Goal: Task Accomplishment & Management: Manage account settings

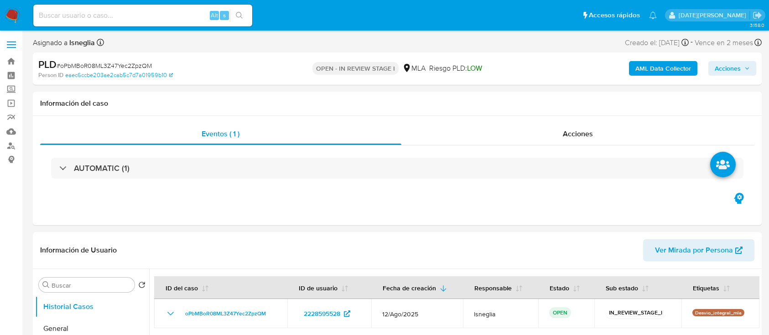
select select "10"
click at [131, 13] on input at bounding box center [142, 16] width 219 height 12
paste input "oPbMBoR08ML3Z47Yec2ZpzQM"
type input "oPbMBoR08ML3Z47Yec2ZpzQM"
click at [239, 15] on icon "search-icon" at bounding box center [239, 15] width 7 height 7
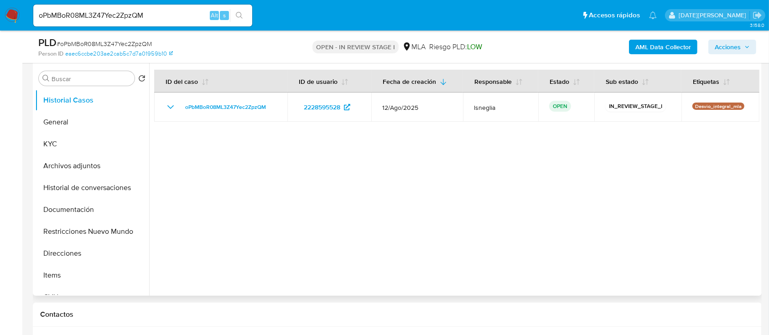
scroll to position [243, 0]
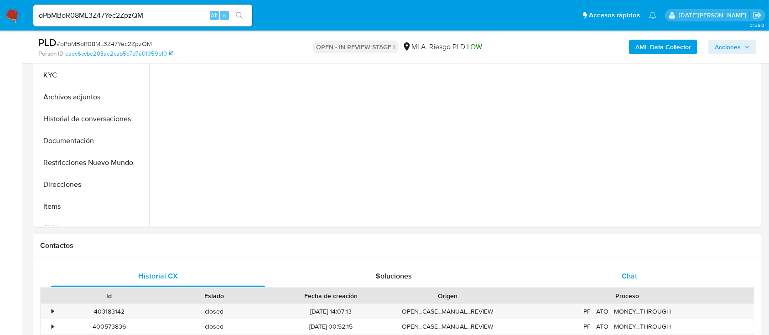
click at [639, 275] on div "Chat" at bounding box center [630, 276] width 214 height 22
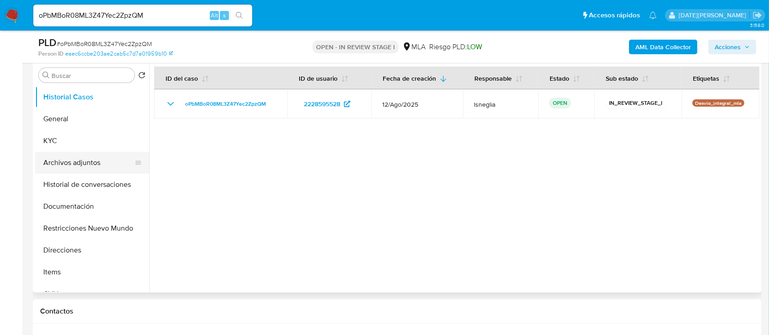
scroll to position [182, 0]
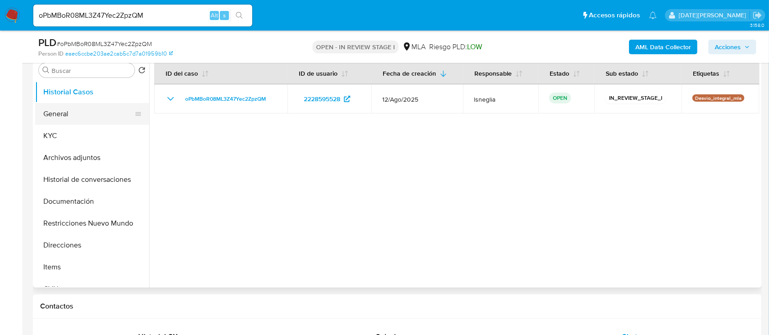
click at [79, 114] on button "General" at bounding box center [88, 114] width 107 height 22
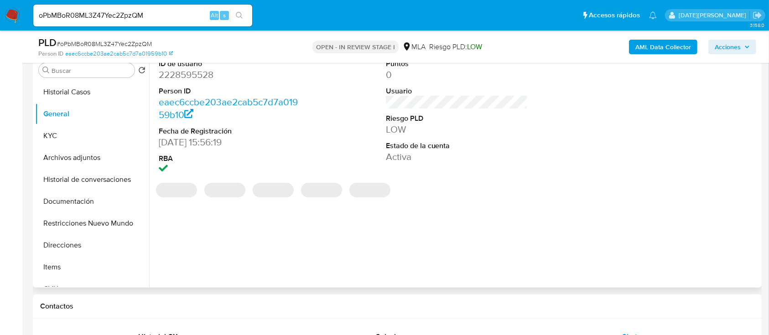
click at [200, 73] on dd "2228595528" at bounding box center [230, 74] width 142 height 13
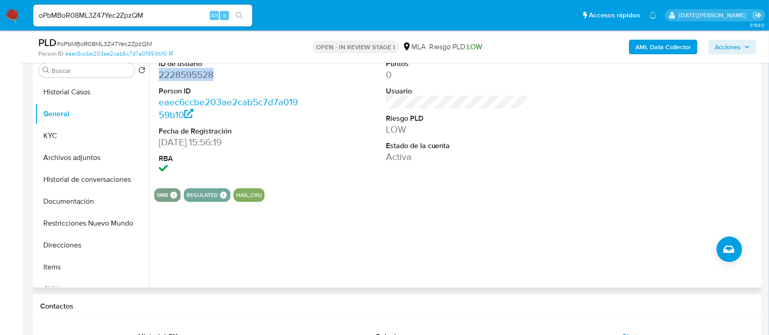
copy dd "2228595528"
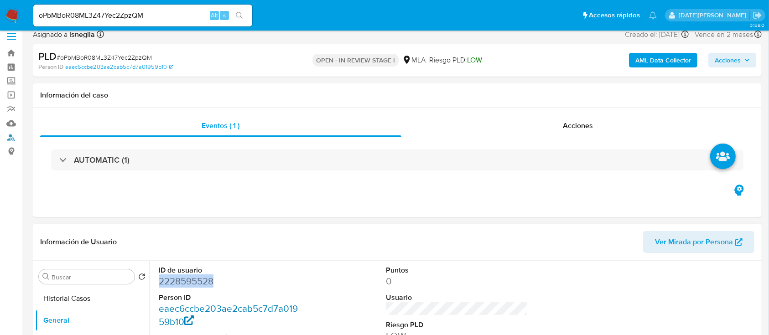
scroll to position [61, 0]
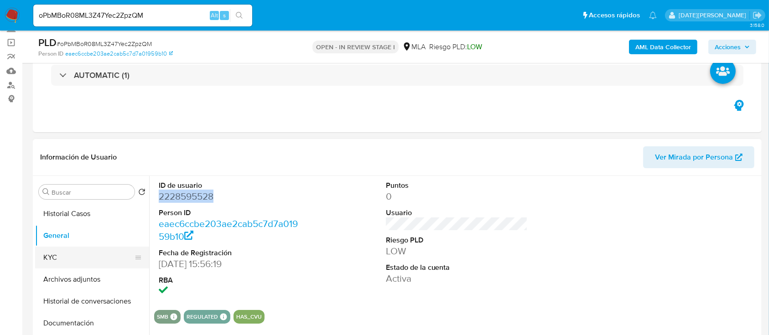
click at [69, 264] on button "KYC" at bounding box center [88, 258] width 107 height 22
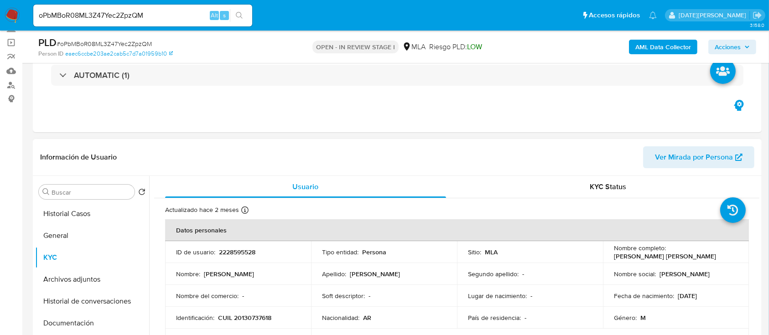
click at [254, 314] on p "CUIL 20130737618" at bounding box center [244, 318] width 53 height 8
copy p "20130737618"
drag, startPoint x: 667, startPoint y: 252, endPoint x: 744, endPoint y: 251, distance: 77.5
click at [744, 251] on td "Nombre completo : Miguel Angel Suarez" at bounding box center [676, 252] width 146 height 22
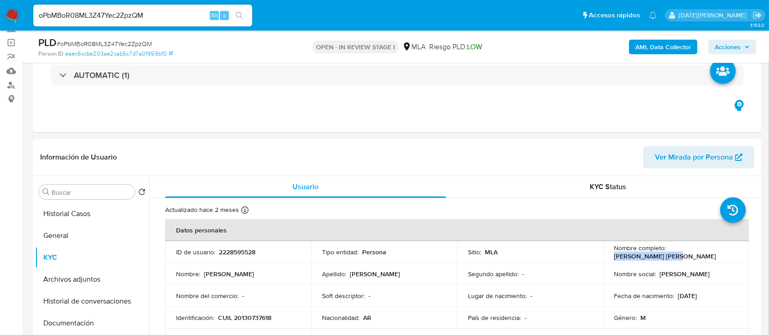
copy p "Miguel Angel Suarez"
drag, startPoint x: 219, startPoint y: 317, endPoint x: 282, endPoint y: 314, distance: 63.5
click at [282, 314] on div "Identificación : CUIL 20130737618" at bounding box center [238, 318] width 124 height 8
copy p "CUIL 20130737618"
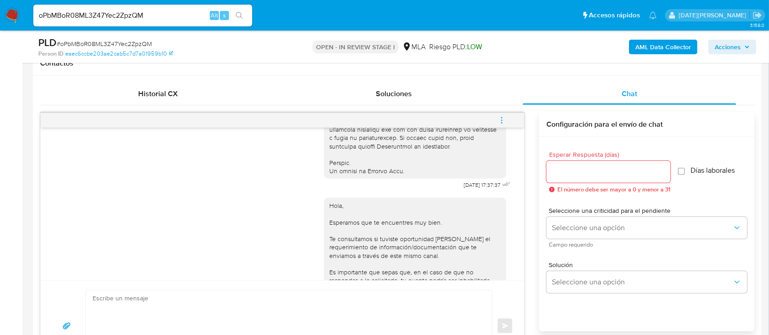
scroll to position [471, 0]
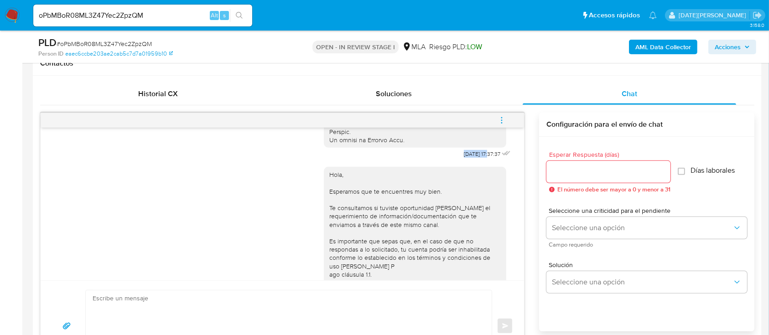
drag, startPoint x: 445, startPoint y: 172, endPoint x: 471, endPoint y: 172, distance: 26.5
click at [471, 158] on span "18/08/2025 17:37:37" at bounding box center [482, 154] width 36 height 7
copy span "[DATE]"
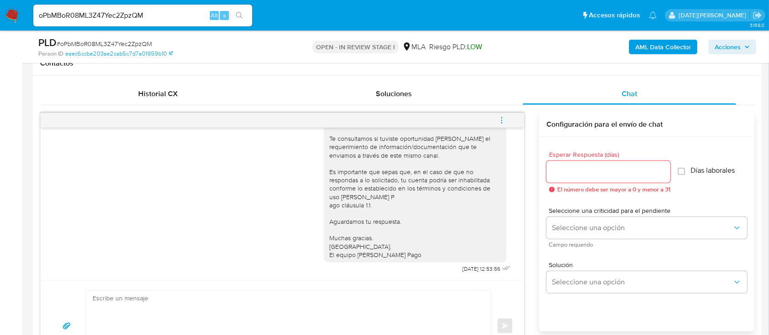
scroll to position [564, 0]
drag, startPoint x: 442, startPoint y: 268, endPoint x: 470, endPoint y: 269, distance: 28.3
click at [470, 269] on span "22/08/2025 12:53:56" at bounding box center [482, 268] width 38 height 7
copy span "22/08/2025"
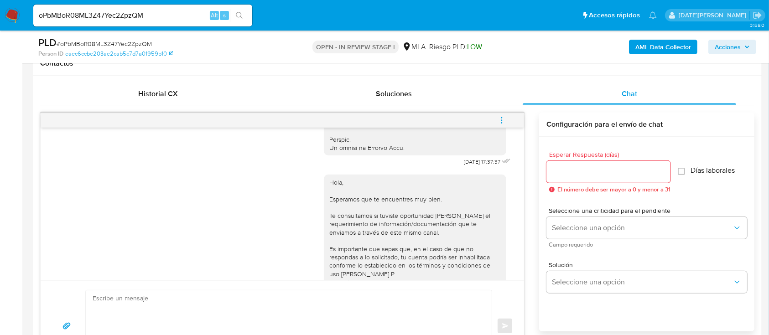
scroll to position [382, 0]
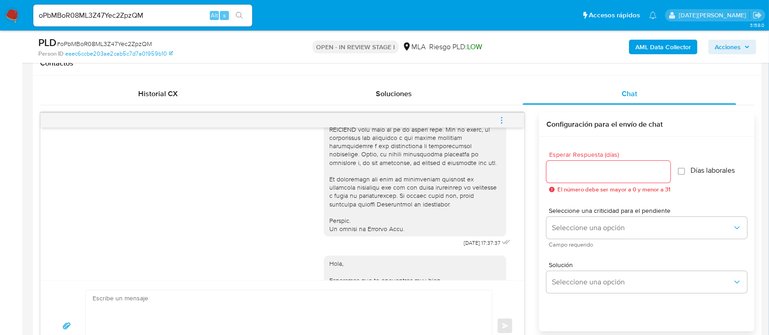
click at [504, 116] on icon "menu-action" at bounding box center [502, 120] width 8 height 8
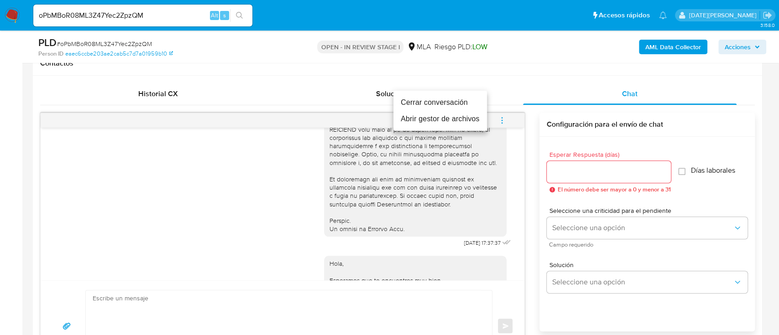
click at [459, 101] on li "Cerrar conversación" at bounding box center [440, 102] width 94 height 16
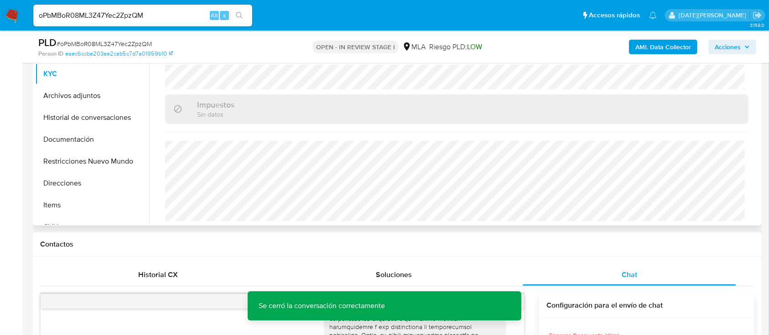
scroll to position [237, 0]
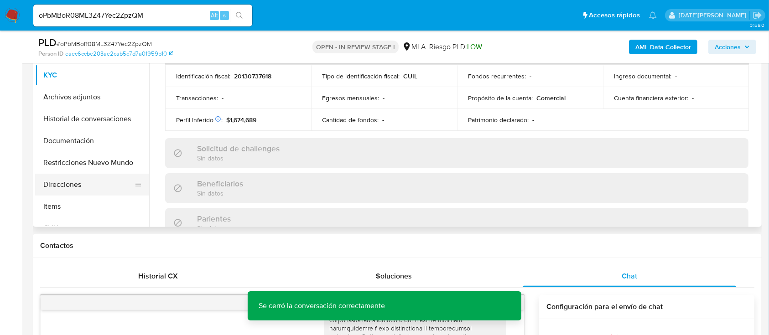
click at [75, 182] on button "Direcciones" at bounding box center [88, 185] width 107 height 22
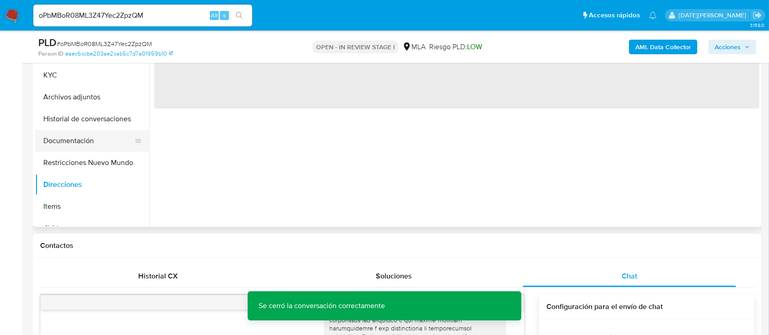
click at [95, 142] on button "Documentación" at bounding box center [88, 141] width 107 height 22
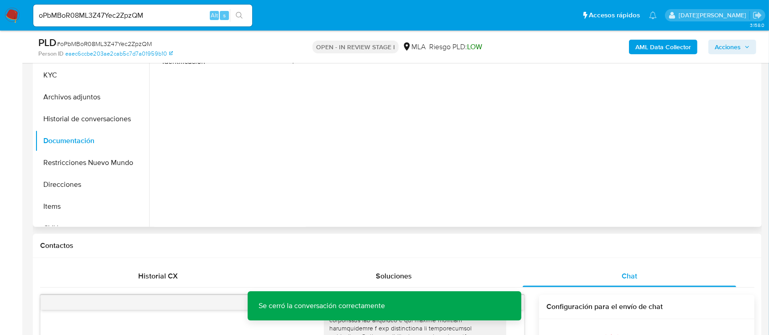
scroll to position [182, 0]
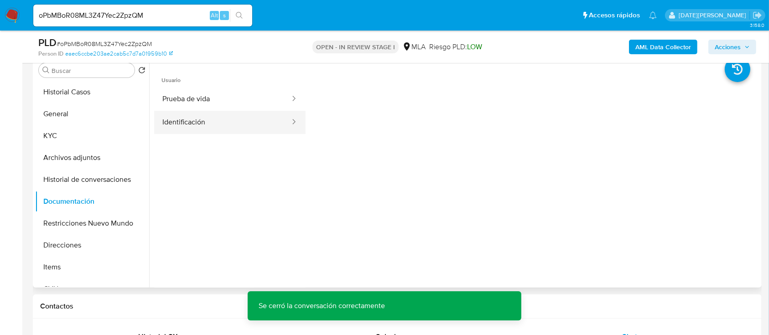
click at [223, 126] on button "Identificación" at bounding box center [222, 122] width 137 height 23
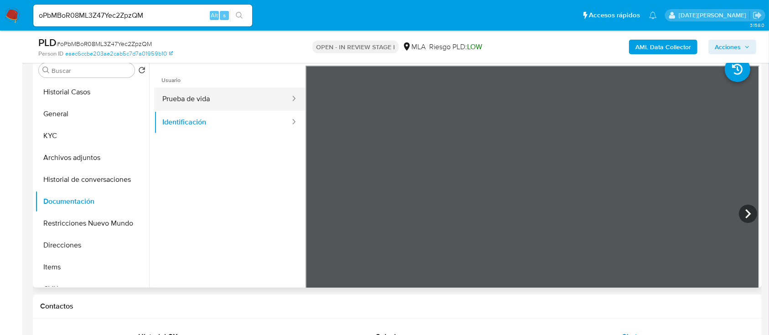
click at [185, 106] on button "Prueba de vida" at bounding box center [222, 99] width 137 height 23
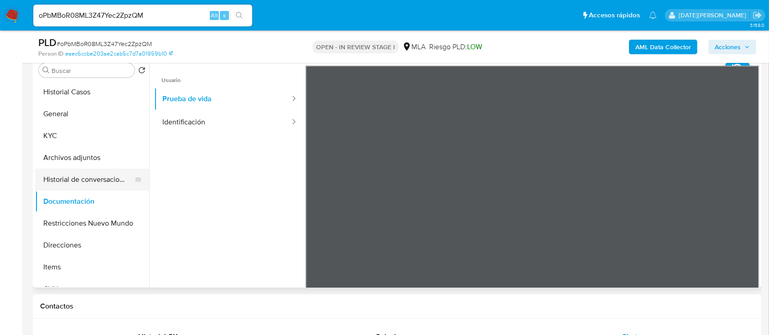
click at [80, 184] on button "Historial de conversaciones" at bounding box center [88, 180] width 107 height 22
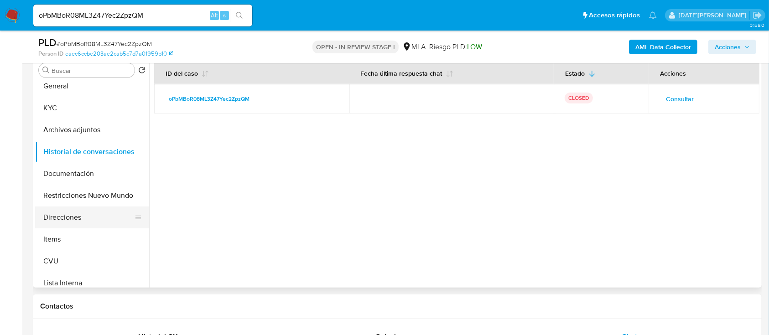
scroll to position [0, 0]
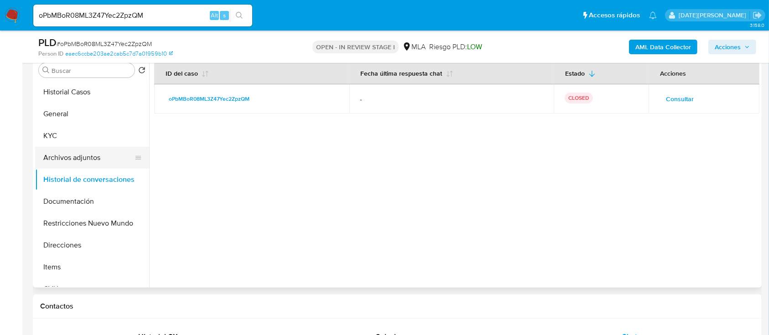
click at [92, 158] on button "Archivos adjuntos" at bounding box center [88, 158] width 107 height 22
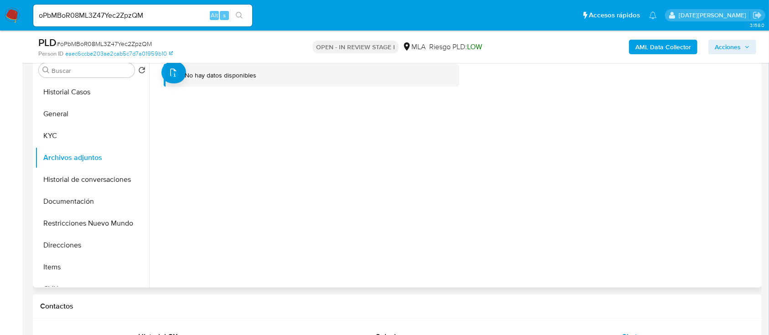
scroll to position [121, 0]
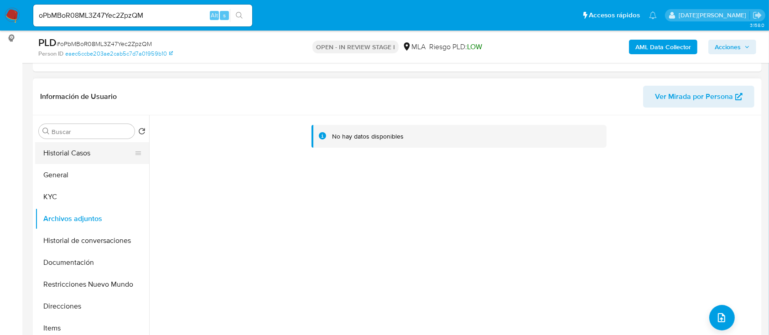
click at [89, 155] on button "Historial Casos" at bounding box center [88, 153] width 107 height 22
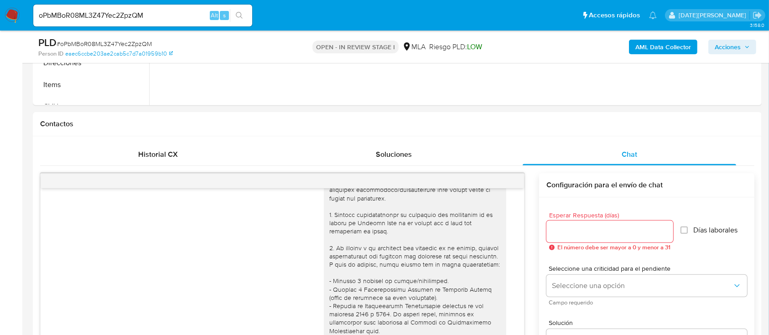
scroll to position [0, 0]
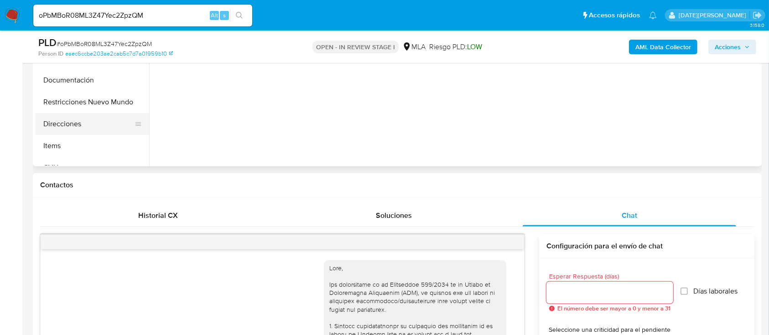
click at [84, 119] on button "Direcciones" at bounding box center [88, 124] width 107 height 22
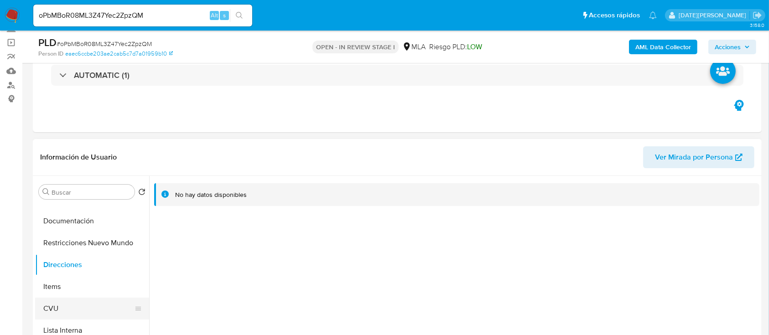
scroll to position [121, 0]
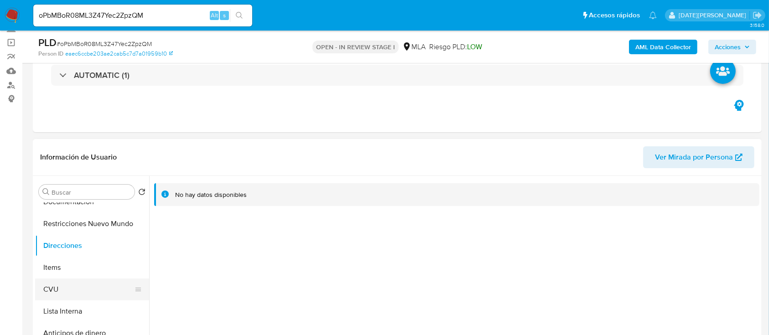
click at [68, 286] on button "CVU" at bounding box center [88, 290] width 107 height 22
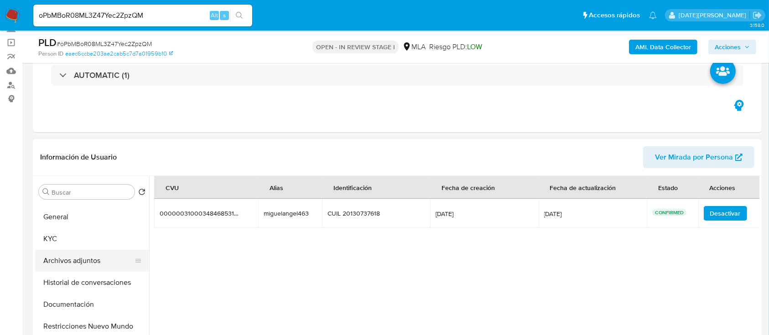
scroll to position [0, 0]
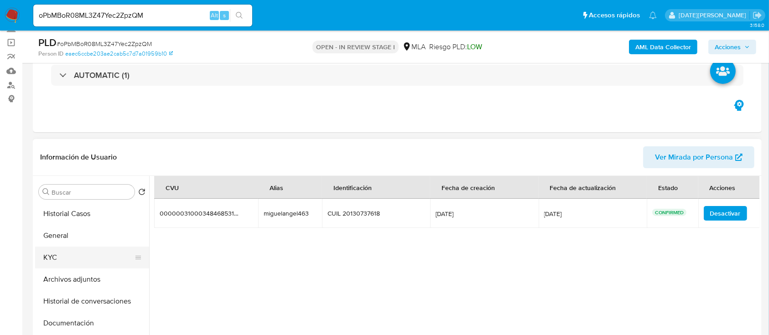
click at [82, 253] on button "KYC" at bounding box center [88, 258] width 107 height 22
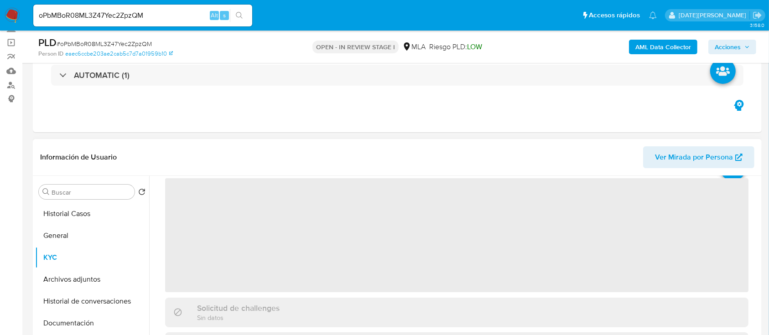
scroll to position [61, 0]
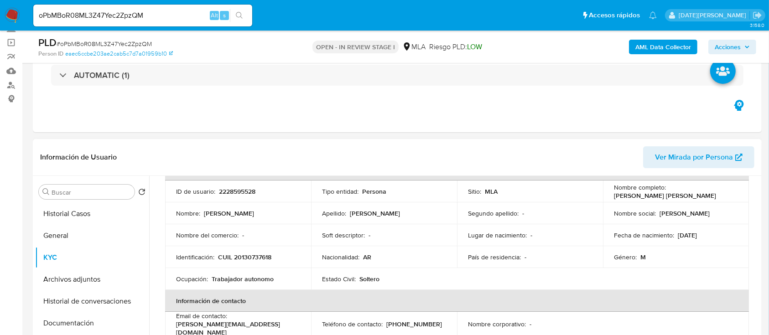
click at [400, 325] on p "(11) 32564286" at bounding box center [414, 324] width 56 height 8
click at [399, 310] on th "Información de contacto" at bounding box center [457, 301] width 584 height 22
drag, startPoint x: 386, startPoint y: 323, endPoint x: 426, endPoint y: 319, distance: 40.8
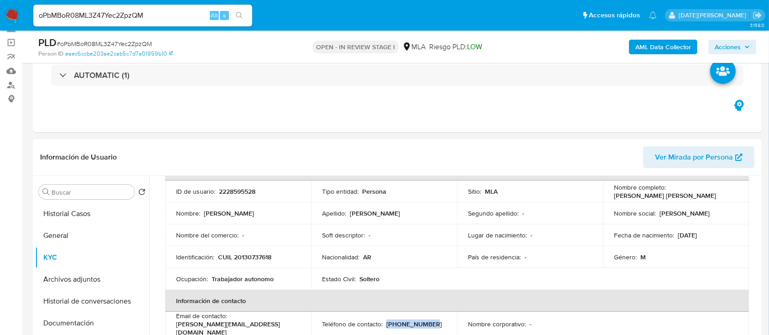
click at [426, 320] on div "Teléfono de contacto : (11) 32564286" at bounding box center [384, 324] width 124 height 8
copy p "(11) 32564286"
click at [248, 325] on p "migue.suarez3345@gmail.com" at bounding box center [236, 328] width 120 height 16
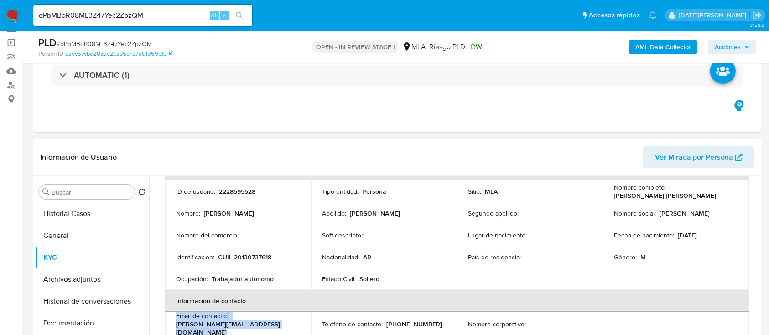
click at [260, 325] on p "migue.suarez3345@gmail.com" at bounding box center [236, 328] width 120 height 16
click at [189, 327] on p "migue.suarez3345@gmail.com" at bounding box center [236, 328] width 120 height 16
drag, startPoint x: 173, startPoint y: 327, endPoint x: 267, endPoint y: 328, distance: 93.5
click at [267, 328] on td "Email de contacto : migue.suarez3345@gmail.com" at bounding box center [238, 324] width 146 height 25
copy p "migue.suarez3345@gmail.com"
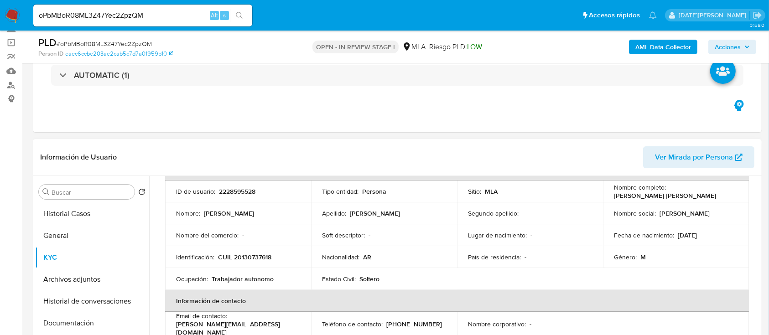
click at [695, 192] on p "Miguel Angel Suarez" at bounding box center [665, 196] width 102 height 8
click at [696, 192] on p "Miguel Angel Suarez" at bounding box center [665, 196] width 102 height 8
click at [694, 192] on p "Miguel Angel Suarez" at bounding box center [665, 196] width 102 height 8
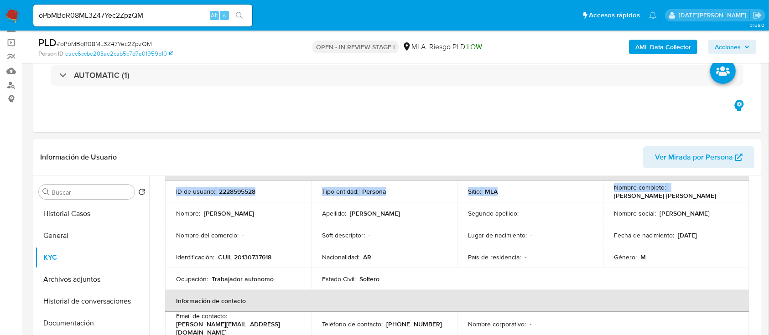
drag, startPoint x: 667, startPoint y: 191, endPoint x: 755, endPoint y: 191, distance: 88.0
click at [665, 187] on td "Nombre completo : Miguel Angel Suarez" at bounding box center [676, 192] width 146 height 22
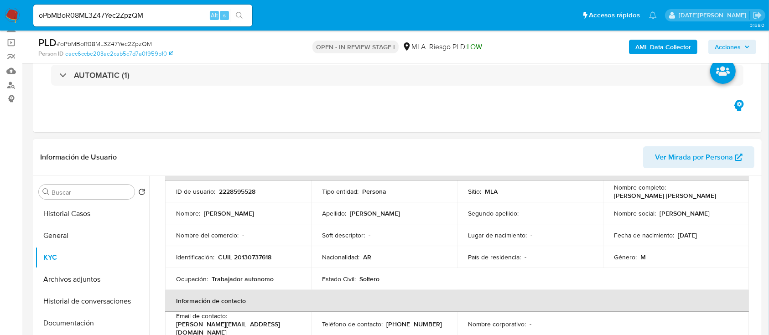
click at [669, 192] on p "Miguel Angel Suarez" at bounding box center [665, 196] width 102 height 8
drag, startPoint x: 668, startPoint y: 192, endPoint x: 733, endPoint y: 192, distance: 65.7
click at [733, 192] on div "Nombre completo : Miguel Angel Suarez" at bounding box center [676, 191] width 124 height 16
click at [250, 253] on p "CUIL 20130737618" at bounding box center [244, 257] width 53 height 8
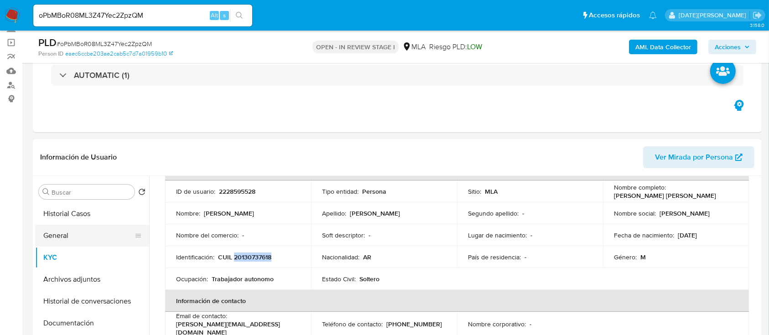
click at [80, 237] on button "General" at bounding box center [88, 236] width 107 height 22
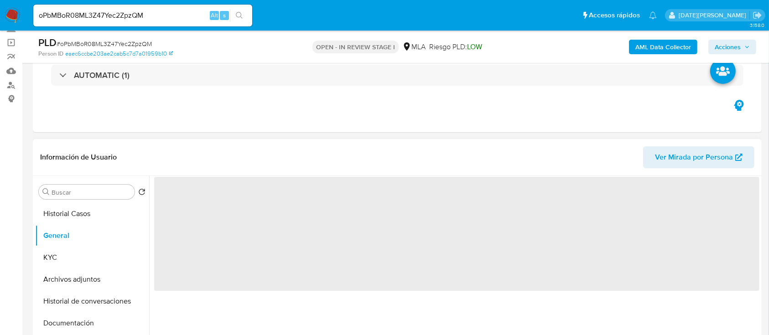
scroll to position [0, 0]
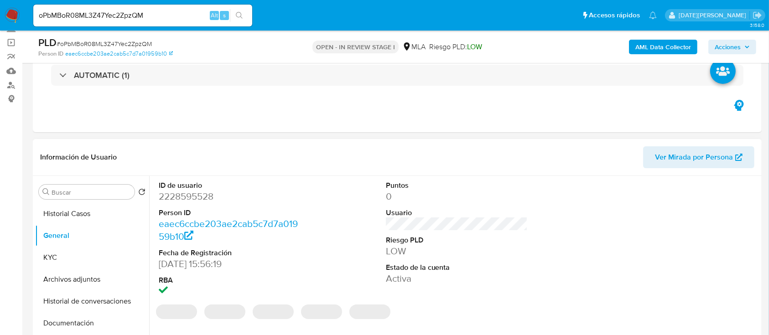
click at [182, 194] on dd "2228595528" at bounding box center [230, 196] width 142 height 13
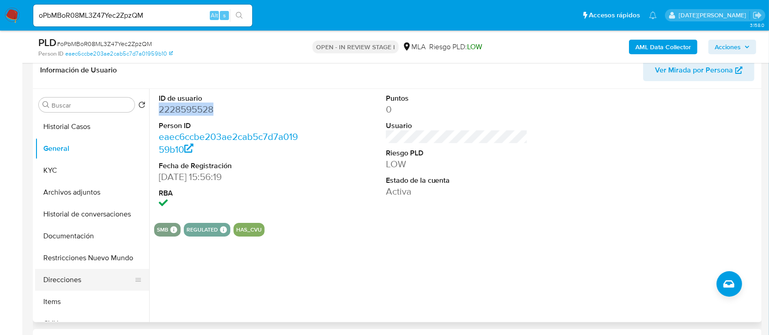
scroll to position [182, 0]
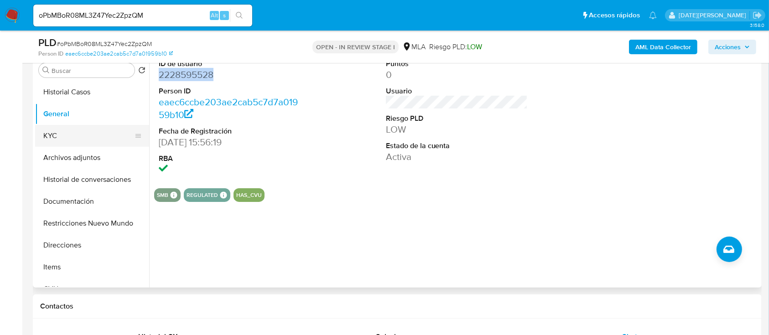
click at [55, 126] on button "KYC" at bounding box center [88, 136] width 107 height 22
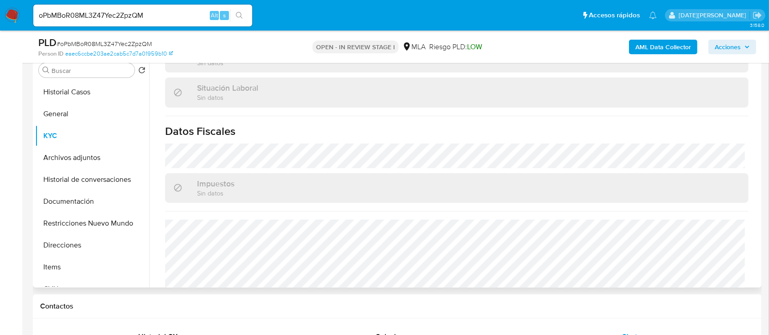
scroll to position [480, 0]
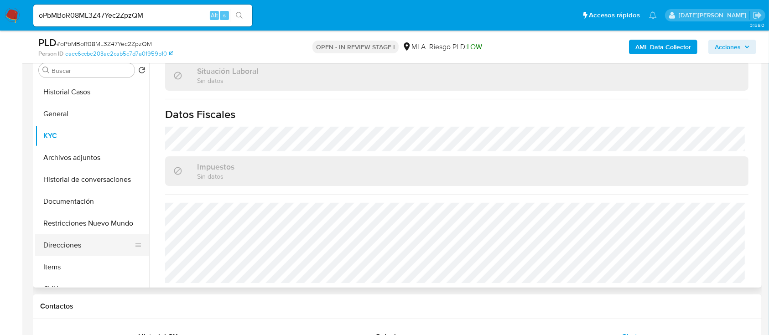
click at [71, 245] on button "Direcciones" at bounding box center [88, 245] width 107 height 22
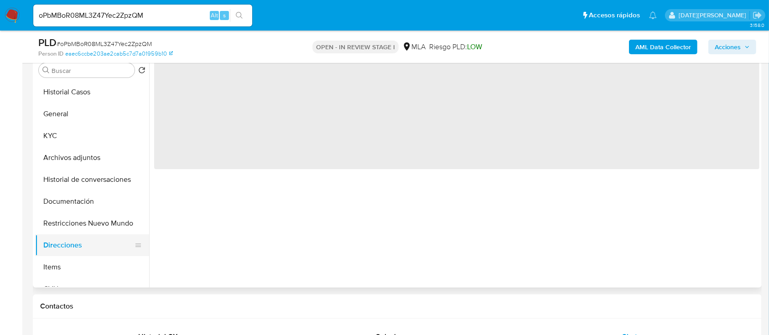
scroll to position [0, 0]
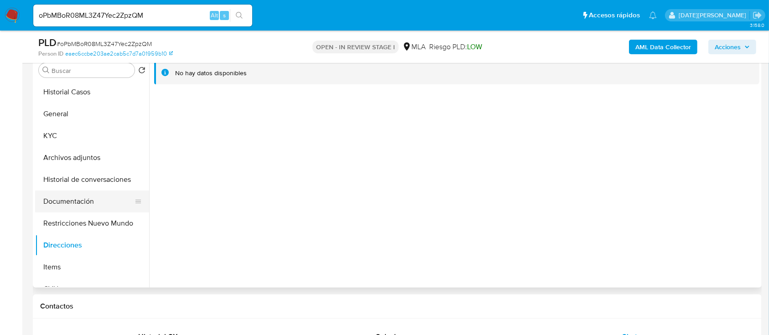
click at [104, 199] on button "Documentación" at bounding box center [88, 202] width 107 height 22
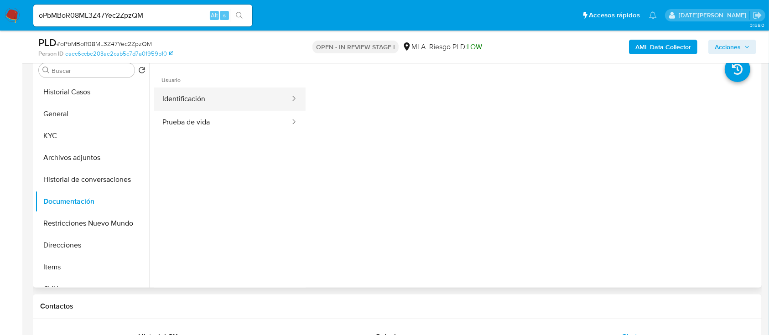
click at [227, 104] on button "Identificación" at bounding box center [222, 99] width 137 height 23
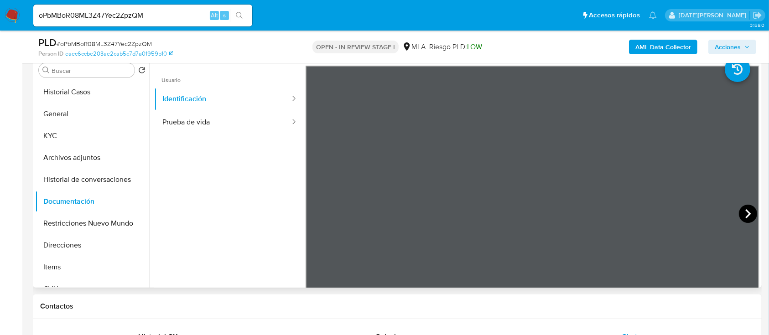
click at [746, 213] on icon at bounding box center [747, 213] width 5 height 9
click at [73, 135] on button "KYC" at bounding box center [88, 136] width 107 height 22
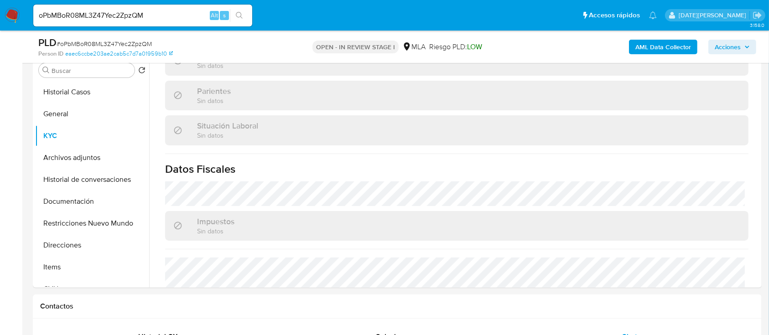
scroll to position [480, 0]
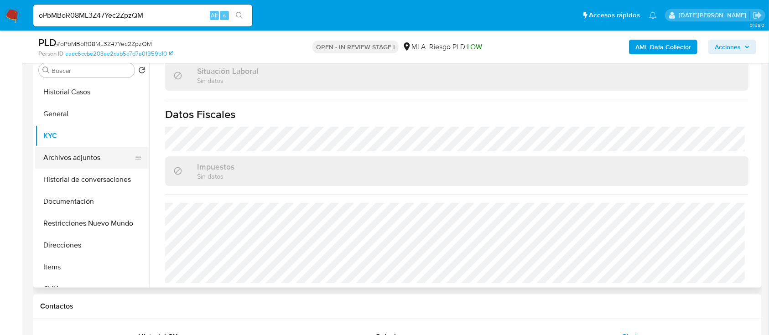
click at [89, 162] on button "Archivos adjuntos" at bounding box center [88, 158] width 107 height 22
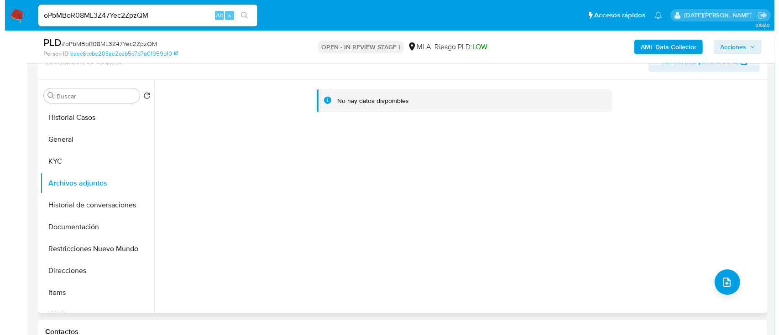
scroll to position [182, 0]
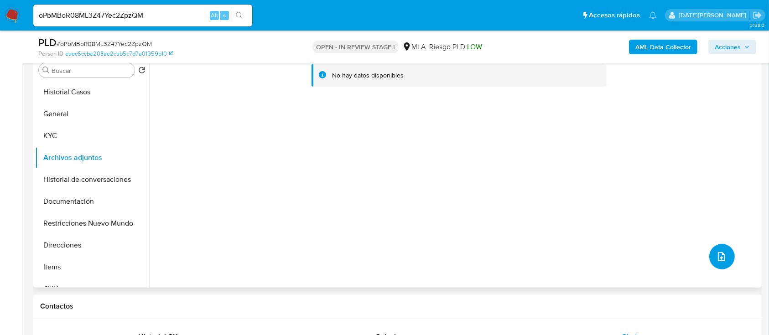
click at [716, 257] on icon "upload-file" at bounding box center [721, 256] width 11 height 11
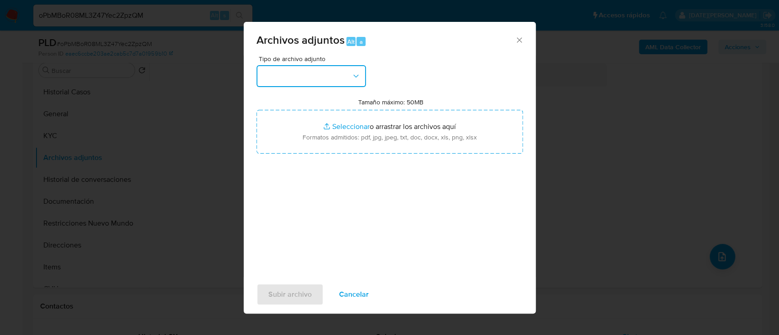
click at [329, 78] on button "button" at bounding box center [310, 76] width 109 height 22
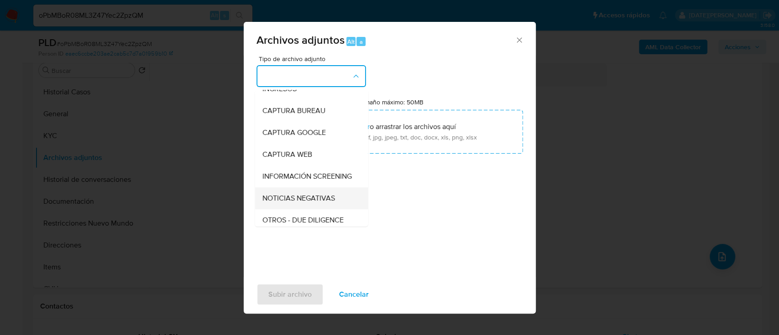
scroll to position [61, 0]
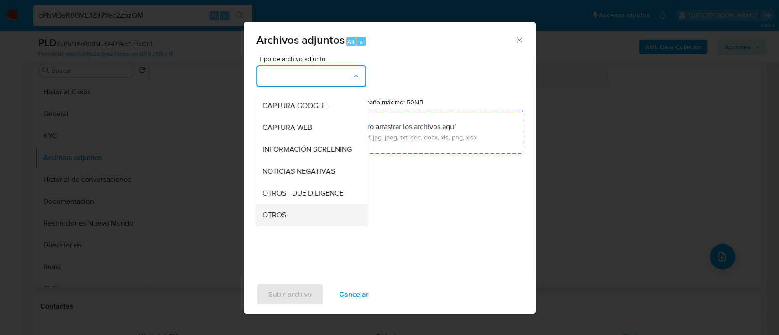
click at [287, 218] on div "OTROS" at bounding box center [308, 215] width 93 height 22
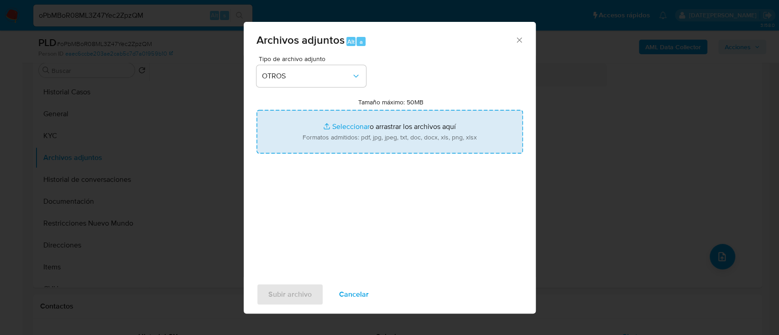
type input "C:\fakepath\Caselog oPbMBoR08ML3Z47Yec2ZpzQM.docx"
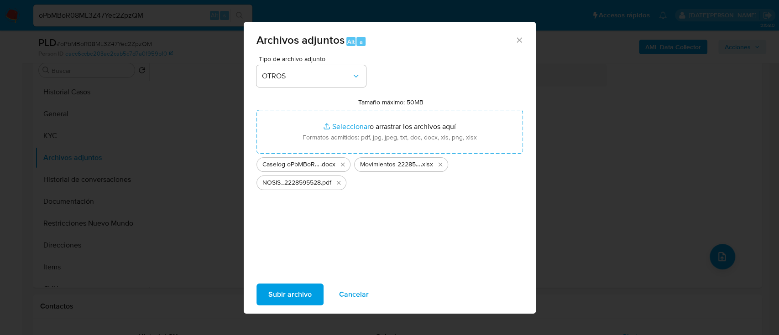
click at [303, 291] on span "Subir archivo" at bounding box center [289, 295] width 43 height 20
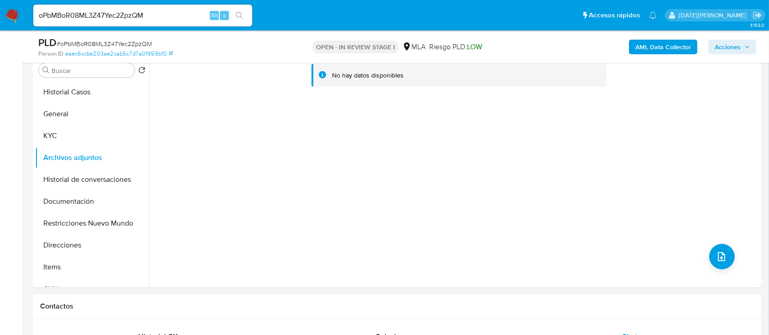
click at [659, 42] on b "AML Data Collector" at bounding box center [663, 47] width 56 height 15
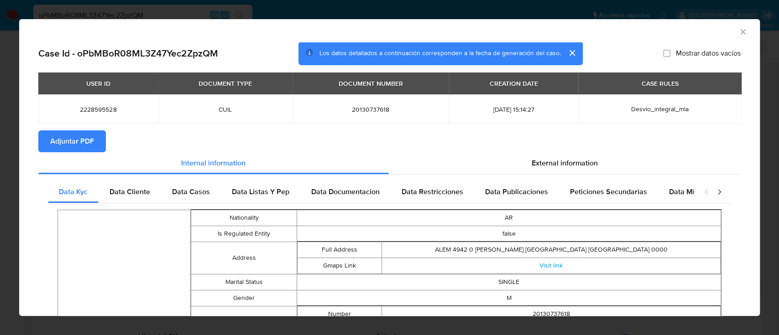
click at [52, 142] on span "Adjuntar PDF" at bounding box center [72, 141] width 44 height 20
click at [541, 151] on section "Adjuntar PDF Creando" at bounding box center [389, 142] width 702 height 24
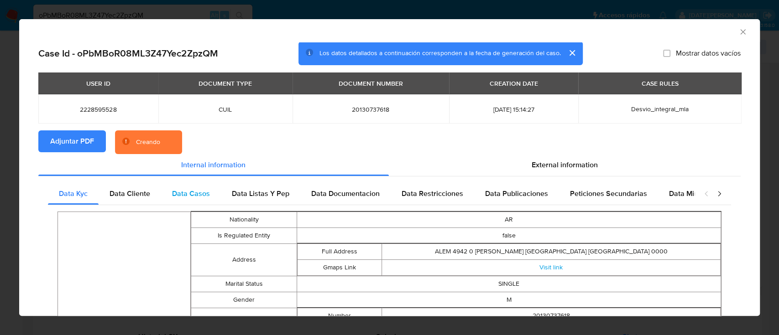
drag, startPoint x: 542, startPoint y: 161, endPoint x: 398, endPoint y: 196, distance: 147.9
click at [541, 161] on span "External information" at bounding box center [564, 165] width 66 height 10
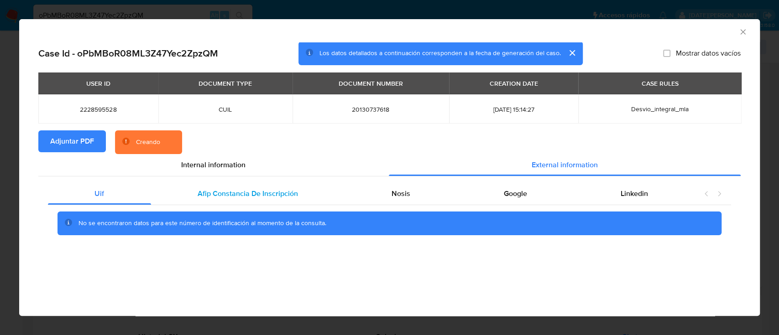
click at [251, 195] on span "Afip Constancia De Inscripción" at bounding box center [248, 193] width 100 height 10
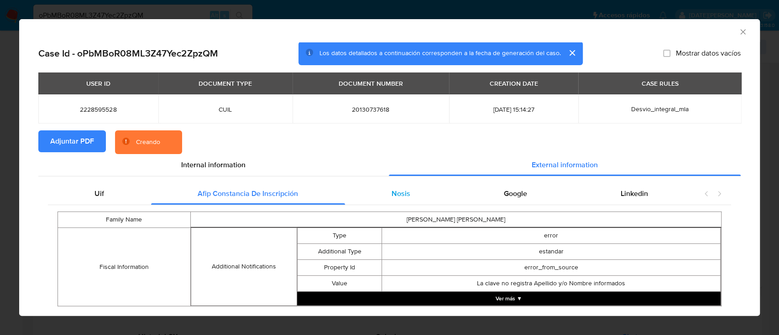
click at [400, 191] on span "Nosis" at bounding box center [400, 193] width 19 height 10
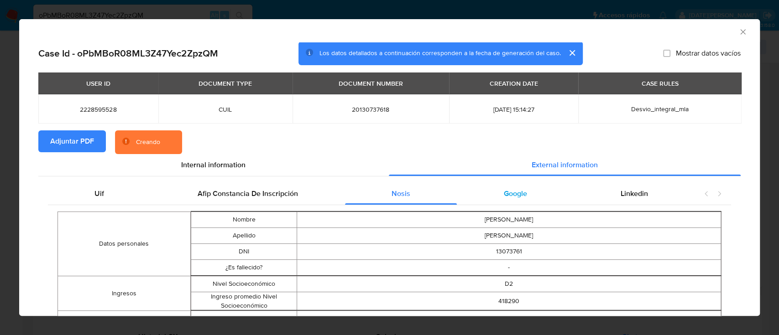
click at [504, 192] on span "Google" at bounding box center [515, 193] width 23 height 10
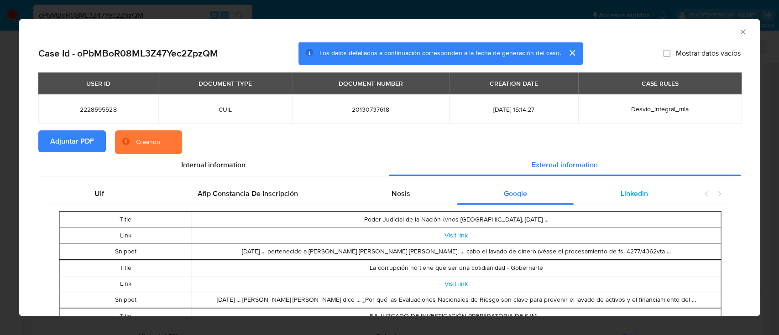
click at [637, 192] on span "Linkedin" at bounding box center [633, 193] width 27 height 10
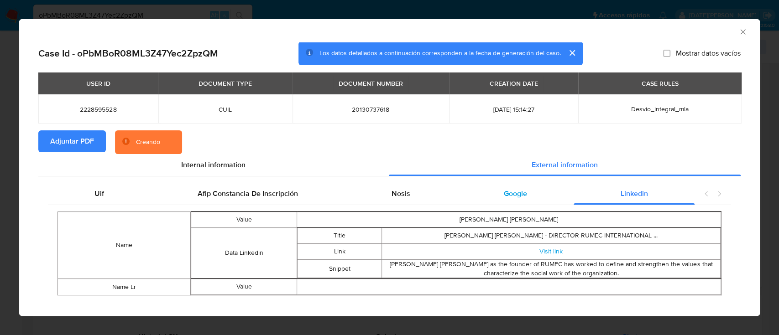
click at [536, 191] on div "Google" at bounding box center [515, 194] width 117 height 22
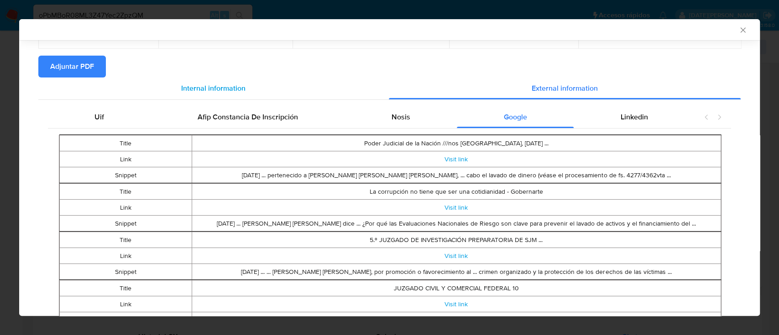
scroll to position [58, 0]
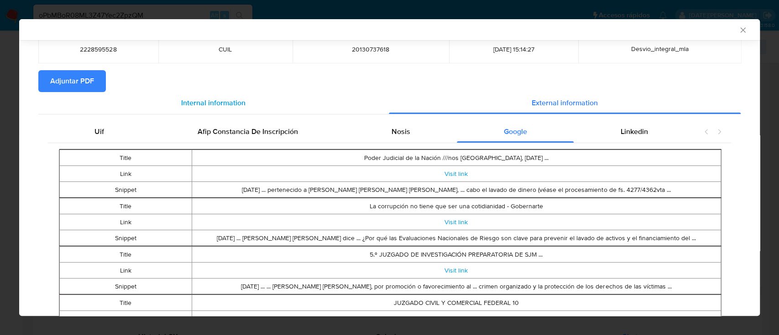
click at [264, 95] on div "Internal information" at bounding box center [213, 103] width 350 height 22
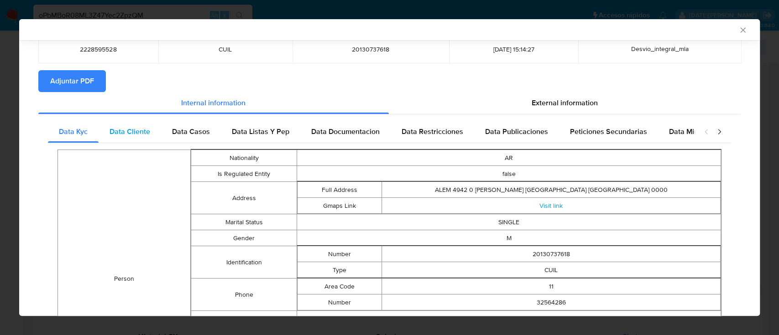
click at [145, 136] on span "Data Cliente" at bounding box center [129, 131] width 41 height 10
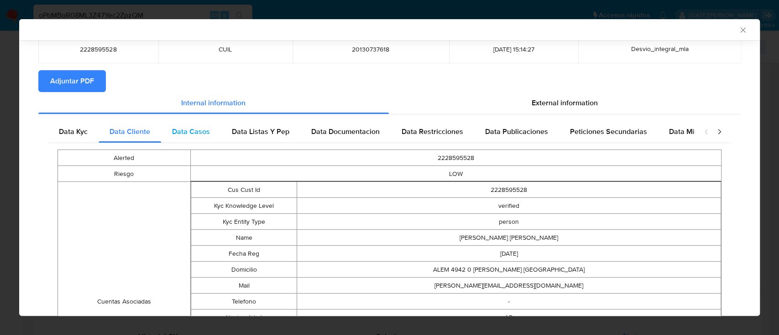
click at [193, 134] on span "Data Casos" at bounding box center [191, 131] width 38 height 10
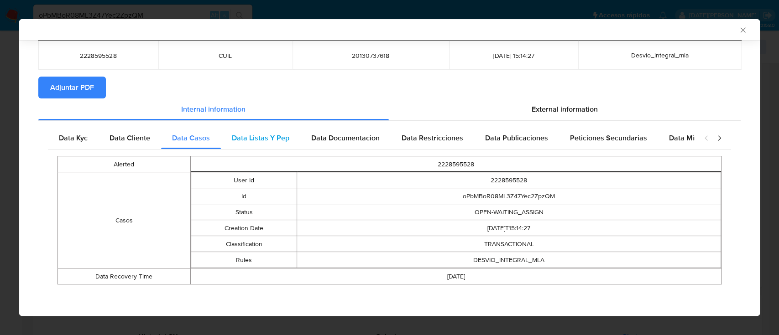
click at [257, 133] on span "Data Listas Y Pep" at bounding box center [260, 138] width 57 height 10
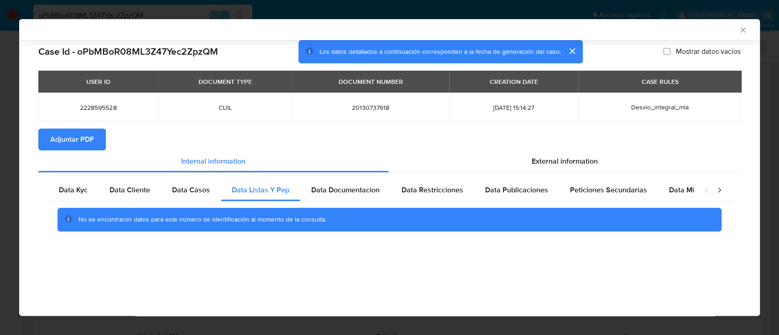
scroll to position [0, 0]
click at [340, 182] on div "Data Documentacion" at bounding box center [345, 190] width 90 height 22
click at [410, 192] on span "Data Restricciones" at bounding box center [432, 190] width 62 height 10
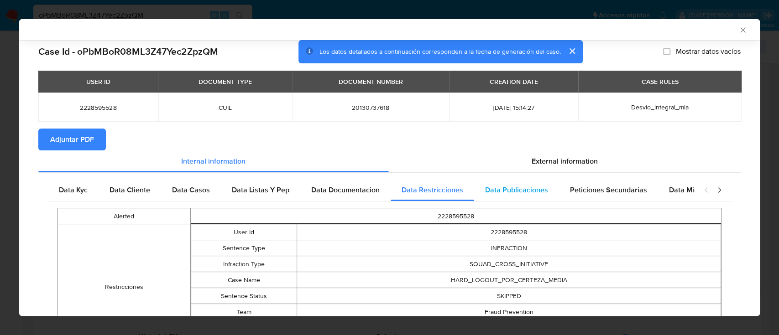
click at [510, 188] on span "Data Publicaciones" at bounding box center [516, 190] width 63 height 10
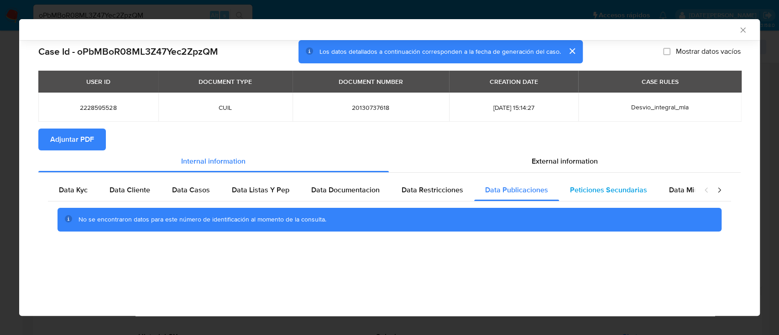
click at [620, 193] on span "Peticiones Secundarias" at bounding box center [608, 190] width 77 height 10
click at [682, 189] on span "Data Minoridad" at bounding box center [694, 190] width 50 height 10
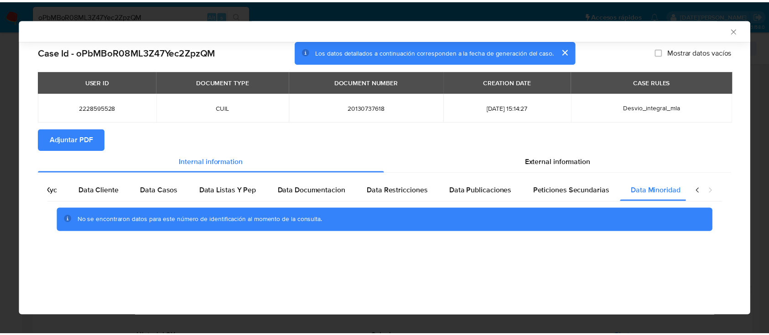
scroll to position [0, 31]
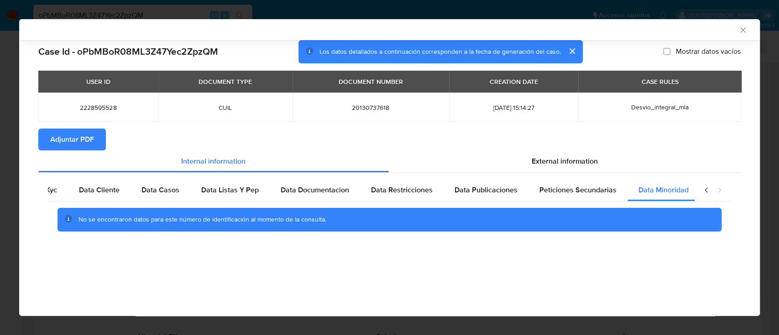
click at [742, 30] on icon "Cerrar ventana" at bounding box center [742, 29] width 5 height 5
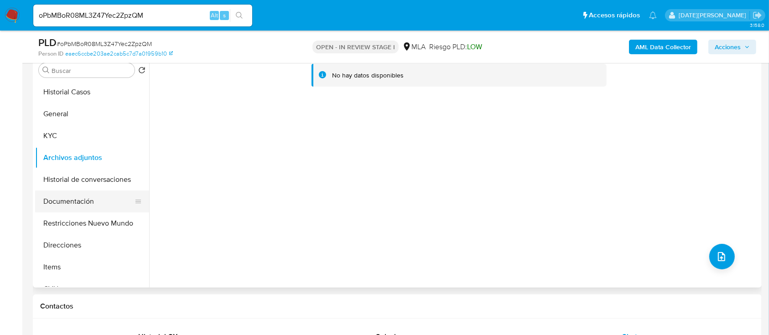
click at [84, 192] on button "Documentación" at bounding box center [88, 202] width 107 height 22
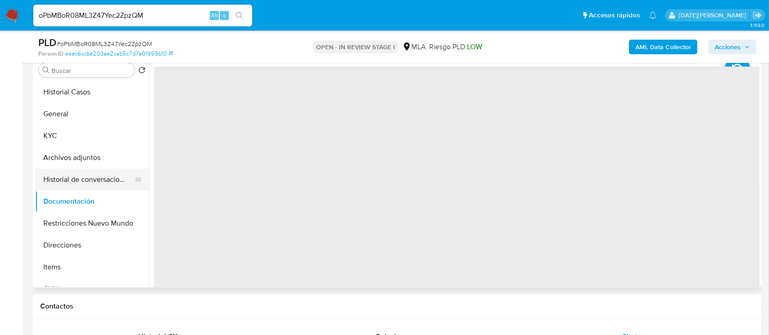
click at [86, 184] on button "Historial de conversaciones" at bounding box center [88, 180] width 107 height 22
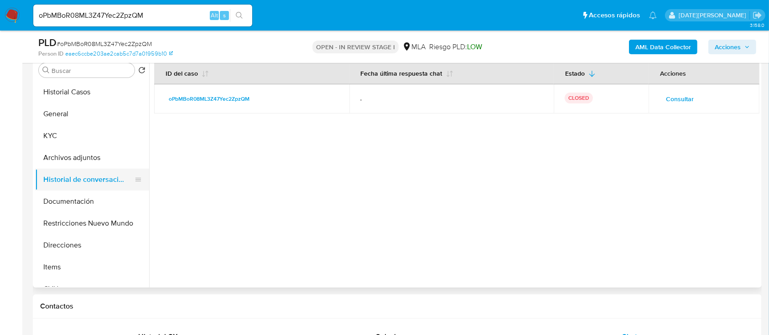
click at [80, 187] on button "Historial de conversaciones" at bounding box center [88, 180] width 107 height 22
click at [82, 197] on button "Documentación" at bounding box center [88, 202] width 107 height 22
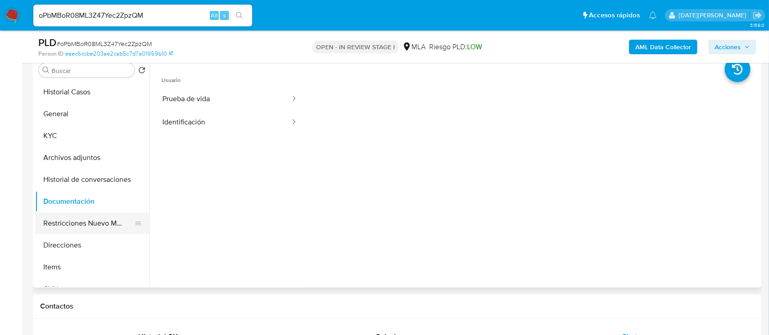
click at [83, 218] on button "Restricciones Nuevo Mundo" at bounding box center [88, 224] width 107 height 22
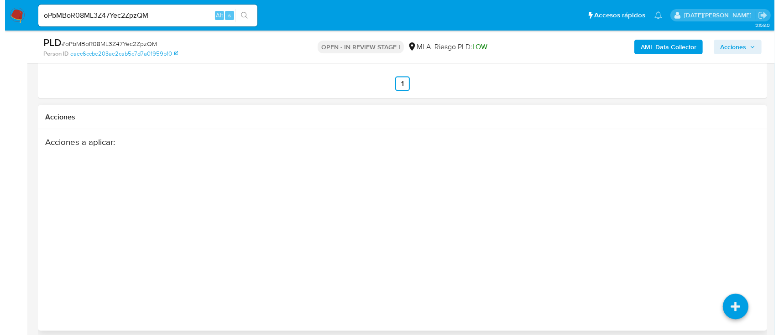
scroll to position [1613, 0]
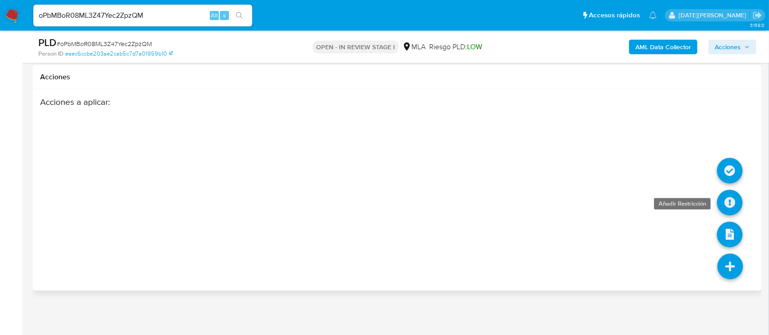
click at [734, 203] on icon at bounding box center [730, 203] width 26 height 26
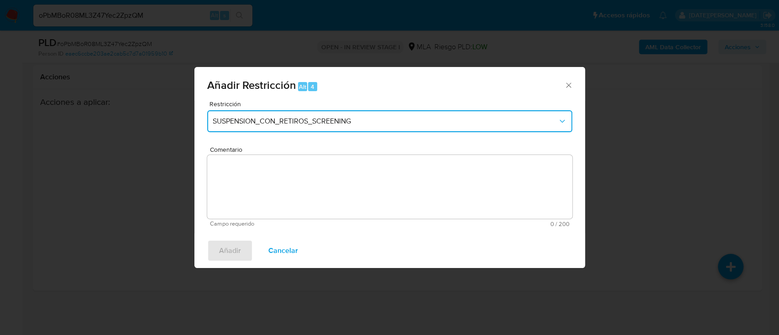
click at [370, 117] on span "SUSPENSION_CON_RETIROS_SCREENING" at bounding box center [385, 121] width 345 height 9
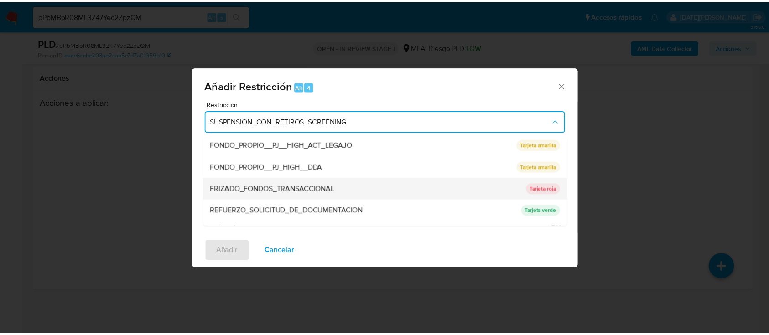
scroll to position [193, 0]
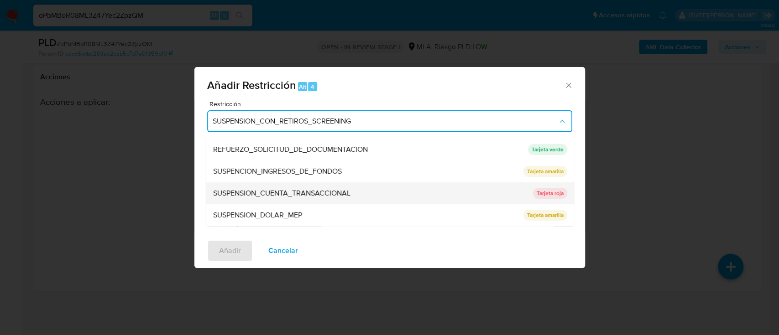
click at [327, 197] on span "SUSPENSION_CUENTA_TRANSACCIONAL" at bounding box center [281, 193] width 137 height 9
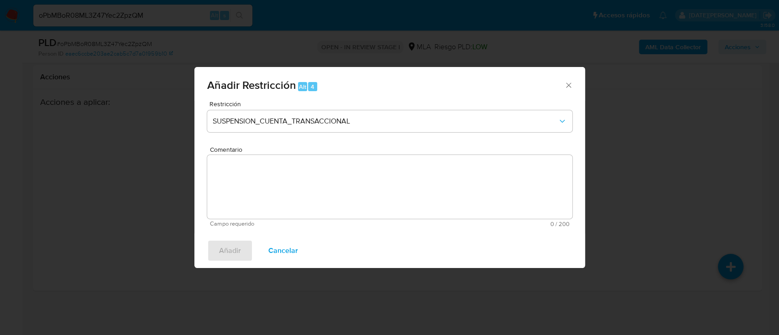
click at [319, 195] on textarea "Comentario" at bounding box center [389, 187] width 365 height 64
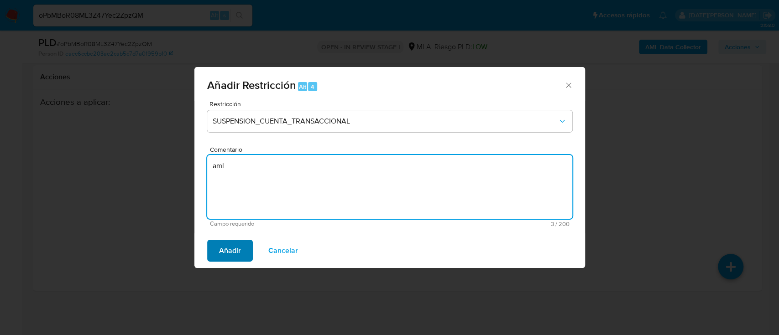
type textarea "aml"
click at [233, 245] on span "Añadir" at bounding box center [230, 251] width 22 height 20
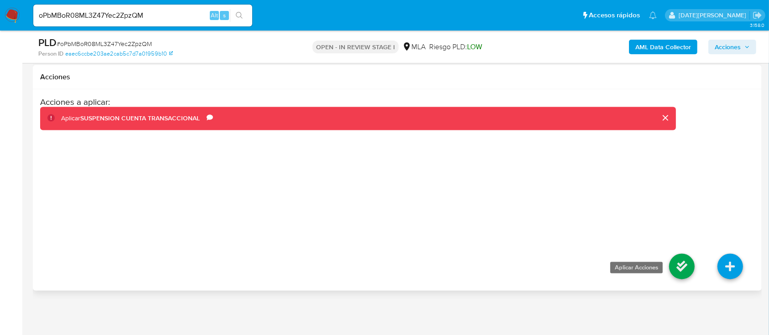
click at [676, 269] on icon at bounding box center [682, 267] width 26 height 26
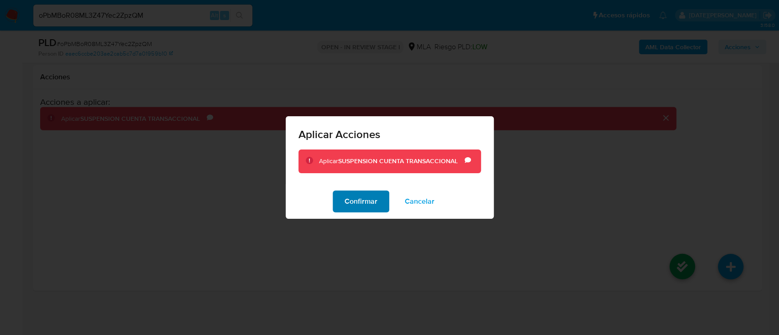
click at [360, 203] on span "Confirmar" at bounding box center [360, 202] width 33 height 20
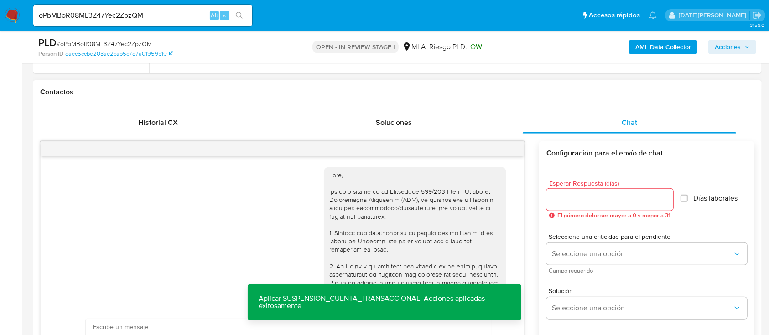
scroll to position [153, 0]
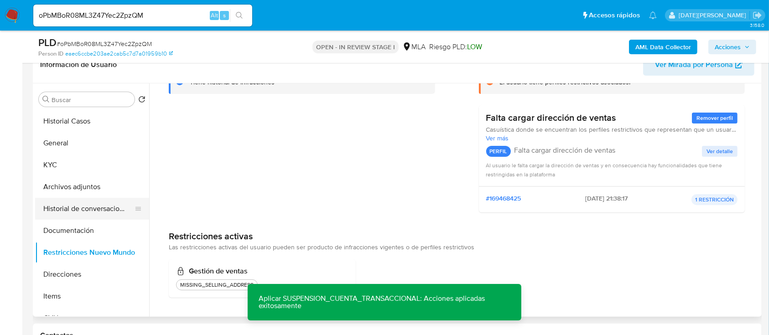
click at [86, 212] on button "Historial de conversaciones" at bounding box center [88, 209] width 107 height 22
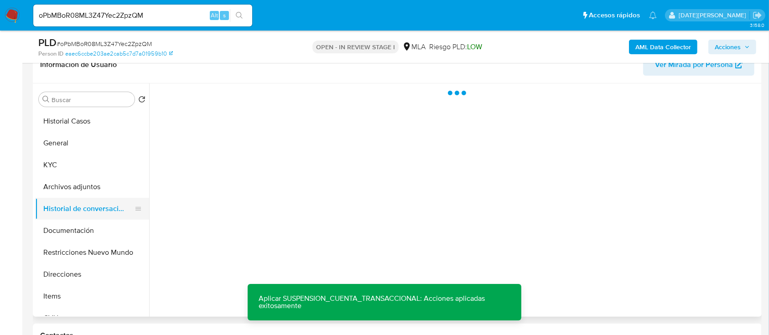
scroll to position [0, 0]
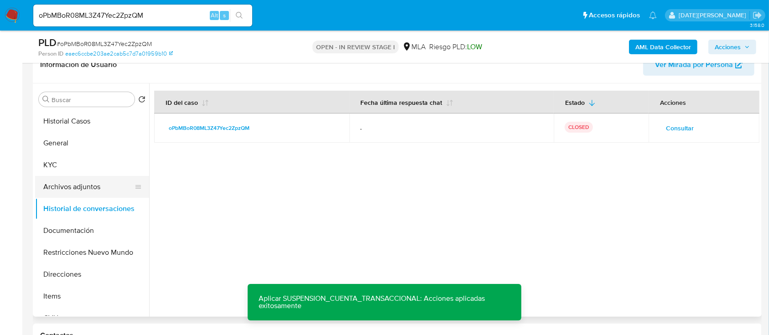
click at [83, 192] on button "Archivos adjuntos" at bounding box center [88, 187] width 107 height 22
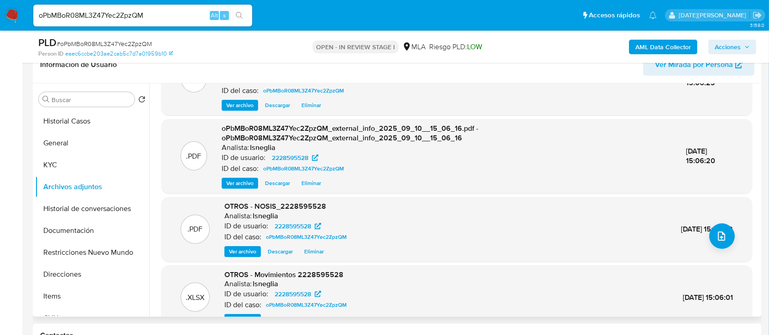
scroll to position [96, 0]
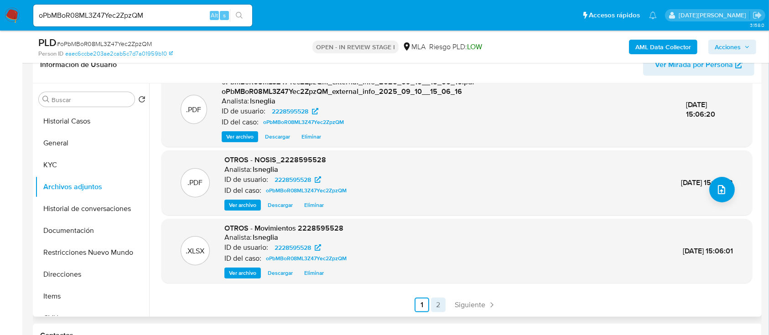
click at [435, 301] on link "2" at bounding box center [438, 305] width 15 height 15
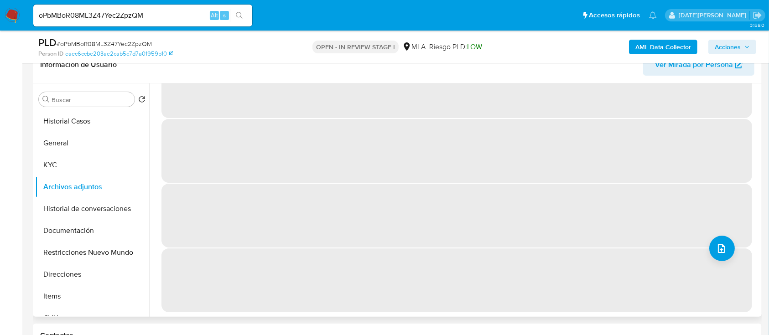
scroll to position [0, 0]
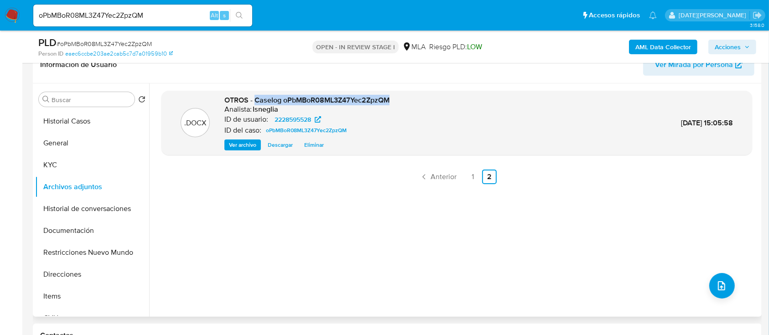
drag, startPoint x: 255, startPoint y: 97, endPoint x: 409, endPoint y: 93, distance: 154.2
click at [409, 93] on div ".DOCX OTROS - Caselog oPbMBoR08ML3Z47Yec2ZpzQM Analista: lsneglia ID de usuario…" at bounding box center [456, 123] width 591 height 65
click at [472, 177] on link "1" at bounding box center [473, 177] width 15 height 15
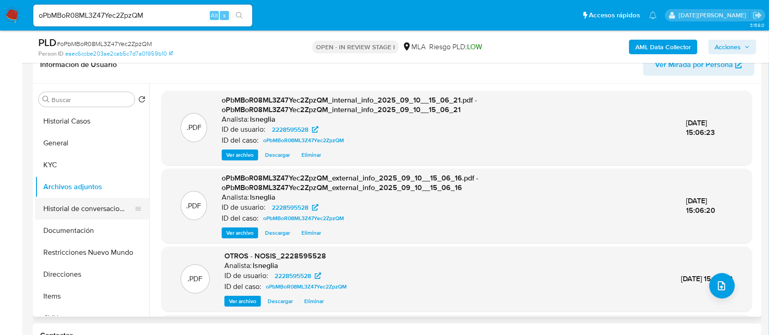
click at [85, 204] on button "Historial de conversaciones" at bounding box center [88, 209] width 107 height 22
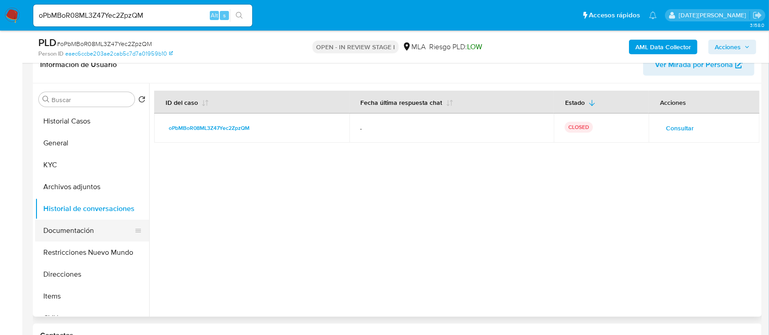
click at [82, 230] on button "Documentación" at bounding box center [88, 231] width 107 height 22
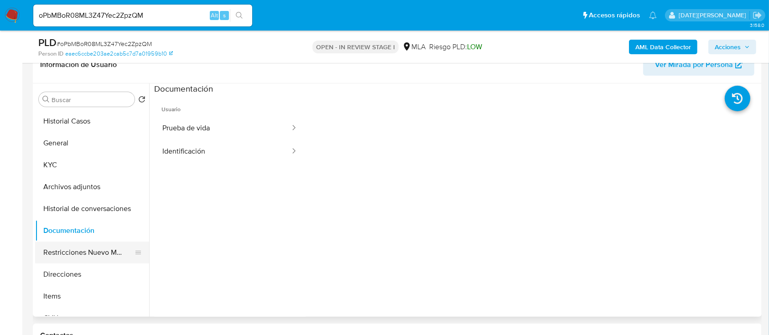
click at [78, 250] on button "Restricciones Nuevo Mundo" at bounding box center [88, 253] width 107 height 22
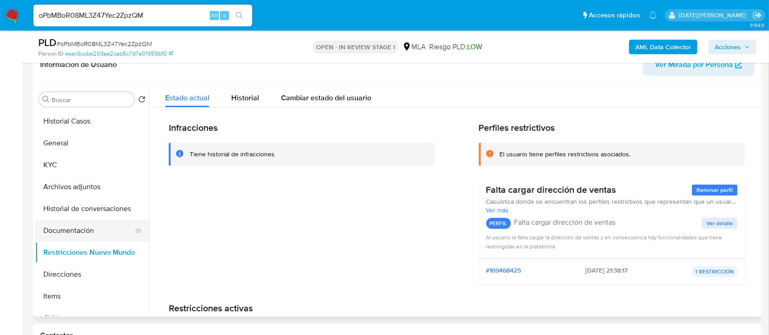
click at [78, 238] on button "Documentación" at bounding box center [88, 231] width 107 height 22
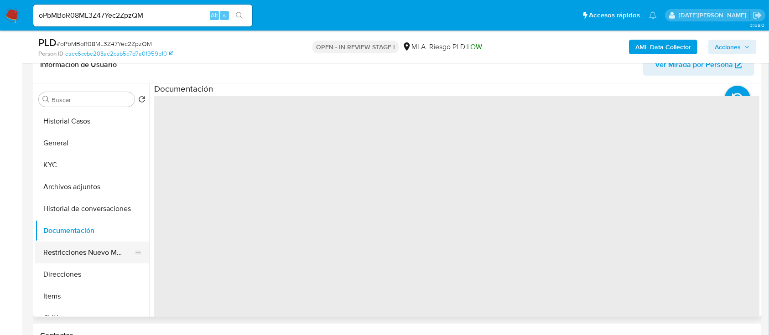
click at [81, 256] on button "Restricciones Nuevo Mundo" at bounding box center [88, 253] width 107 height 22
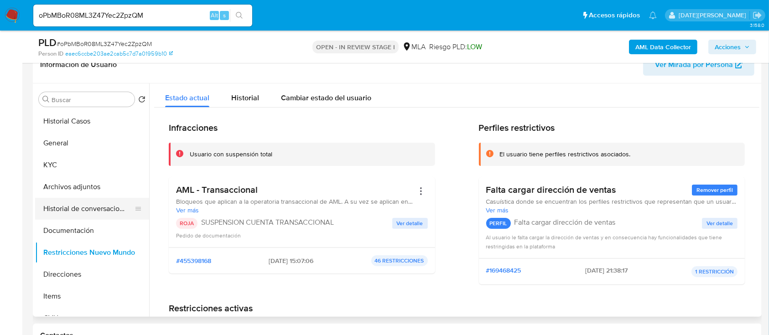
click at [100, 203] on button "Historial de conversaciones" at bounding box center [88, 209] width 107 height 22
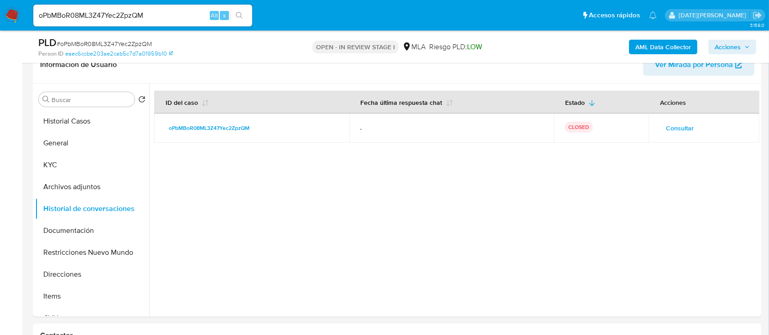
click at [735, 45] on span "Acciones" at bounding box center [728, 47] width 26 height 15
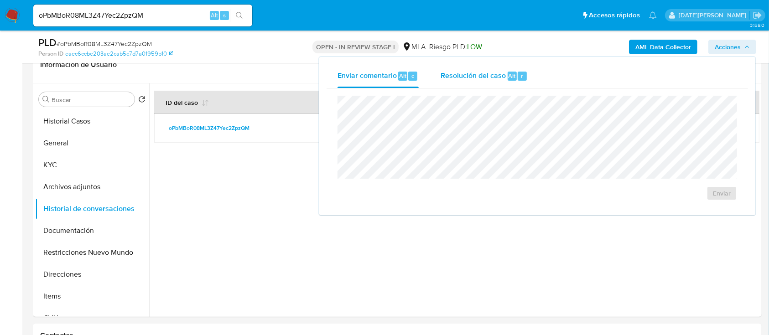
click at [475, 77] on span "Resolución del caso" at bounding box center [473, 75] width 65 height 10
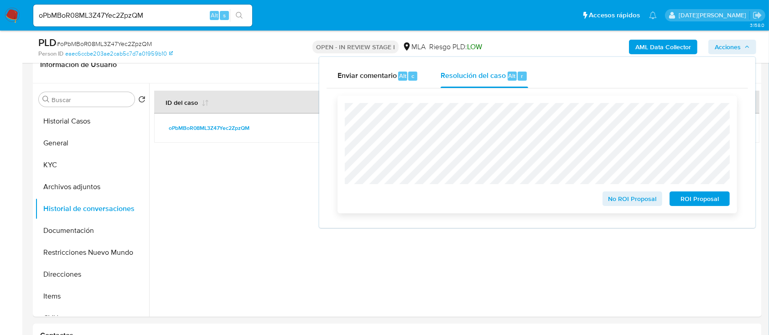
click at [689, 200] on span "ROI Proposal" at bounding box center [699, 198] width 47 height 13
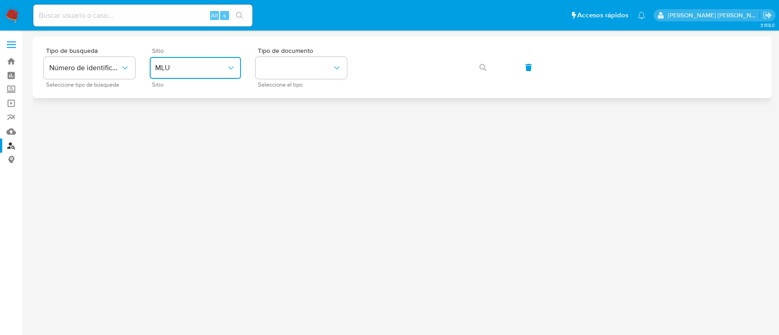
click at [213, 69] on span "MLU" at bounding box center [190, 67] width 71 height 9
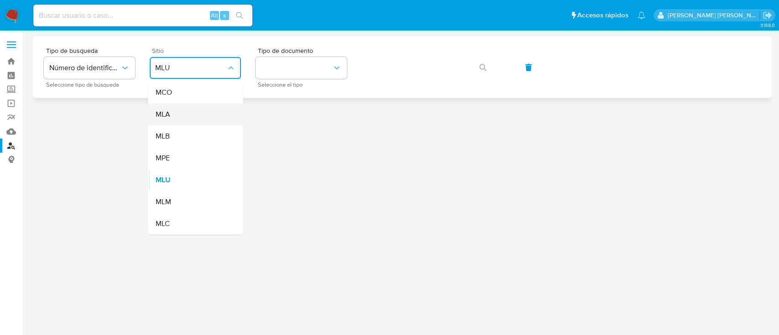
click at [197, 120] on div "MLA" at bounding box center [192, 115] width 75 height 22
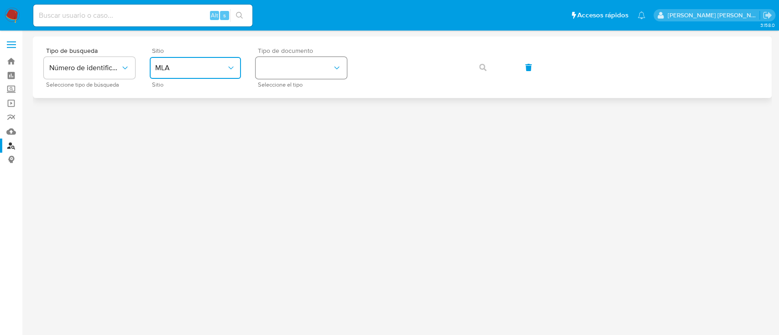
click at [322, 73] on button "identificationType" at bounding box center [300, 68] width 91 height 22
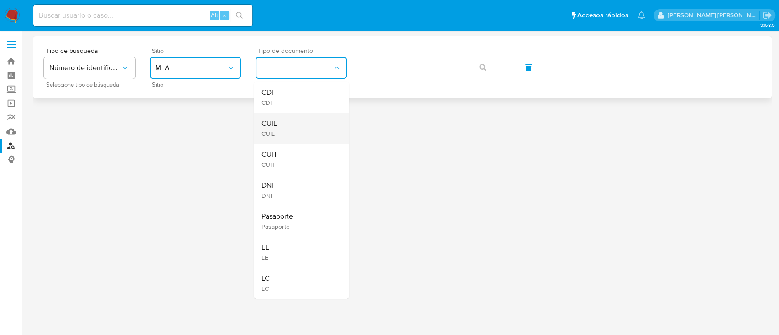
click at [304, 126] on div "CUIL CUIL" at bounding box center [298, 128] width 75 height 31
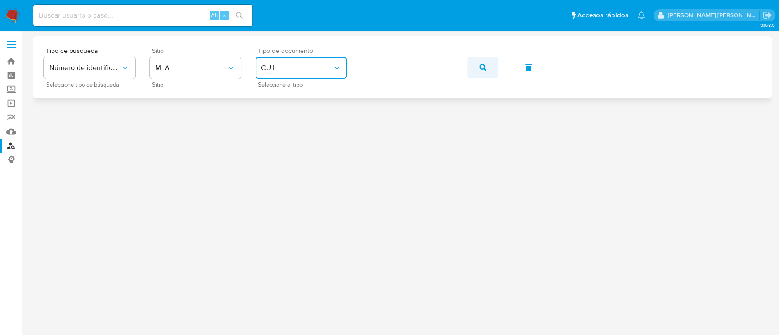
click at [471, 66] on button "button" at bounding box center [482, 68] width 31 height 22
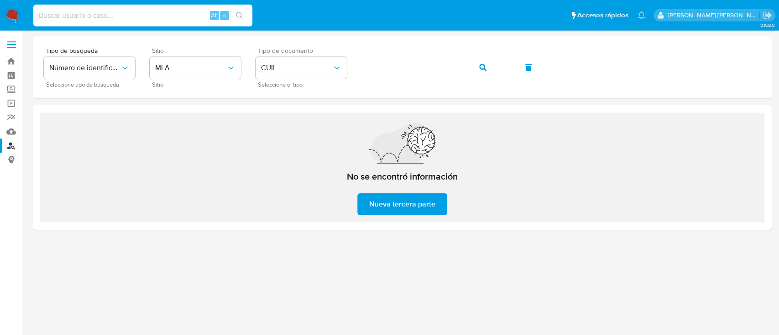
click at [146, 13] on input at bounding box center [142, 16] width 219 height 12
paste input "9NEXoKAdvJMAykj4L6KkStgm"
type input "9NEXoKAdvJMAykj4L6KkStgm"
click at [241, 16] on icon "search-icon" at bounding box center [239, 15] width 7 height 7
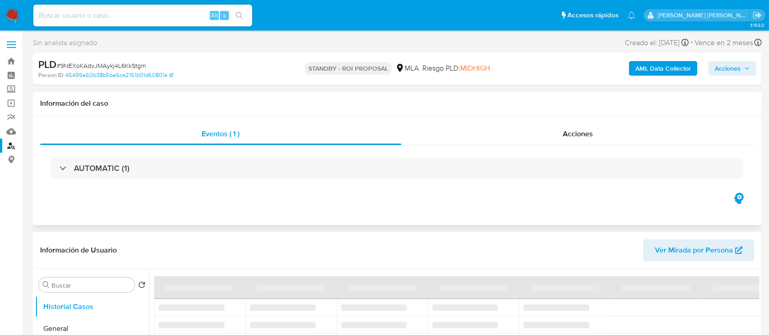
select select "10"
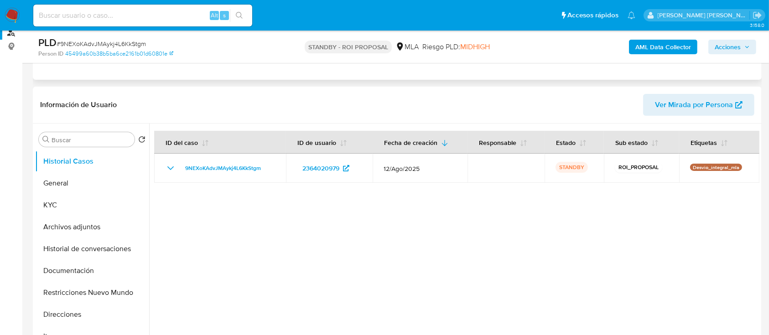
scroll to position [121, 0]
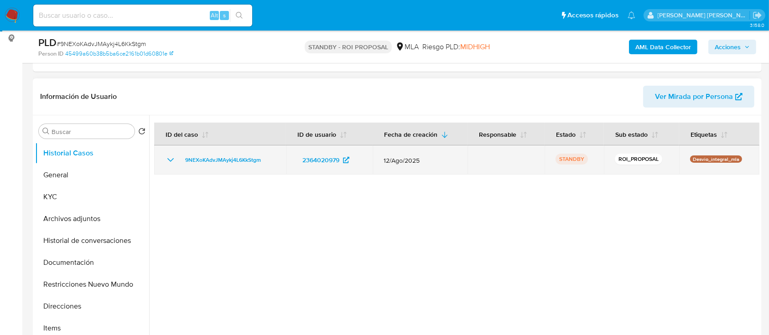
drag, startPoint x: 609, startPoint y: 158, endPoint x: 662, endPoint y: 158, distance: 52.5
click at [662, 158] on td "ROI_PROPOSAL" at bounding box center [641, 160] width 75 height 29
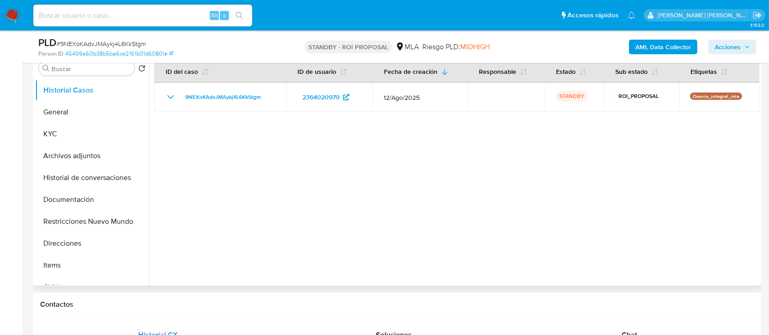
scroll to position [243, 0]
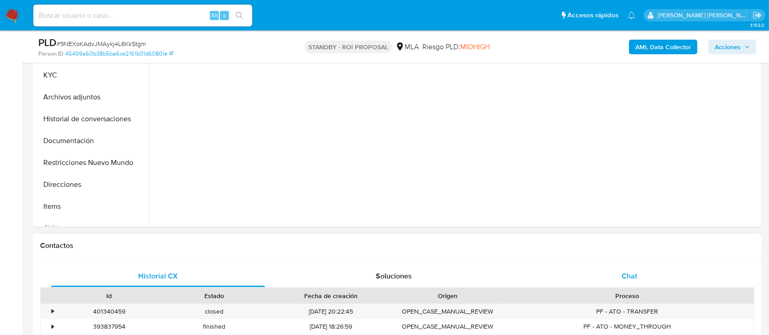
click at [631, 275] on span "Chat" at bounding box center [630, 276] width 16 height 10
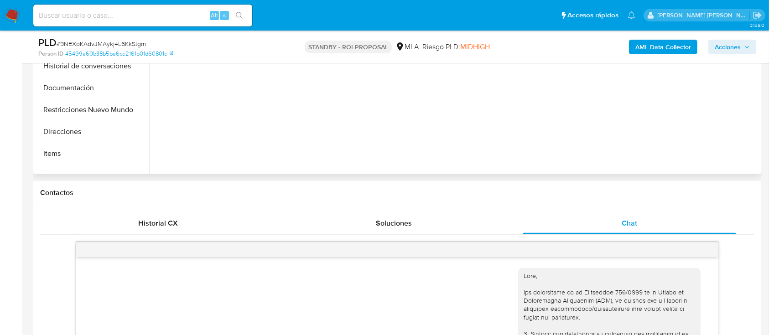
scroll to position [182, 0]
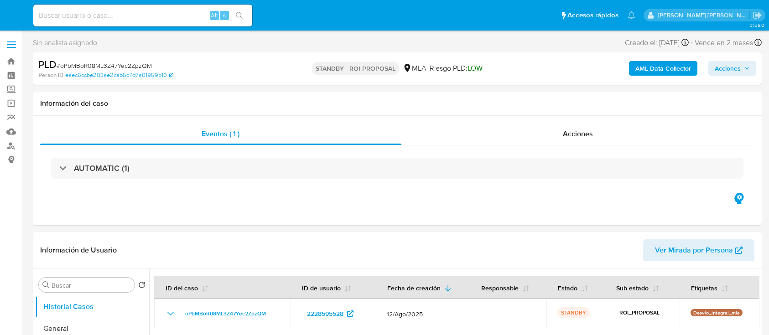
select select "10"
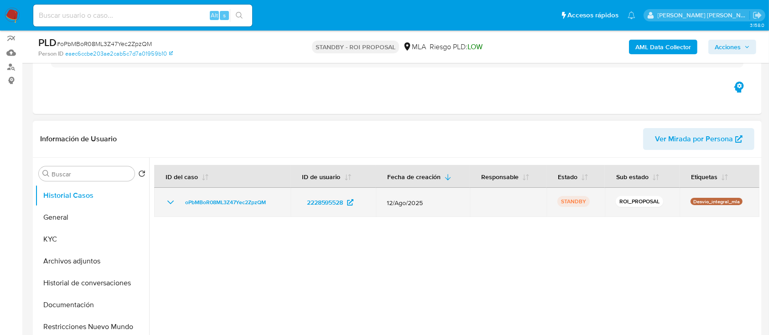
scroll to position [121, 0]
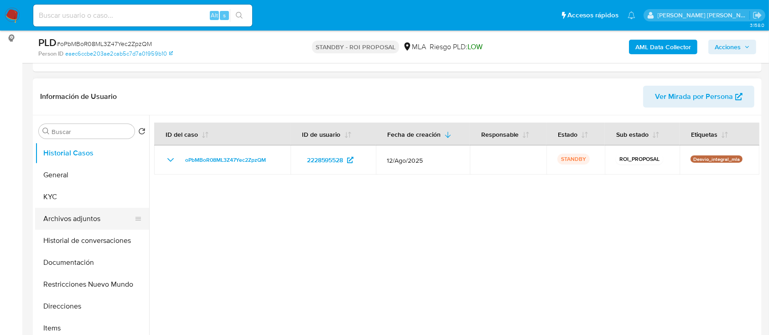
click at [77, 218] on button "Archivos adjuntos" at bounding box center [88, 219] width 107 height 22
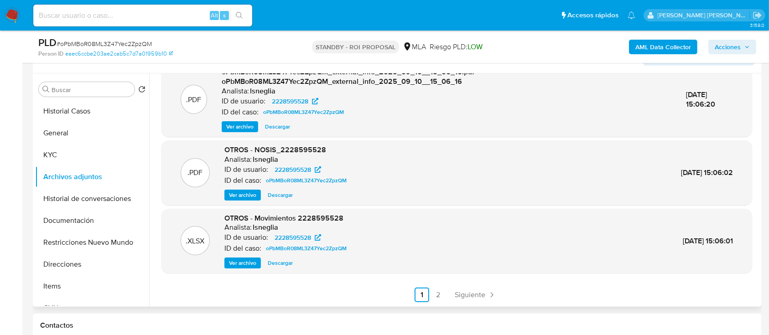
scroll to position [182, 0]
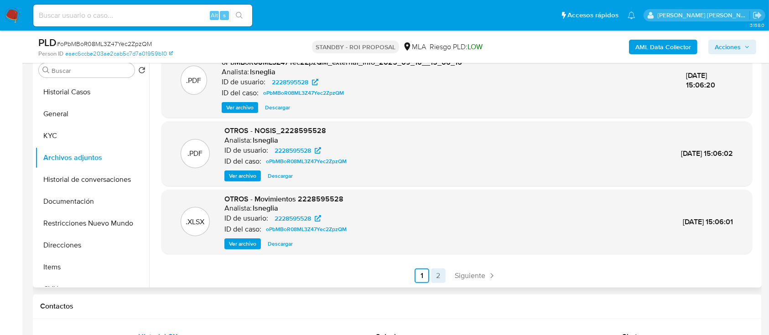
click at [434, 277] on link "2" at bounding box center [438, 276] width 15 height 15
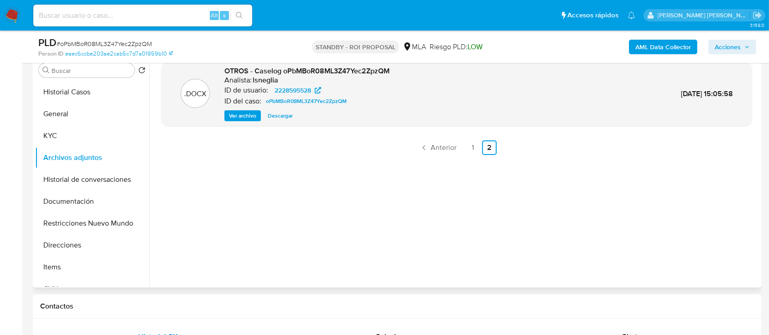
click at [109, 15] on input at bounding box center [142, 16] width 219 height 12
paste input "BORf8EHe1y2j4ILKlKAbXzfU"
type input "BORf8EHe1y2j4ILKlKAbXzfU"
click at [244, 14] on button "search-icon" at bounding box center [239, 15] width 19 height 13
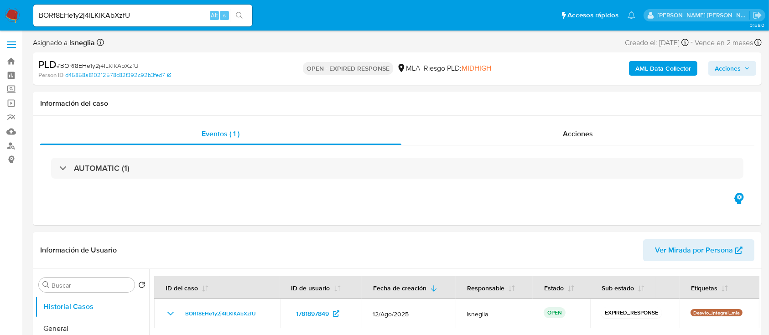
select select "10"
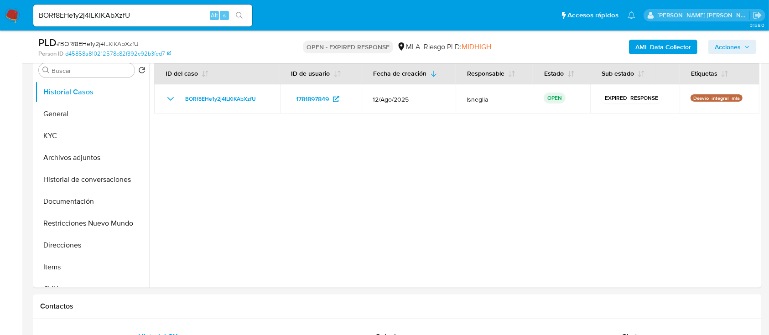
scroll to position [61, 0]
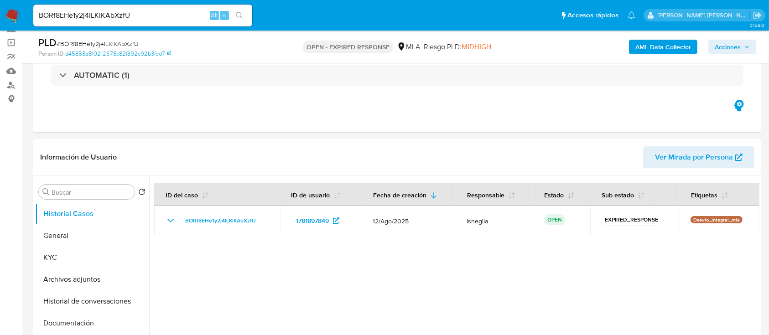
click at [115, 42] on span "# BORf8EHe1y2j4ILKlKAbXzfU" at bounding box center [98, 43] width 82 height 9
click at [116, 42] on span "# BORf8EHe1y2j4ILKlKAbXzfU" at bounding box center [98, 43] width 82 height 9
copy span "BORf8EHe1y2j4ILKlKAbXzfU"
click at [12, 13] on img at bounding box center [13, 16] width 16 height 16
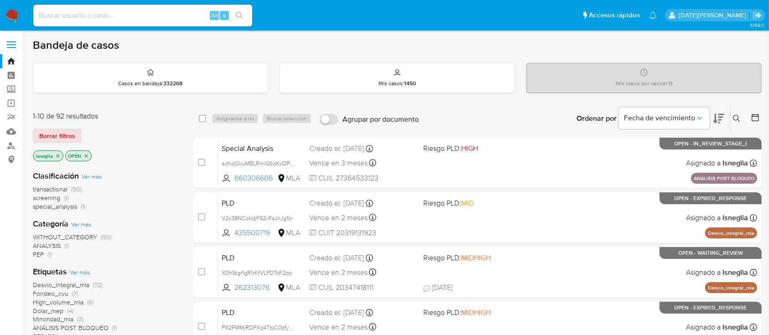
click at [57, 153] on icon "close-filter" at bounding box center [57, 155] width 5 height 5
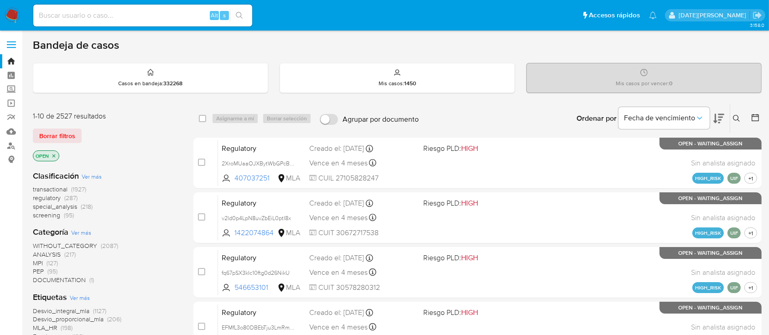
click at [736, 116] on icon at bounding box center [736, 118] width 7 height 7
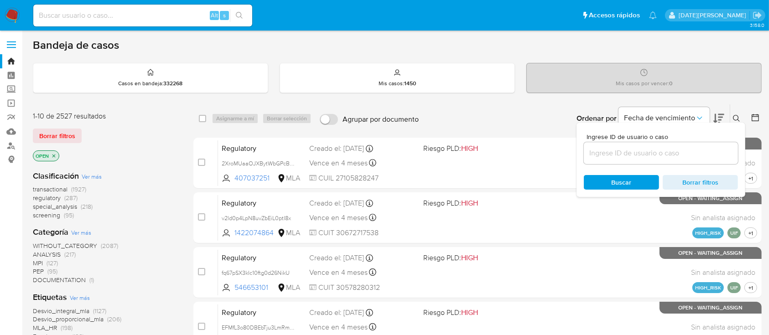
click at [629, 155] on input at bounding box center [661, 153] width 154 height 12
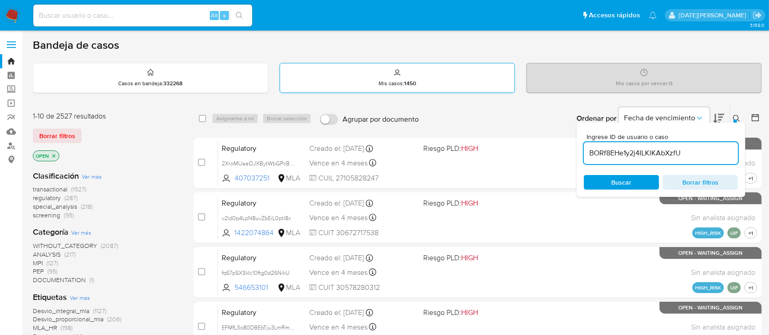
type input "BORf8EHe1y2j4ILKlKAbXzfU"
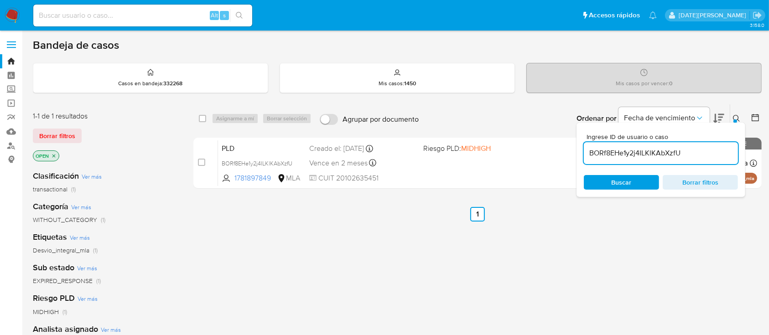
click at [738, 120] on icon at bounding box center [736, 118] width 7 height 7
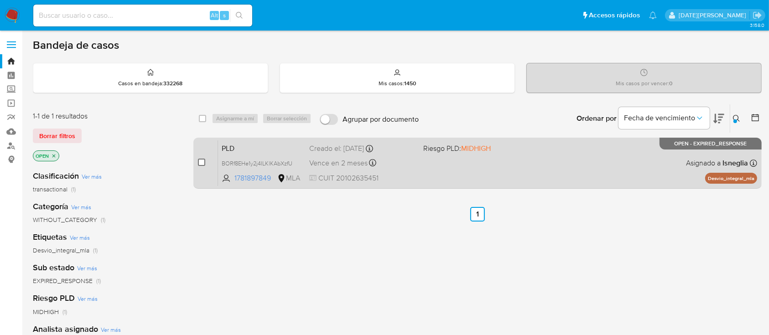
click at [201, 161] on input "checkbox" at bounding box center [201, 162] width 7 height 7
checkbox input "true"
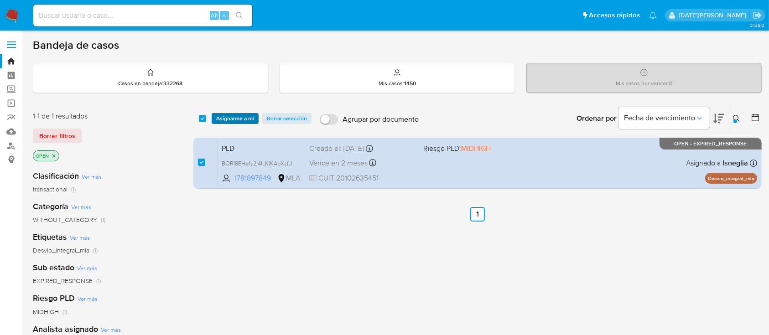
click at [246, 120] on span "Asignarme a mí" at bounding box center [235, 118] width 38 height 9
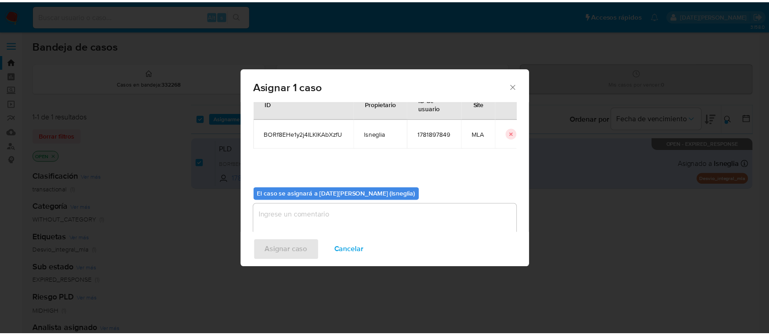
scroll to position [47, 0]
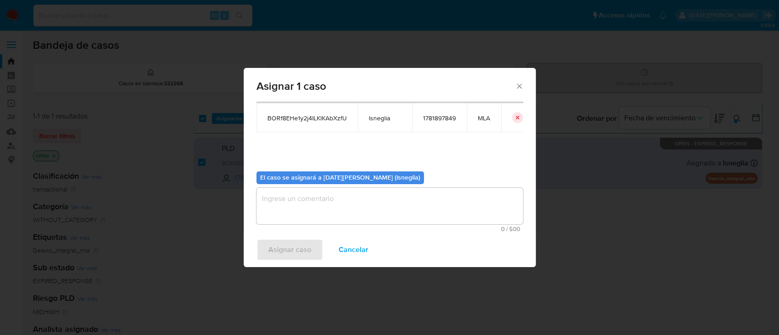
click at [318, 210] on textarea "assign-modal" at bounding box center [389, 206] width 266 height 36
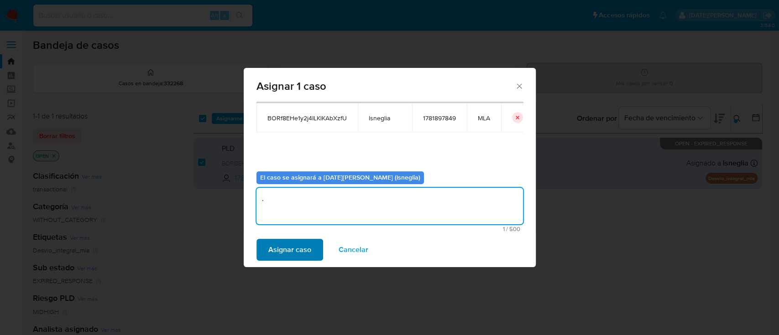
type textarea "."
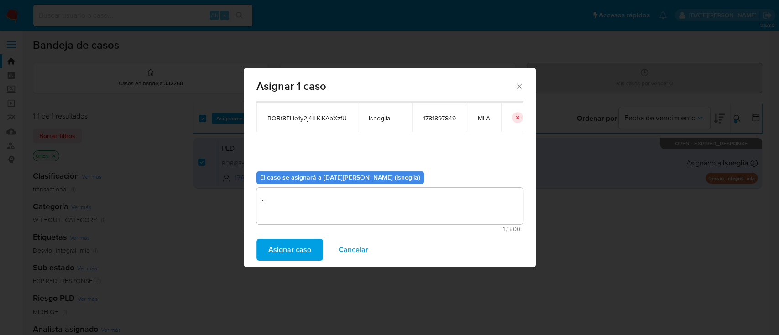
click at [270, 256] on span "Asignar caso" at bounding box center [289, 250] width 43 height 20
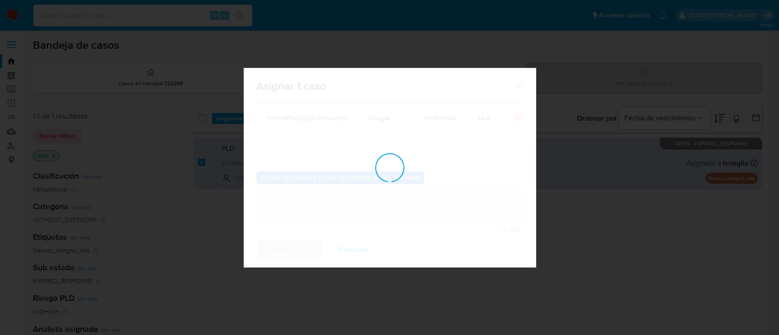
checkbox input "false"
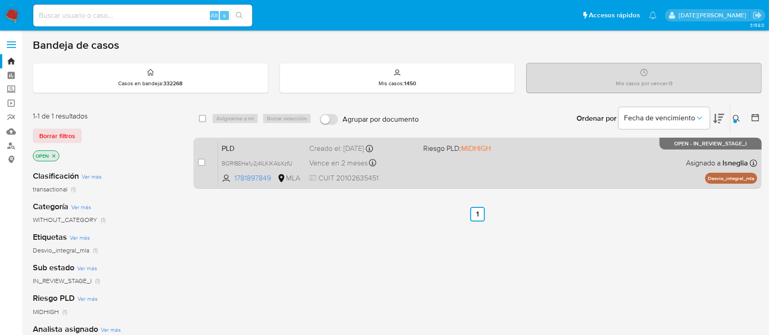
click at [265, 145] on span "PLD" at bounding box center [262, 148] width 80 height 12
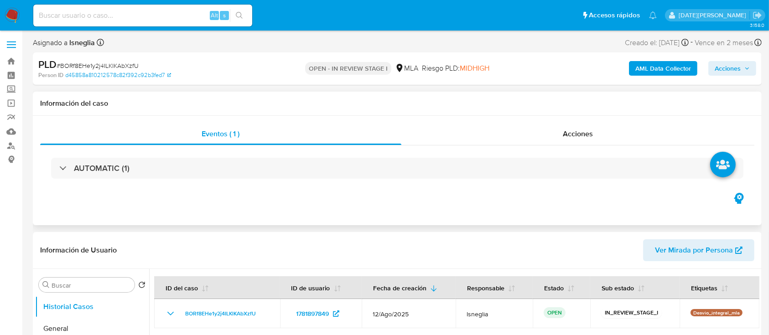
select select "10"
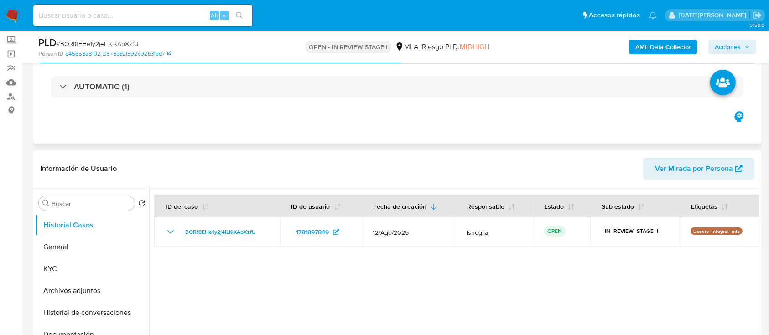
scroll to position [61, 0]
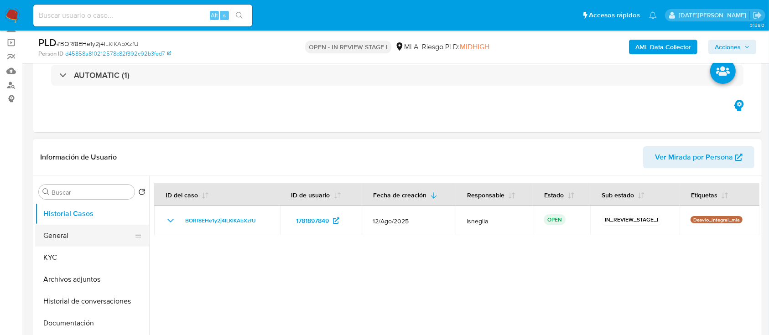
click at [78, 242] on button "General" at bounding box center [88, 236] width 107 height 22
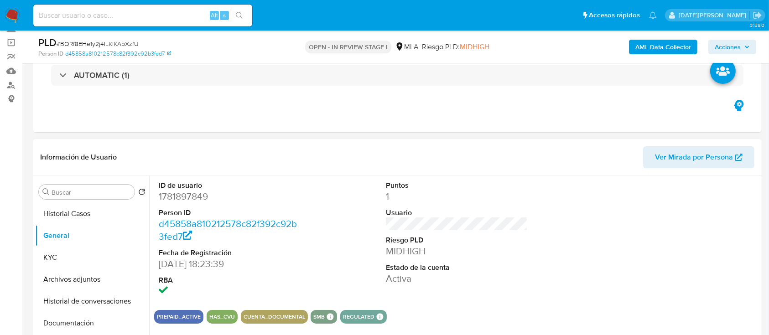
click at [166, 194] on dd "1781897849" at bounding box center [230, 196] width 142 height 13
copy dd "1781897849"
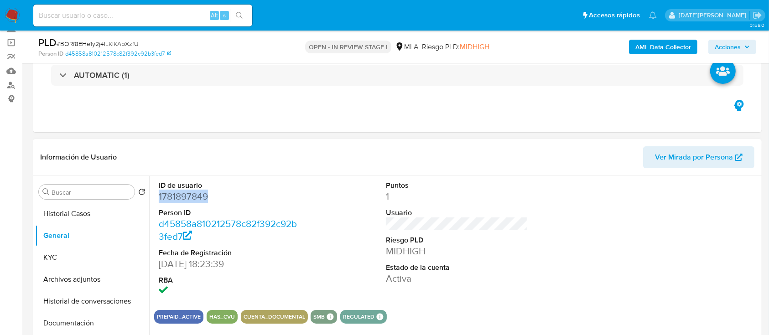
copy dd "1781897849"
click at [190, 194] on dd "1781897849" at bounding box center [230, 196] width 142 height 13
click at [55, 264] on button "KYC" at bounding box center [88, 258] width 107 height 22
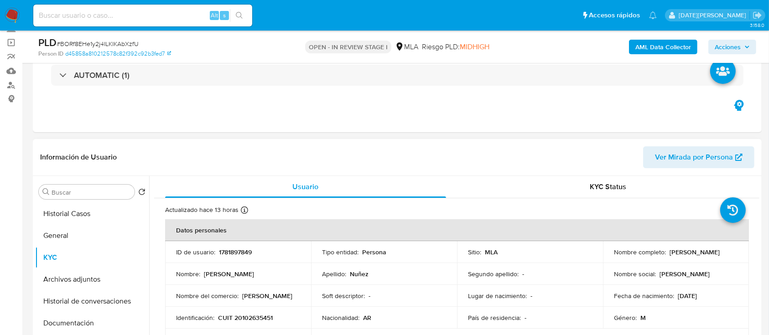
drag, startPoint x: 667, startPoint y: 250, endPoint x: 726, endPoint y: 250, distance: 58.8
click at [727, 250] on div "Nombre completo : [PERSON_NAME]" at bounding box center [676, 252] width 124 height 8
copy p "[PERSON_NAME]"
drag, startPoint x: 218, startPoint y: 317, endPoint x: 284, endPoint y: 317, distance: 66.6
click at [284, 317] on div "Identificación : CUIT 20102635451" at bounding box center [238, 318] width 124 height 8
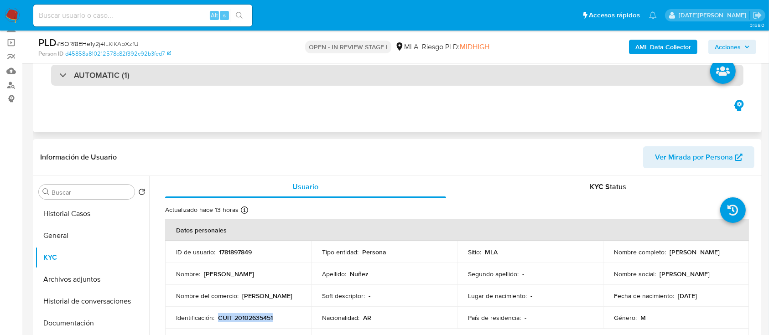
copy p "CUIT 20102635451"
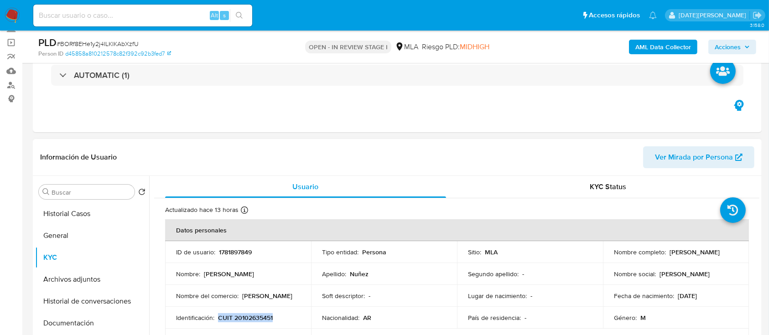
click at [256, 320] on p "CUIT 20102635451" at bounding box center [245, 318] width 55 height 8
click at [78, 233] on button "General" at bounding box center [88, 236] width 107 height 22
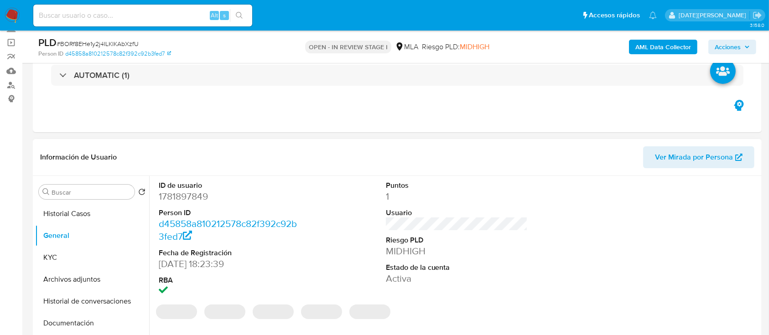
click at [190, 195] on dd "1781897849" at bounding box center [230, 196] width 142 height 13
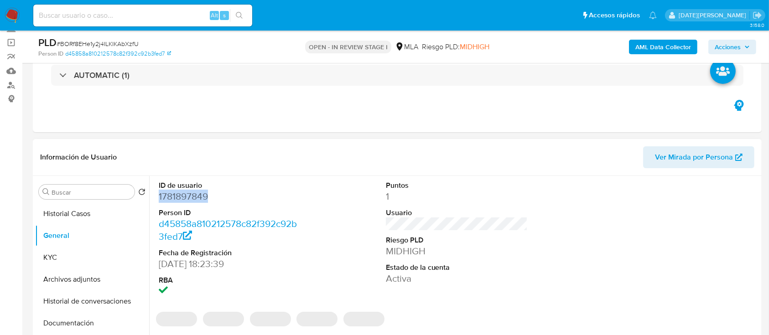
copy dd "1781897849"
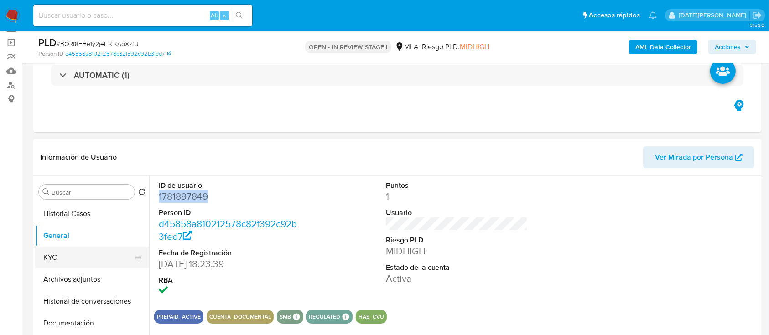
click at [41, 255] on button "KYC" at bounding box center [88, 258] width 107 height 22
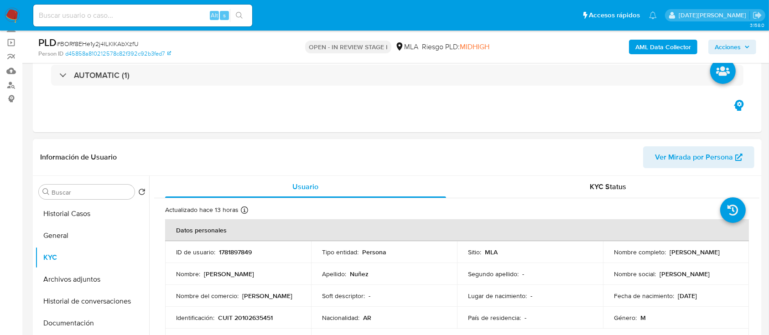
drag, startPoint x: 667, startPoint y: 252, endPoint x: 723, endPoint y: 251, distance: 56.1
click at [720, 251] on p "[PERSON_NAME]" at bounding box center [695, 252] width 50 height 8
copy p "[PERSON_NAME]"
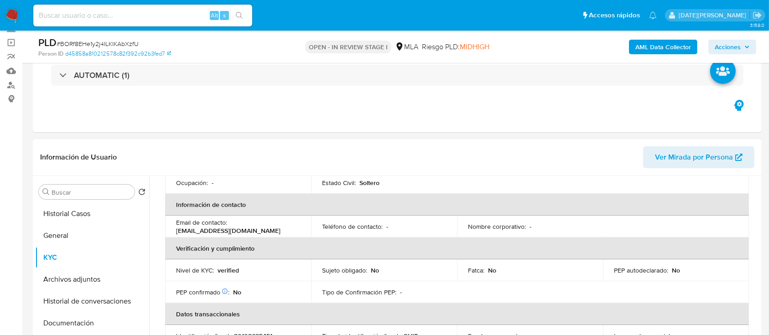
scroll to position [182, 0]
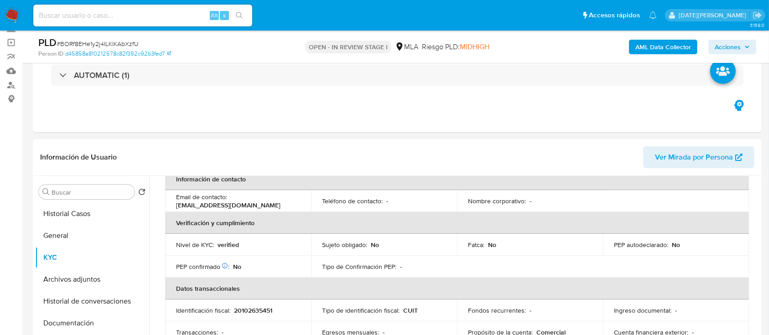
click at [249, 311] on p "20102635451" at bounding box center [253, 311] width 38 height 8
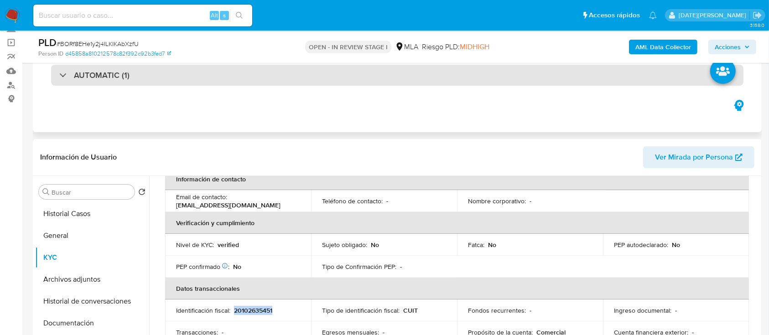
copy p "20102635451"
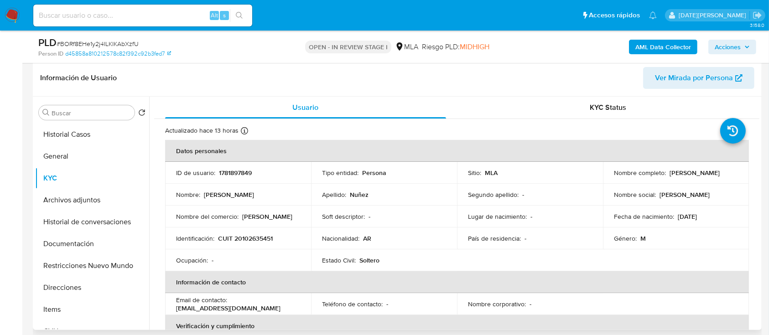
scroll to position [121, 0]
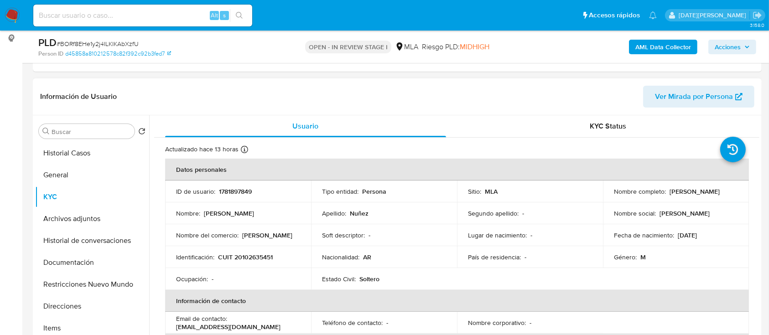
click at [704, 100] on span "Ver Mirada por Persona" at bounding box center [694, 97] width 78 height 22
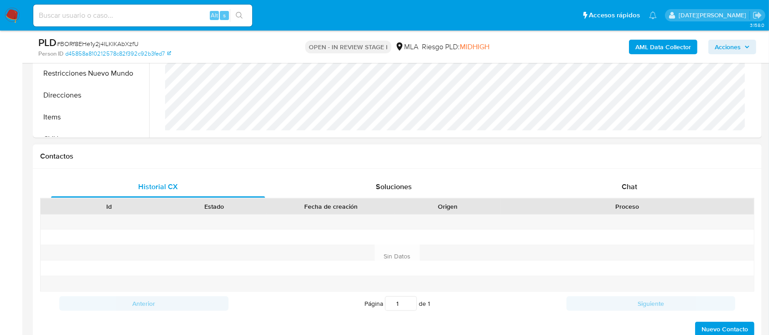
scroll to position [304, 0]
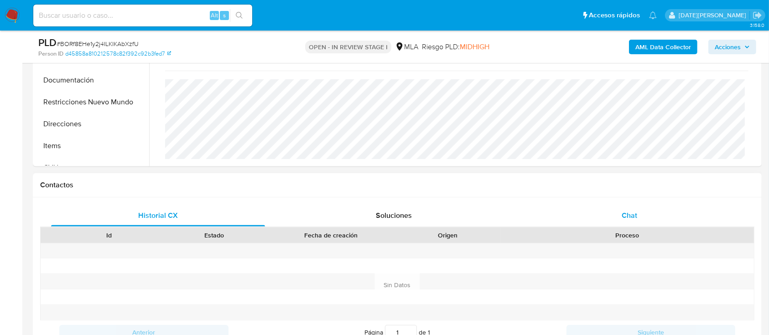
click at [624, 218] on span "Chat" at bounding box center [630, 215] width 16 height 10
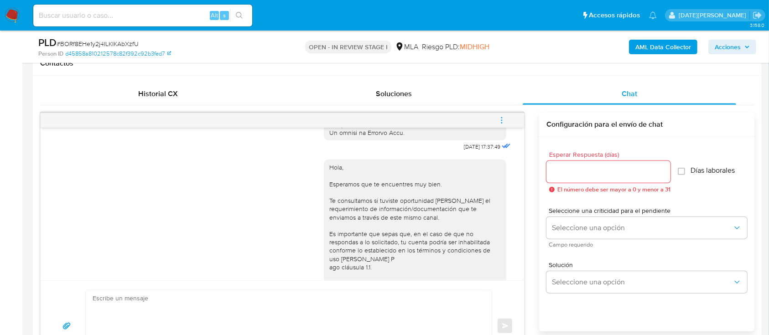
scroll to position [486, 0]
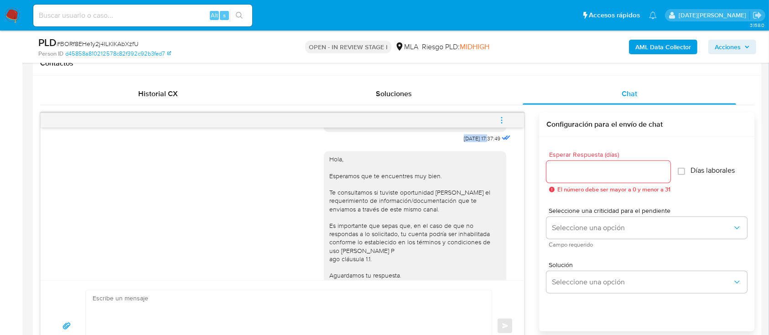
drag, startPoint x: 441, startPoint y: 154, endPoint x: 471, endPoint y: 156, distance: 30.1
copy span "18/08/2025"
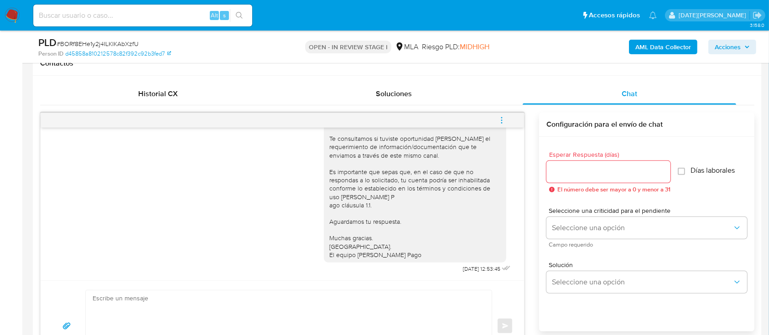
scroll to position [564, 0]
drag, startPoint x: 440, startPoint y: 271, endPoint x: 470, endPoint y: 267, distance: 30.8
click at [470, 267] on div "Hola, Esperamos que te encuentres muy bien. Te consultamos si tuviste oportunid…" at bounding box center [418, 183] width 189 height 184
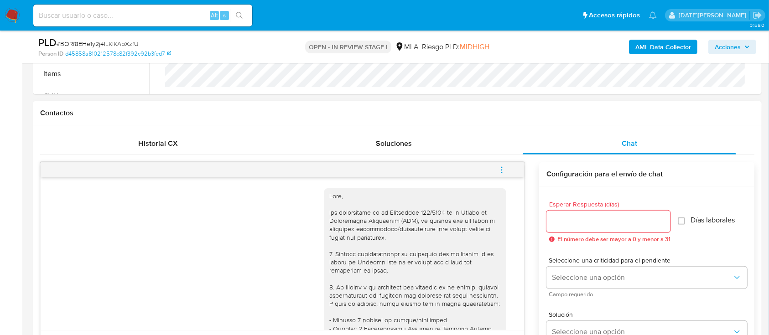
scroll to position [304, 0]
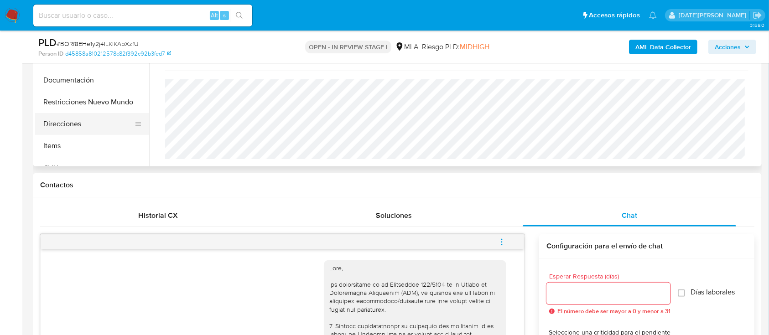
click at [88, 129] on button "Direcciones" at bounding box center [88, 124] width 107 height 22
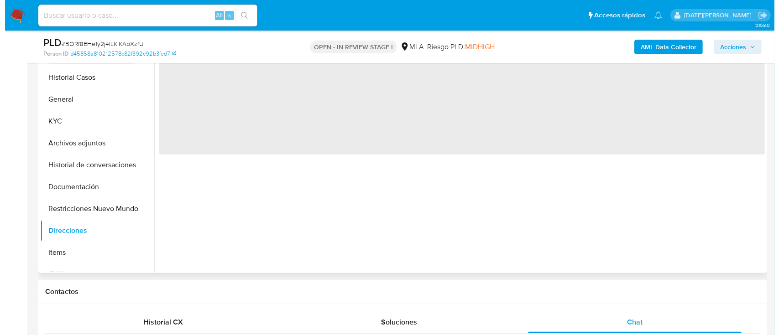
scroll to position [121, 0]
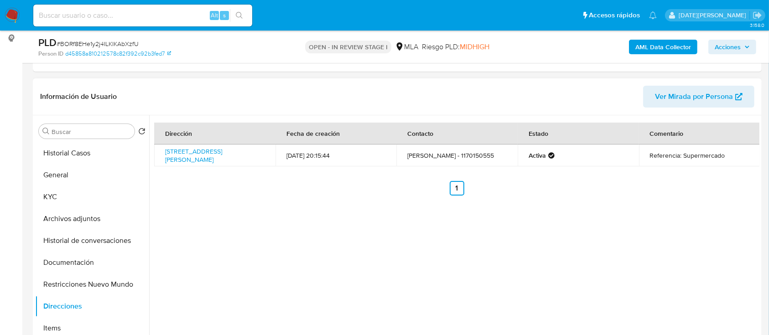
click at [489, 159] on td "Jorge Hector Nuñez - 1170150555" at bounding box center [456, 156] width 121 height 22
click at [48, 198] on button "KYC" at bounding box center [88, 197] width 107 height 22
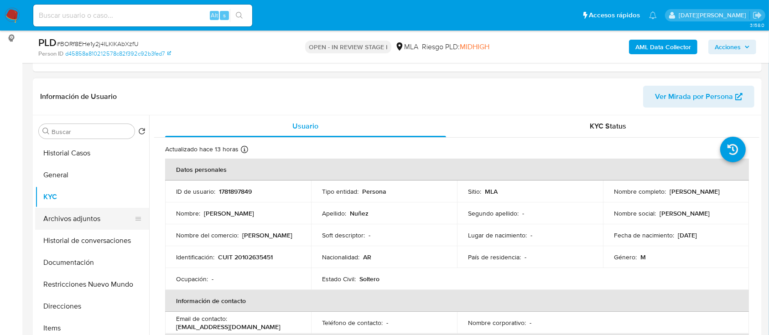
click at [73, 220] on button "Archivos adjuntos" at bounding box center [88, 219] width 107 height 22
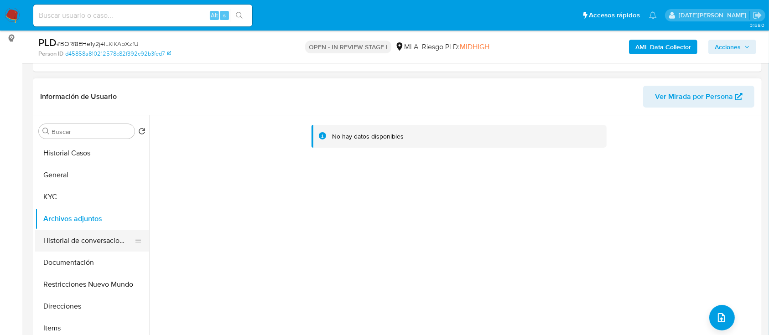
click at [121, 244] on button "Historial de conversaciones" at bounding box center [88, 241] width 107 height 22
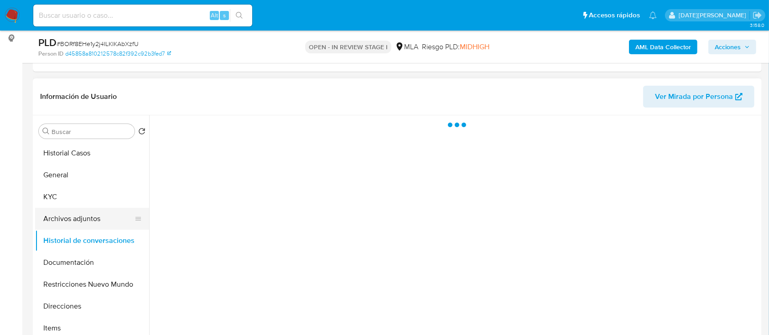
click at [88, 224] on button "Archivos adjuntos" at bounding box center [88, 219] width 107 height 22
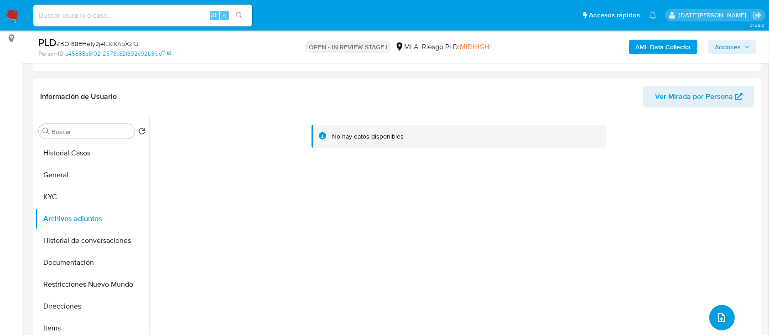
click at [716, 318] on icon "upload-file" at bounding box center [721, 317] width 11 height 11
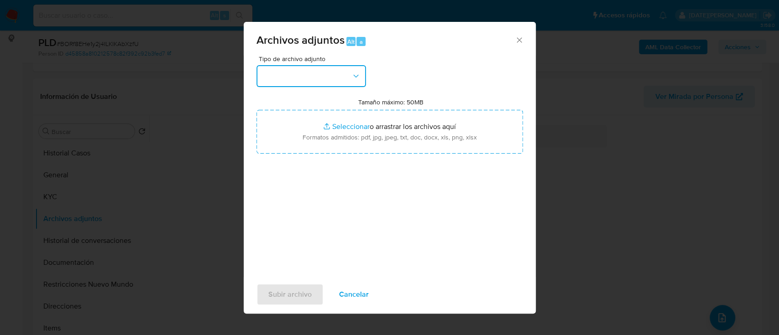
click at [305, 75] on button "button" at bounding box center [310, 76] width 109 height 22
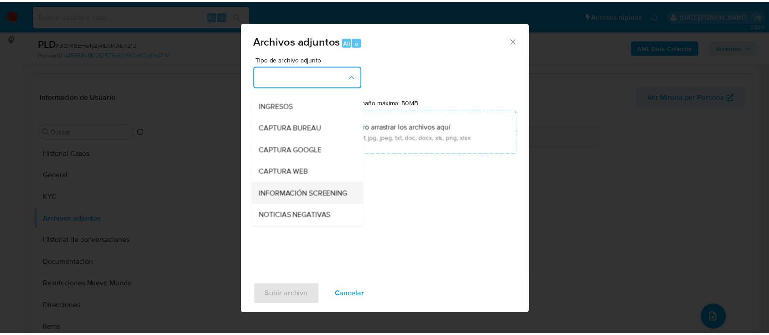
scroll to position [61, 0]
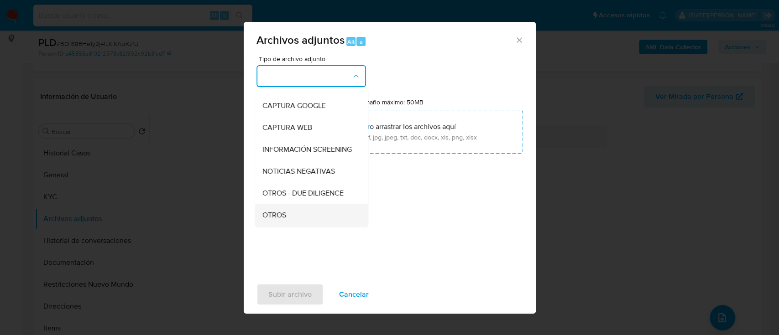
click at [284, 220] on span "OTROS" at bounding box center [274, 215] width 24 height 9
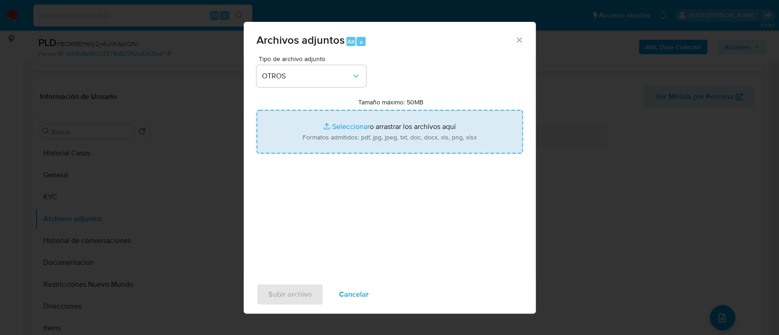
type input "C:\fakepath\Caselog BORf8EHe1y2j4ILKlKAbXzfU.docx"
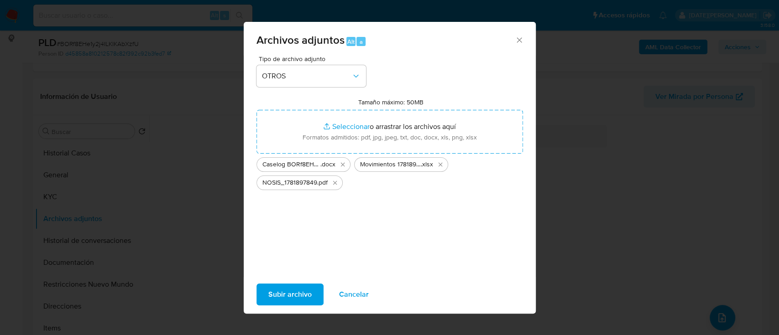
click at [294, 296] on span "Subir archivo" at bounding box center [289, 295] width 43 height 20
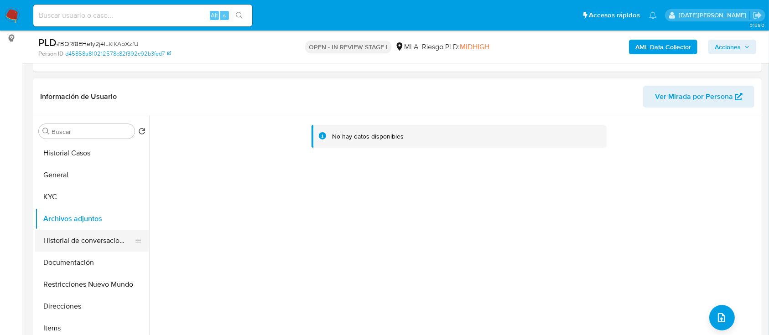
click at [116, 242] on button "Historial de conversaciones" at bounding box center [88, 241] width 107 height 22
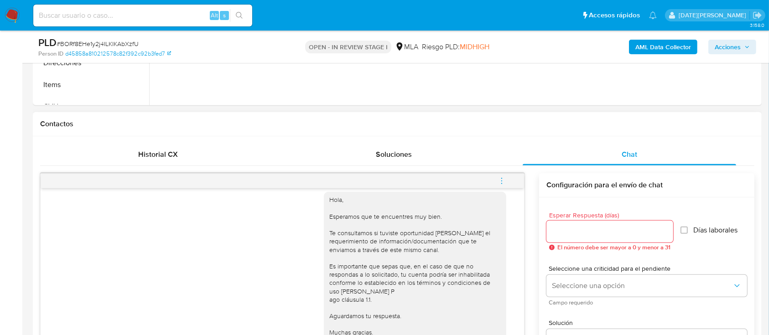
scroll to position [564, 0]
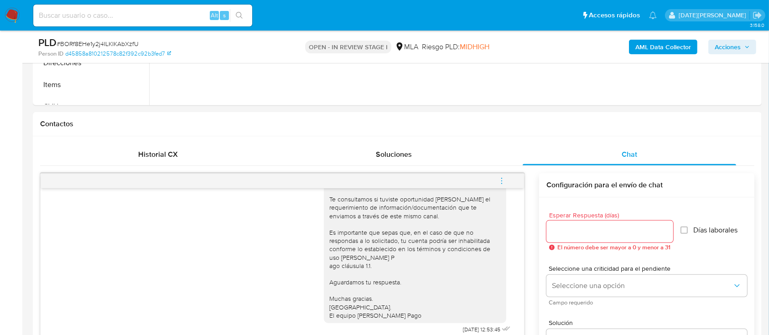
click at [504, 177] on icon "menu-action" at bounding box center [502, 181] width 8 height 8
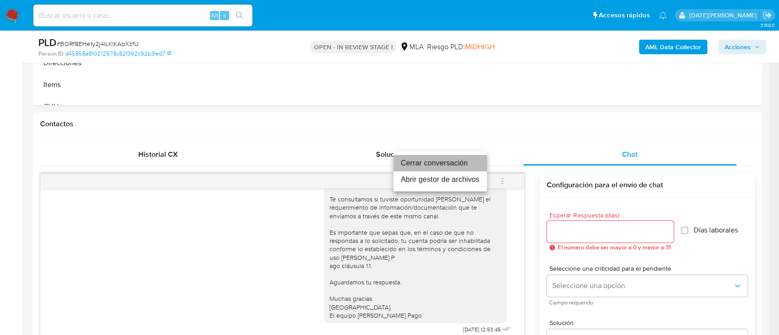
click at [442, 168] on li "Cerrar conversación" at bounding box center [440, 163] width 94 height 16
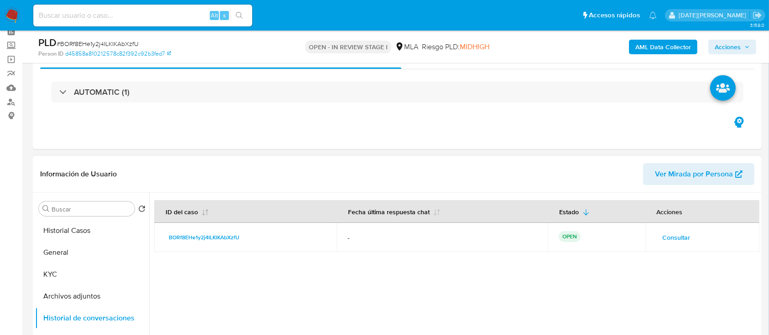
scroll to position [61, 0]
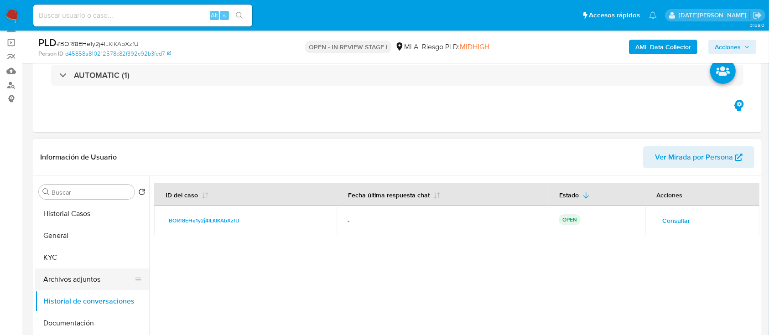
click at [70, 285] on button "Archivos adjuntos" at bounding box center [88, 280] width 107 height 22
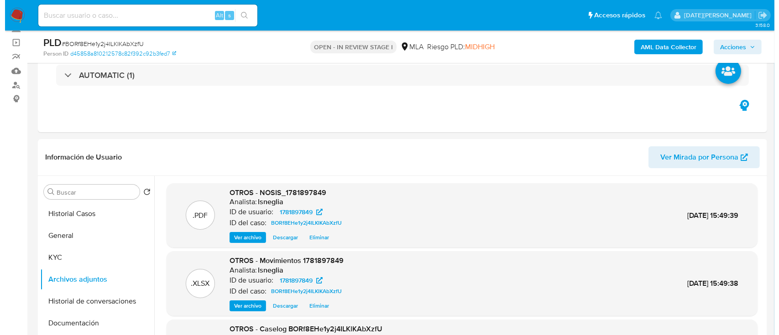
scroll to position [182, 0]
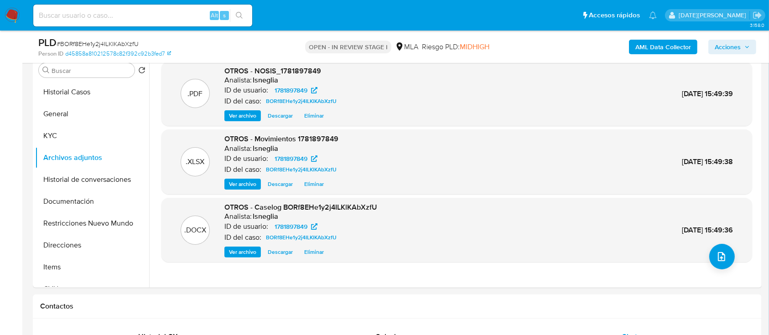
click at [648, 44] on b "AML Data Collector" at bounding box center [663, 47] width 56 height 15
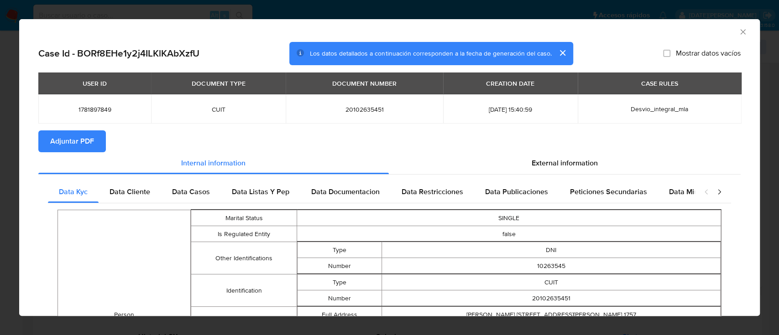
click at [83, 140] on span "Adjuntar PDF" at bounding box center [72, 141] width 44 height 20
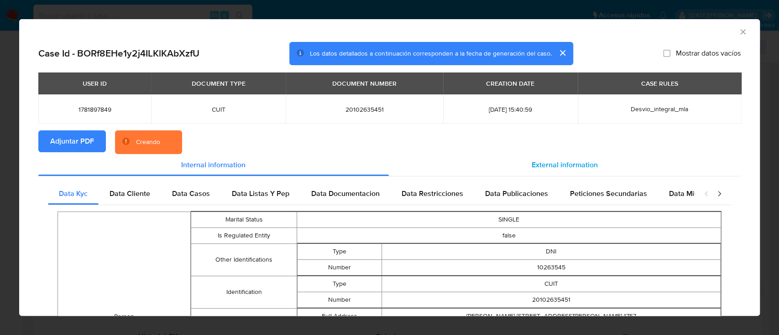
click at [529, 155] on div "External information" at bounding box center [565, 165] width 352 height 22
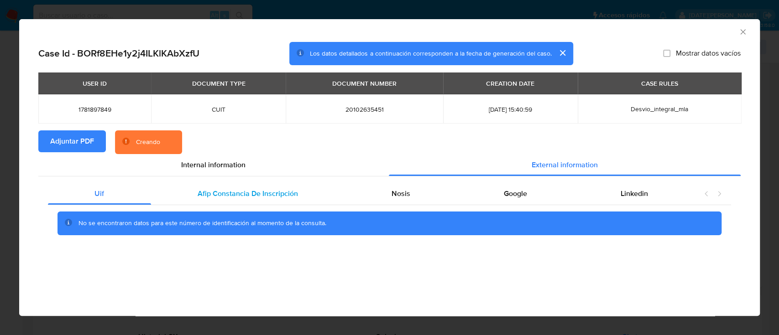
click at [253, 185] on div "Afip Constancia De Inscripción" at bounding box center [248, 194] width 194 height 22
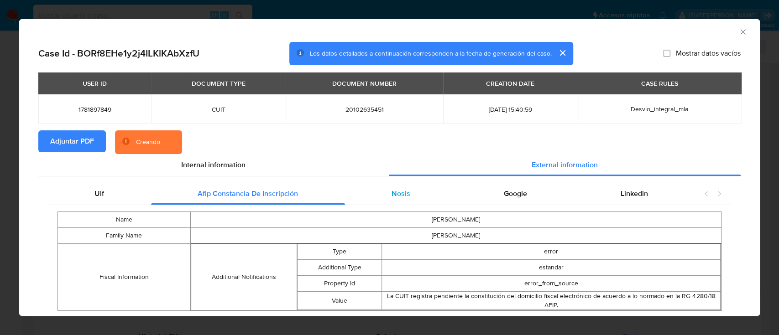
click at [394, 185] on div "Nosis" at bounding box center [401, 194] width 112 height 22
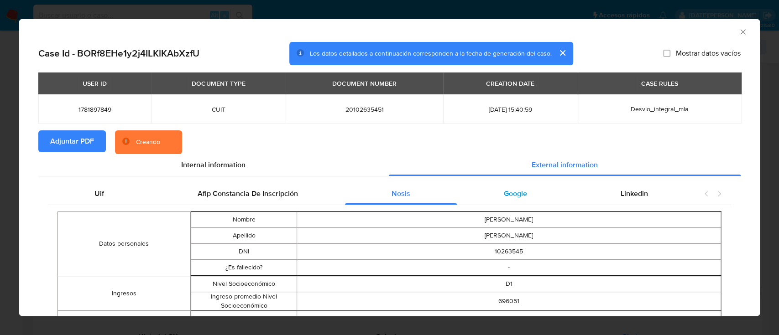
drag, startPoint x: 467, startPoint y: 184, endPoint x: 489, endPoint y: 184, distance: 21.9
click at [467, 184] on div "Google" at bounding box center [515, 194] width 117 height 22
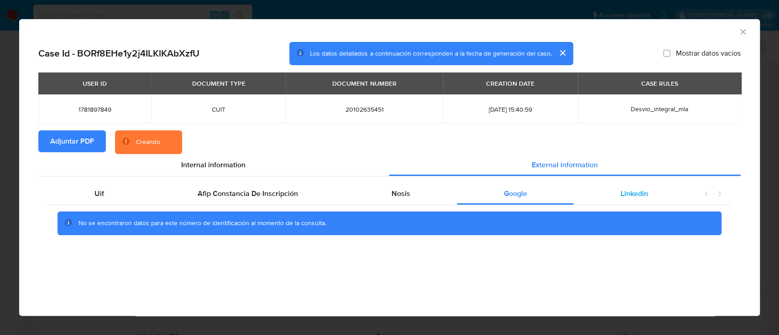
click at [639, 192] on span "Linkedin" at bounding box center [633, 193] width 27 height 10
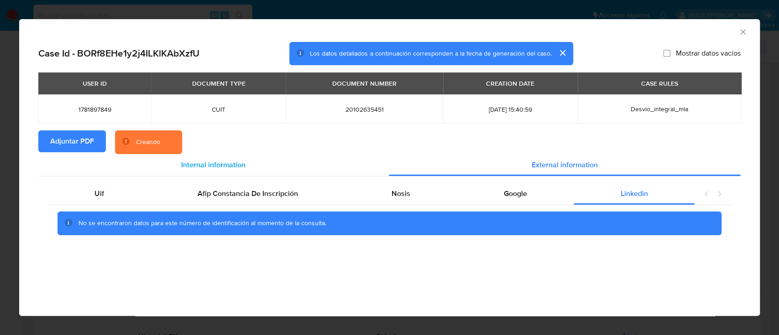
click at [215, 159] on div "Internal information" at bounding box center [213, 165] width 350 height 22
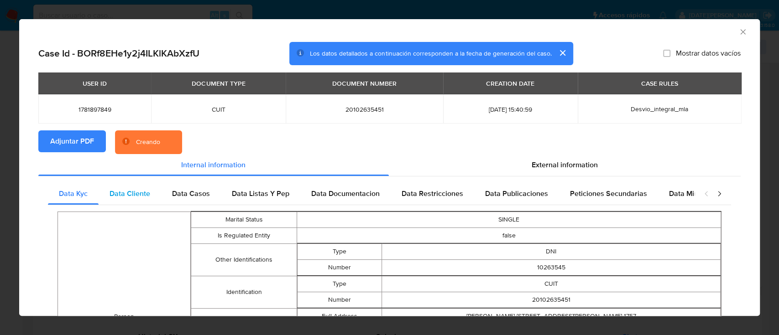
click at [120, 190] on span "Data Cliente" at bounding box center [129, 193] width 41 height 10
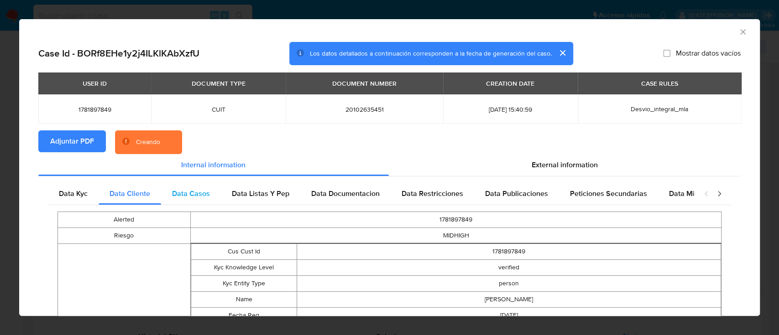
click at [191, 190] on span "Data Casos" at bounding box center [191, 193] width 38 height 10
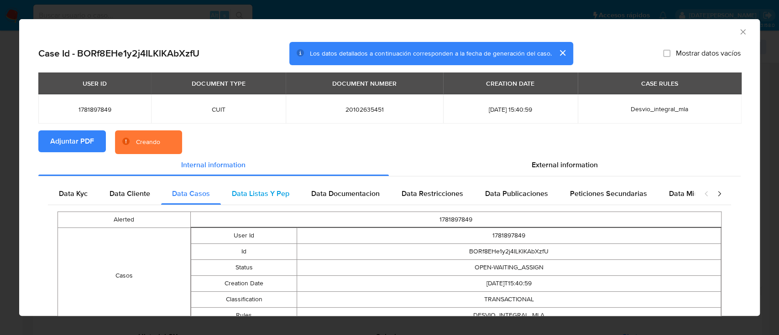
click at [267, 190] on span "Data Listas Y Pep" at bounding box center [260, 193] width 57 height 10
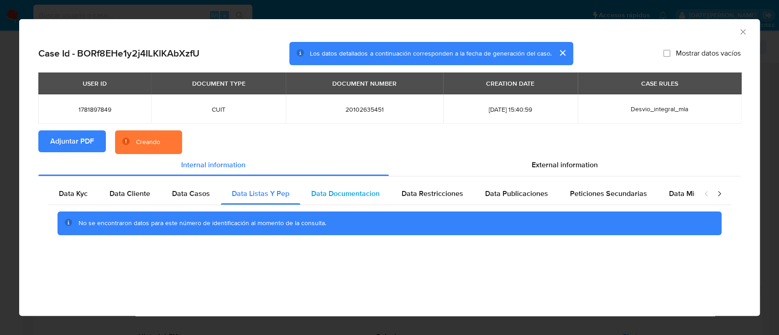
click at [338, 190] on span "Data Documentacion" at bounding box center [345, 193] width 68 height 10
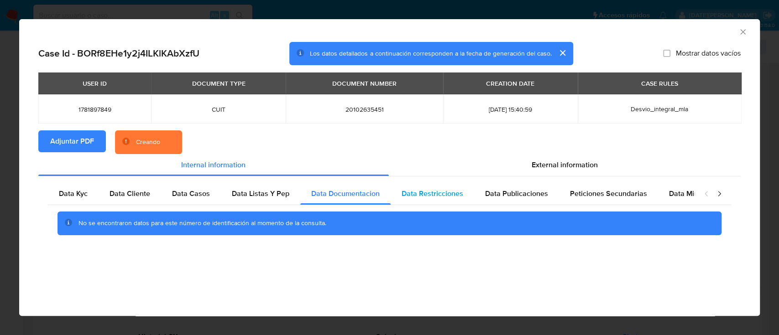
click at [416, 188] on div "Data Restricciones" at bounding box center [431, 194] width 83 height 22
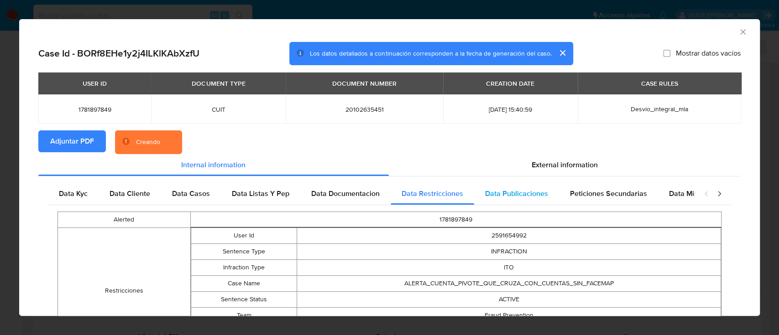
click at [504, 187] on div "Data Publicaciones" at bounding box center [516, 194] width 85 height 22
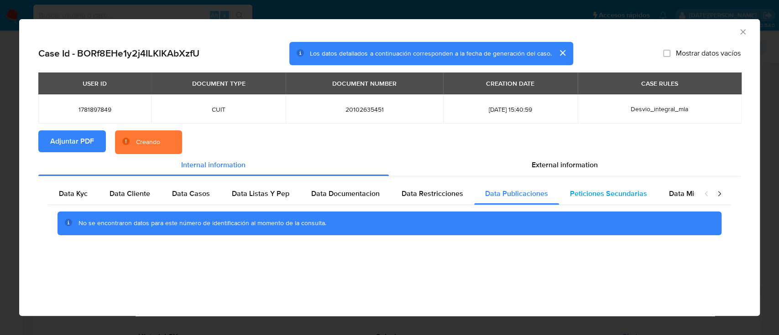
click at [608, 190] on span "Peticiones Secundarias" at bounding box center [608, 193] width 77 height 10
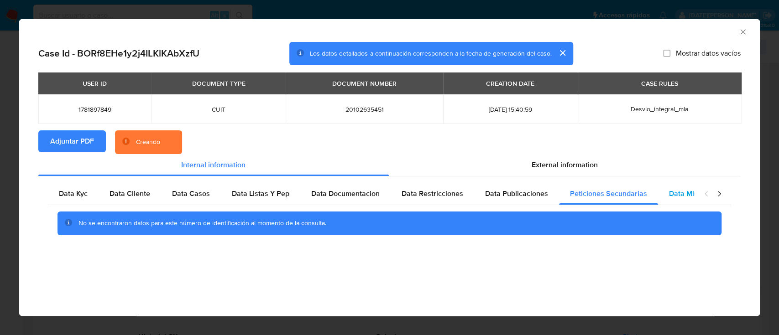
click at [658, 191] on div "Data Minoridad" at bounding box center [694, 194] width 72 height 22
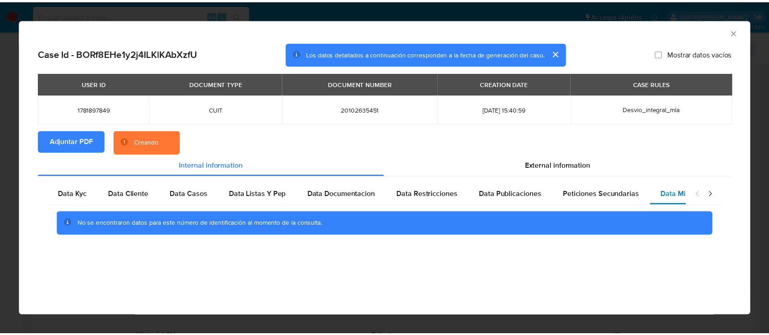
scroll to position [0, 31]
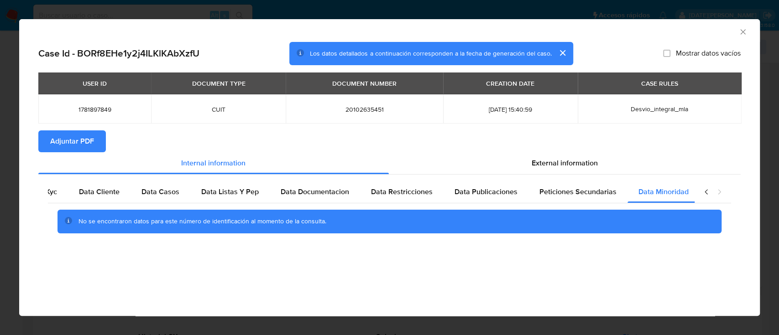
click at [744, 33] on icon "Cerrar ventana" at bounding box center [742, 31] width 9 height 9
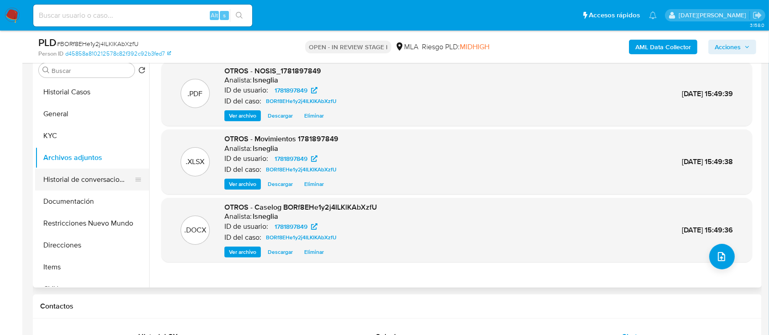
click at [84, 178] on button "Historial de conversaciones" at bounding box center [88, 180] width 107 height 22
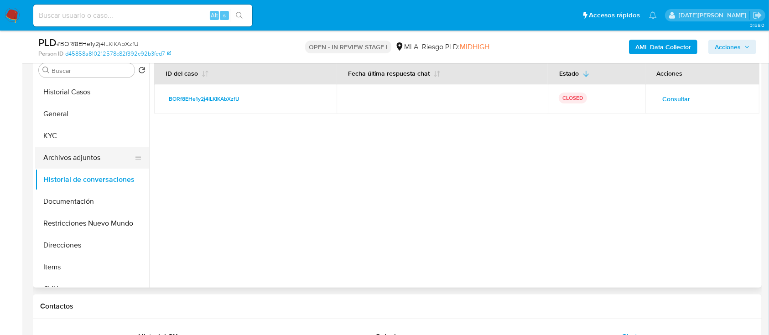
click at [95, 156] on button "Archivos adjuntos" at bounding box center [88, 158] width 107 height 22
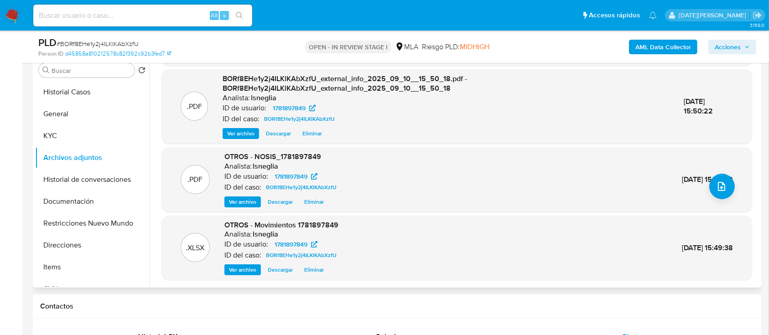
scroll to position [96, 0]
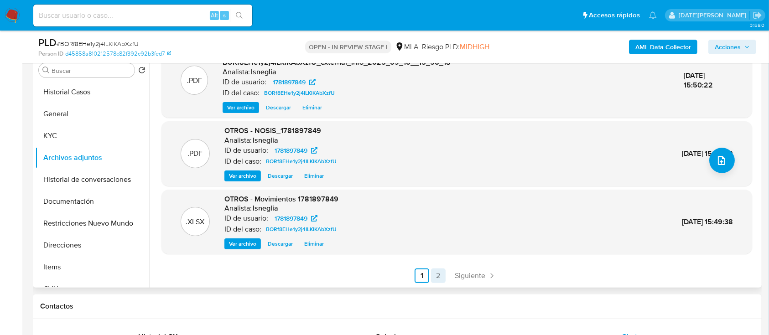
click at [436, 273] on link "2" at bounding box center [438, 276] width 15 height 15
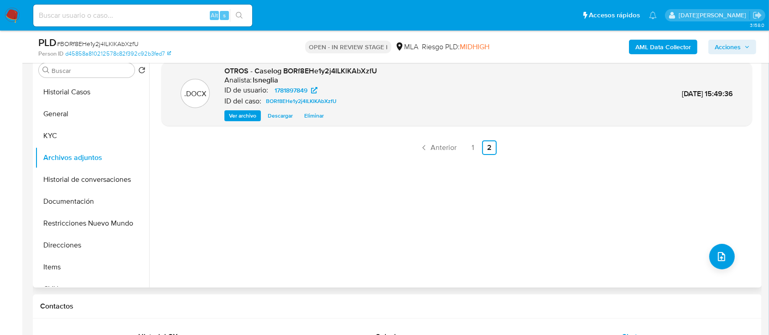
scroll to position [61, 0]
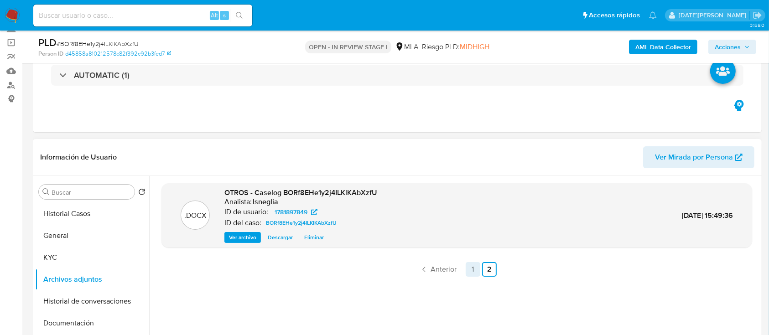
click at [467, 269] on link "1" at bounding box center [473, 269] width 15 height 15
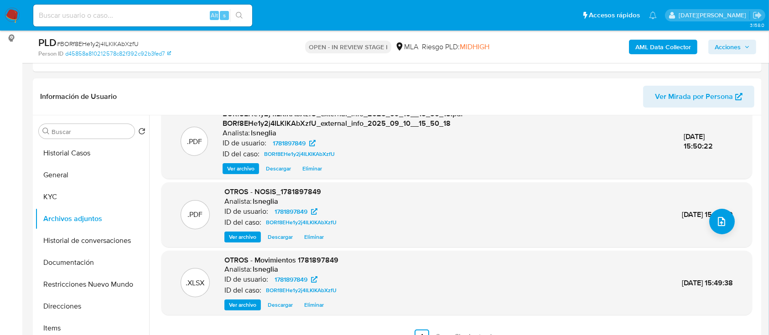
scroll to position [243, 0]
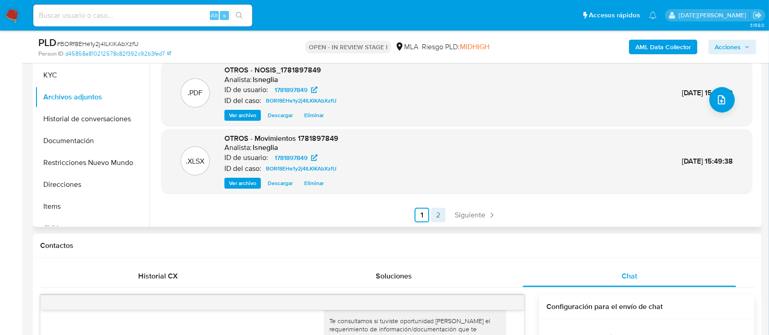
click at [433, 208] on link "2" at bounding box center [438, 215] width 15 height 15
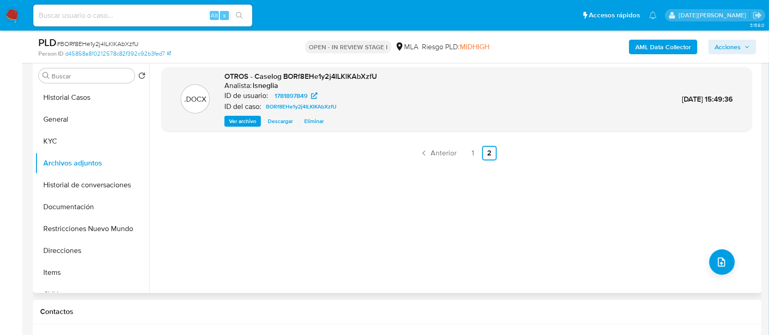
scroll to position [121, 0]
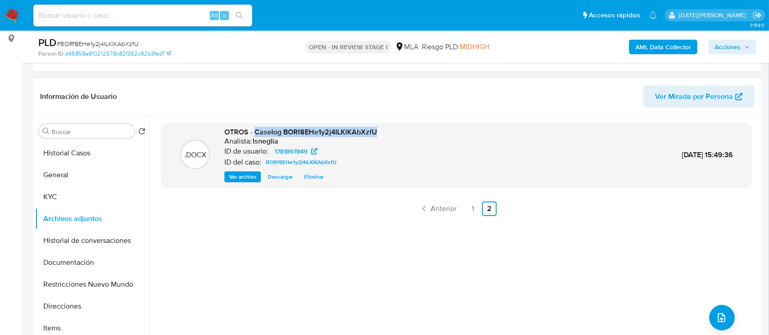
drag, startPoint x: 255, startPoint y: 131, endPoint x: 376, endPoint y: 132, distance: 121.8
click at [376, 132] on div ".DOCX OTROS - Caselog BORf8EHe1y2j4ILKlKAbXzfU Analista: lsneglia ID de usuario…" at bounding box center [457, 155] width 582 height 56
click at [75, 248] on button "Historial de conversaciones" at bounding box center [88, 241] width 107 height 22
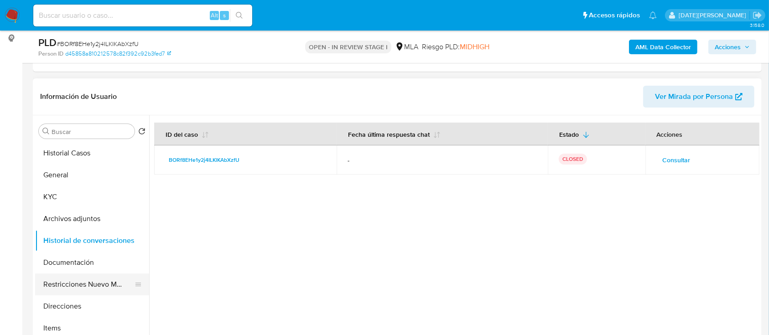
click at [88, 289] on button "Restricciones Nuevo Mundo" at bounding box center [88, 285] width 107 height 22
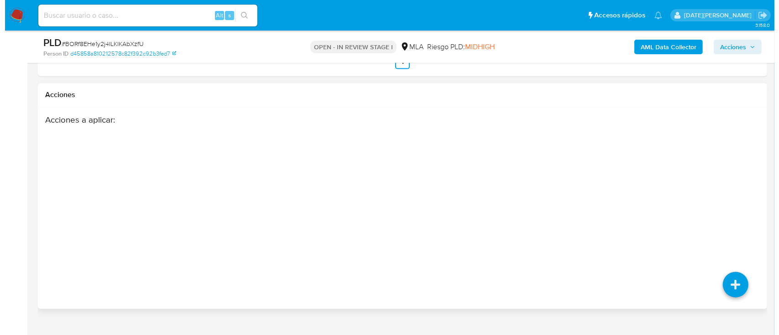
scroll to position [1791, 0]
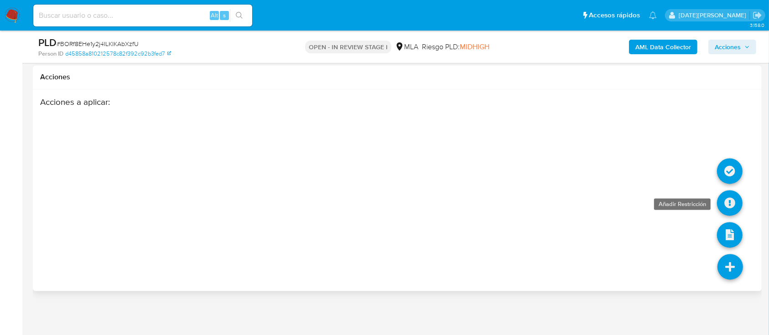
click at [733, 205] on icon at bounding box center [730, 203] width 26 height 26
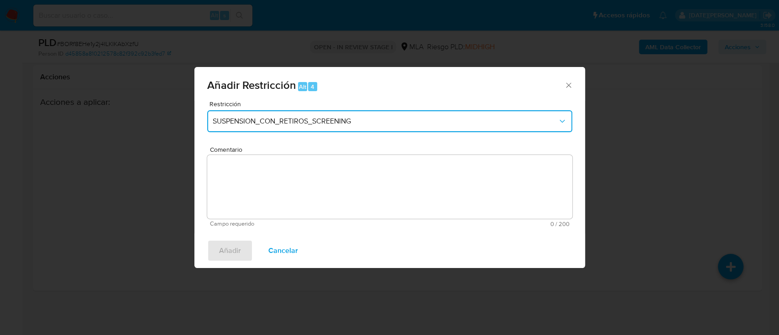
click at [285, 129] on button "SUSPENSION_CON_RETIROS_SCREENING" at bounding box center [389, 121] width 365 height 22
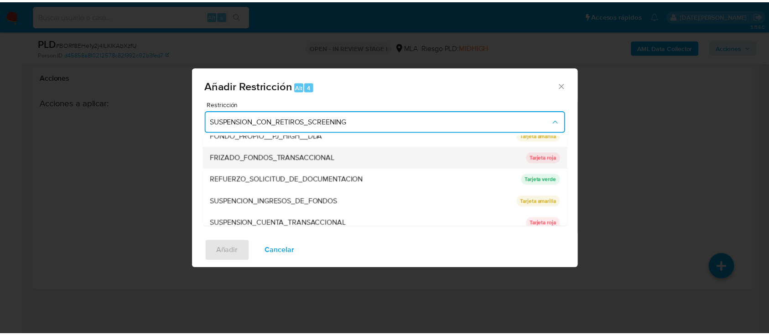
scroll to position [182, 0]
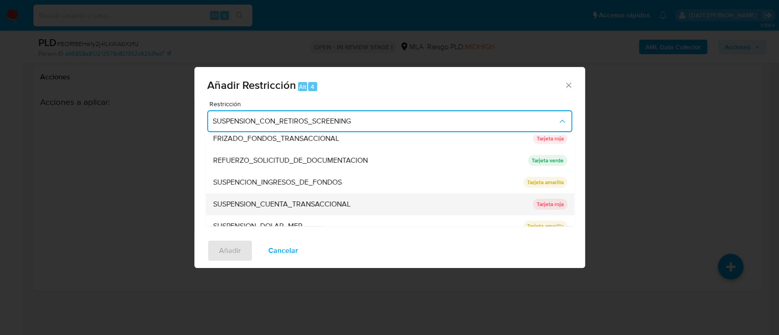
click at [287, 203] on span "SUSPENSION_CUENTA_TRANSACCIONAL" at bounding box center [281, 204] width 137 height 9
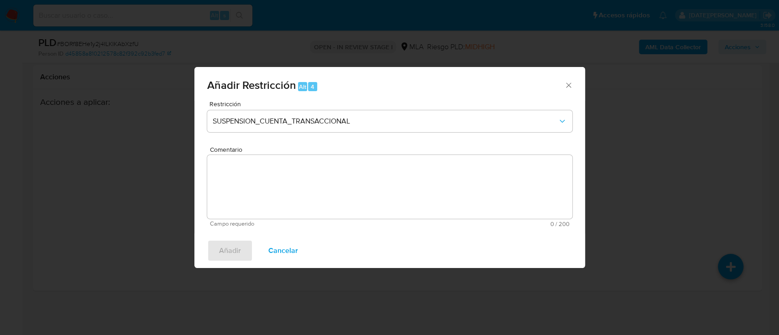
click at [249, 174] on textarea "Comentario" at bounding box center [389, 187] width 365 height 64
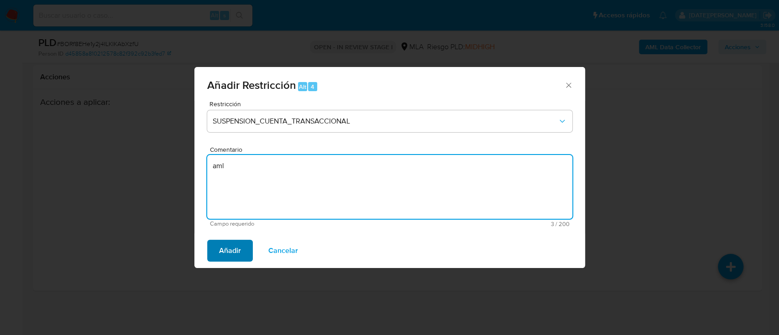
type textarea "aml"
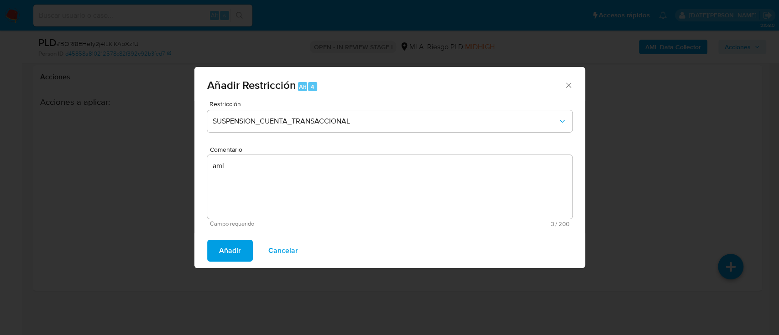
click at [231, 256] on span "Añadir" at bounding box center [230, 251] width 22 height 20
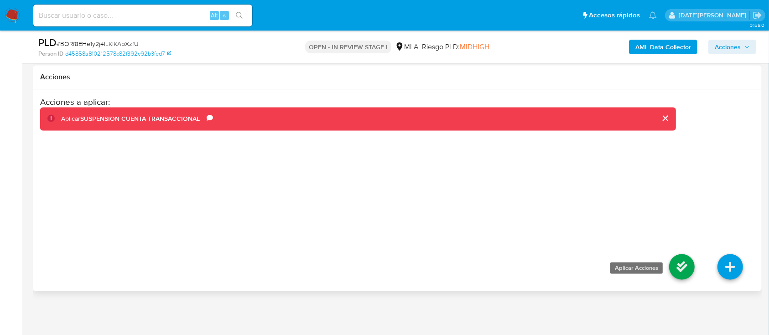
click at [687, 265] on icon at bounding box center [682, 267] width 26 height 26
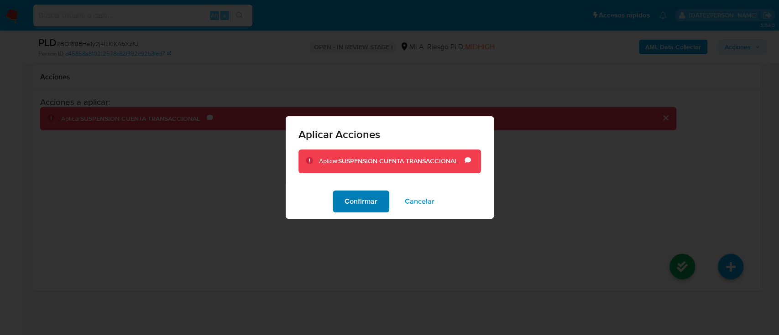
click at [343, 198] on button "Confirmar" at bounding box center [361, 202] width 57 height 22
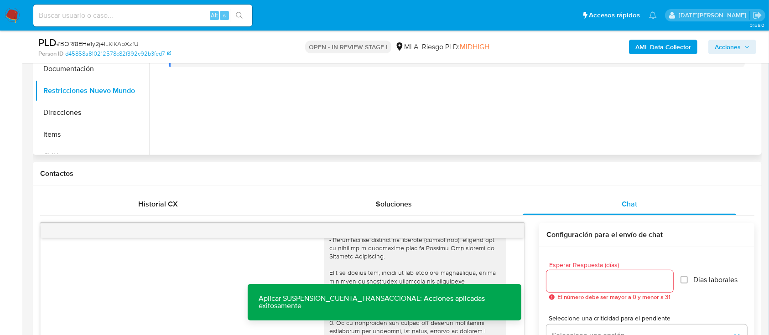
scroll to position [270, 0]
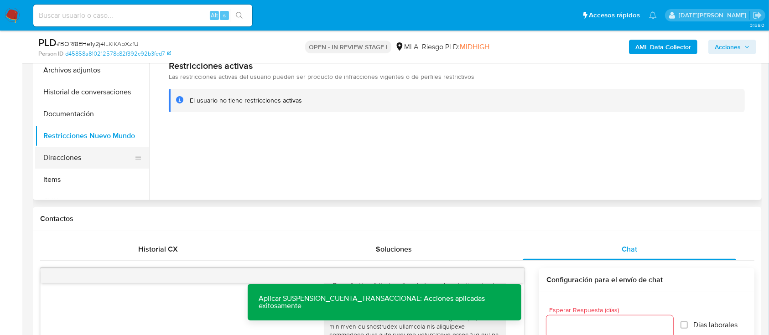
click at [58, 151] on button "Direcciones" at bounding box center [88, 158] width 107 height 22
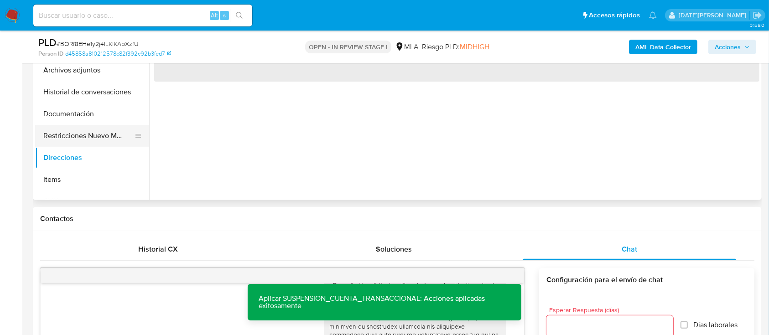
click at [66, 140] on button "Restricciones Nuevo Mundo" at bounding box center [88, 136] width 107 height 22
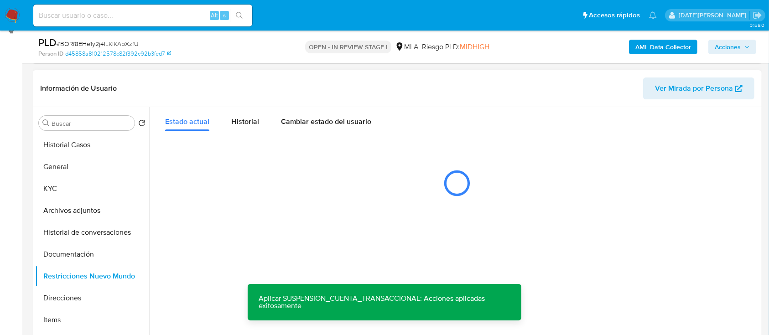
scroll to position [149, 0]
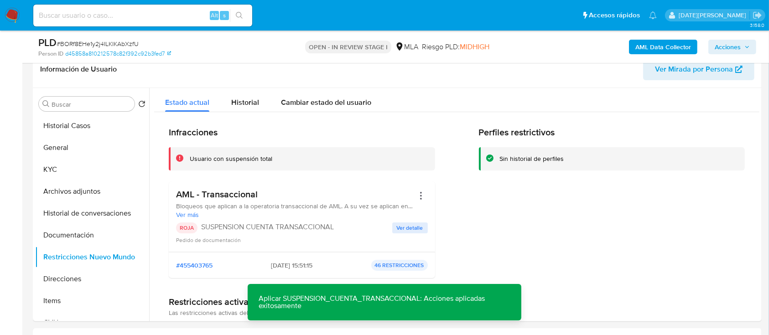
click at [742, 46] on span "Acciones" at bounding box center [732, 47] width 35 height 13
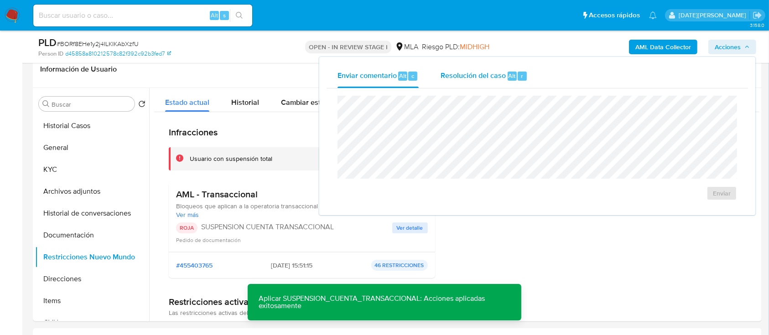
click at [485, 79] on span "Resolución del caso" at bounding box center [473, 75] width 65 height 10
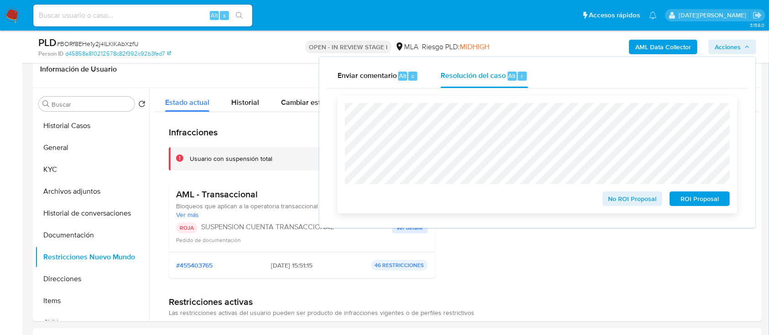
click at [704, 199] on span "ROI Proposal" at bounding box center [699, 198] width 47 height 13
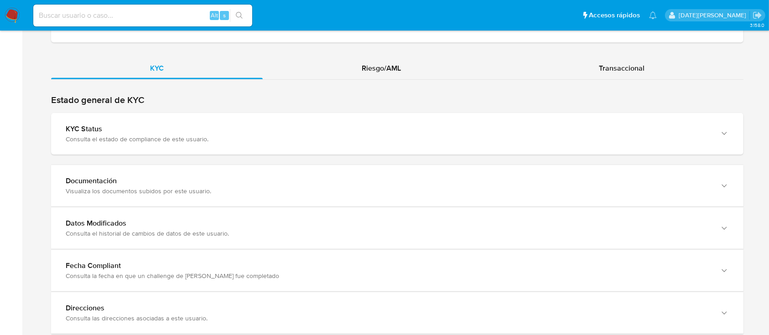
scroll to position [851, 0]
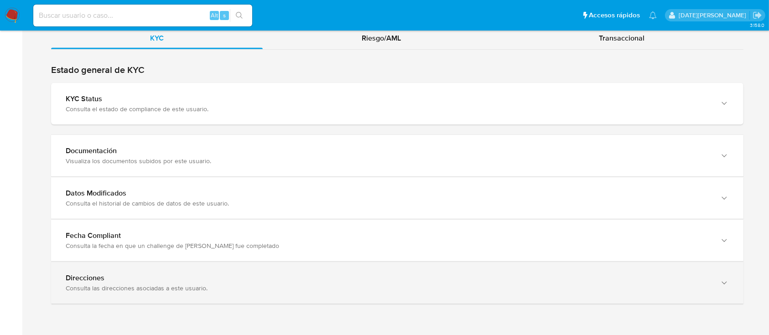
click at [252, 274] on div "Direcciones" at bounding box center [388, 278] width 645 height 9
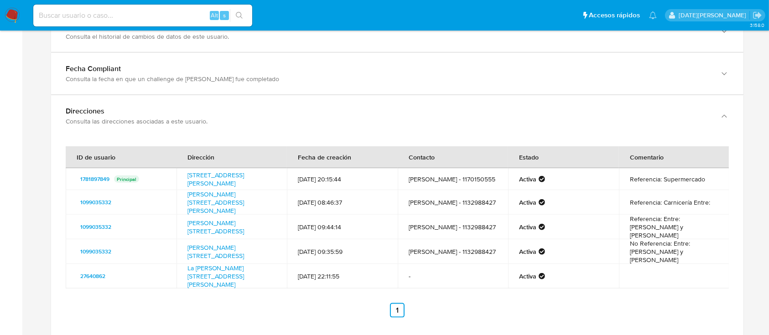
scroll to position [1034, 0]
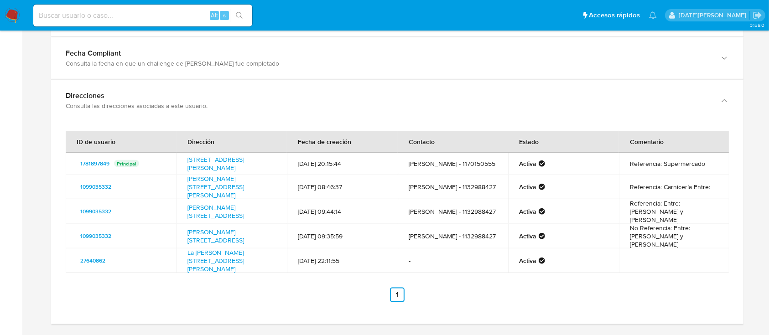
drag, startPoint x: 184, startPoint y: 154, endPoint x: 235, endPoint y: 170, distance: 53.5
click at [235, 170] on td "[STREET_ADDRESS][PERSON_NAME]" at bounding box center [232, 164] width 111 height 22
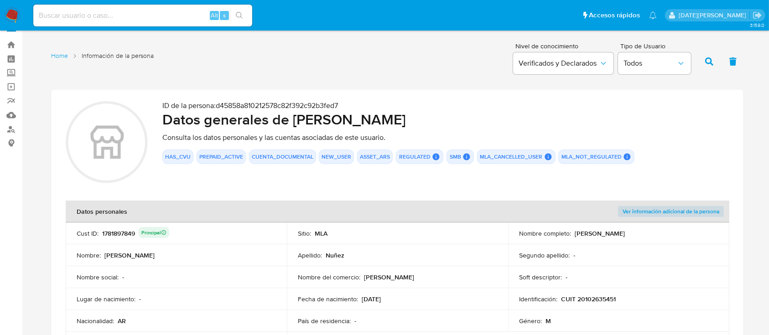
scroll to position [61, 0]
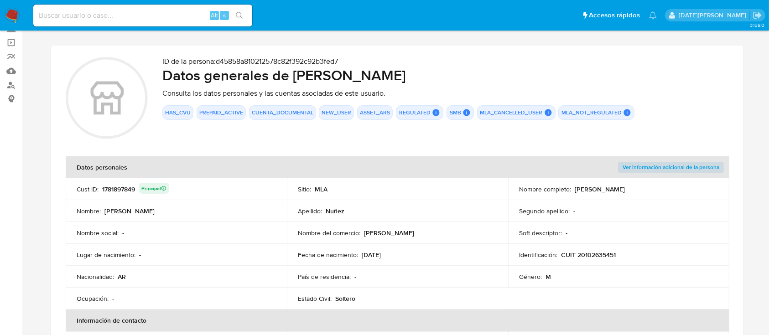
click at [597, 254] on p "CUIT 20102635451" at bounding box center [588, 255] width 55 height 8
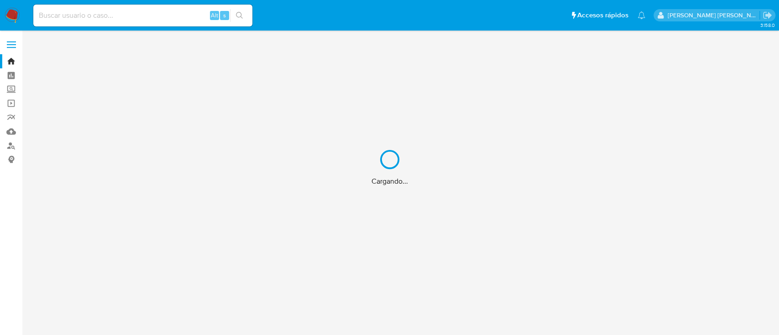
click at [120, 3] on div "Cargando..." at bounding box center [389, 167] width 779 height 335
click at [118, 12] on div "Cargando..." at bounding box center [389, 167] width 779 height 335
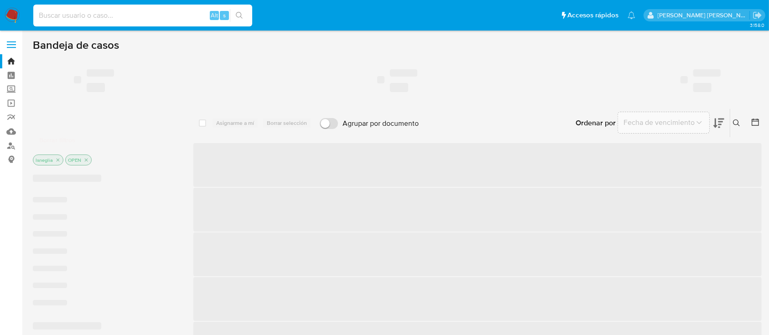
drag, startPoint x: 101, startPoint y: 20, endPoint x: 86, endPoint y: 20, distance: 15.1
click at [100, 20] on input at bounding box center [142, 16] width 219 height 12
click at [73, 18] on input at bounding box center [142, 16] width 219 height 12
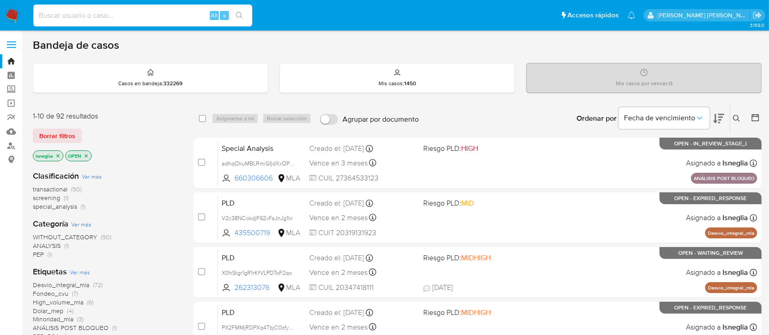
paste input "xOsgSl8URcILfvwHxkYFShtY"
type input "xOsgSl8URcILfvwHxkYFShtY"
click at [240, 16] on icon "search-icon" at bounding box center [239, 15] width 7 height 7
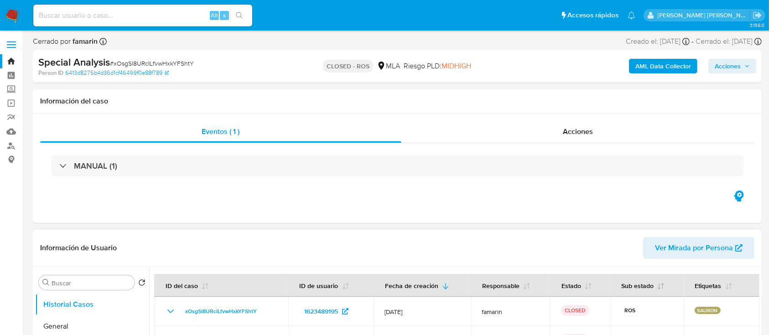
select select "10"
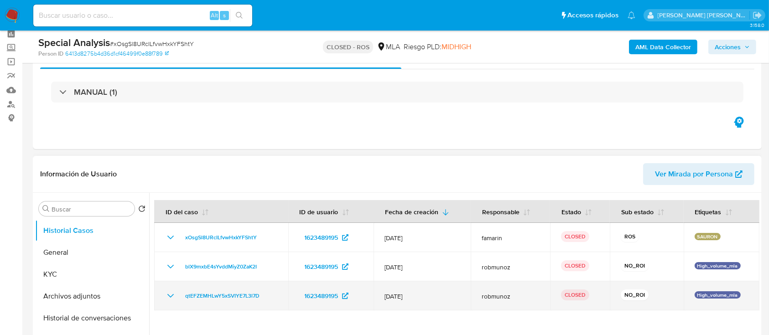
scroll to position [61, 0]
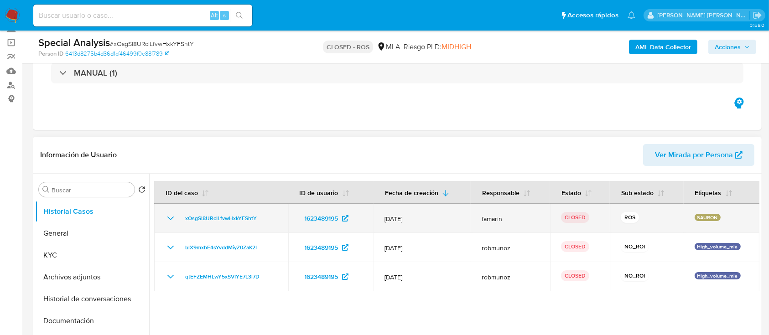
click at [168, 217] on icon "Mostrar/Ocultar" at bounding box center [170, 219] width 6 height 4
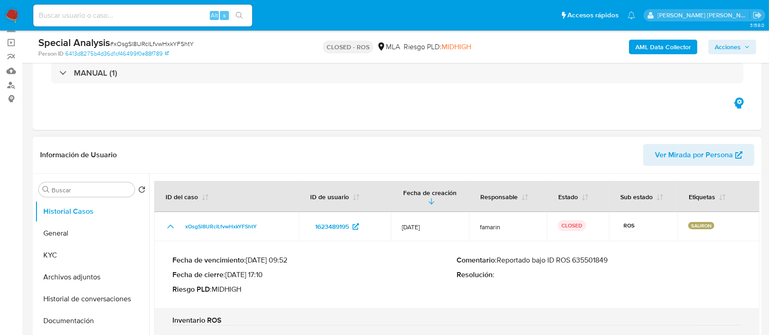
drag, startPoint x: 500, startPoint y: 259, endPoint x: 615, endPoint y: 258, distance: 115.4
click at [615, 258] on p "Comentario : Reportado bajo ID ROS 635501849" at bounding box center [599, 260] width 285 height 9
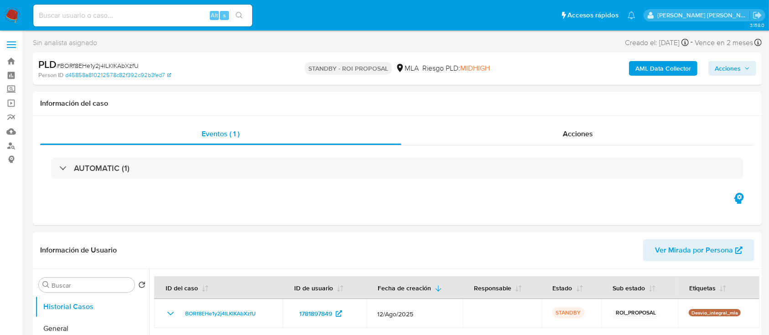
select select "10"
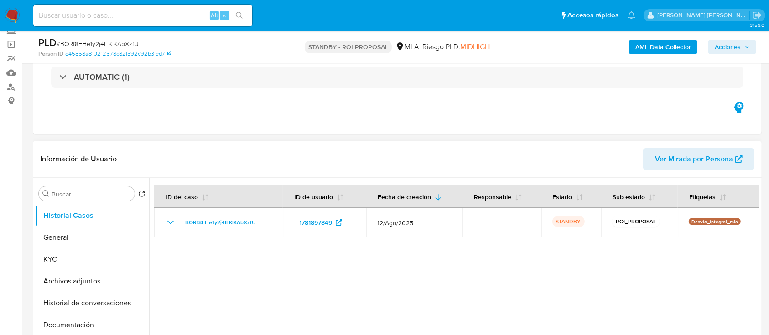
scroll to position [121, 0]
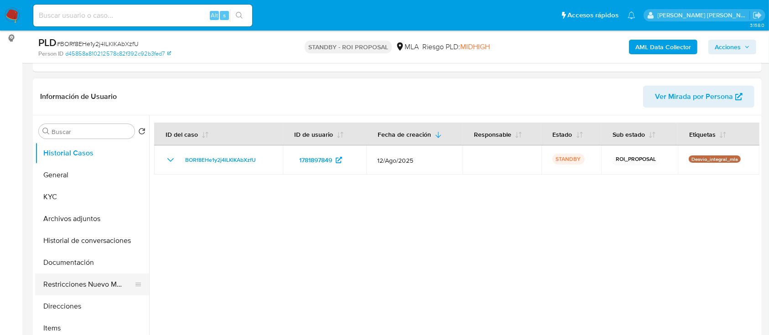
click at [84, 291] on button "Restricciones Nuevo Mundo" at bounding box center [88, 285] width 107 height 22
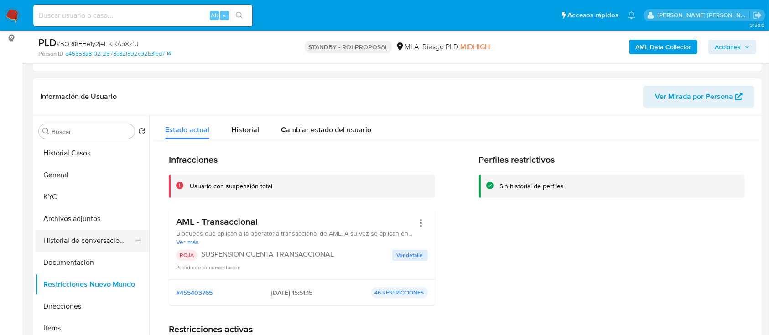
click at [88, 244] on button "Historial de conversaciones" at bounding box center [88, 241] width 107 height 22
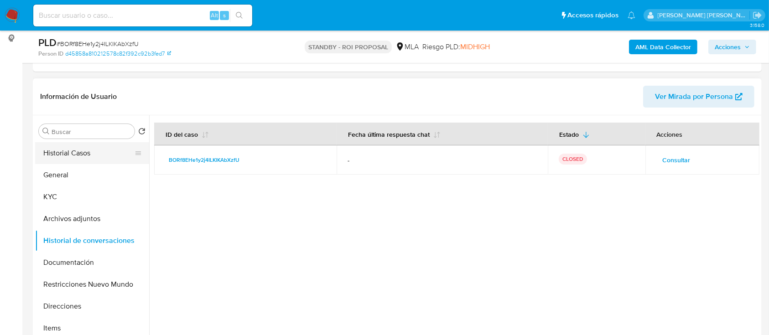
click at [74, 152] on button "Historial Casos" at bounding box center [88, 153] width 107 height 22
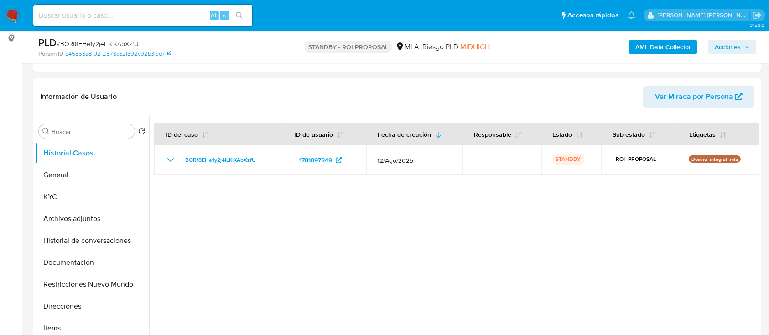
click at [68, 13] on input at bounding box center [142, 16] width 219 height 12
paste input "GvuZvKsAbC54kAmlmExkvQLs"
type input "GvuZvKsAbC54kAmlmExkvQLs"
click at [242, 10] on button "search-icon" at bounding box center [239, 15] width 19 height 13
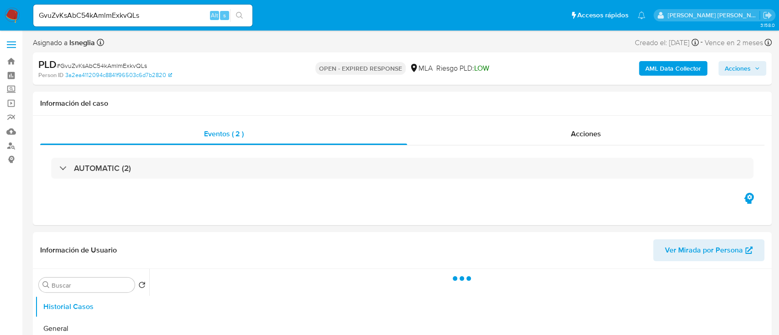
select select "10"
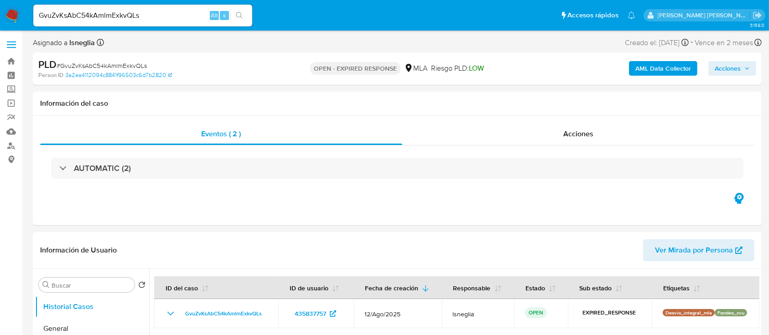
click at [118, 63] on span "# GvuZvKsAbC54kAmlmExkvQLs" at bounding box center [102, 65] width 90 height 9
copy span "GvuZvKsAbC54kAmlmExkvQLs"
click at [14, 13] on img at bounding box center [13, 16] width 16 height 16
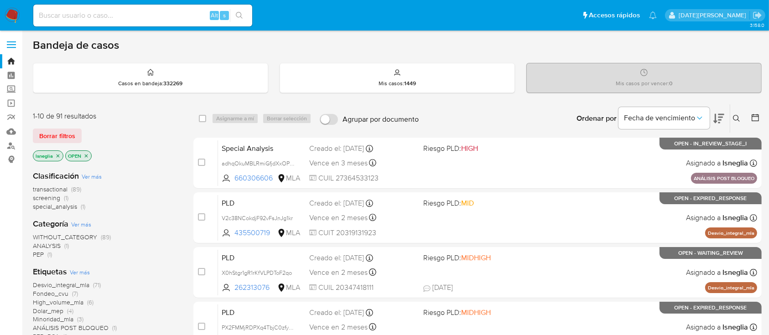
click at [736, 115] on icon at bounding box center [736, 118] width 7 height 7
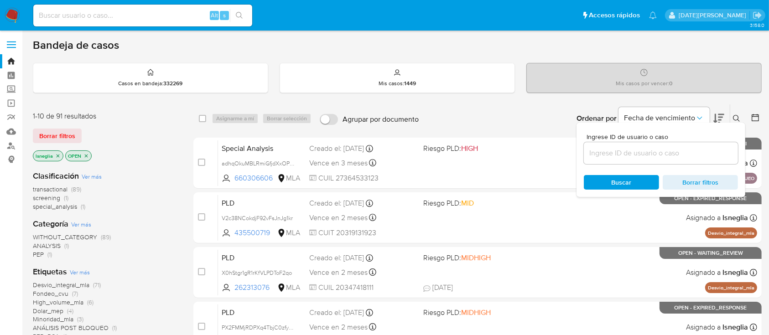
click at [644, 156] on input at bounding box center [661, 153] width 154 height 12
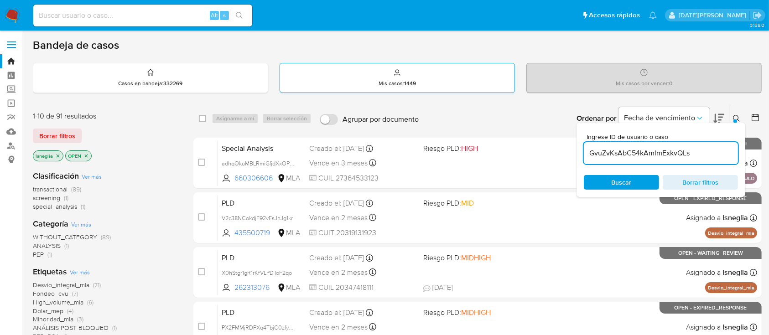
type input "GvuZvKsAbC54kAmlmExkvQLs"
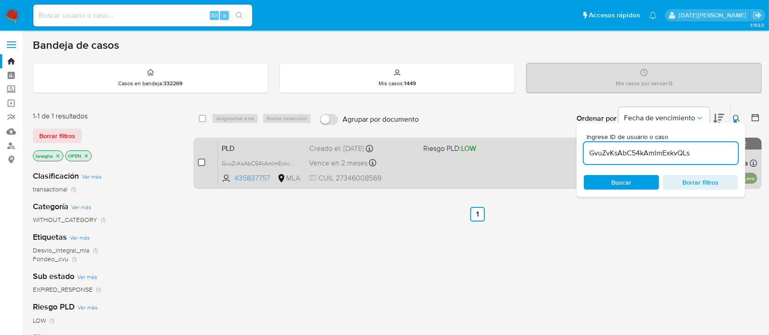
click at [202, 161] on input "checkbox" at bounding box center [201, 162] width 7 height 7
checkbox input "true"
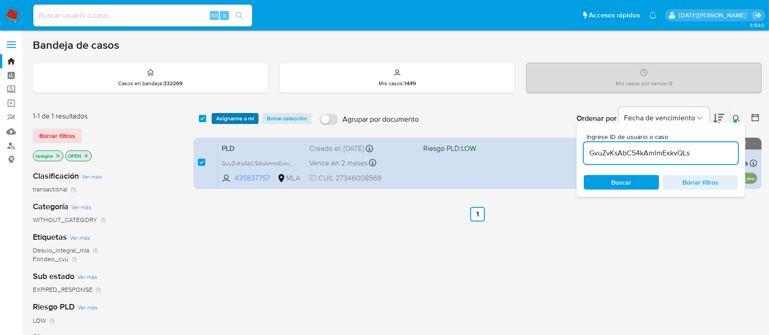
click at [241, 115] on span "Asignarme a mí" at bounding box center [235, 118] width 38 height 9
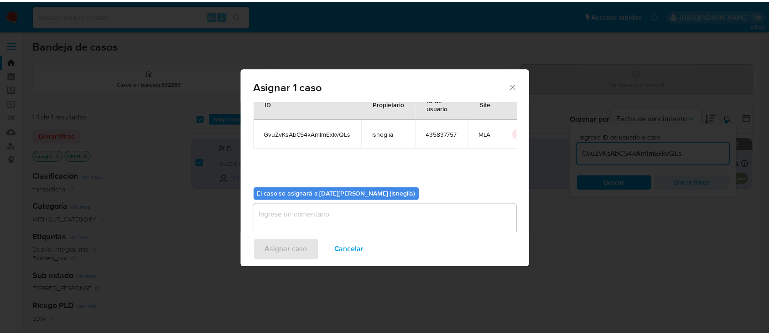
scroll to position [47, 0]
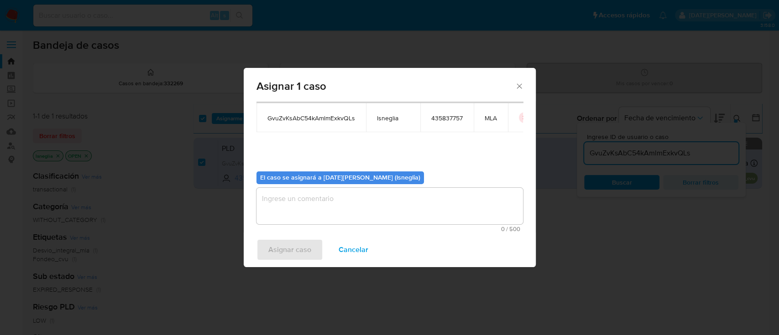
click at [313, 192] on textarea "assign-modal" at bounding box center [389, 206] width 266 height 36
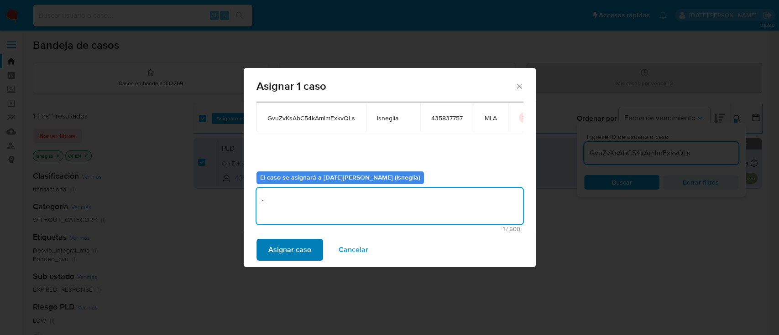
type textarea "."
click at [297, 246] on span "Asignar caso" at bounding box center [289, 250] width 43 height 20
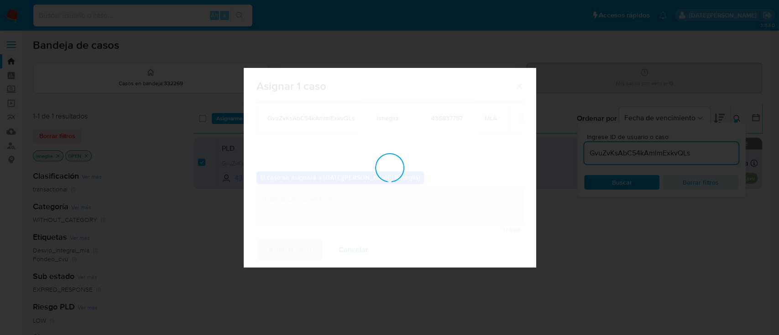
checkbox input "false"
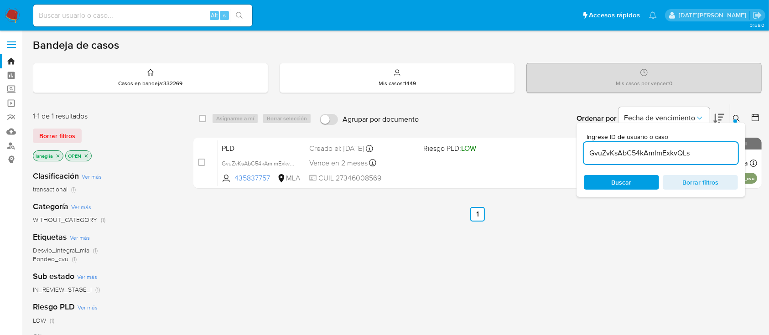
drag, startPoint x: 737, startPoint y: 113, endPoint x: 723, endPoint y: 116, distance: 14.5
click at [737, 113] on button at bounding box center [737, 118] width 15 height 11
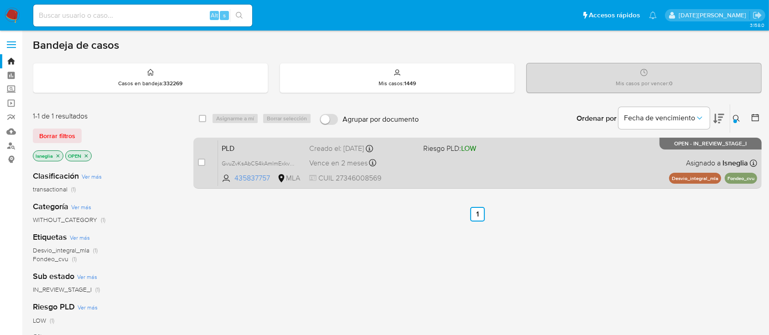
click at [228, 150] on span "PLD" at bounding box center [262, 148] width 80 height 12
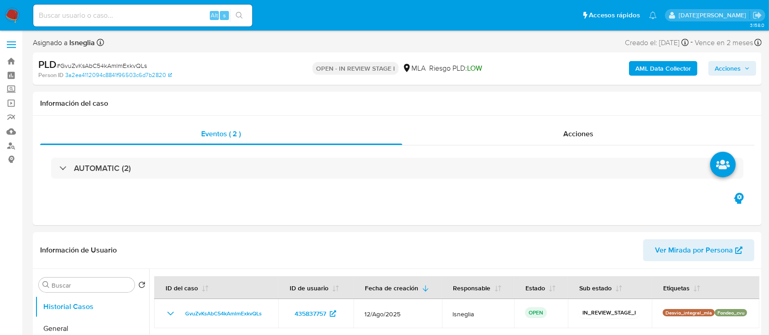
select select "10"
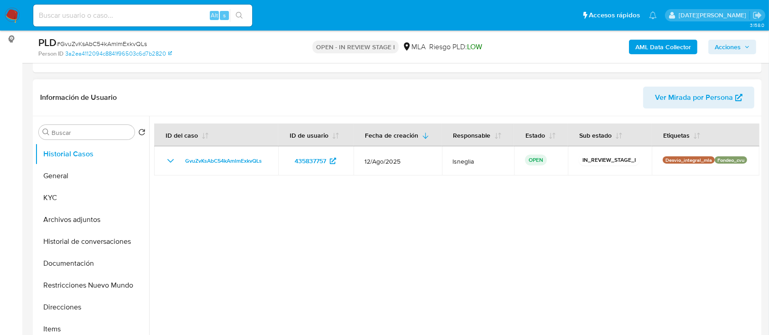
scroll to position [121, 0]
click at [84, 168] on button "General" at bounding box center [88, 175] width 107 height 22
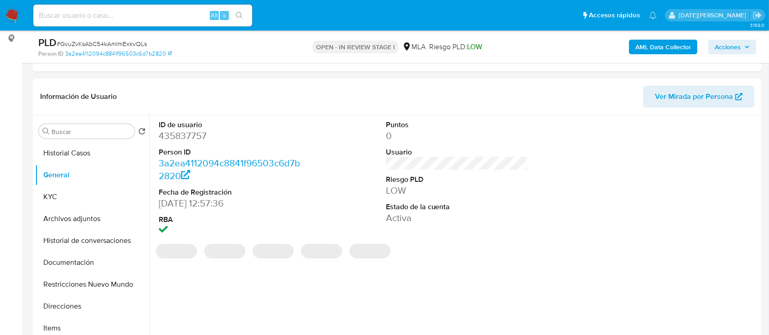
click at [201, 137] on dd "435837757" at bounding box center [230, 136] width 142 height 13
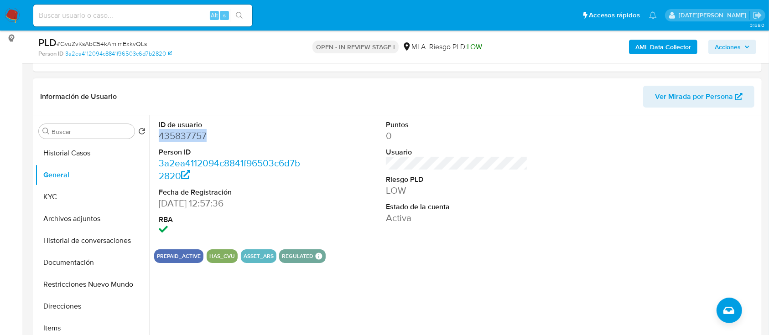
copy dd "435837757"
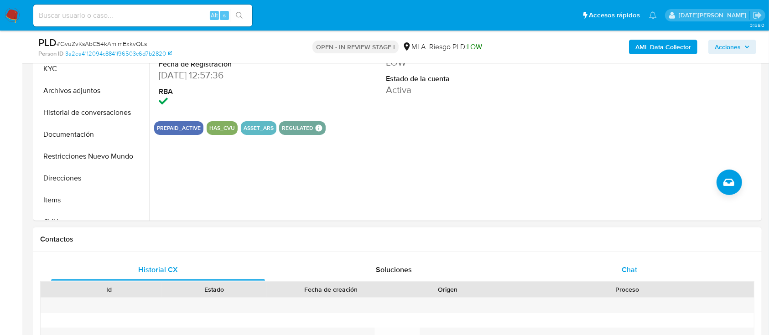
scroll to position [304, 0]
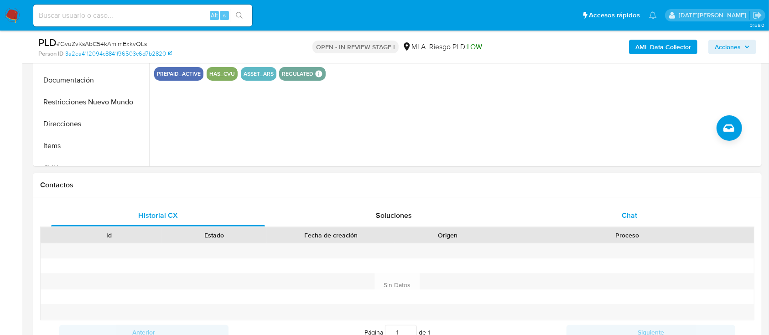
click at [646, 217] on div "Chat" at bounding box center [630, 216] width 214 height 22
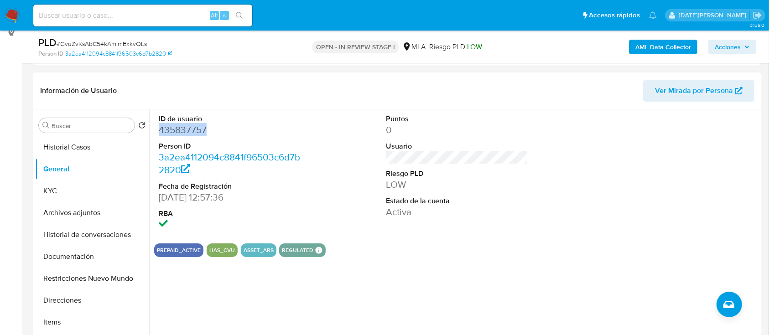
scroll to position [61, 0]
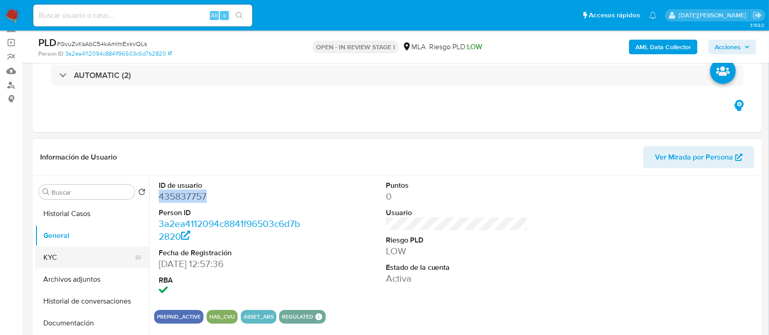
click at [83, 257] on button "KYC" at bounding box center [88, 258] width 107 height 22
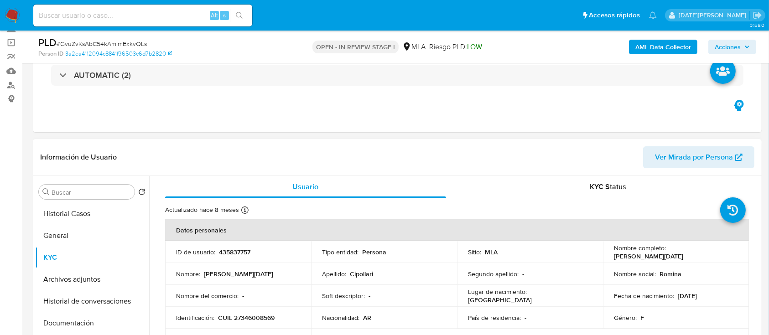
drag, startPoint x: 612, startPoint y: 256, endPoint x: 711, endPoint y: 256, distance: 98.5
click at [711, 256] on div "Nombre completo : [PERSON_NAME][DATE]" at bounding box center [676, 252] width 124 height 16
copy p "[PERSON_NAME][DATE]"
drag, startPoint x: 217, startPoint y: 319, endPoint x: 308, endPoint y: 315, distance: 91.8
click at [308, 319] on td "Identificación : CUIL 27346008569" at bounding box center [238, 318] width 146 height 22
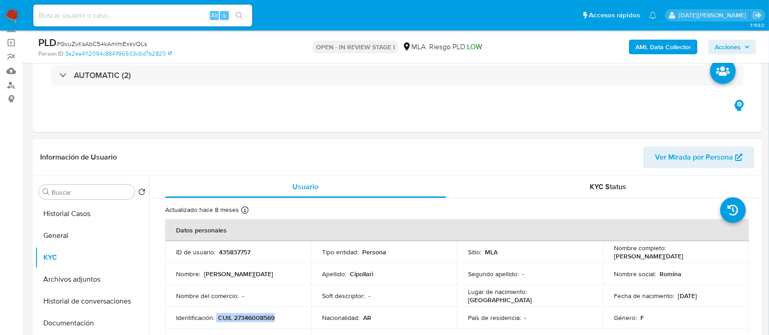
copy div "CUIL 27346008569"
click at [277, 284] on td "Nombre : [PERSON_NAME][DATE]" at bounding box center [238, 274] width 146 height 22
click at [257, 317] on p "CUIL 27346008569" at bounding box center [246, 318] width 57 height 8
copy p "27346008569"
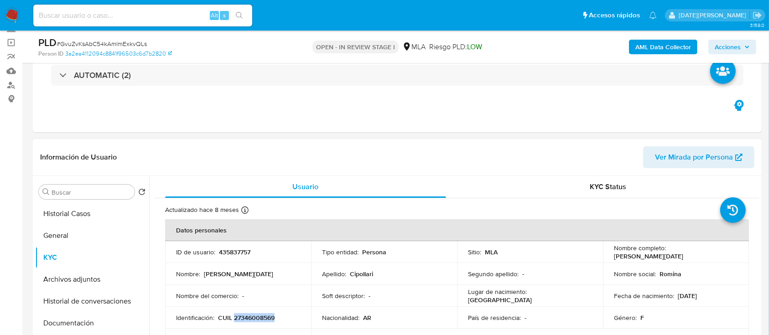
drag, startPoint x: 612, startPoint y: 256, endPoint x: 697, endPoint y: 256, distance: 84.8
click at [697, 256] on div "Nombre completo : [PERSON_NAME][DATE]" at bounding box center [676, 252] width 124 height 16
copy p "[PERSON_NAME][DATE]"
click at [57, 234] on button "General" at bounding box center [88, 236] width 107 height 22
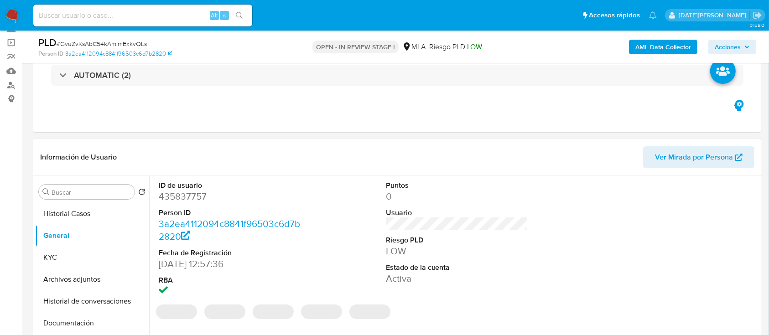
click at [189, 194] on dd "435837757" at bounding box center [230, 196] width 142 height 13
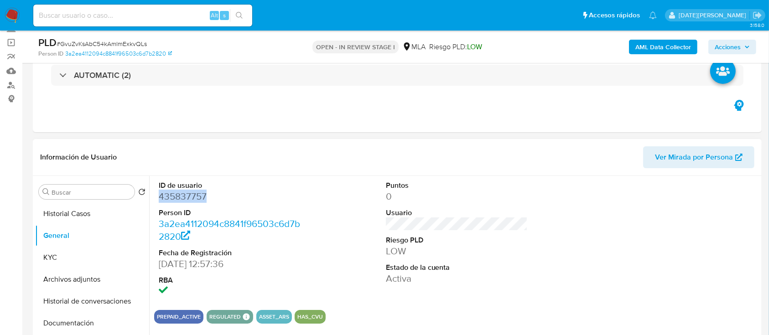
copy dd "435837757"
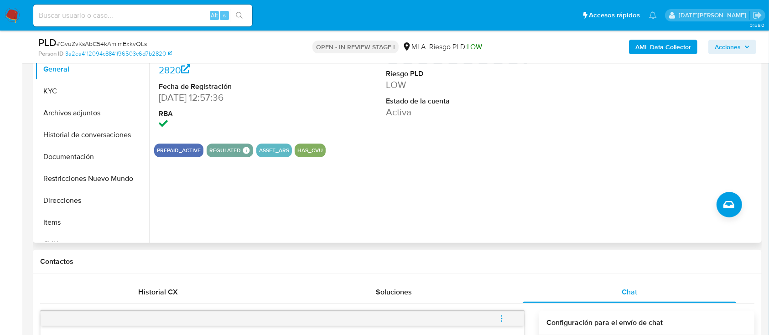
scroll to position [182, 0]
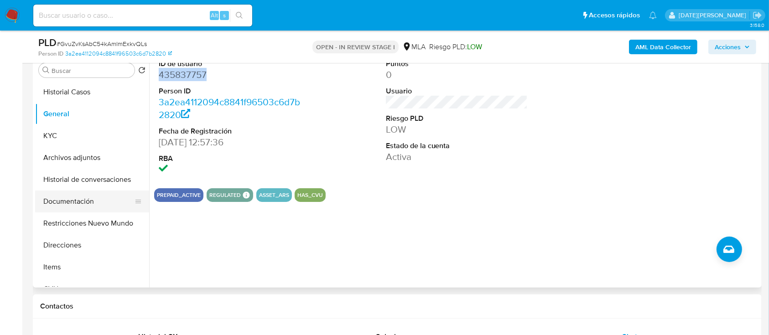
click at [79, 206] on button "Documentación" at bounding box center [88, 202] width 107 height 22
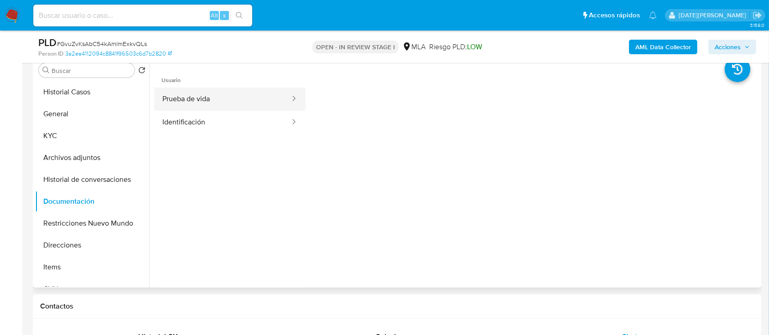
click at [243, 98] on button "Prueba de vida" at bounding box center [222, 99] width 137 height 23
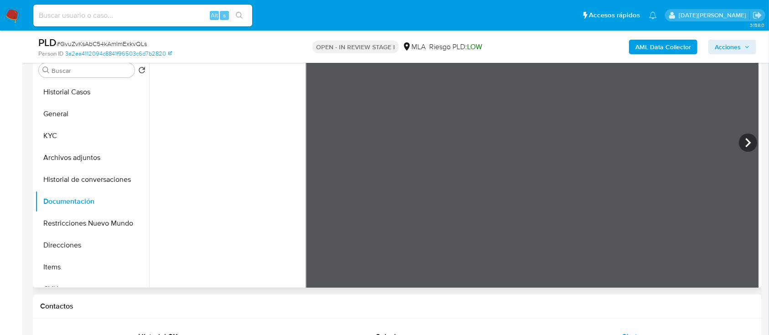
scroll to position [77, 0]
drag, startPoint x: 151, startPoint y: 141, endPoint x: 162, endPoint y: 162, distance: 23.7
click at [162, 160] on div at bounding box center [454, 171] width 610 height 234
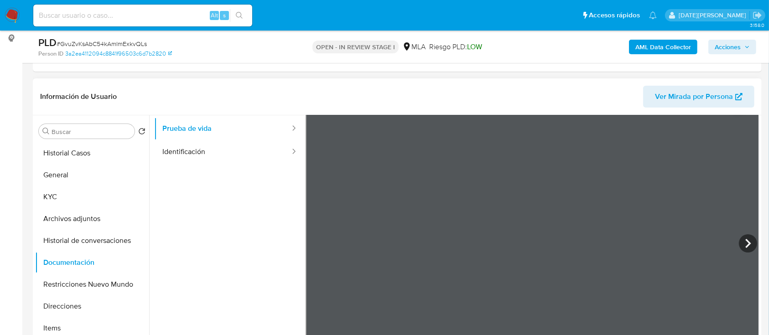
scroll to position [16, 0]
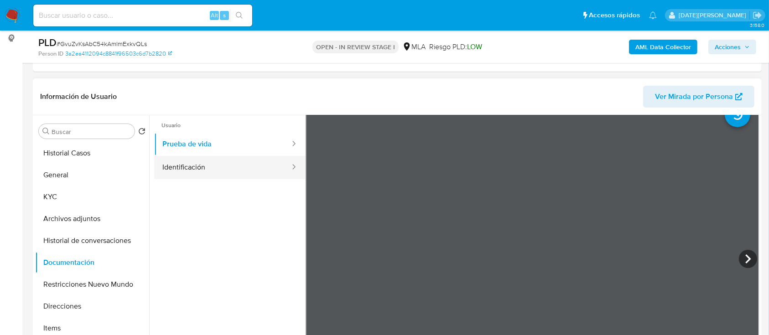
click at [185, 170] on button "Identificación" at bounding box center [222, 167] width 137 height 23
click at [747, 261] on icon at bounding box center [748, 259] width 18 height 18
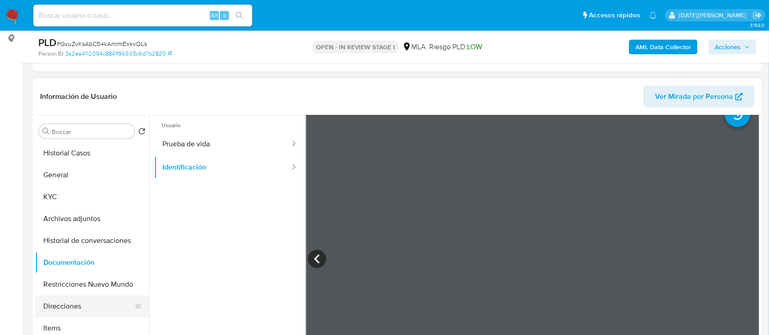
click at [81, 307] on button "Direcciones" at bounding box center [88, 307] width 107 height 22
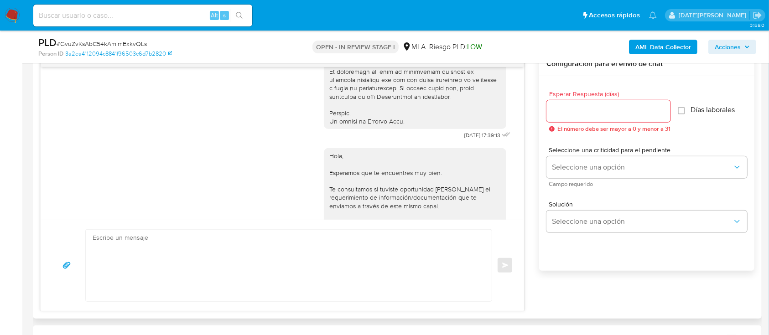
scroll to position [433, 0]
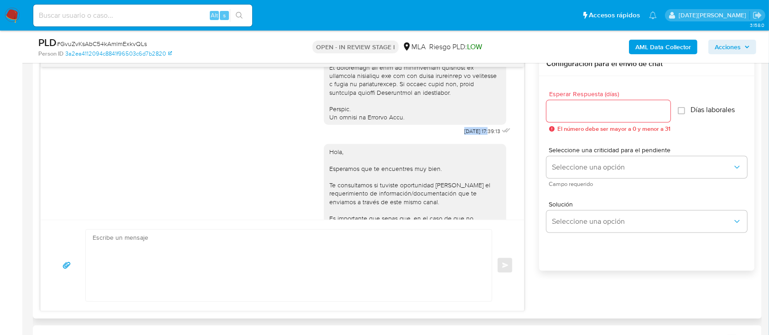
drag, startPoint x: 444, startPoint y: 146, endPoint x: 471, endPoint y: 147, distance: 26.5
copy span "18/08/2025"
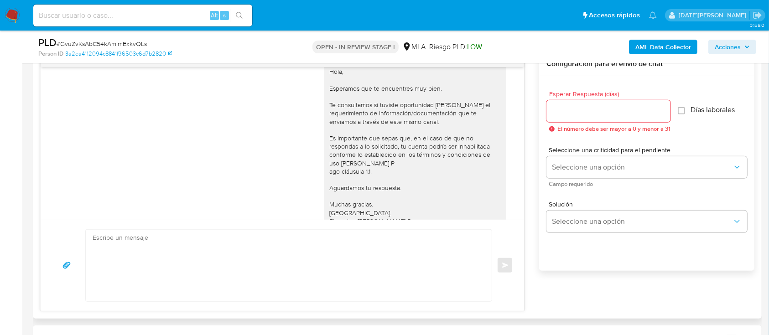
scroll to position [564, 0]
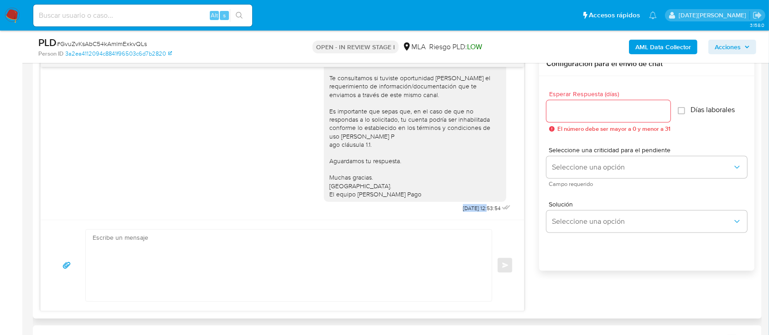
drag, startPoint x: 441, startPoint y: 210, endPoint x: 469, endPoint y: 208, distance: 28.8
click at [469, 208] on div "Hola, Esperamos que te encuentres muy bien. Te consultamos si tuviste oportunid…" at bounding box center [418, 123] width 189 height 184
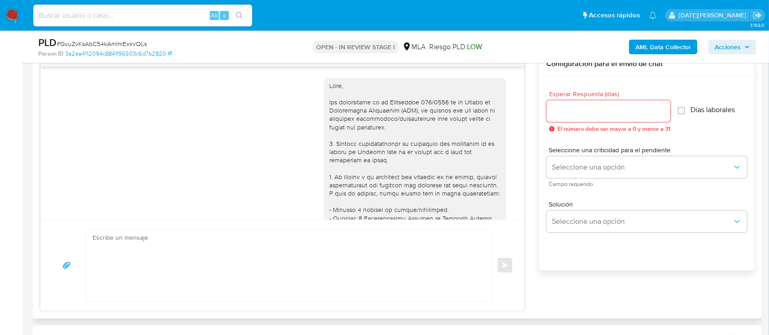
scroll to position [182, 0]
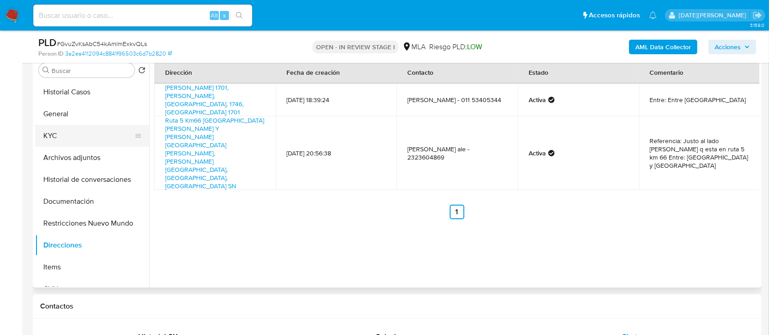
click at [73, 137] on button "KYC" at bounding box center [88, 136] width 107 height 22
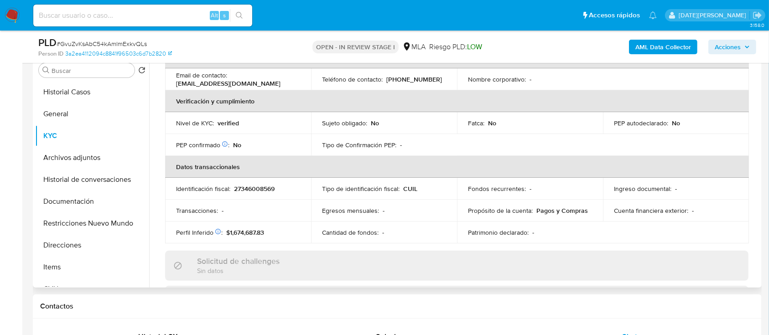
drag, startPoint x: 177, startPoint y: 81, endPoint x: 266, endPoint y: 78, distance: 89.4
click at [265, 78] on div "Email de contacto : rominanoemi447@gmail.com" at bounding box center [238, 79] width 124 height 16
click at [217, 79] on p "rominanoemi447@gmail.com" at bounding box center [228, 83] width 104 height 8
click at [217, 82] on p "rominanoemi447@gmail.com" at bounding box center [228, 83] width 104 height 8
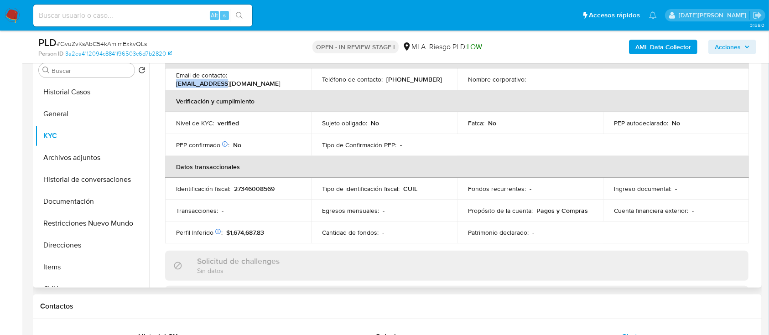
click at [217, 82] on p "rominanoemi447@gmail.com" at bounding box center [228, 83] width 104 height 8
click at [250, 82] on p "rominanoemi447@gmail.com" at bounding box center [228, 83] width 104 height 8
drag, startPoint x: 175, startPoint y: 82, endPoint x: 261, endPoint y: 84, distance: 86.2
click at [261, 84] on td "Email de contacto : rominanoemi447@gmail.com" at bounding box center [238, 79] width 146 height 22
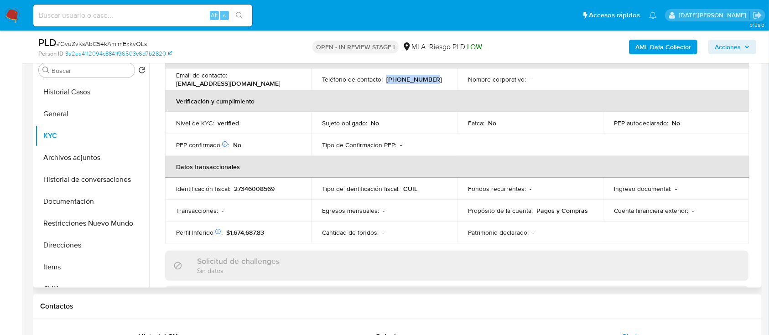
drag, startPoint x: 385, startPoint y: 80, endPoint x: 428, endPoint y: 81, distance: 43.3
click at [428, 81] on div "Teléfono de contacto : (11) 53405344" at bounding box center [384, 79] width 124 height 8
click at [86, 163] on button "Archivos adjuntos" at bounding box center [88, 158] width 107 height 22
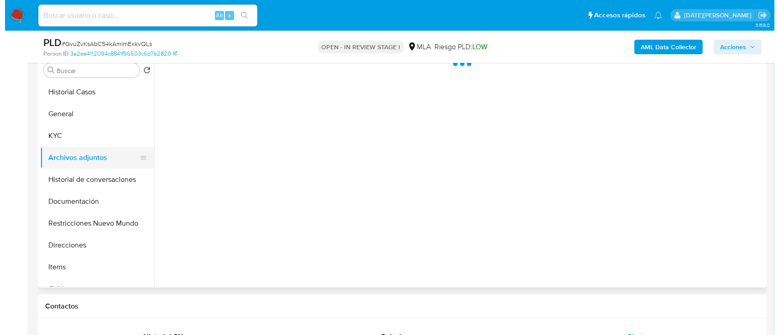
scroll to position [0, 0]
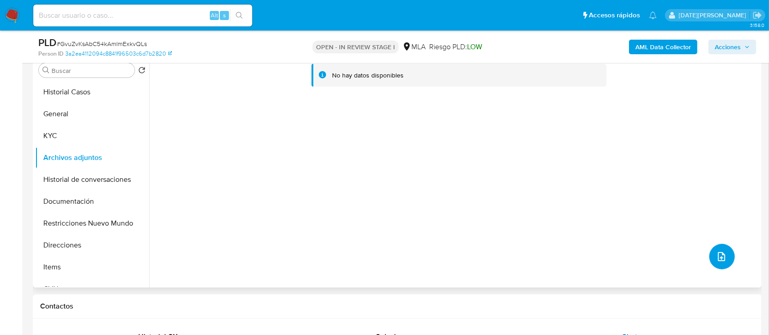
click at [716, 253] on icon "upload-file" at bounding box center [721, 256] width 11 height 11
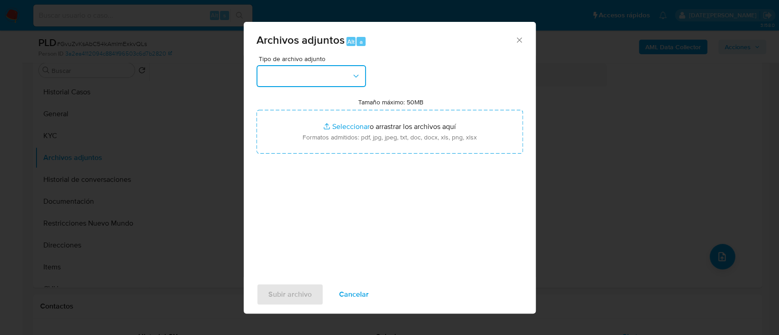
click at [325, 70] on button "button" at bounding box center [310, 76] width 109 height 22
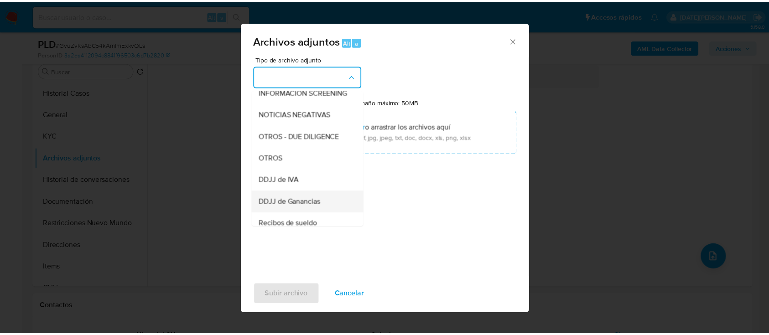
scroll to position [182, 0]
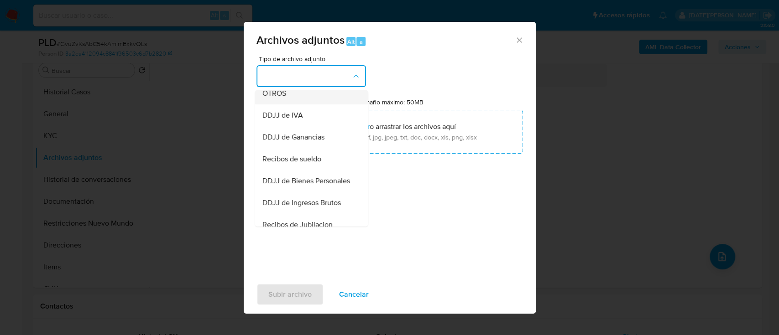
click at [294, 103] on div "OTROS" at bounding box center [308, 94] width 93 height 22
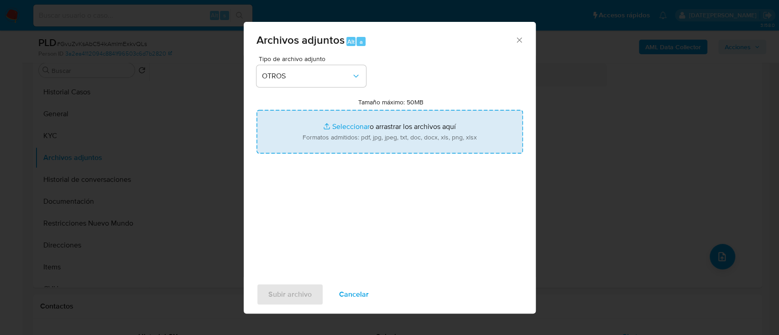
type input "C:\fakepath\Caselog GvuZvKsAbC54kAmlmExkvQLs.docx"
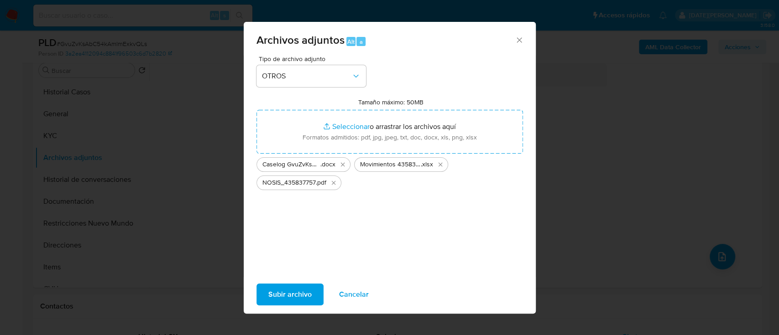
click at [306, 295] on span "Subir archivo" at bounding box center [289, 295] width 43 height 20
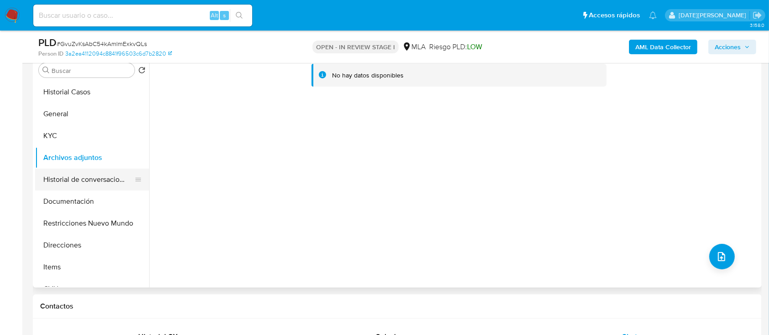
click at [121, 178] on button "Historial de conversaciones" at bounding box center [88, 180] width 107 height 22
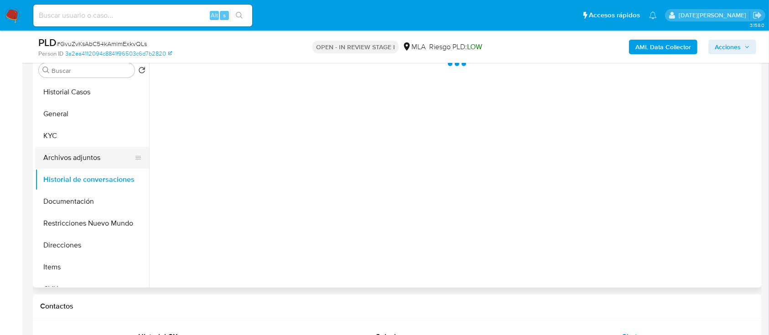
click at [79, 161] on button "Archivos adjuntos" at bounding box center [88, 158] width 107 height 22
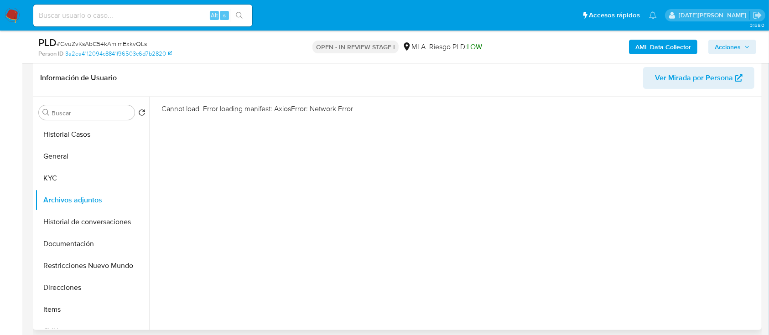
scroll to position [121, 0]
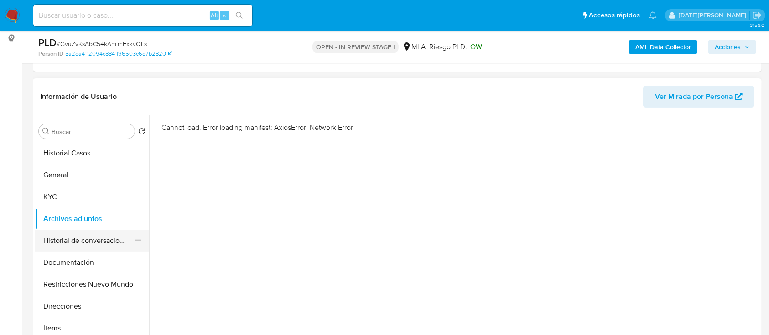
click at [80, 244] on button "Historial de conversaciones" at bounding box center [88, 241] width 107 height 22
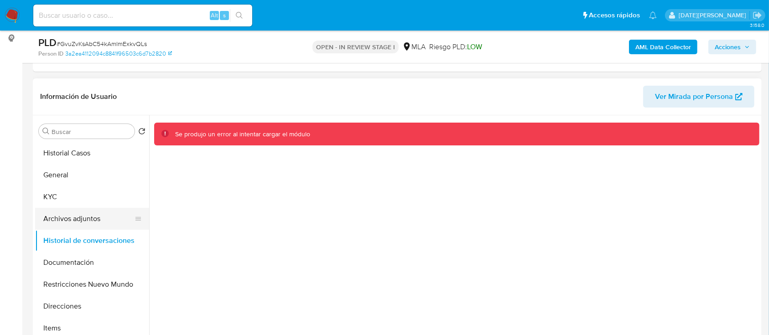
click at [69, 221] on button "Archivos adjuntos" at bounding box center [88, 219] width 107 height 22
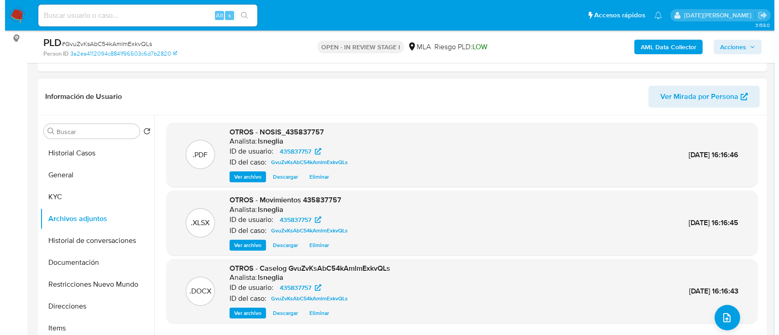
scroll to position [182, 0]
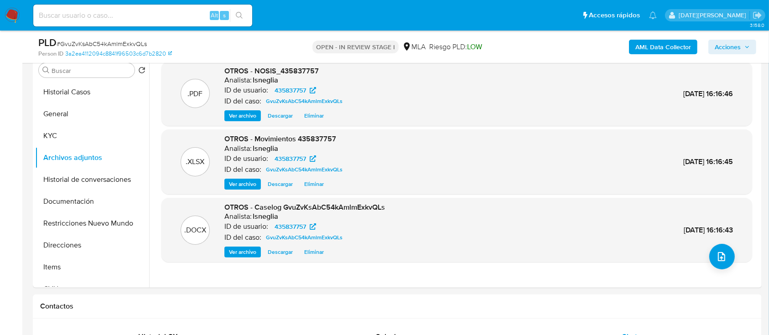
click at [656, 42] on b "AML Data Collector" at bounding box center [663, 47] width 56 height 15
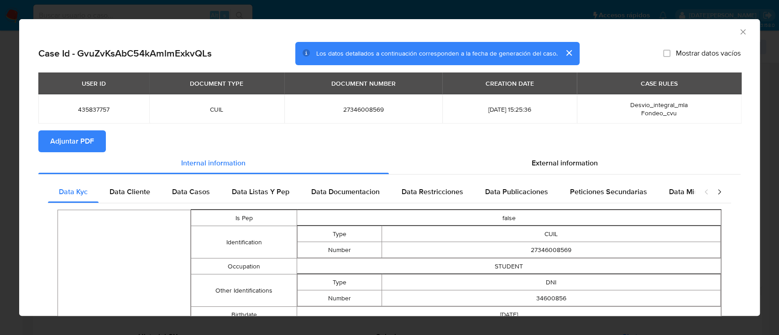
click at [73, 143] on span "Adjuntar PDF" at bounding box center [72, 141] width 44 height 20
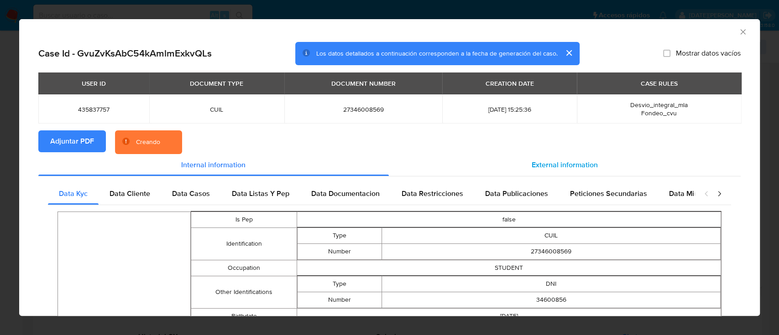
click at [574, 162] on span "External information" at bounding box center [564, 165] width 66 height 10
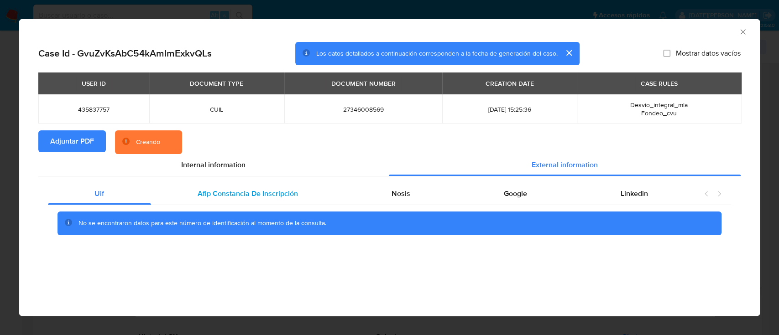
click at [214, 194] on span "Afip Constancia De Inscripción" at bounding box center [248, 193] width 100 height 10
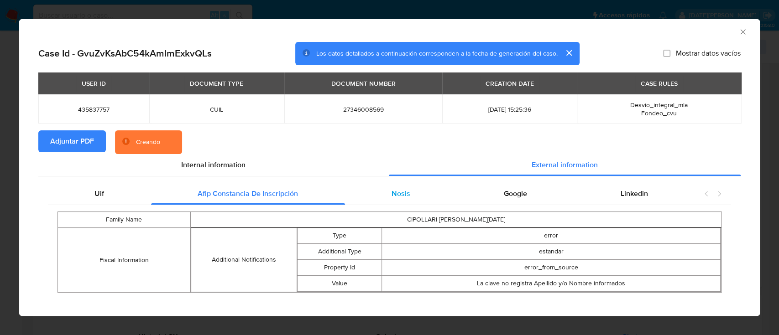
click at [397, 197] on span "Nosis" at bounding box center [400, 193] width 19 height 10
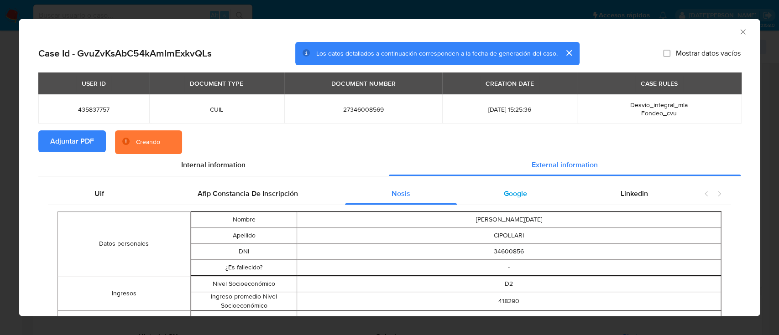
click at [505, 189] on span "Google" at bounding box center [515, 193] width 23 height 10
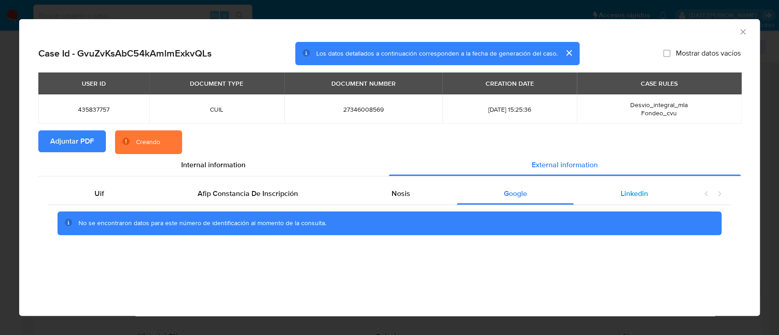
click at [631, 192] on span "Linkedin" at bounding box center [633, 193] width 27 height 10
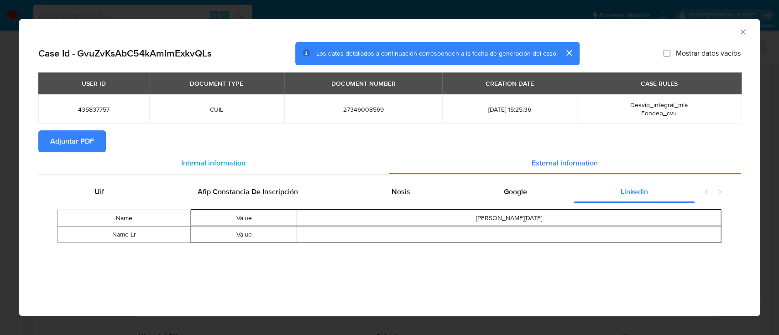
click at [234, 163] on span "Internal information" at bounding box center [213, 163] width 64 height 10
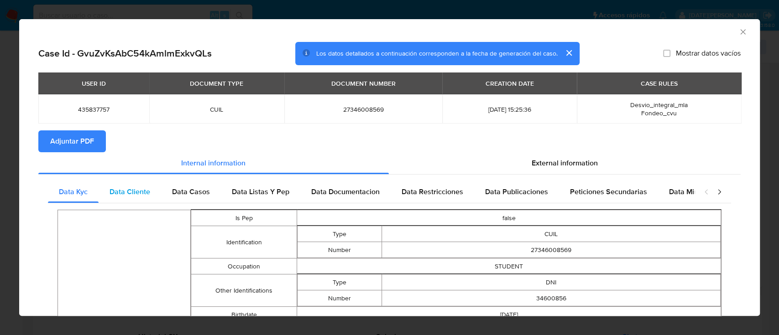
click at [129, 189] on span "Data Cliente" at bounding box center [129, 192] width 41 height 10
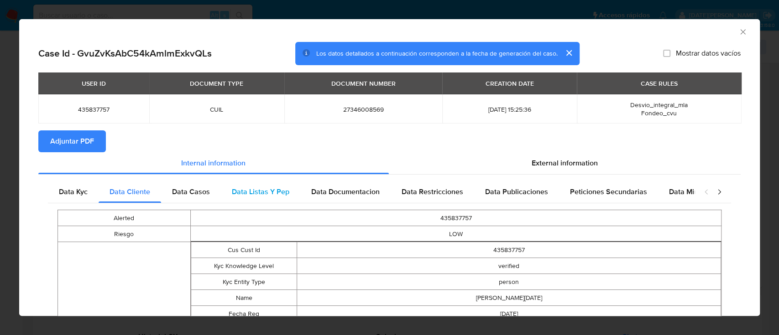
drag, startPoint x: 195, startPoint y: 190, endPoint x: 237, endPoint y: 190, distance: 42.0
click at [196, 190] on span "Data Casos" at bounding box center [191, 192] width 38 height 10
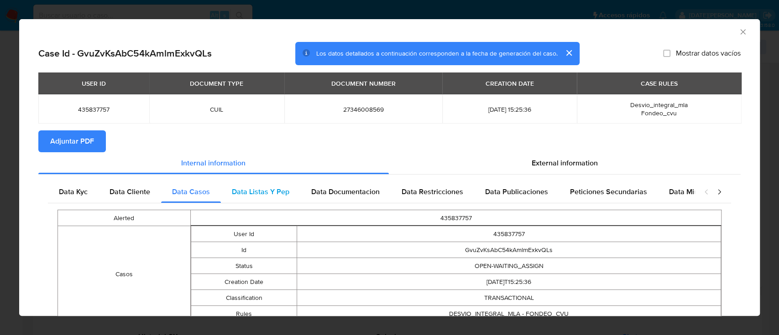
click at [251, 190] on span "Data Listas Y Pep" at bounding box center [260, 192] width 57 height 10
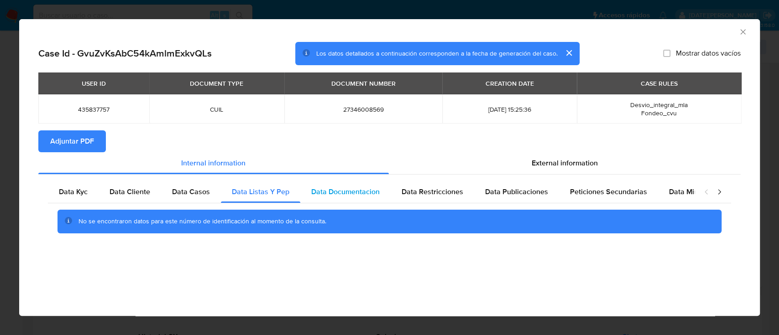
click at [343, 189] on span "Data Documentacion" at bounding box center [345, 192] width 68 height 10
click at [414, 189] on span "Data Restricciones" at bounding box center [432, 192] width 62 height 10
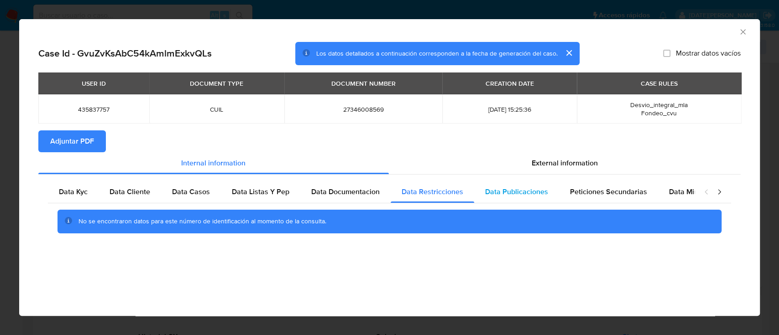
click at [536, 188] on span "Data Publicaciones" at bounding box center [516, 192] width 63 height 10
click at [595, 188] on span "Peticiones Secundarias" at bounding box center [608, 192] width 77 height 10
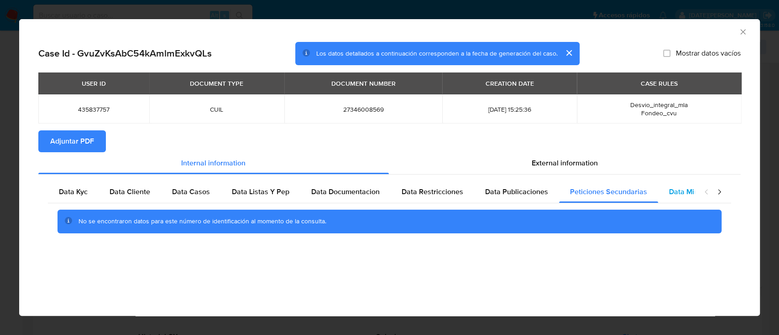
click at [692, 191] on span "Data Minoridad" at bounding box center [694, 192] width 50 height 10
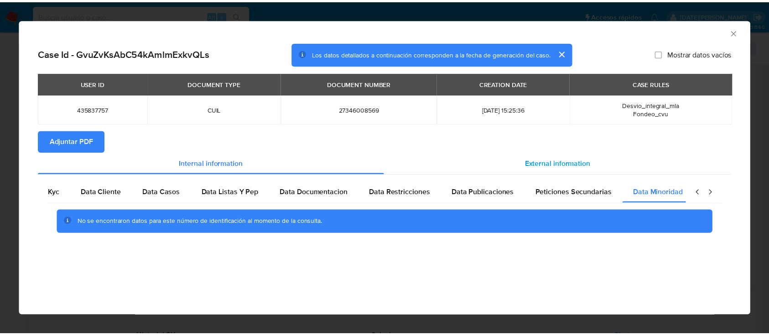
scroll to position [0, 31]
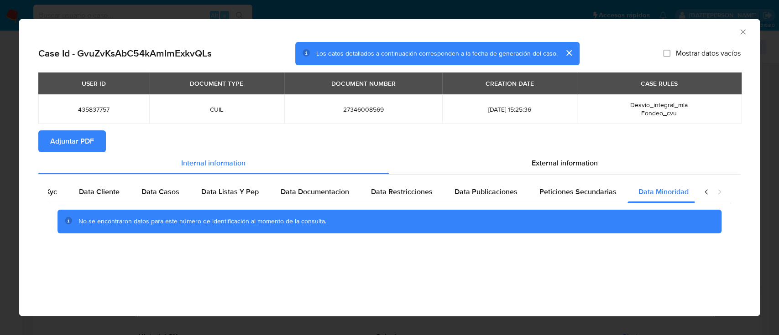
click at [746, 29] on icon "Cerrar ventana" at bounding box center [742, 31] width 9 height 9
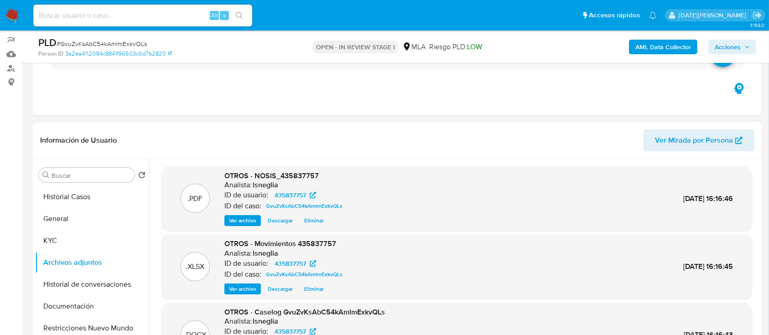
scroll to position [61, 0]
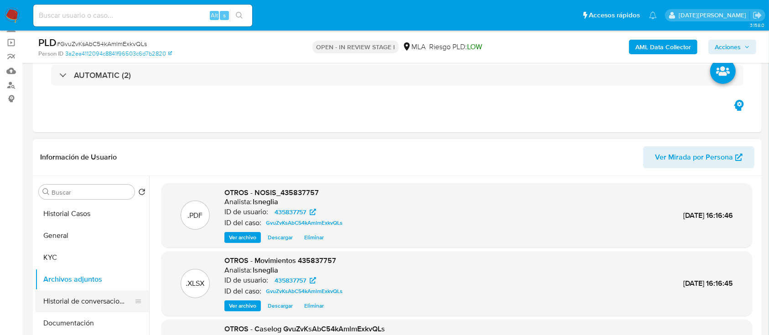
drag, startPoint x: 65, startPoint y: 295, endPoint x: 75, endPoint y: 290, distance: 11.0
click at [66, 296] on button "Historial de conversaciones" at bounding box center [88, 302] width 107 height 22
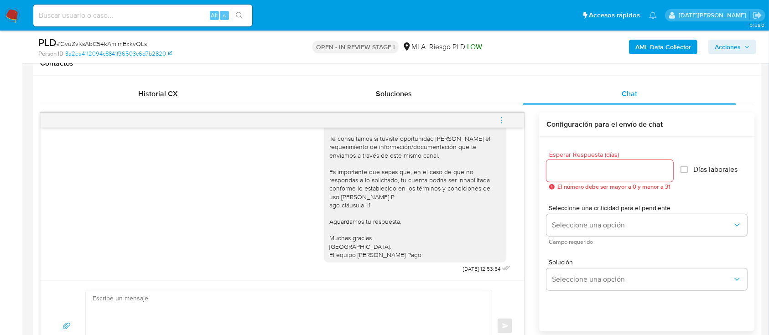
scroll to position [564, 0]
click at [502, 117] on icon "menu-action" at bounding box center [501, 117] width 1 height 1
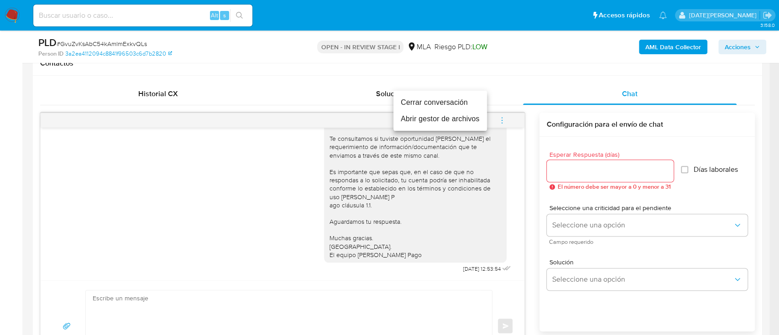
click at [447, 102] on li "Cerrar conversación" at bounding box center [440, 102] width 94 height 16
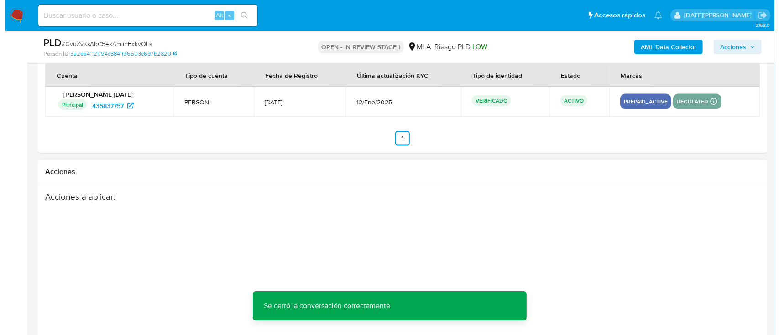
scroll to position [1613, 0]
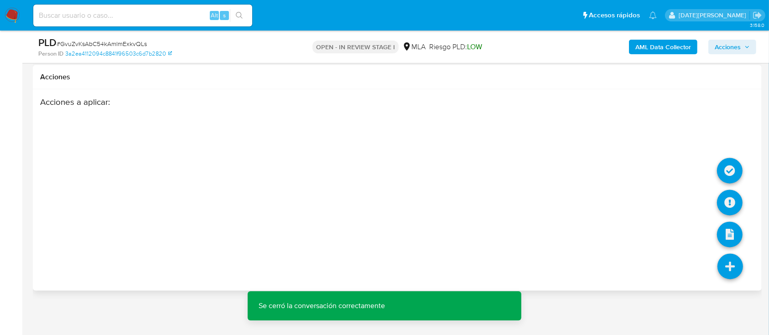
click at [740, 261] on icon at bounding box center [730, 267] width 26 height 26
click at [732, 198] on icon at bounding box center [730, 203] width 26 height 26
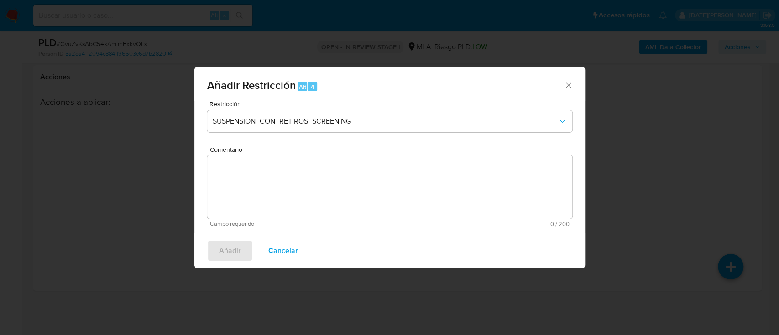
click at [348, 108] on div "Restricción SUSPENSION_CON_RETIROS_SCREENING" at bounding box center [389, 122] width 365 height 43
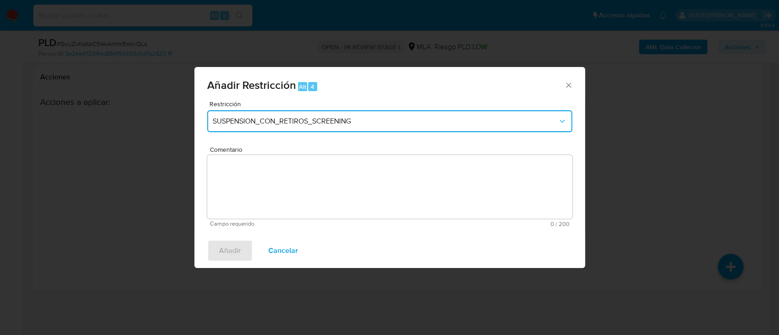
click at [350, 112] on button "SUSPENSION_CON_RETIROS_SCREENING" at bounding box center [389, 121] width 365 height 22
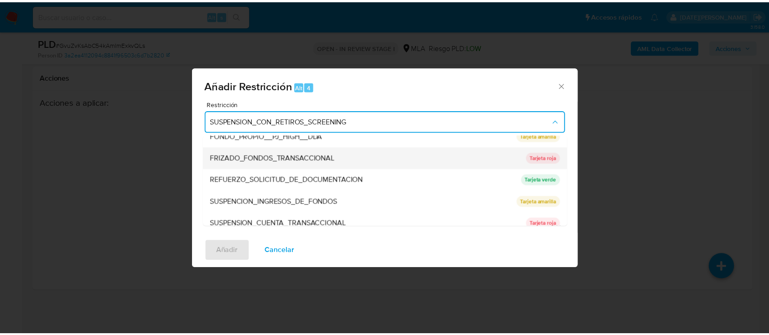
scroll to position [182, 0]
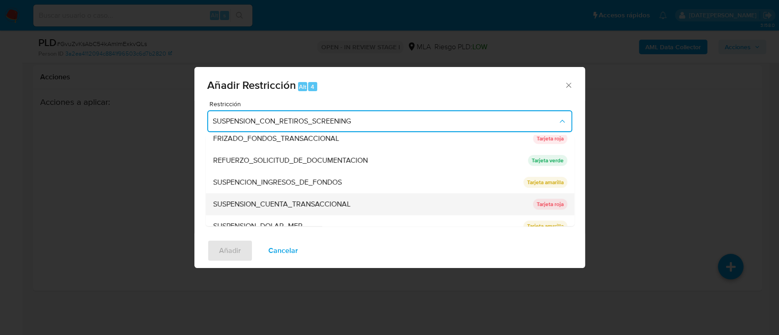
click at [287, 207] on span "SUSPENSION_CUENTA_TRANSACCIONAL" at bounding box center [281, 204] width 137 height 9
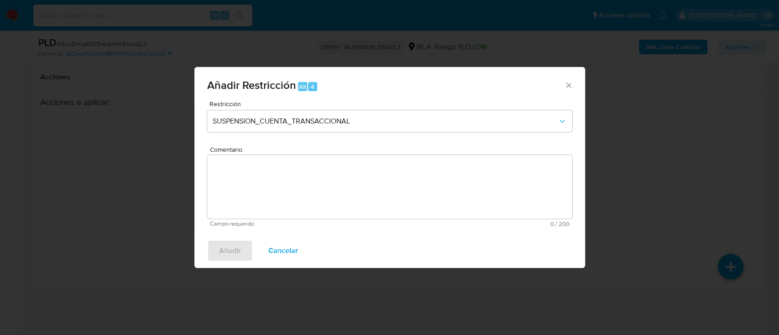
click at [295, 199] on textarea "Comentario" at bounding box center [389, 187] width 365 height 64
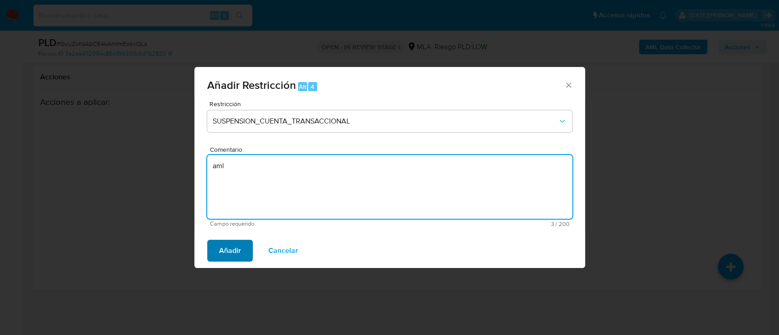
type textarea "aml"
click at [226, 250] on span "Añadir" at bounding box center [230, 251] width 22 height 20
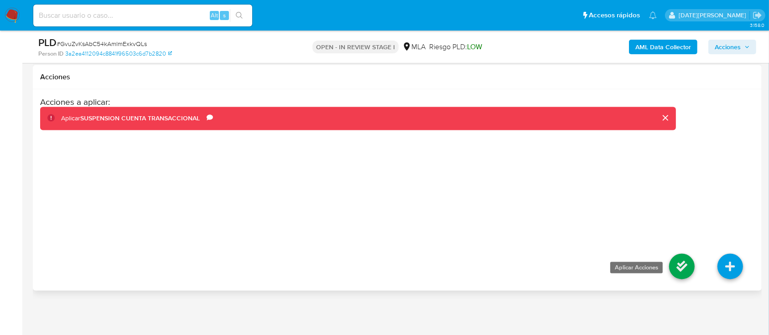
click at [679, 261] on icon at bounding box center [682, 267] width 26 height 26
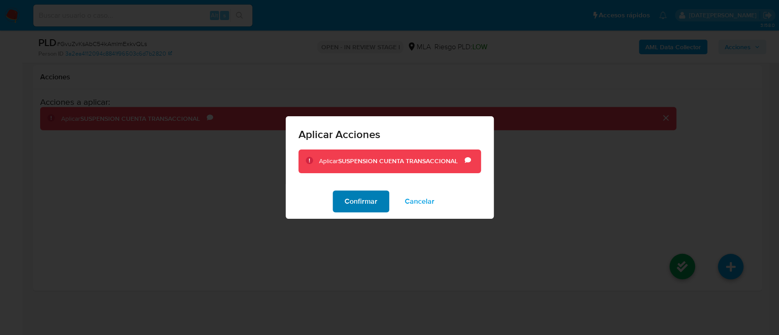
click at [369, 199] on span "Confirmar" at bounding box center [360, 202] width 33 height 20
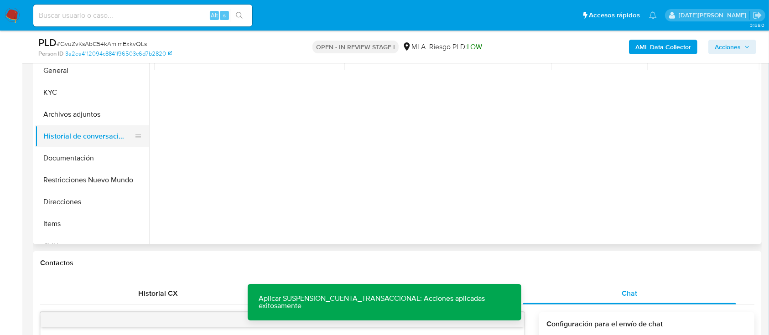
scroll to position [214, 0]
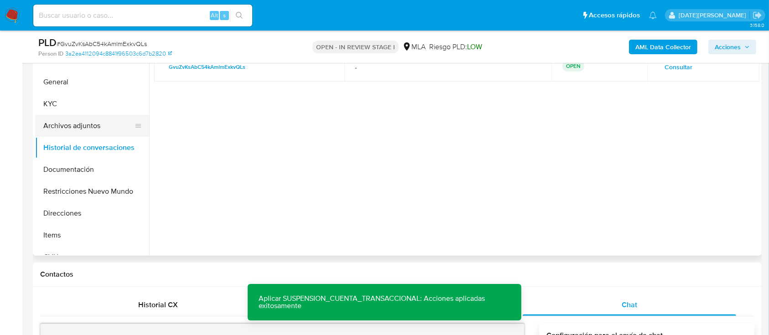
click at [75, 125] on button "Archivos adjuntos" at bounding box center [88, 126] width 107 height 22
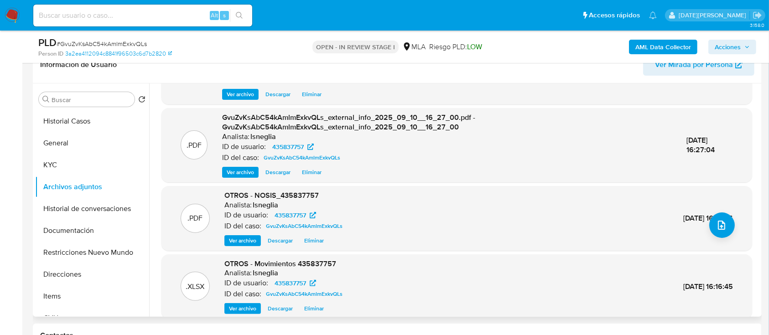
scroll to position [96, 0]
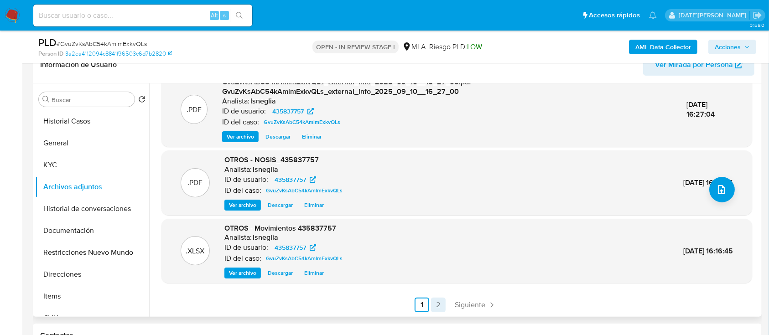
click at [434, 303] on link "2" at bounding box center [438, 305] width 15 height 15
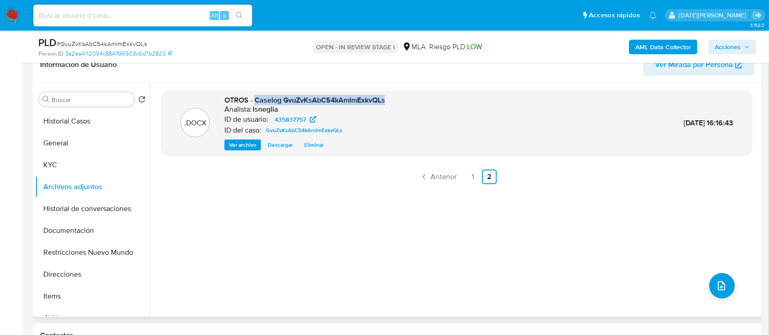
drag, startPoint x: 255, startPoint y: 99, endPoint x: 400, endPoint y: 101, distance: 145.1
click at [400, 101] on div ".DOCX OTROS - Caselog GvuZvKsAbC54kAmlmExkvQLs Analista: lsneglia ID de usuario…" at bounding box center [457, 123] width 582 height 56
click at [471, 178] on link "1" at bounding box center [473, 177] width 15 height 15
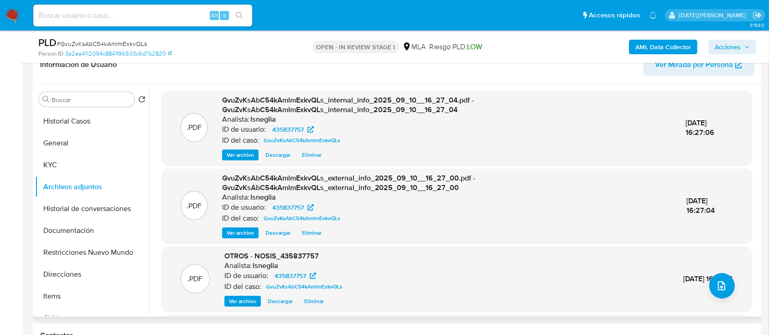
scroll to position [96, 0]
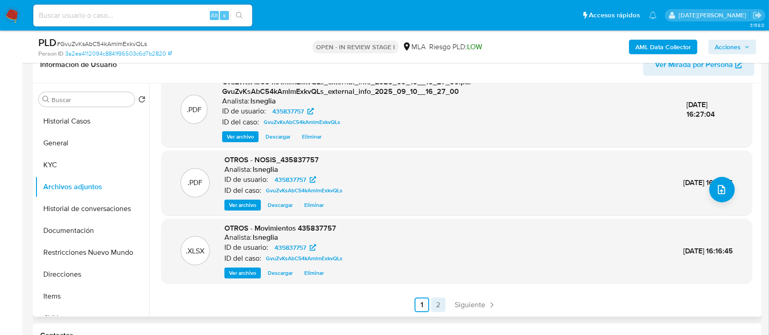
click at [431, 298] on link "2" at bounding box center [438, 305] width 15 height 15
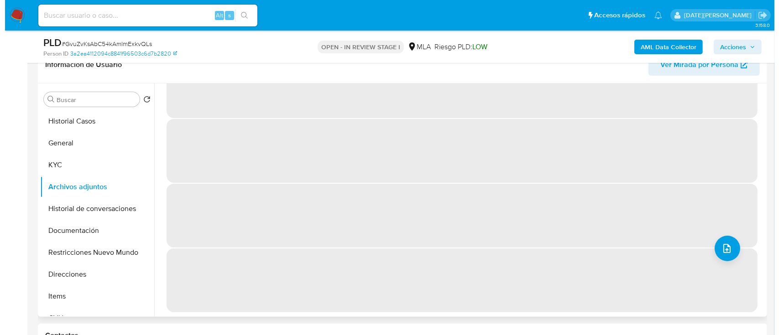
scroll to position [0, 0]
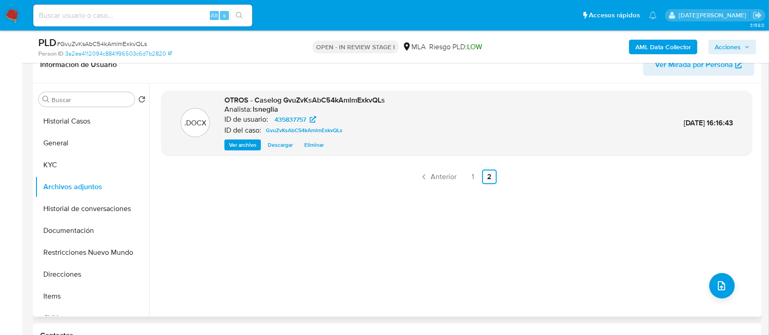
click at [236, 145] on span "Ver archivo" at bounding box center [242, 144] width 27 height 9
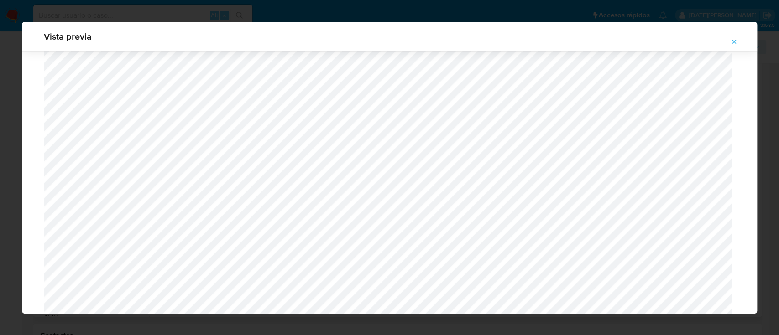
scroll to position [772, 0]
click at [732, 42] on icon "Attachment preview" at bounding box center [733, 41] width 7 height 7
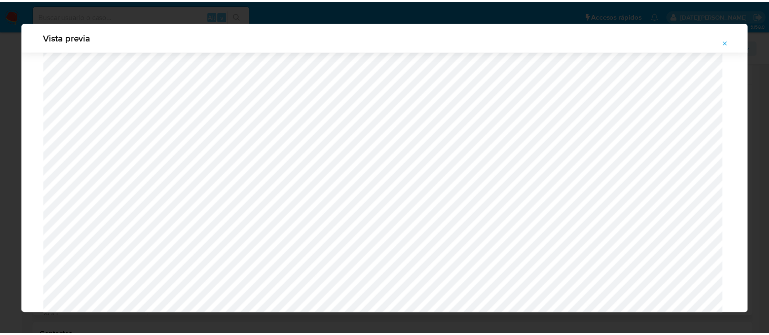
scroll to position [29, 0]
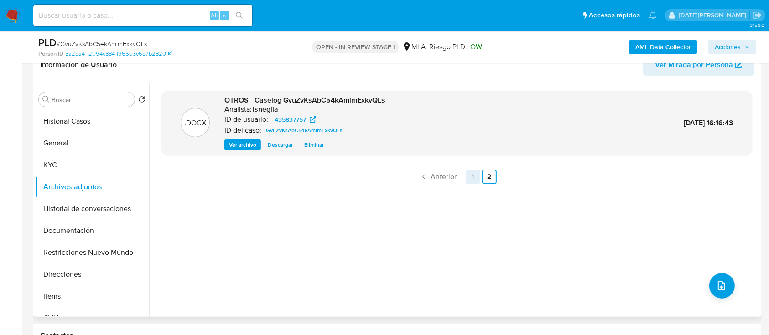
click at [473, 173] on link "1" at bounding box center [473, 177] width 15 height 15
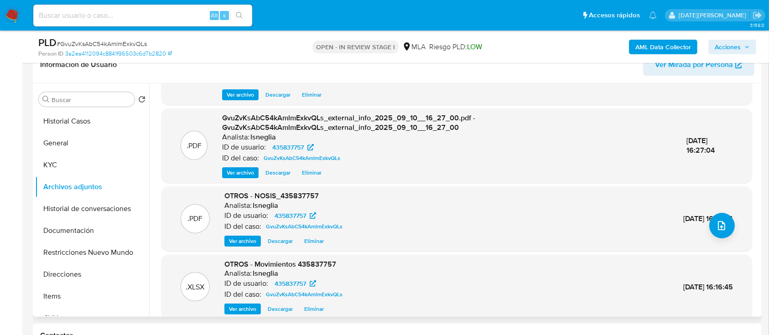
scroll to position [61, 0]
click at [84, 207] on button "Historial de conversaciones" at bounding box center [88, 209] width 107 height 22
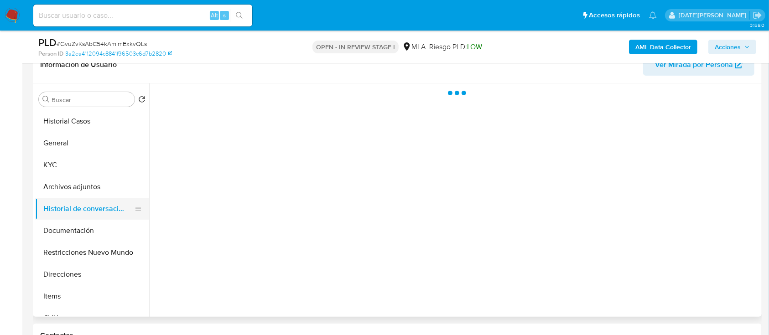
scroll to position [0, 0]
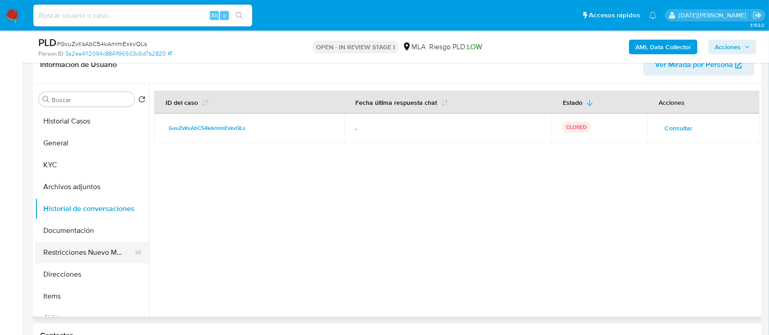
click at [76, 249] on button "Restricciones Nuevo Mundo" at bounding box center [88, 253] width 107 height 22
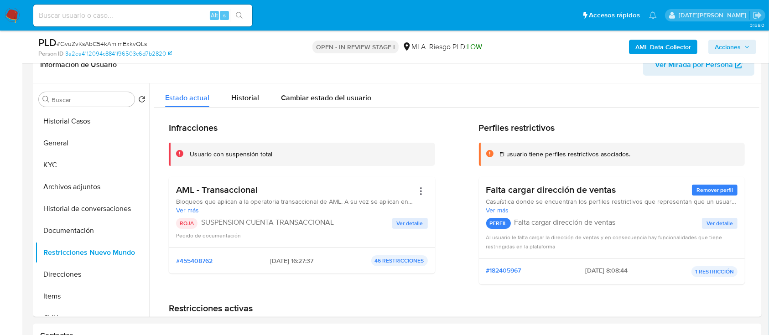
click at [727, 40] on span "Acciones" at bounding box center [728, 47] width 26 height 15
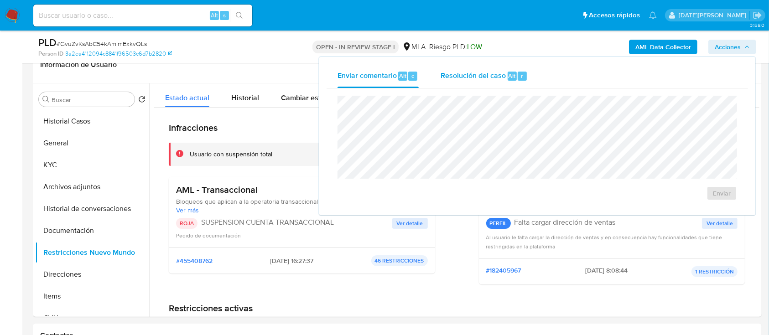
click at [522, 72] on span "r" at bounding box center [522, 76] width 2 height 9
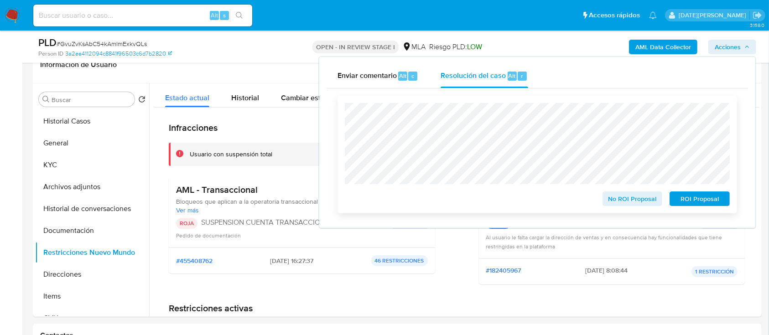
click at [714, 198] on span "ROI Proposal" at bounding box center [699, 198] width 47 height 13
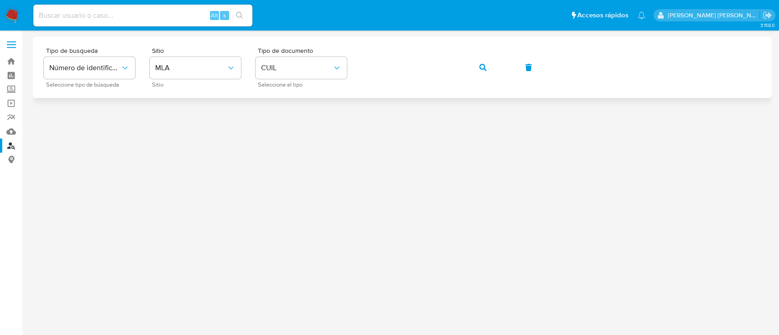
click at [471, 71] on button "button" at bounding box center [482, 68] width 31 height 22
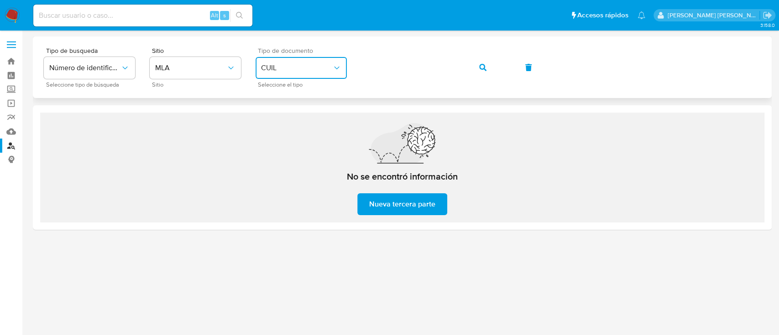
click at [293, 63] on span "CUIL" at bounding box center [296, 67] width 71 height 9
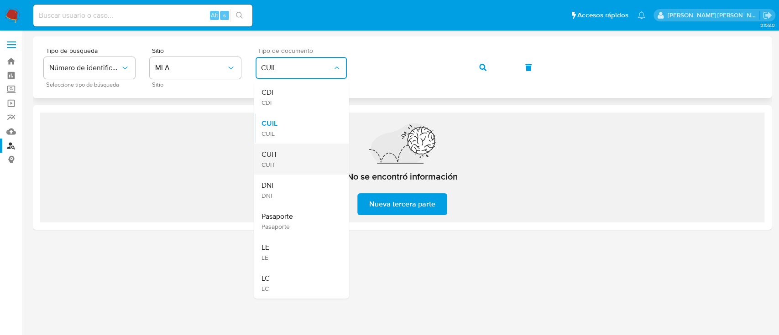
click at [291, 166] on div "CUIT CUIT" at bounding box center [298, 159] width 75 height 31
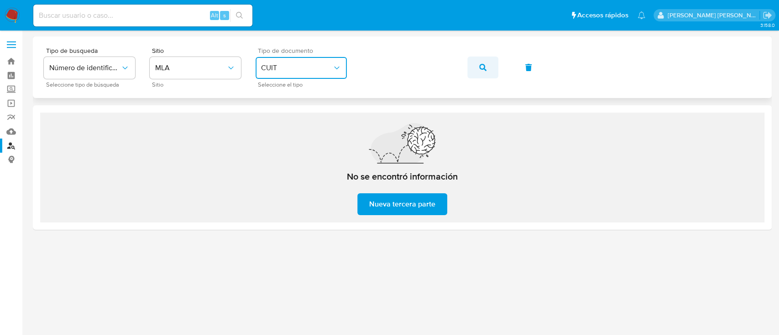
click at [488, 68] on button "button" at bounding box center [482, 68] width 31 height 22
click at [475, 67] on button "button" at bounding box center [482, 68] width 31 height 22
click at [487, 68] on button "button" at bounding box center [482, 68] width 31 height 22
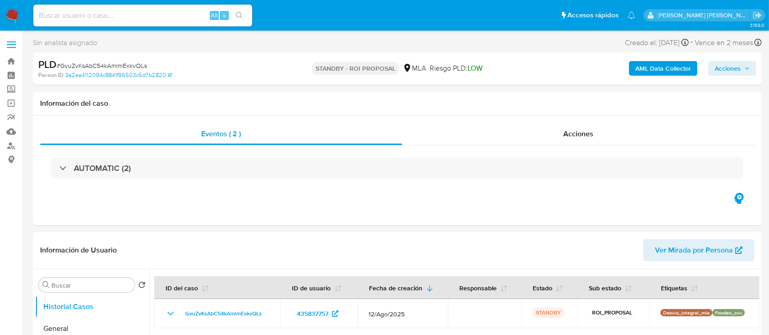
select select "10"
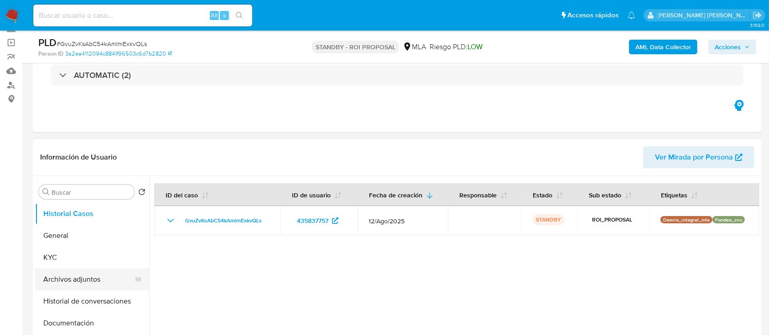
click at [64, 281] on button "Archivos adjuntos" at bounding box center [88, 280] width 107 height 22
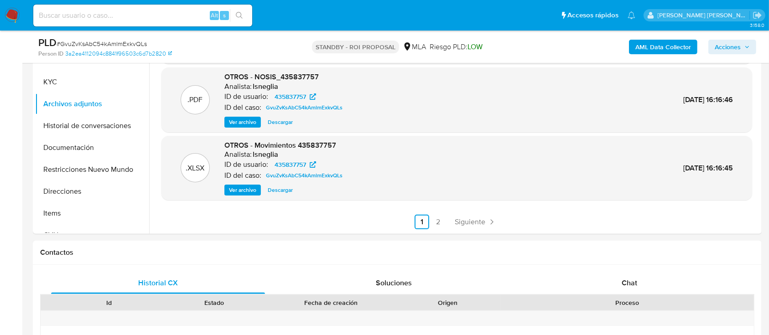
scroll to position [243, 0]
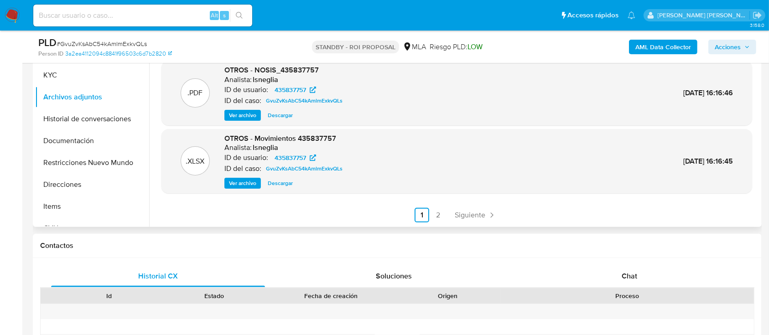
click at [436, 217] on link "2" at bounding box center [438, 215] width 15 height 15
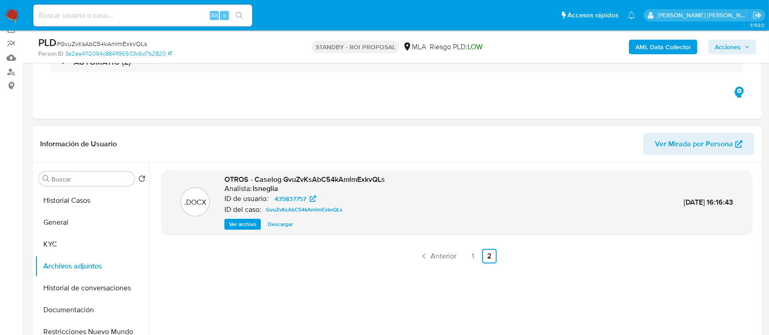
scroll to position [61, 0]
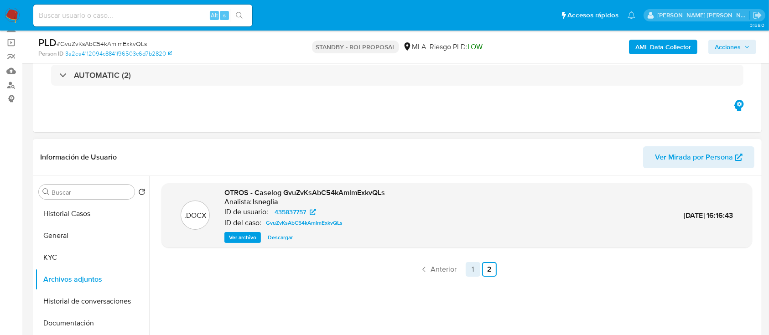
click at [467, 266] on link "1" at bounding box center [473, 269] width 15 height 15
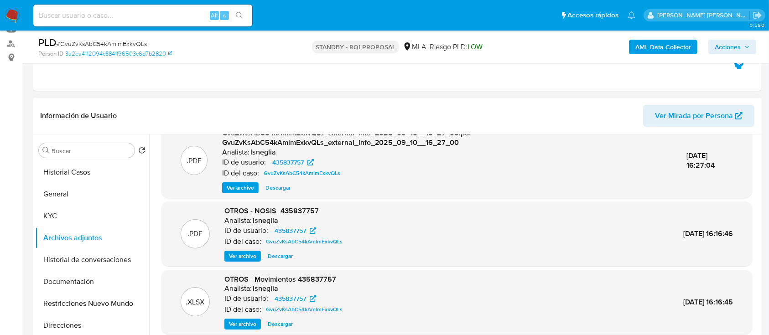
scroll to position [121, 0]
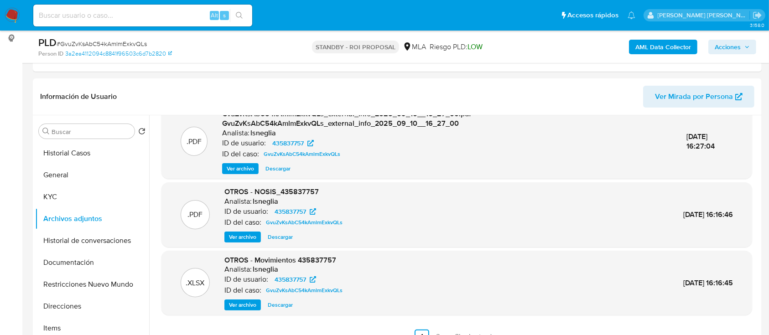
click at [80, 18] on input at bounding box center [142, 16] width 219 height 12
paste input "lMkJwOp6FCWpGAzNbpglDmlG"
type input "lMkJwOp6FCWpGAzNbpglDmlG"
click at [238, 14] on icon "search-icon" at bounding box center [239, 15] width 7 height 7
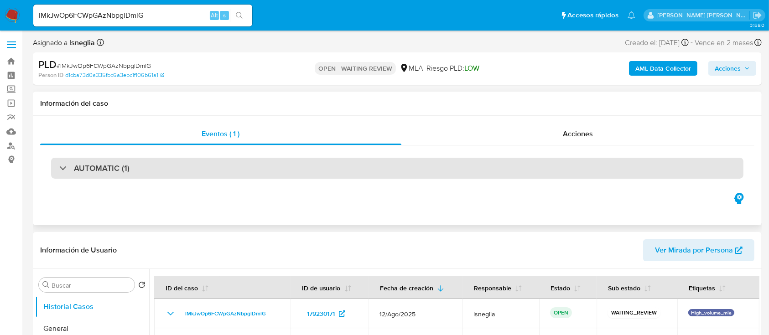
select select "10"
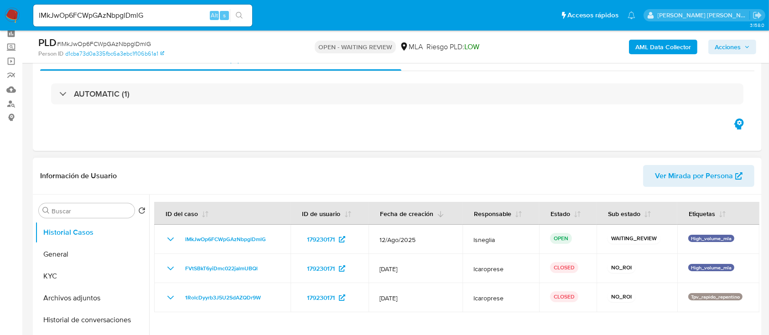
scroll to position [61, 0]
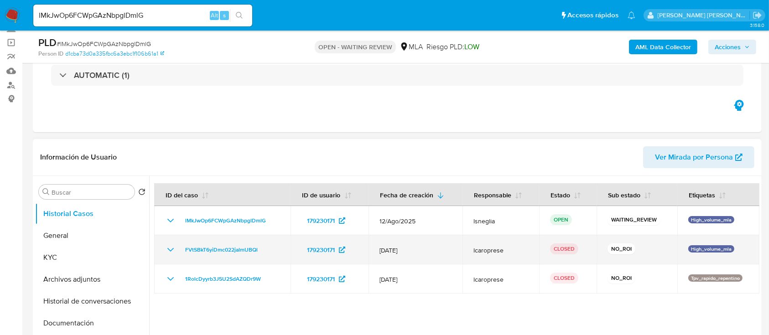
drag, startPoint x: 380, startPoint y: 251, endPoint x: 409, endPoint y: 252, distance: 28.7
click at [409, 252] on span "[DATE]" at bounding box center [415, 250] width 72 height 8
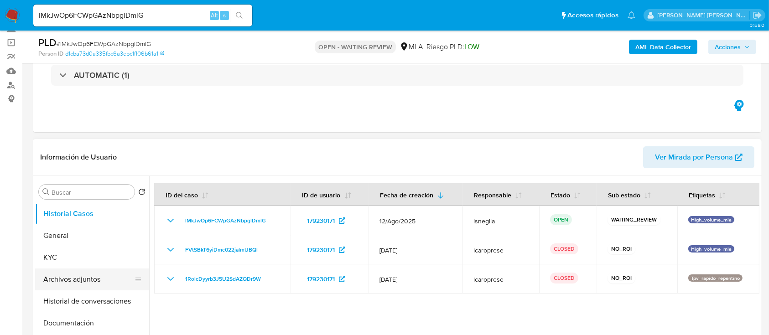
click at [77, 281] on button "Archivos adjuntos" at bounding box center [88, 280] width 107 height 22
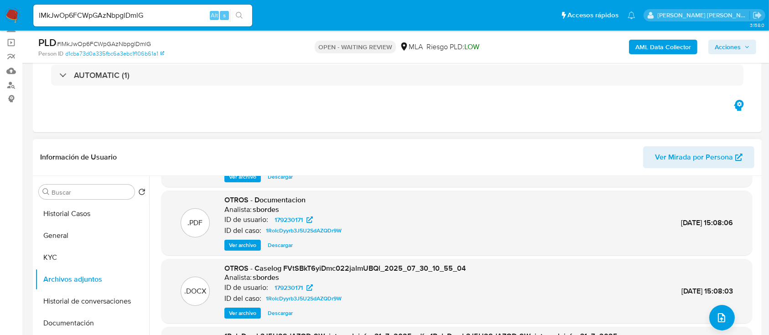
click at [247, 312] on span "Ver archivo" at bounding box center [242, 313] width 27 height 9
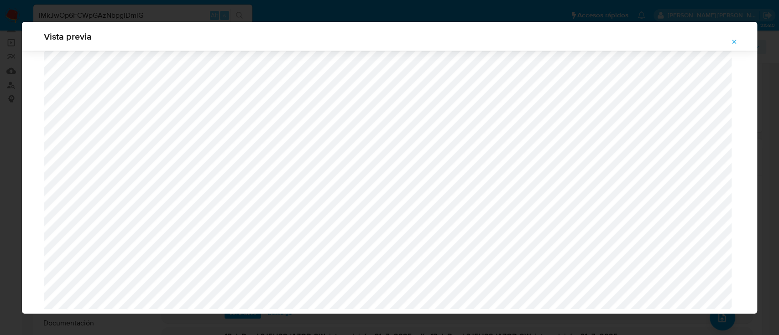
scroll to position [1325, 0]
click at [735, 39] on icon "Attachment preview" at bounding box center [733, 41] width 7 height 7
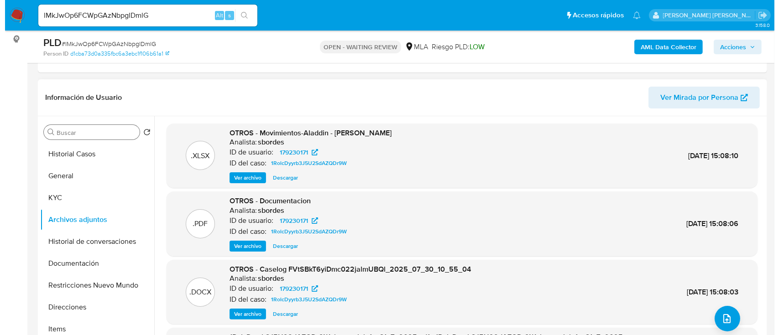
scroll to position [121, 0]
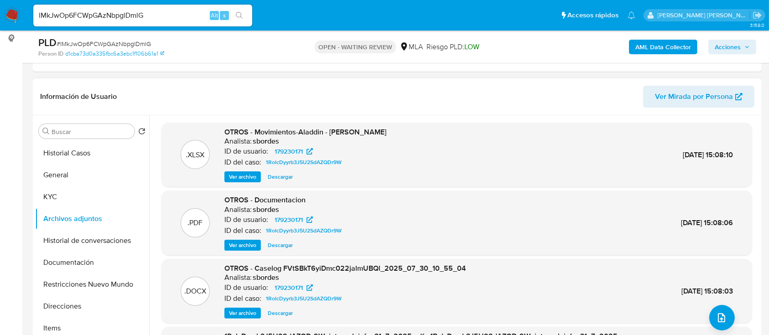
click at [250, 312] on span "Ver archivo" at bounding box center [242, 313] width 27 height 9
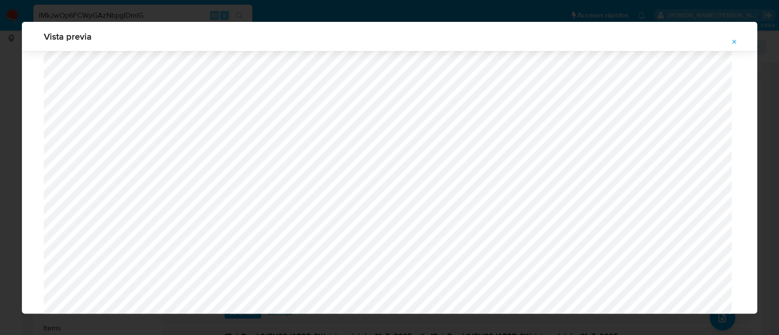
scroll to position [286, 0]
click at [730, 42] on button "Attachment preview" at bounding box center [734, 42] width 20 height 15
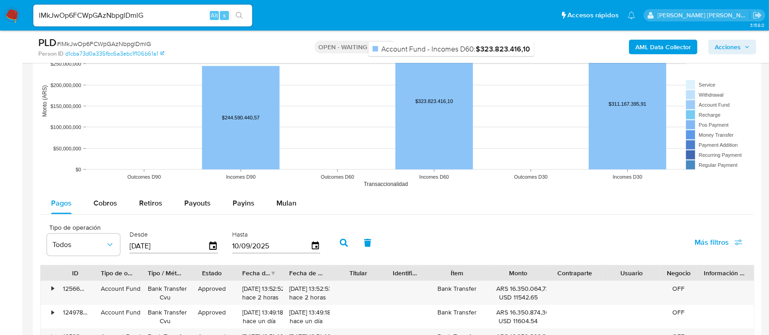
scroll to position [912, 0]
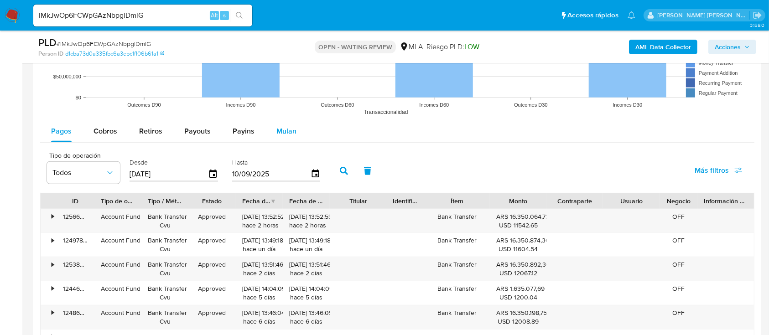
click at [280, 132] on span "Mulan" at bounding box center [286, 131] width 20 height 10
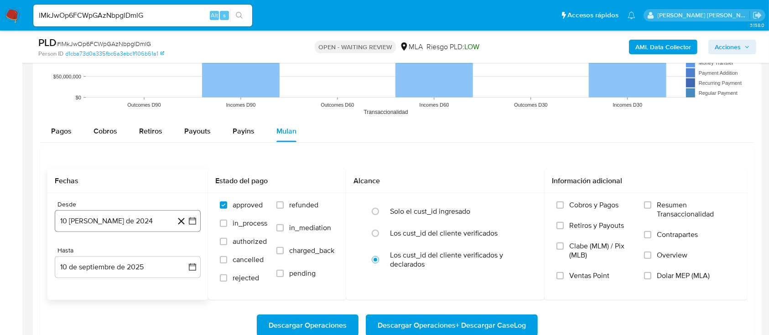
click at [132, 223] on button "10 [PERSON_NAME] de 2024" at bounding box center [128, 221] width 146 height 22
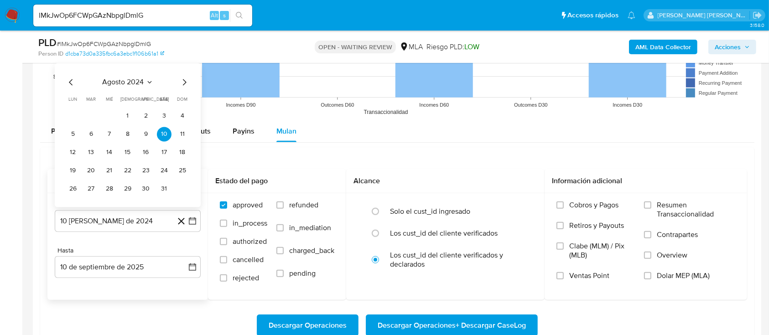
click at [185, 79] on icon "Mes siguiente" at bounding box center [184, 82] width 11 height 11
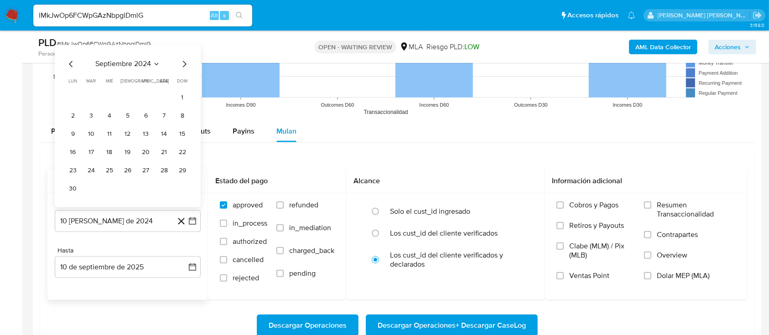
click at [190, 65] on div "septiembre 2024 septiembre 2024 lun lunes mar martes mié miércoles jue jueves v…" at bounding box center [128, 126] width 146 height 162
click at [183, 62] on icon "Mes siguiente" at bounding box center [185, 64] width 4 height 6
click at [182, 83] on icon "Mes siguiente" at bounding box center [184, 82] width 11 height 11
click at [183, 83] on icon "Mes siguiente" at bounding box center [184, 82] width 11 height 11
click at [183, 83] on span "dom" at bounding box center [182, 81] width 10 height 7
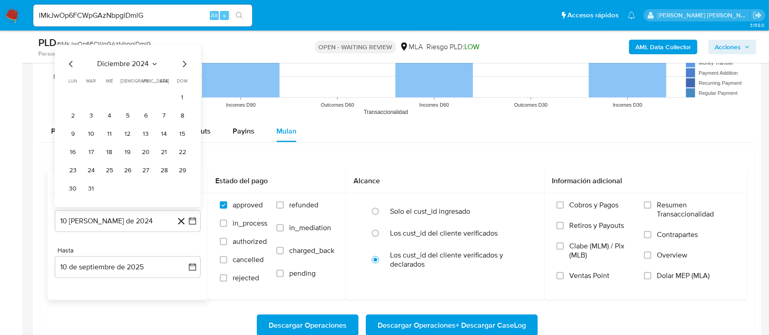
click at [185, 63] on icon "Mes siguiente" at bounding box center [185, 64] width 4 height 6
click at [182, 74] on div "enero 2025 enero 2025 lun lunes mar martes mié miércoles jue jueves vie viernes…" at bounding box center [128, 135] width 146 height 144
click at [185, 81] on icon "Mes siguiente" at bounding box center [185, 82] width 4 height 6
click at [150, 64] on icon "Seleccionar mes y año" at bounding box center [147, 63] width 7 height 7
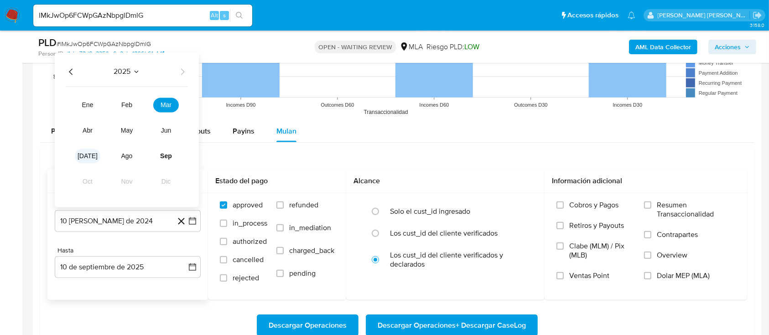
click at [83, 157] on span "jul" at bounding box center [88, 155] width 20 height 7
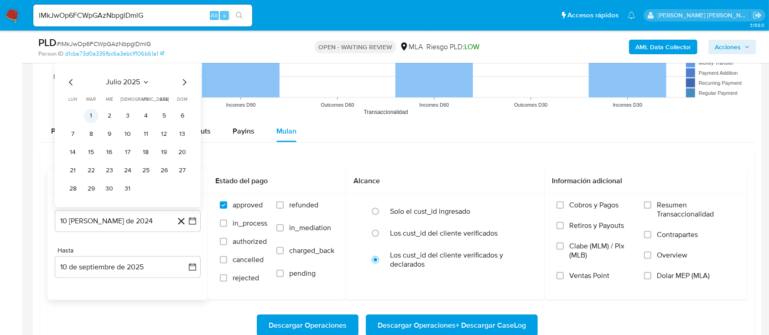
click at [87, 117] on button "1" at bounding box center [91, 116] width 15 height 15
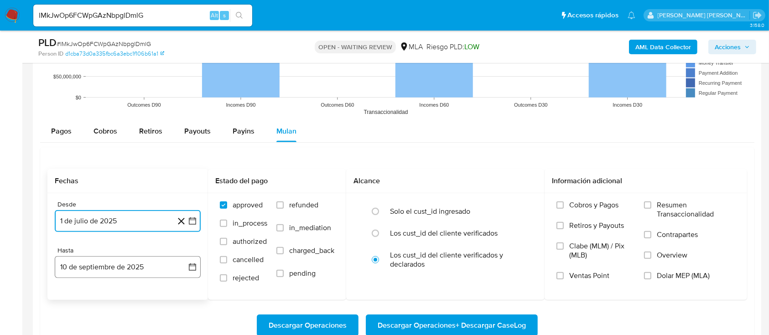
click at [153, 259] on button "10 de septiembre de 2025" at bounding box center [128, 267] width 146 height 22
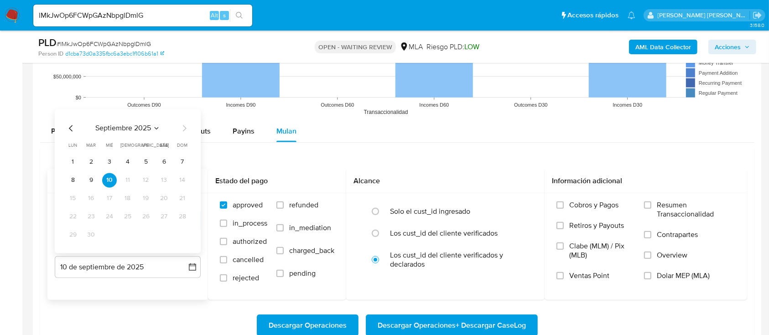
click at [68, 129] on icon "Mes anterior" at bounding box center [71, 128] width 11 height 11
click at [185, 235] on button "31" at bounding box center [182, 235] width 15 height 15
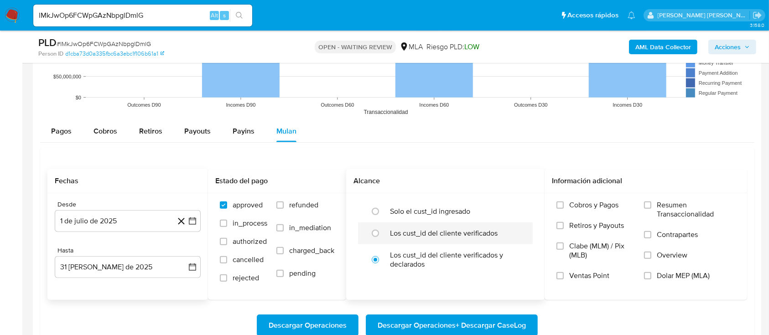
click at [417, 229] on label "Los cust_id del cliente verificados" at bounding box center [444, 233] width 108 height 9
click at [383, 229] on input "radio" at bounding box center [375, 233] width 15 height 15
radio input "true"
click at [668, 281] on label "Dolar MEP (MLA)" at bounding box center [689, 281] width 91 height 21
click at [651, 280] on input "Dolar MEP (MLA)" at bounding box center [647, 275] width 7 height 7
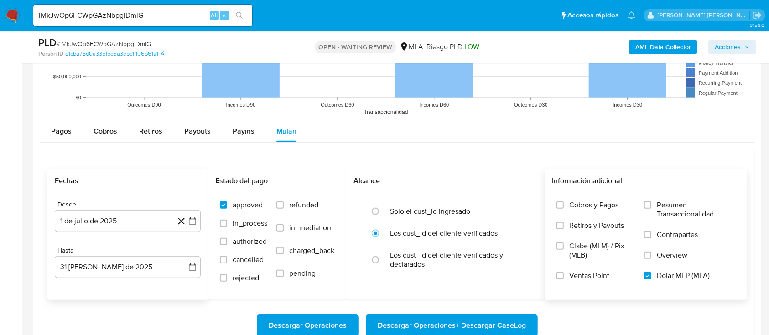
click at [500, 318] on span "Descargar Operaciones + Descargar CaseLog" at bounding box center [452, 326] width 148 height 20
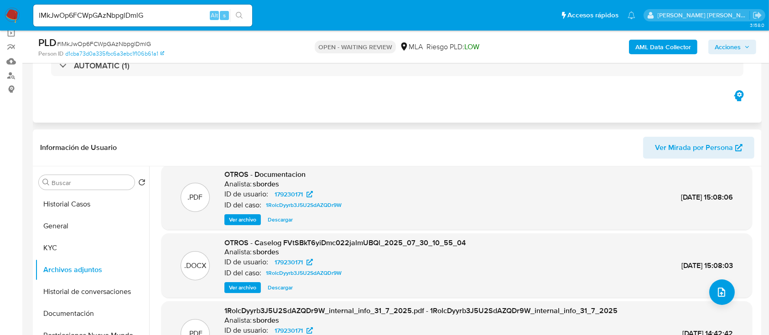
scroll to position [0, 0]
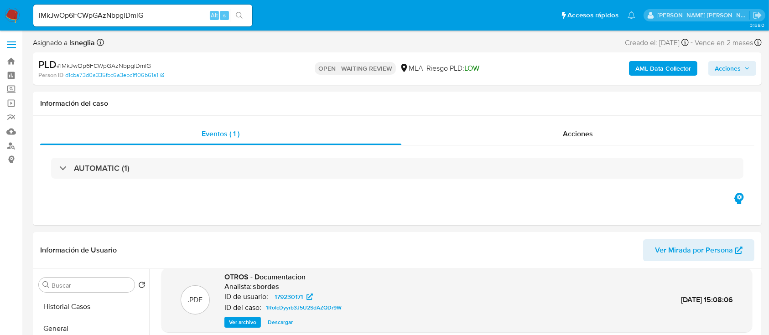
click at [140, 14] on input "lMkJwOp6FCWpGAzNbpglDmlG" at bounding box center [142, 16] width 219 height 12
paste input "MpXsN3vy6iZ06nPsokFRLytp"
type input "MpXsN3vy6iZ06nPsokFRLytp"
click at [244, 13] on button "search-icon" at bounding box center [239, 15] width 19 height 13
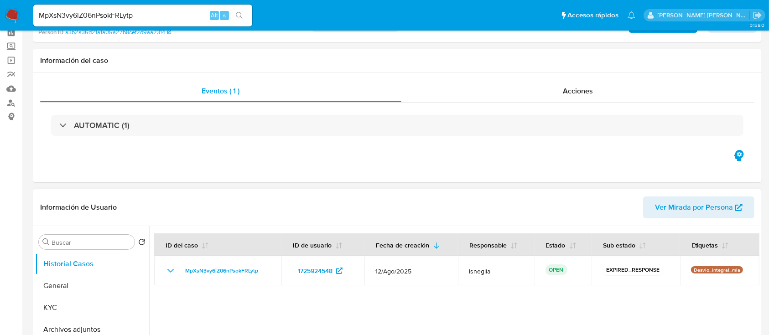
select select "10"
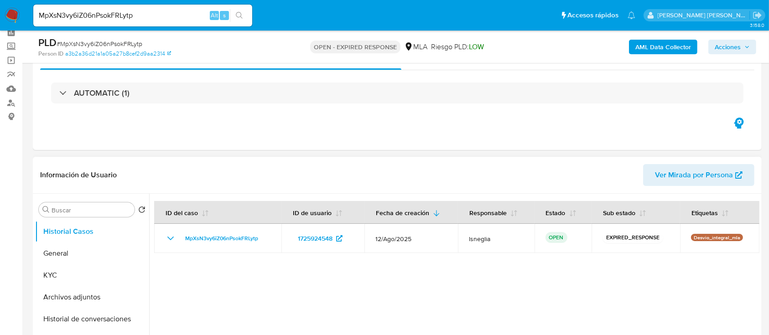
scroll to position [61, 0]
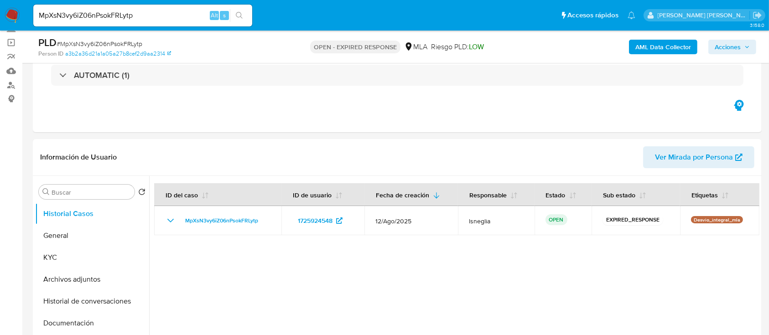
click at [125, 41] on span "# MpXsN3vy6iZ06nPsokFRLytp" at bounding box center [100, 43] width 86 height 9
copy span "MpXsN3vy6iZ06nPsokFRLytp"
click at [10, 16] on img at bounding box center [13, 16] width 16 height 16
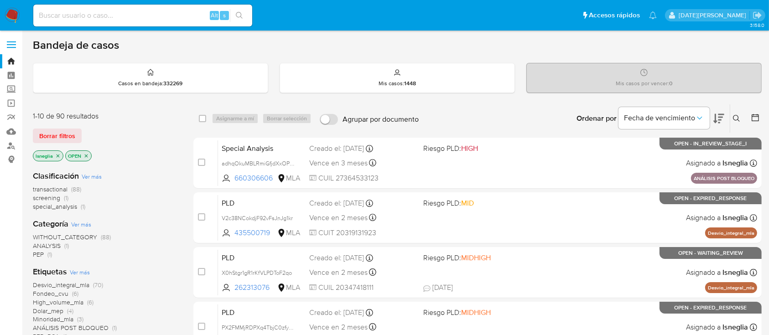
click at [738, 117] on icon at bounding box center [736, 118] width 7 height 7
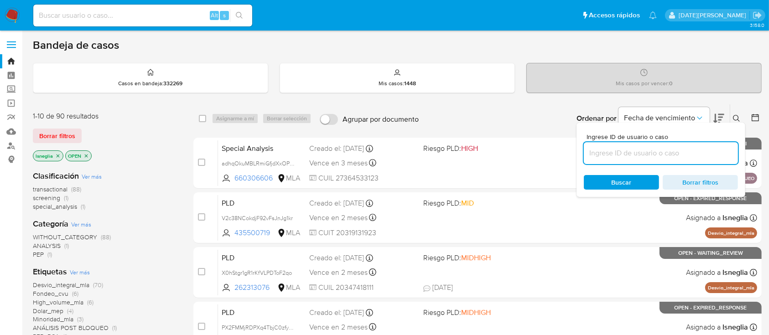
click at [642, 152] on input at bounding box center [661, 153] width 154 height 12
type input "MpXsN3vy6iZ06nPsokFRLytp"
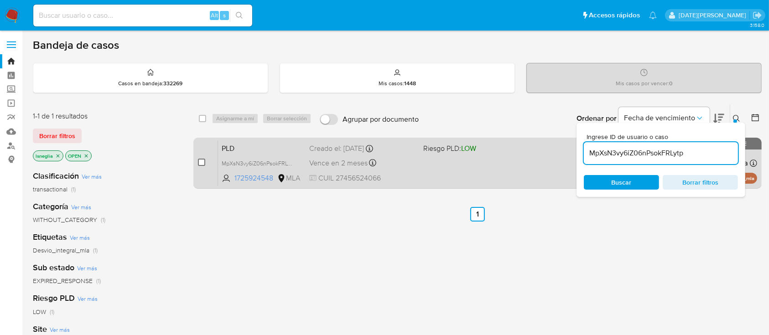
click at [202, 160] on input "checkbox" at bounding box center [201, 162] width 7 height 7
checkbox input "true"
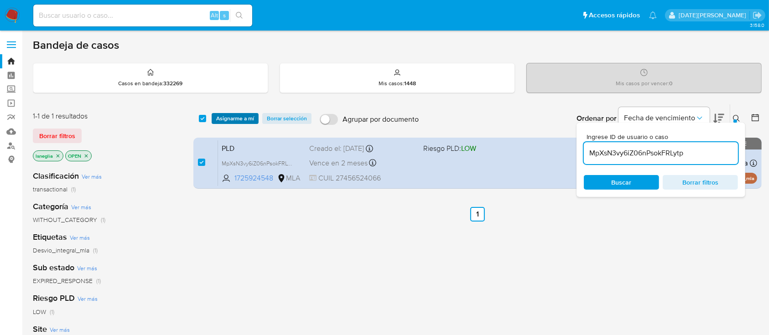
click at [234, 116] on span "Asignarme a mí" at bounding box center [235, 118] width 38 height 9
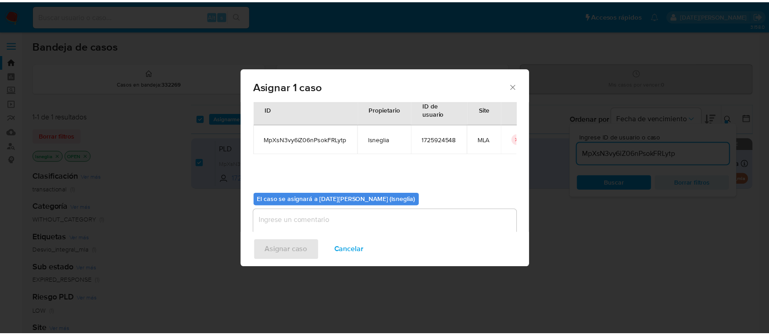
scroll to position [47, 0]
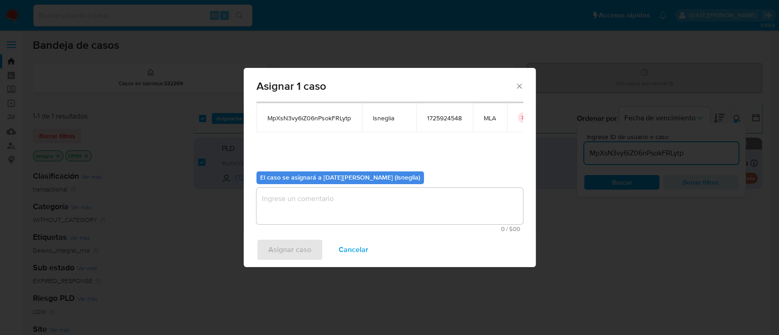
click at [397, 202] on textarea "assign-modal" at bounding box center [389, 206] width 266 height 36
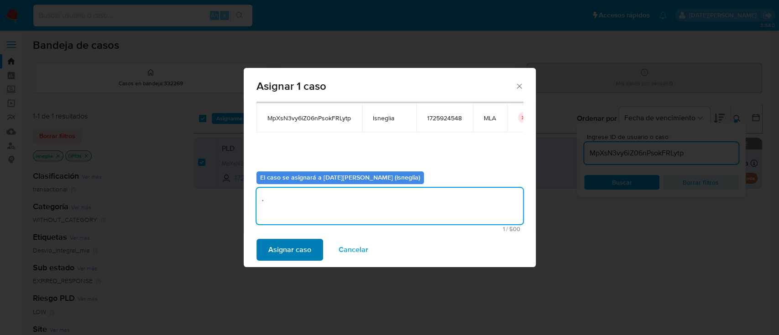
type textarea "."
click at [277, 249] on span "Asignar caso" at bounding box center [289, 250] width 43 height 20
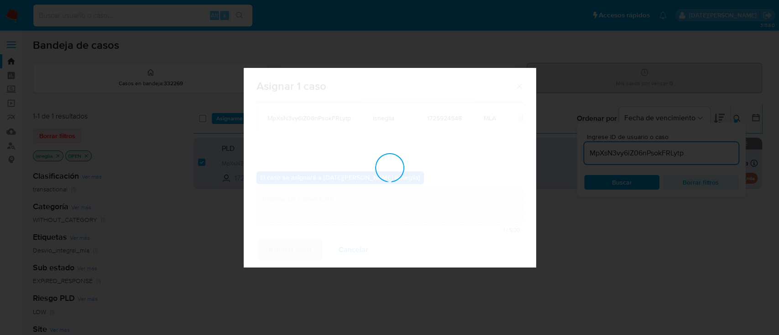
checkbox input "false"
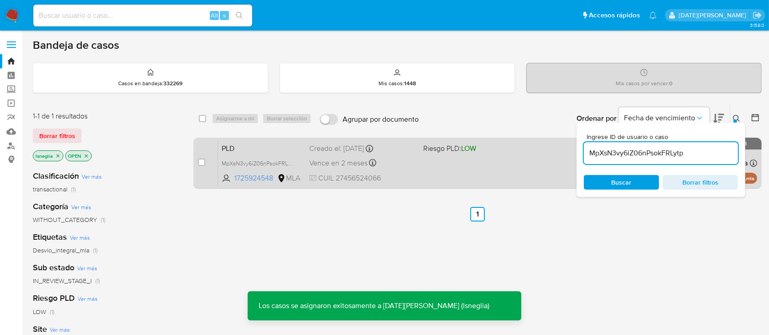
click at [252, 151] on span "PLD" at bounding box center [262, 148] width 80 height 12
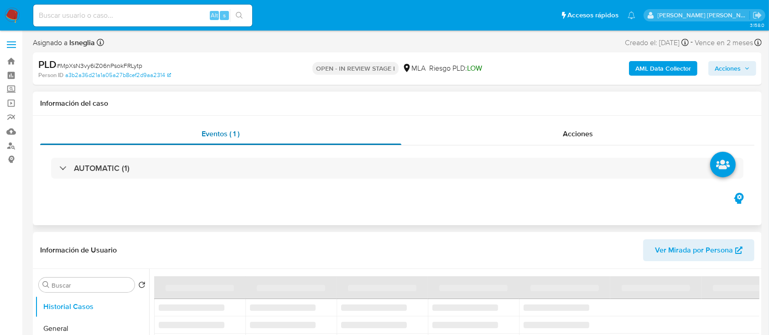
select select "10"
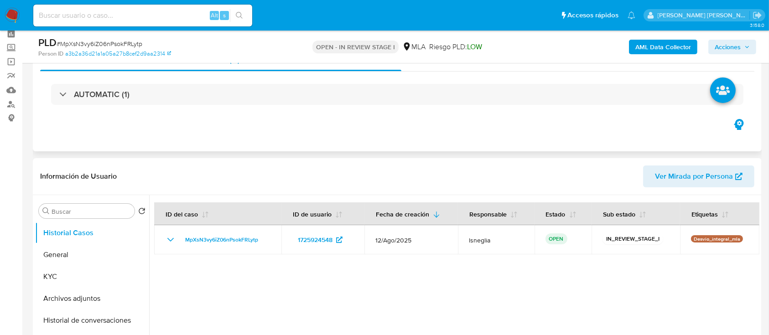
scroll to position [61, 0]
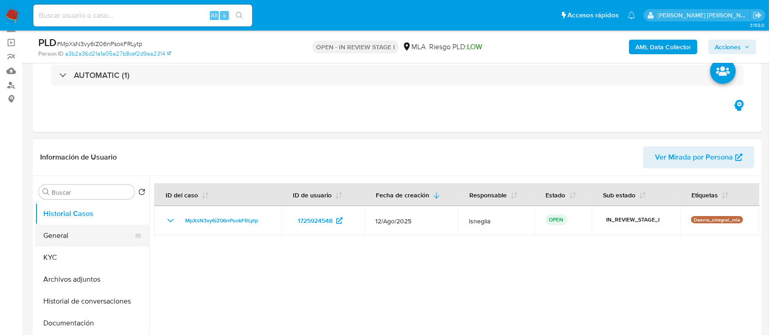
click at [88, 239] on button "General" at bounding box center [88, 236] width 107 height 22
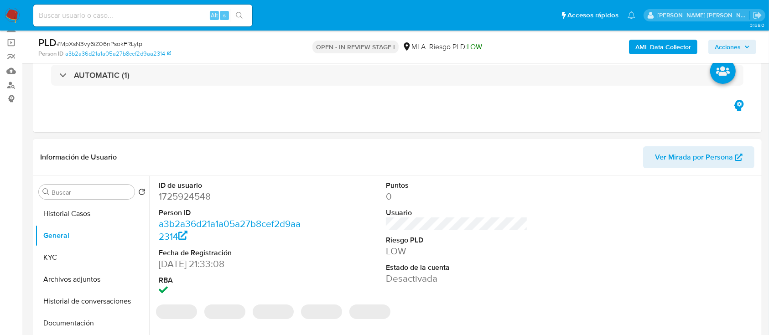
click at [186, 192] on dd "1725924548" at bounding box center [230, 196] width 142 height 13
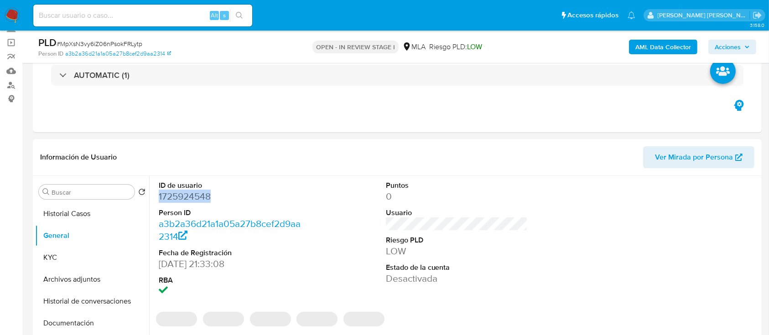
copy dd "1725924548"
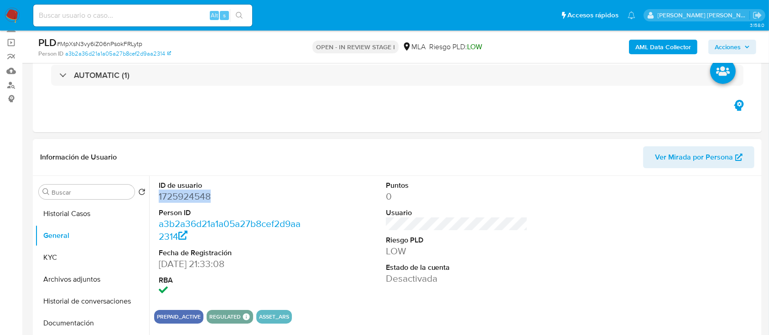
copy dd "1725924548"
drag, startPoint x: 52, startPoint y: 258, endPoint x: 144, endPoint y: 231, distance: 95.0
click at [53, 258] on button "KYC" at bounding box center [92, 258] width 114 height 22
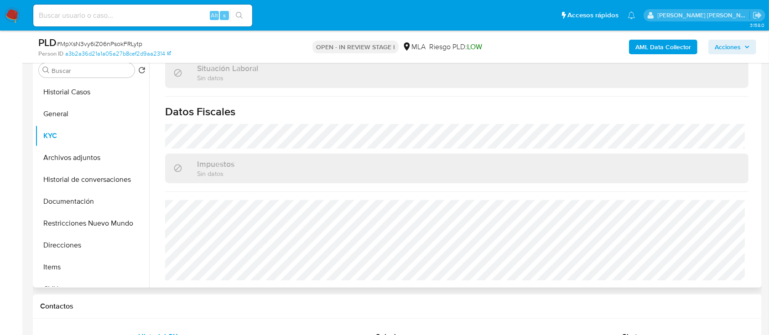
scroll to position [304, 0]
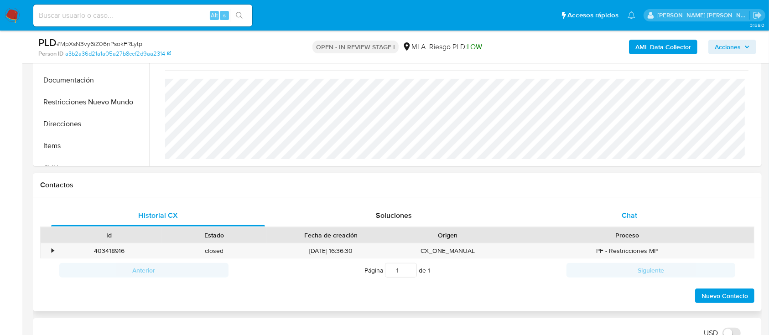
click at [635, 214] on span "Chat" at bounding box center [630, 215] width 16 height 10
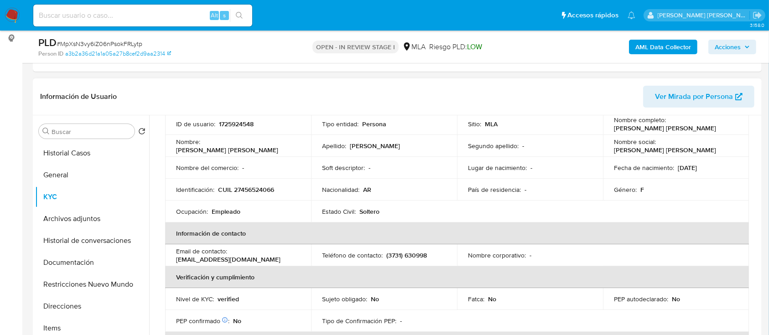
scroll to position [55, 0]
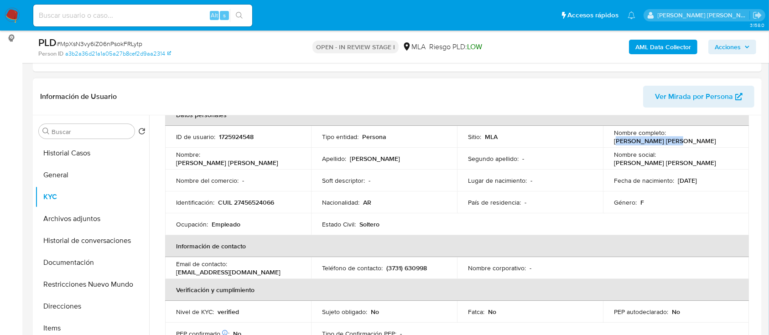
drag, startPoint x: 669, startPoint y: 136, endPoint x: 744, endPoint y: 134, distance: 75.3
click at [744, 134] on td "Nombre completo : Noelia Antonia Vega" at bounding box center [676, 137] width 146 height 22
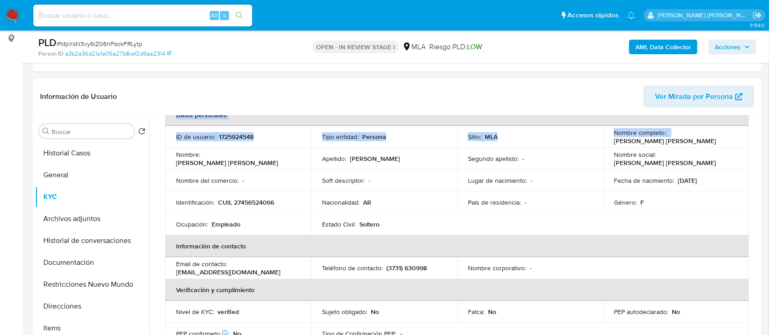
drag, startPoint x: 667, startPoint y: 135, endPoint x: 748, endPoint y: 135, distance: 81.2
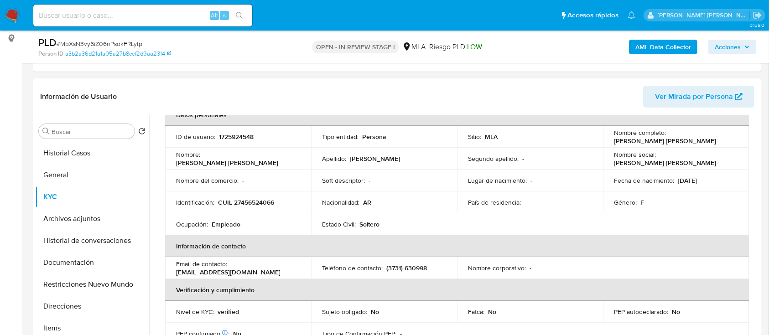
click at [591, 124] on th "Datos personales" at bounding box center [457, 115] width 584 height 22
drag, startPoint x: 667, startPoint y: 137, endPoint x: 732, endPoint y: 137, distance: 65.2
click at [732, 137] on div "Nombre completo : Noelia Antonia Vega" at bounding box center [676, 137] width 124 height 16
copy p "Noelia Antonia Vega"
drag, startPoint x: 219, startPoint y: 202, endPoint x: 271, endPoint y: 201, distance: 52.5
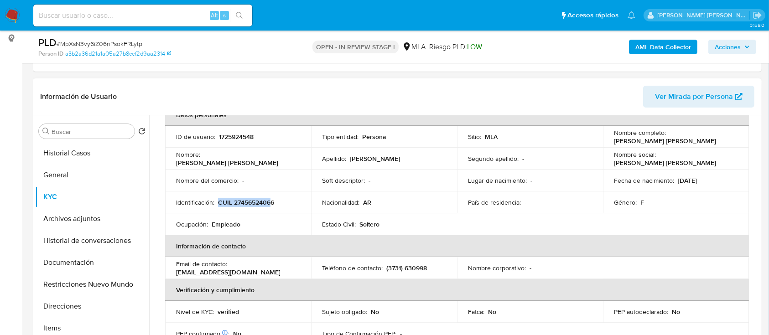
click at [271, 201] on p "CUIL 27456524066" at bounding box center [246, 202] width 56 height 8
drag, startPoint x: 281, startPoint y: 203, endPoint x: 218, endPoint y: 204, distance: 63.9
click at [218, 204] on div "Identificación : CUIL 27456524066" at bounding box center [238, 202] width 124 height 8
copy p "CUIL 27456524066"
click at [251, 199] on p "CUIL 27456524066" at bounding box center [246, 202] width 56 height 8
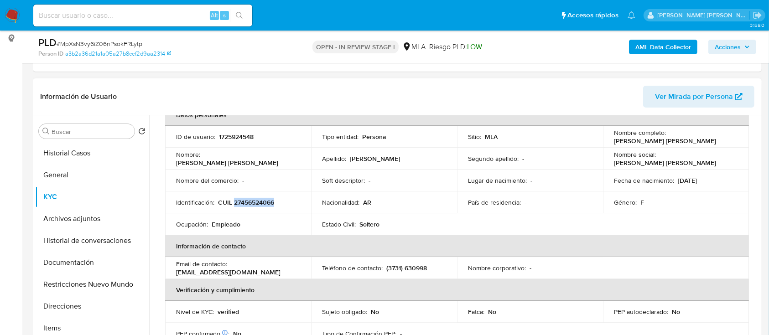
click at [251, 199] on p "CUIL 27456524066" at bounding box center [246, 202] width 56 height 8
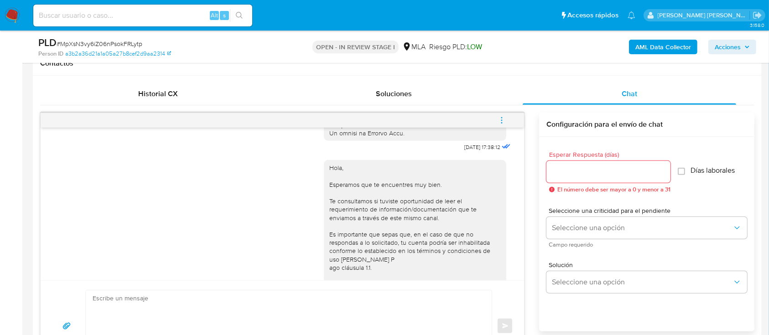
scroll to position [466, 0]
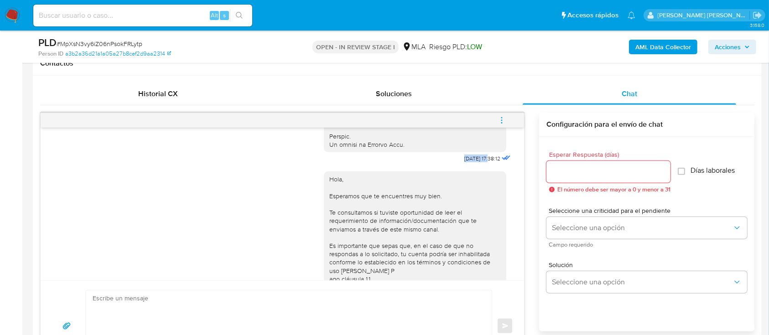
drag, startPoint x: 442, startPoint y: 178, endPoint x: 470, endPoint y: 130, distance: 56.6
copy span "18/08/2025"
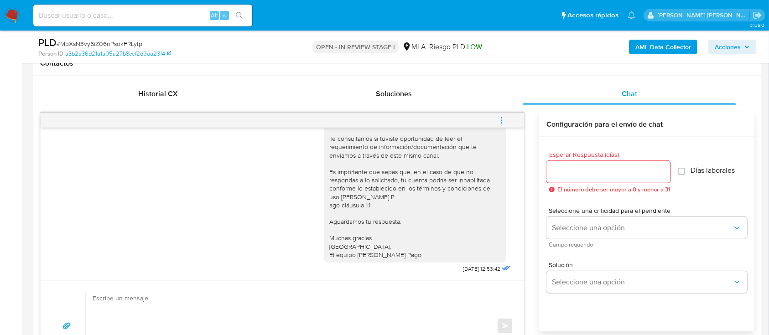
scroll to position [564, 0]
drag, startPoint x: 442, startPoint y: 270, endPoint x: 470, endPoint y: 270, distance: 27.4
click at [470, 270] on span "22/08/2025 12:53:42" at bounding box center [481, 268] width 37 height 7
copy span "22/08/2025"
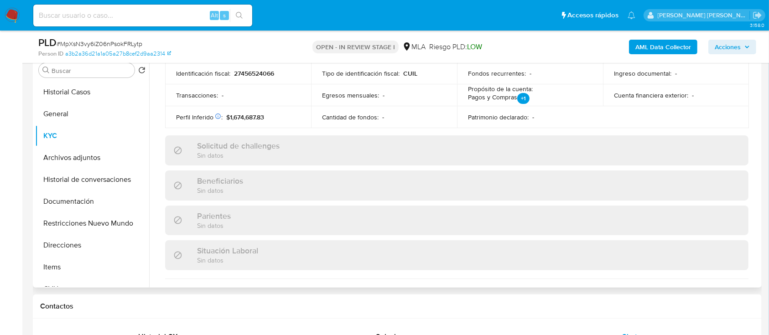
scroll to position [0, 0]
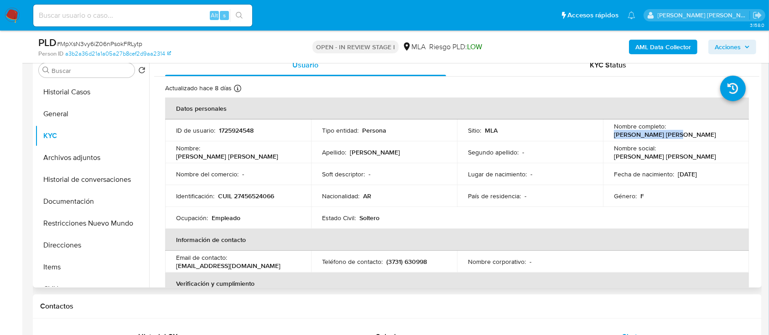
drag, startPoint x: 668, startPoint y: 131, endPoint x: 734, endPoint y: 131, distance: 66.6
click at [734, 131] on td "Nombre completo : Noelia Antonia Vega" at bounding box center [676, 131] width 146 height 22
copy p "Noelia Antonia Vega"
click at [210, 265] on p "vnoelia474@gmail.com" at bounding box center [228, 266] width 104 height 8
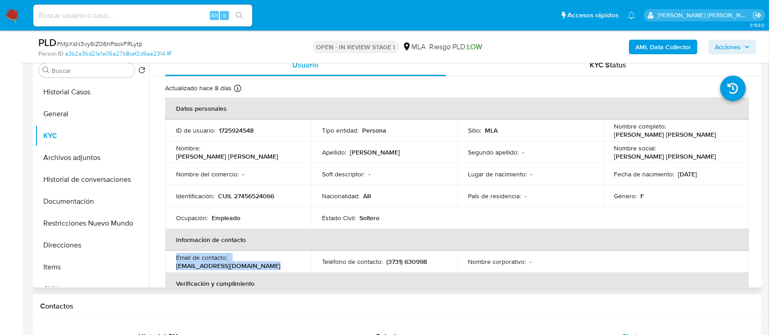
click at [210, 265] on p "vnoelia474@gmail.com" at bounding box center [228, 266] width 104 height 8
click at [250, 265] on div "Email de contacto : vnoelia474@gmail.com" at bounding box center [238, 262] width 124 height 16
drag, startPoint x: 386, startPoint y: 261, endPoint x: 441, endPoint y: 258, distance: 55.3
click at [441, 258] on div "Teléfono de contacto : (3731) 630998" at bounding box center [384, 262] width 124 height 8
copy p "(3731) 630998"
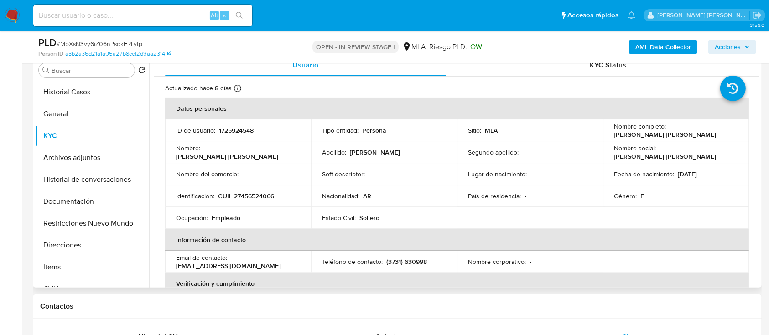
click at [204, 265] on p "vnoelia474@gmail.com" at bounding box center [228, 266] width 104 height 8
click at [205, 266] on p "vnoelia474@gmail.com" at bounding box center [228, 266] width 104 height 8
drag, startPoint x: 174, startPoint y: 263, endPoint x: 240, endPoint y: 272, distance: 66.3
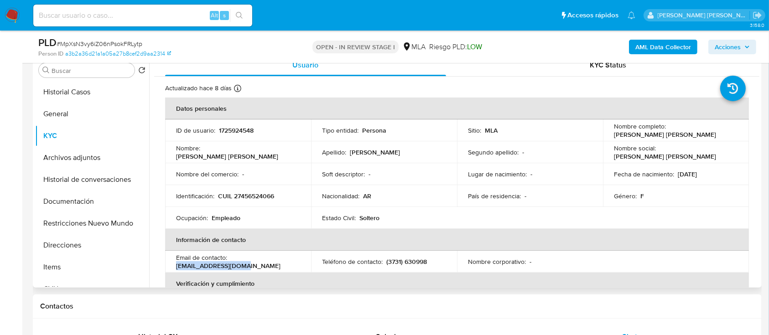
click at [240, 272] on td "Email de contacto : vnoelia474@gmail.com" at bounding box center [238, 262] width 146 height 22
copy p "vnoelia474@gmail.com"
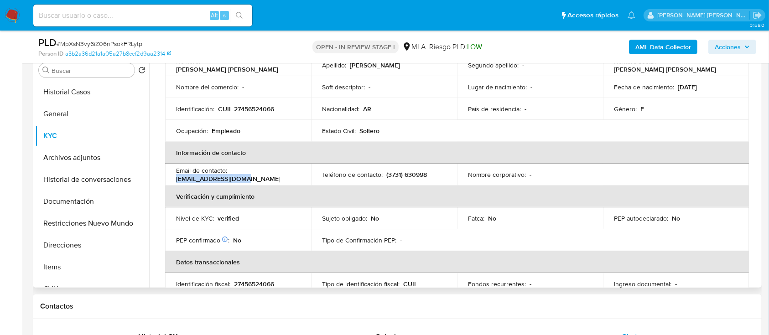
scroll to position [121, 0]
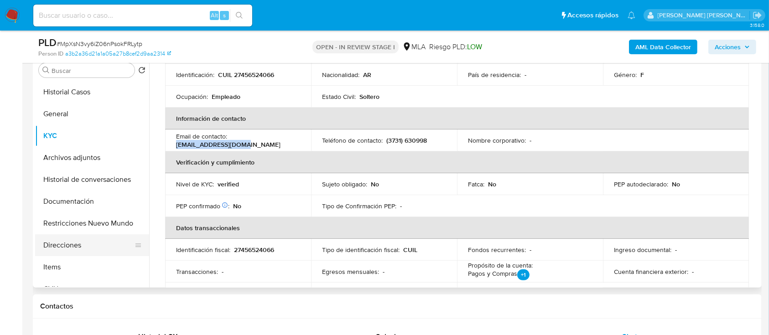
click at [70, 246] on button "Direcciones" at bounding box center [88, 245] width 107 height 22
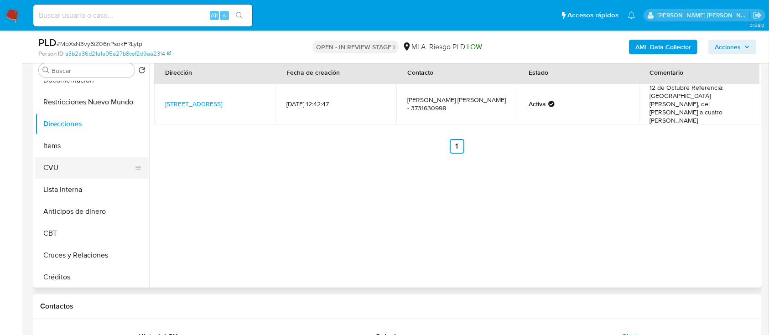
click at [47, 167] on button "CVU" at bounding box center [88, 168] width 107 height 22
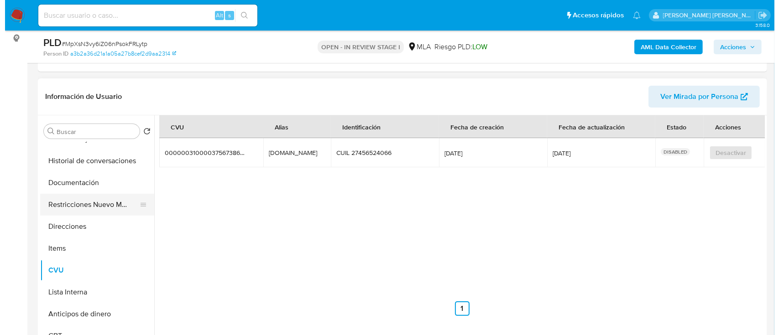
scroll to position [61, 0]
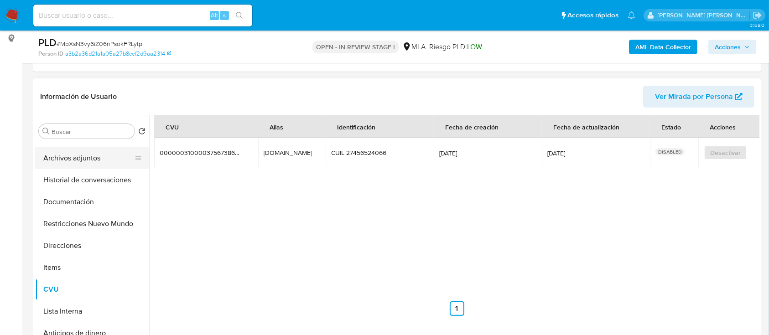
click at [92, 158] on button "Archivos adjuntos" at bounding box center [88, 158] width 107 height 22
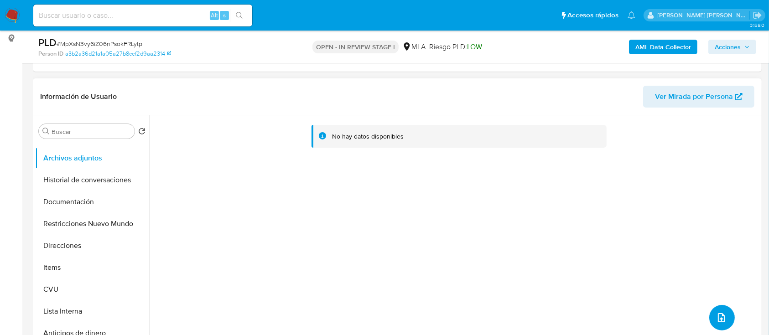
click at [722, 312] on icon "upload-file" at bounding box center [721, 317] width 11 height 11
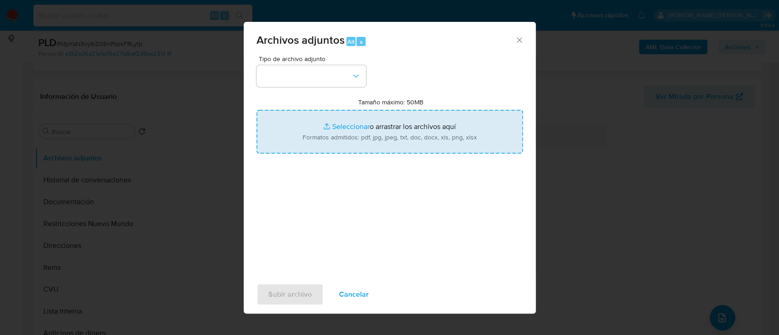
type input "C:\fakepath\NOSIS_1725924548.pdf"
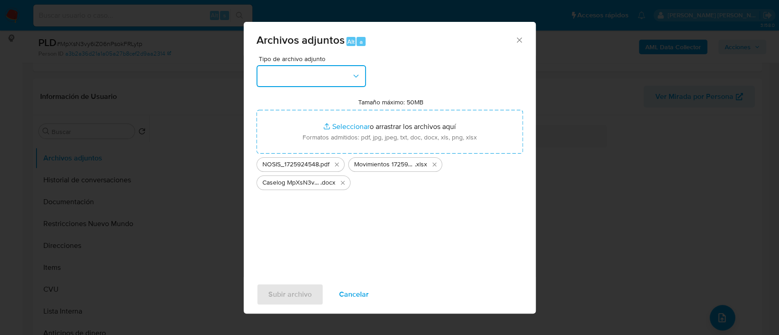
click at [330, 71] on button "button" at bounding box center [310, 76] width 109 height 22
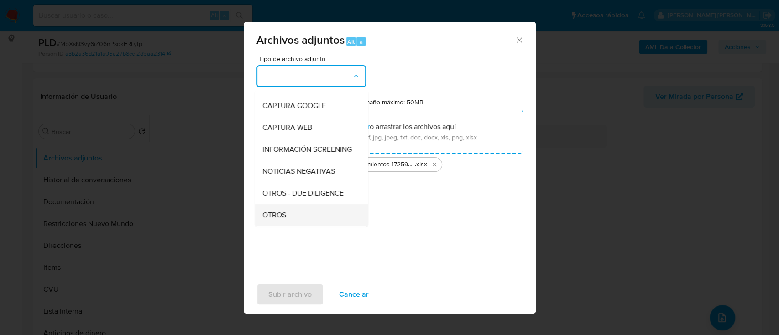
click at [292, 218] on div "OTROS" at bounding box center [308, 215] width 93 height 22
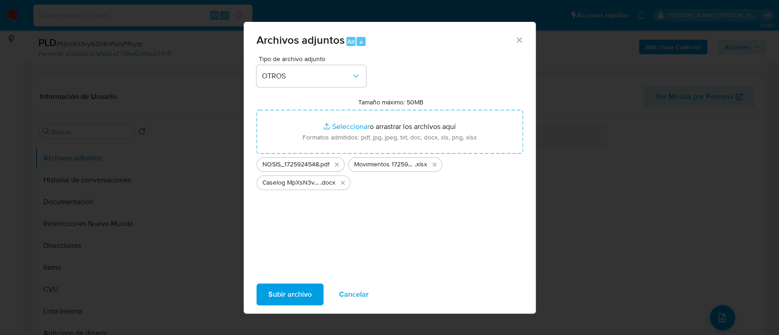
click at [291, 294] on span "Subir archivo" at bounding box center [289, 295] width 43 height 20
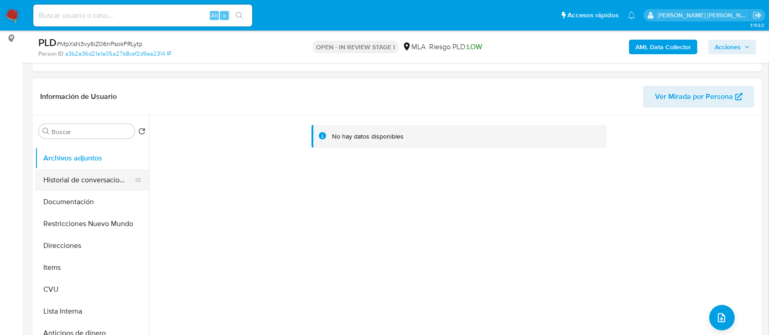
click at [67, 176] on button "Historial de conversaciones" at bounding box center [88, 180] width 107 height 22
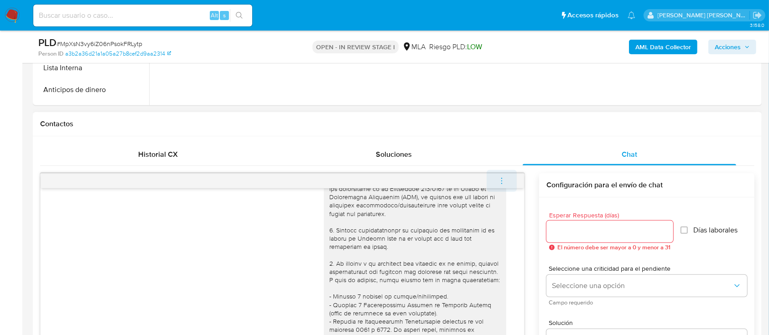
scroll to position [0, 0]
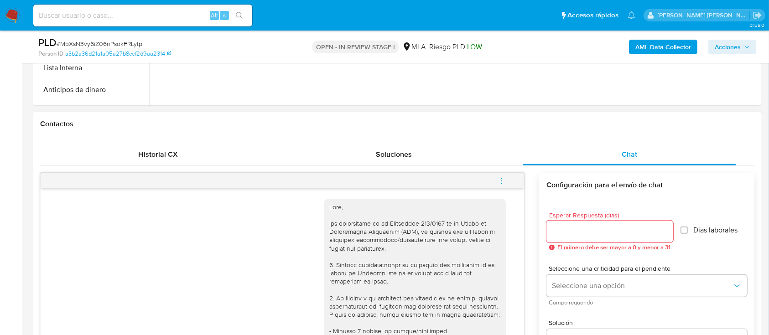
click at [503, 177] on icon "menu-action" at bounding box center [502, 181] width 8 height 8
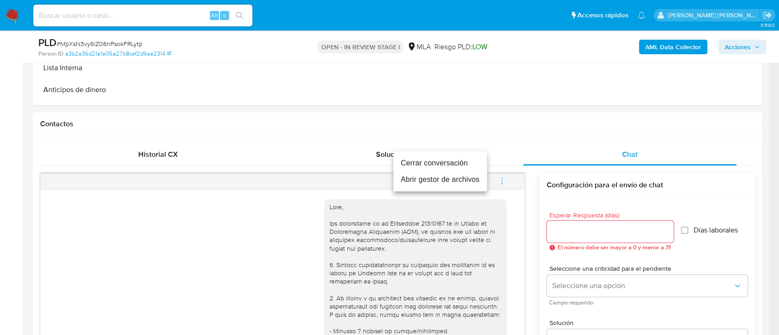
click at [442, 162] on li "Cerrar conversación" at bounding box center [440, 163] width 94 height 16
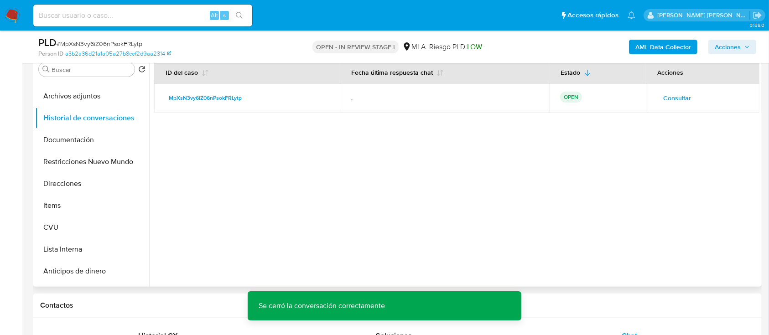
scroll to position [182, 0]
click at [95, 161] on button "Restricciones Nuevo Mundo" at bounding box center [88, 163] width 107 height 22
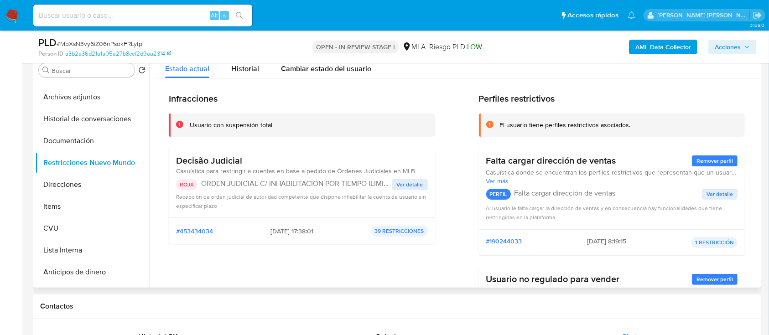
click at [400, 183] on span "Ver detalle" at bounding box center [410, 184] width 26 height 9
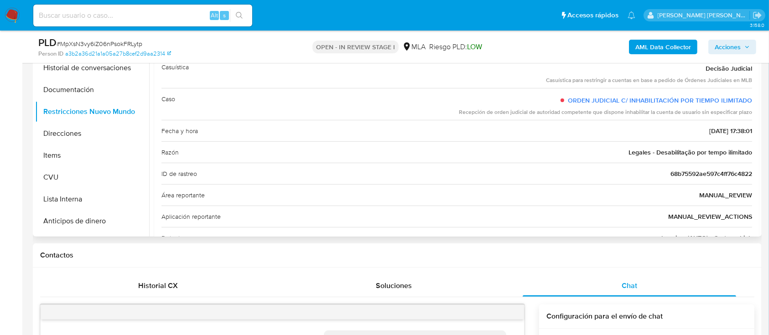
scroll to position [121, 0]
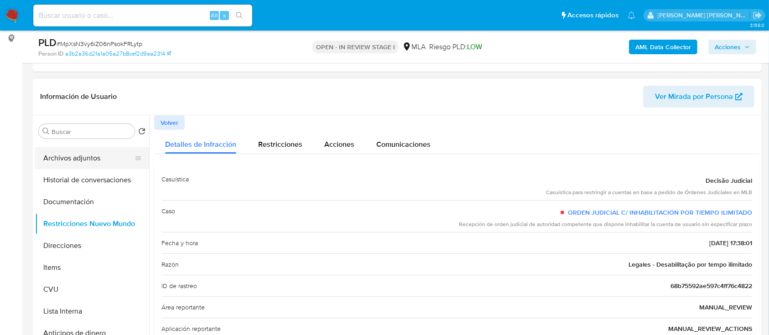
click at [95, 154] on button "Archivos adjuntos" at bounding box center [88, 158] width 107 height 22
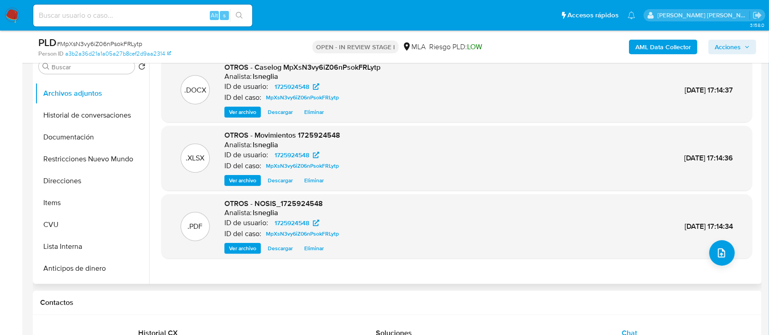
scroll to position [182, 0]
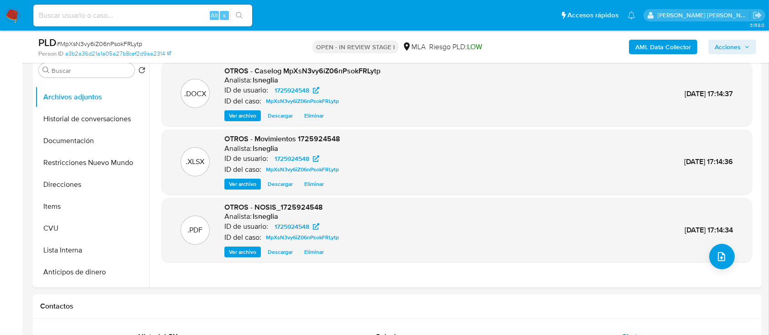
click at [644, 43] on b "AML Data Collector" at bounding box center [663, 47] width 56 height 15
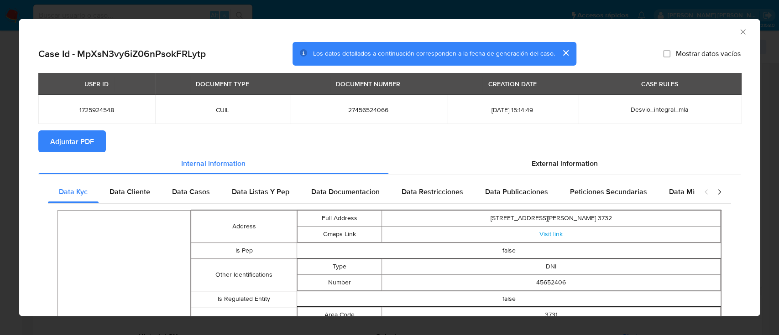
click at [91, 148] on span "Adjuntar PDF" at bounding box center [72, 141] width 44 height 20
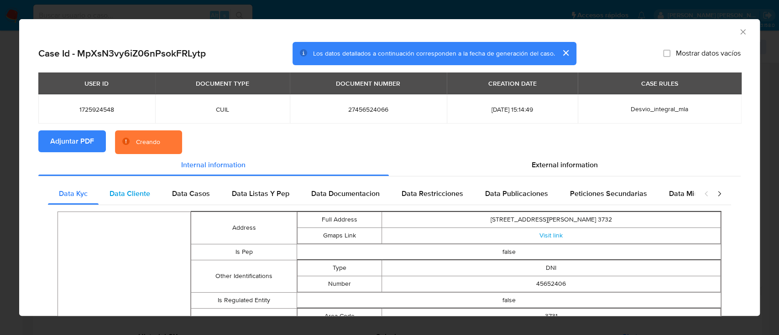
click at [128, 189] on span "Data Cliente" at bounding box center [129, 193] width 41 height 10
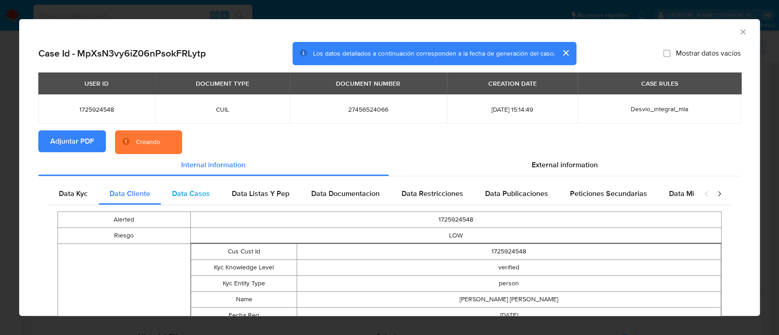
click at [184, 191] on span "Data Casos" at bounding box center [191, 193] width 38 height 10
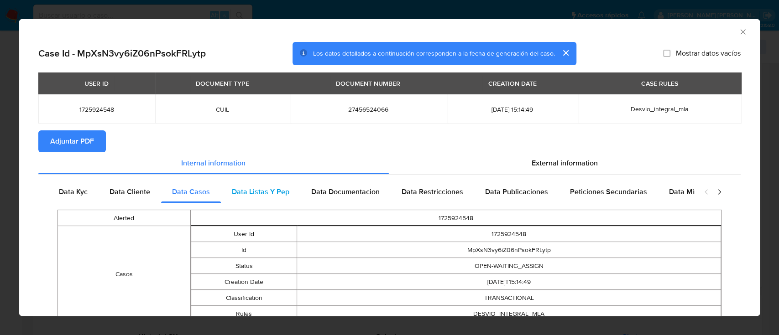
click at [248, 192] on span "Data Listas Y Pep" at bounding box center [260, 192] width 57 height 10
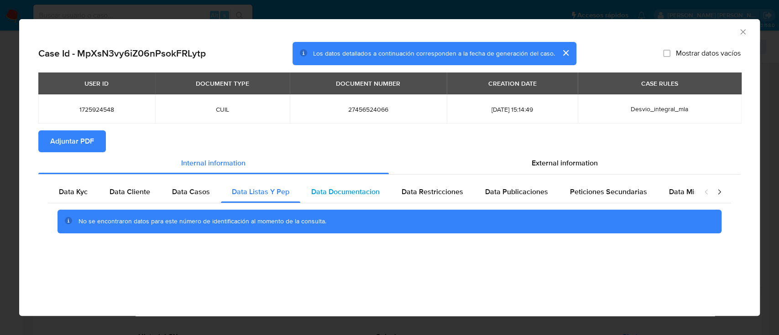
click at [309, 190] on div "Data Documentacion" at bounding box center [345, 192] width 90 height 22
click at [416, 188] on span "Data Restricciones" at bounding box center [432, 192] width 62 height 10
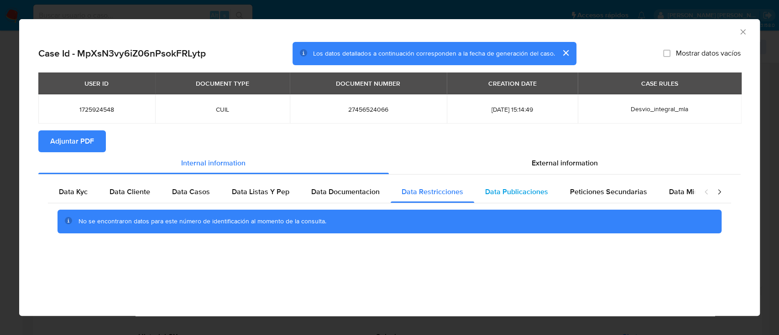
click at [485, 193] on span "Data Publicaciones" at bounding box center [516, 192] width 63 height 10
click at [596, 194] on span "Peticiones Secundarias" at bounding box center [608, 192] width 77 height 10
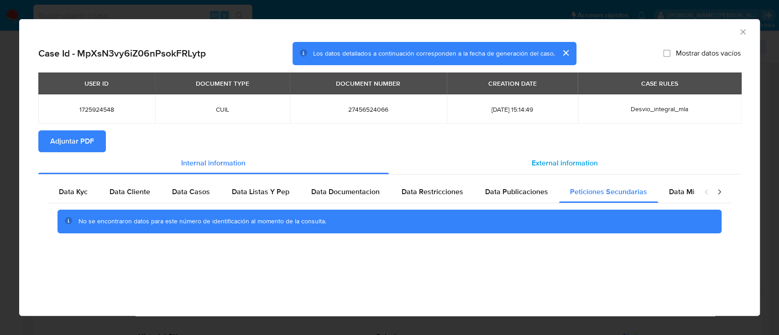
click at [577, 159] on span "External information" at bounding box center [564, 163] width 66 height 10
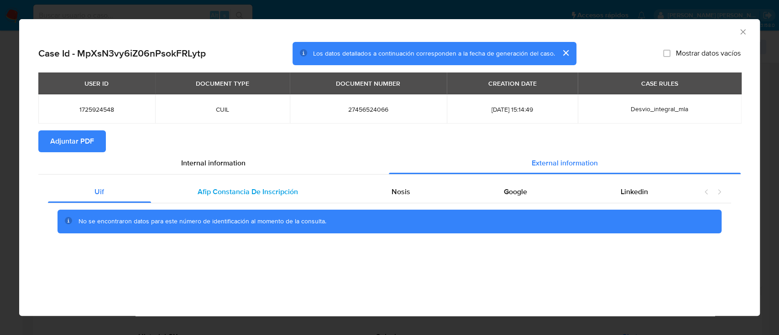
click at [259, 186] on div "Afip Constancia De Inscripción" at bounding box center [248, 192] width 194 height 22
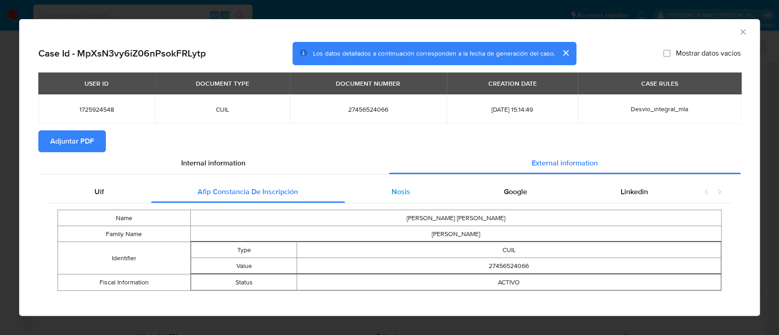
click at [391, 198] on div "Nosis" at bounding box center [401, 192] width 112 height 22
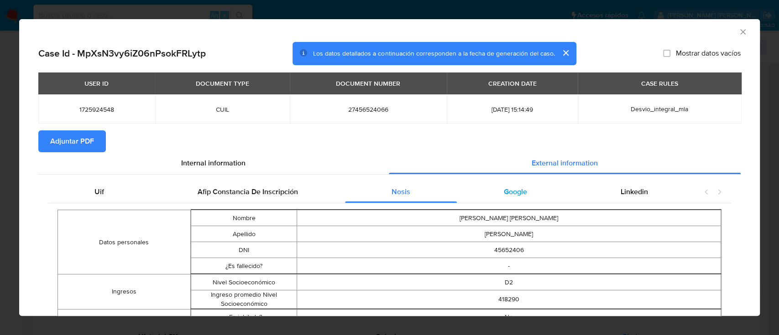
click at [507, 195] on span "Google" at bounding box center [515, 192] width 23 height 10
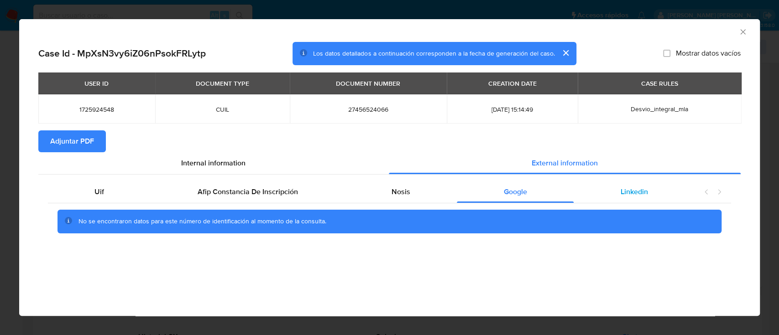
click at [634, 192] on span "Linkedin" at bounding box center [633, 192] width 27 height 10
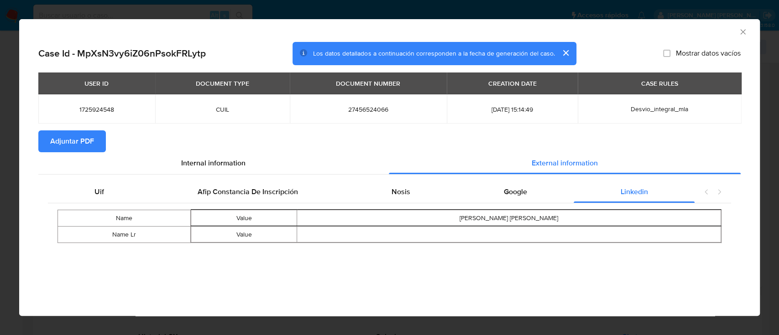
click at [743, 29] on icon "Cerrar ventana" at bounding box center [742, 31] width 9 height 9
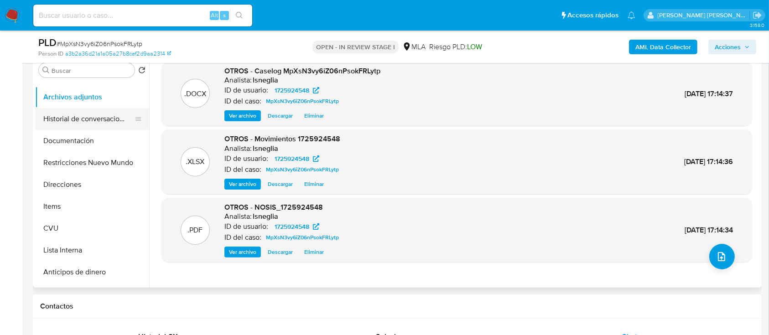
click at [86, 118] on button "Historial de conversaciones" at bounding box center [88, 119] width 107 height 22
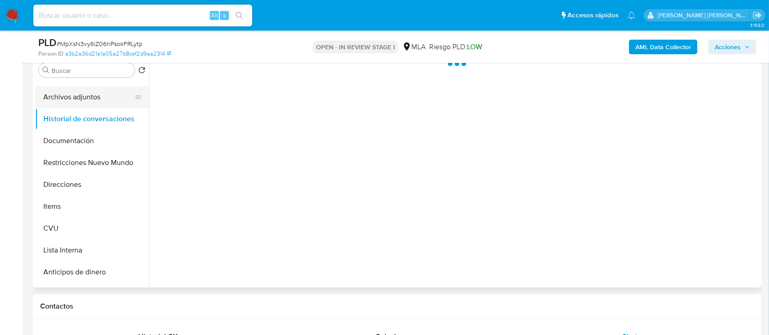
click at [91, 98] on button "Archivos adjuntos" at bounding box center [88, 97] width 107 height 22
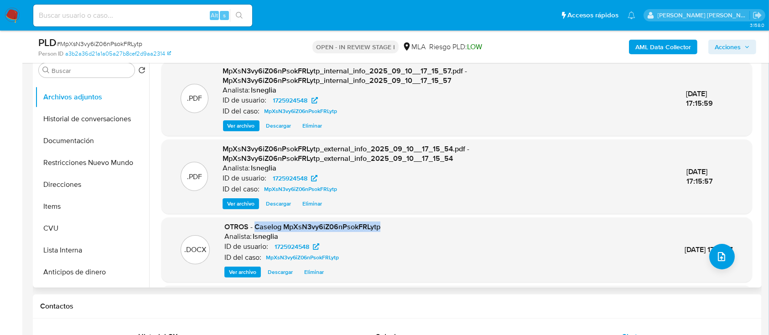
drag, startPoint x: 255, startPoint y: 228, endPoint x: 383, endPoint y: 228, distance: 127.7
click at [383, 228] on div ".DOCX OTROS - Caselog MpXsN3vy6iZ06nPsokFRLytp Analista: lsneglia ID de usuario…" at bounding box center [457, 250] width 582 height 56
click at [70, 160] on button "Restricciones Nuevo Mundo" at bounding box center [88, 163] width 107 height 22
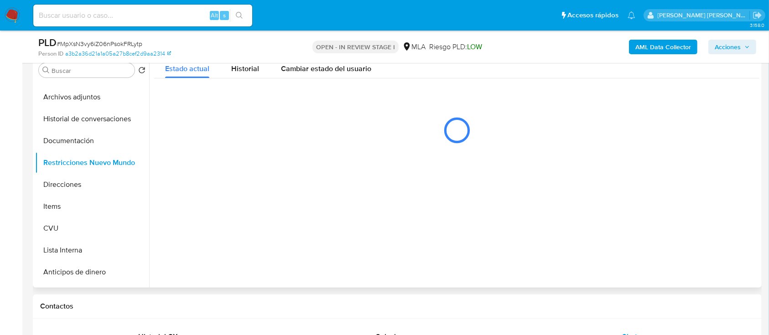
scroll to position [121, 0]
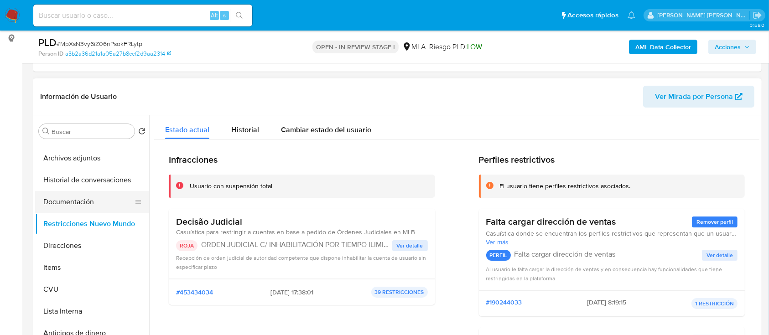
click at [63, 203] on button "Documentación" at bounding box center [88, 202] width 107 height 22
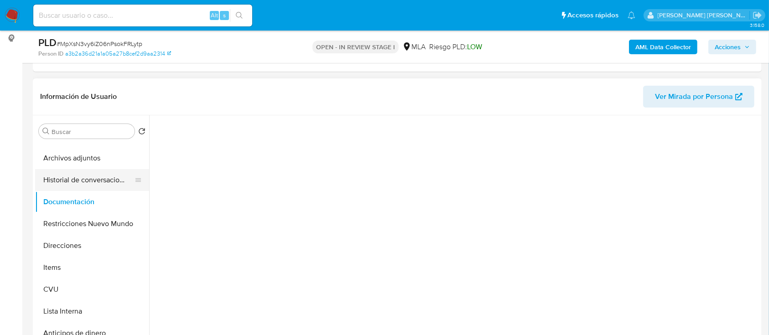
click at [91, 176] on button "Historial de conversaciones" at bounding box center [88, 180] width 107 height 22
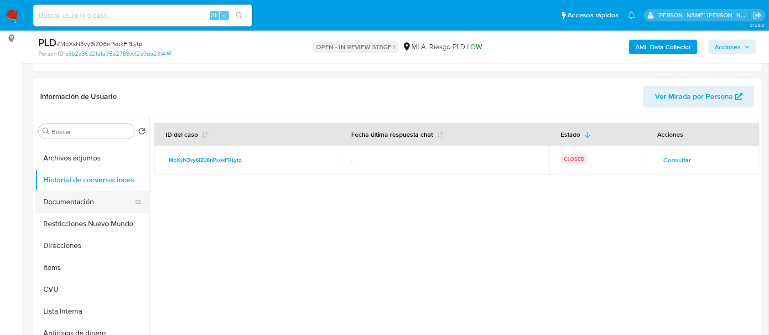
click at [85, 195] on button "Documentación" at bounding box center [88, 202] width 107 height 22
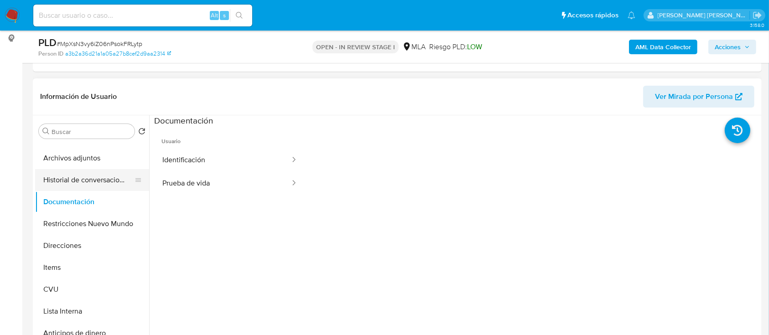
scroll to position [0, 0]
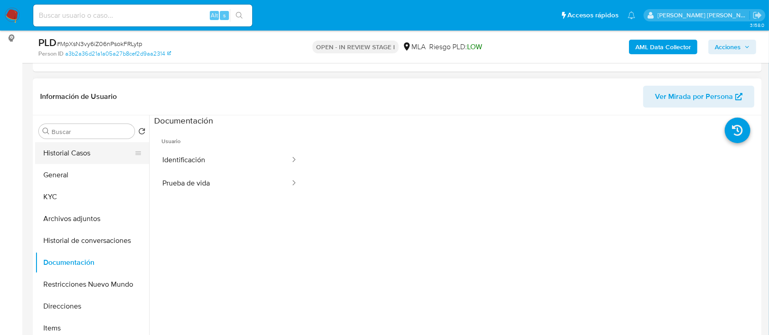
click at [83, 147] on button "Historial Casos" at bounding box center [88, 153] width 107 height 22
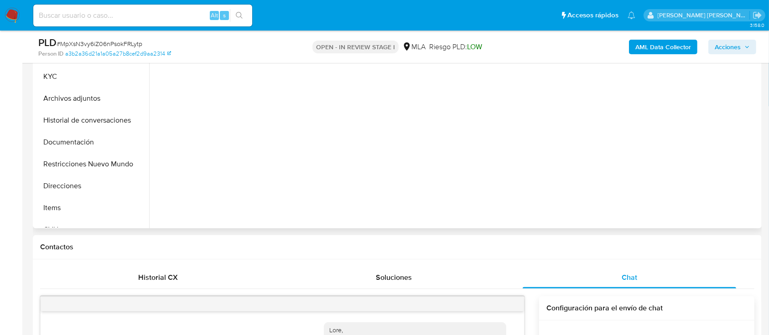
scroll to position [182, 0]
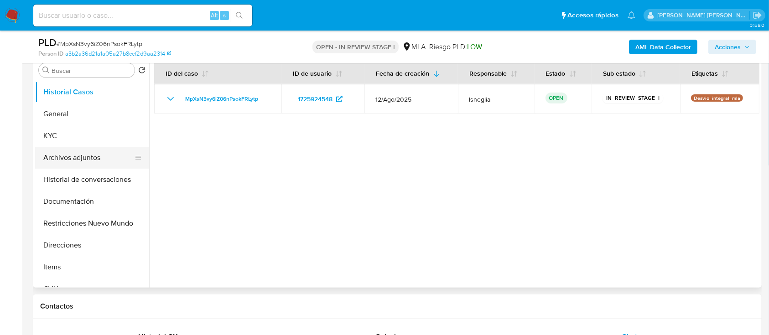
click at [88, 155] on button "Archivos adjuntos" at bounding box center [88, 158] width 107 height 22
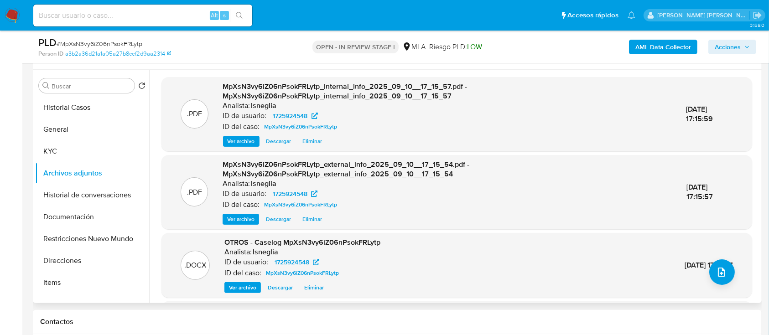
scroll to position [121, 0]
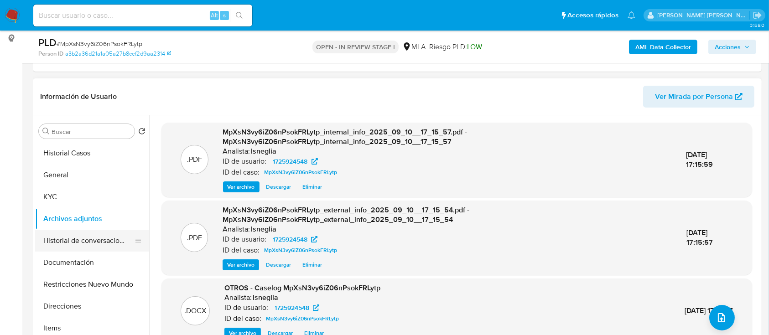
click at [109, 246] on button "Historial de conversaciones" at bounding box center [88, 241] width 107 height 22
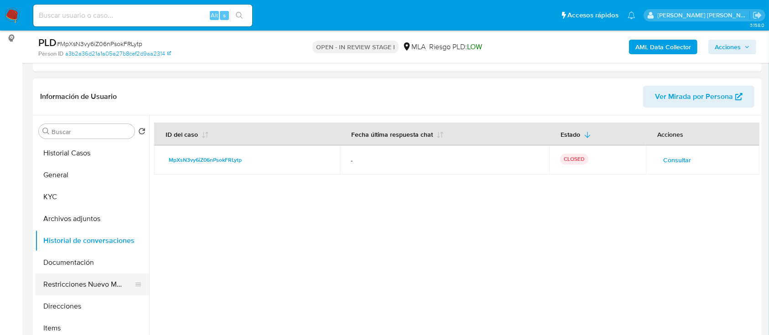
click at [87, 286] on button "Restricciones Nuevo Mundo" at bounding box center [88, 285] width 107 height 22
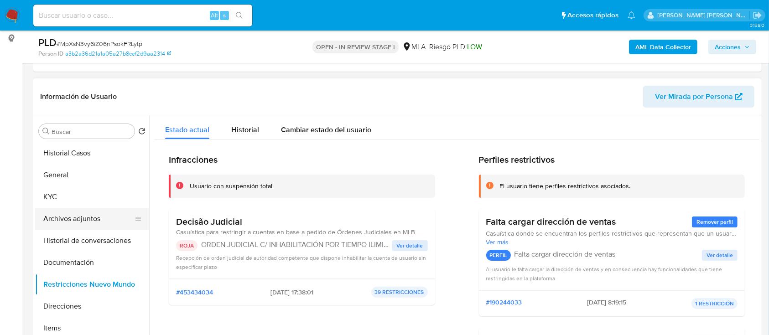
click at [96, 220] on button "Archivos adjuntos" at bounding box center [88, 219] width 107 height 22
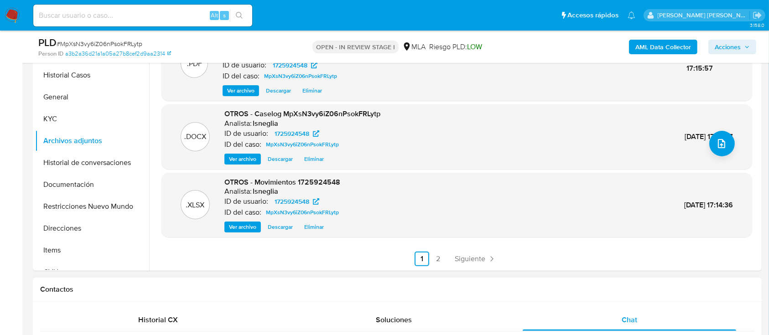
scroll to position [243, 0]
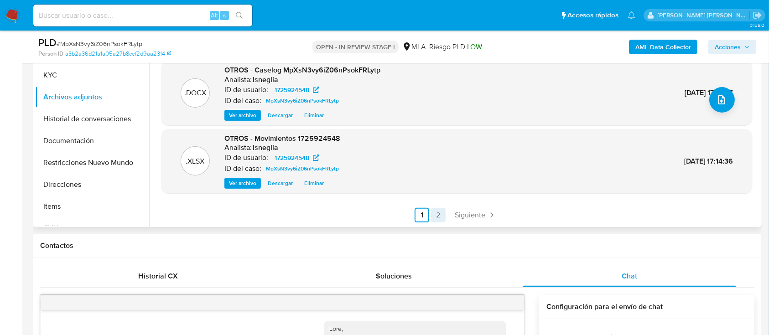
click at [438, 213] on link "2" at bounding box center [438, 215] width 15 height 15
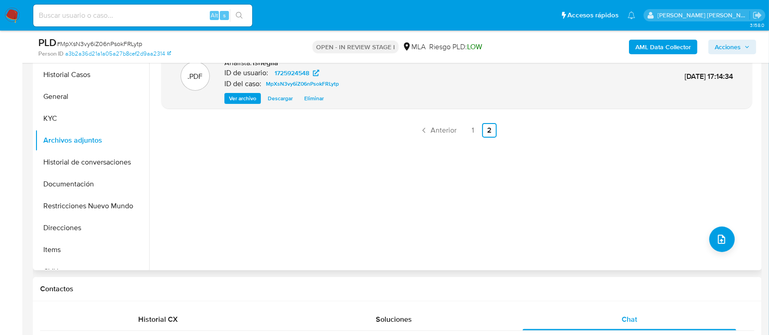
scroll to position [121, 0]
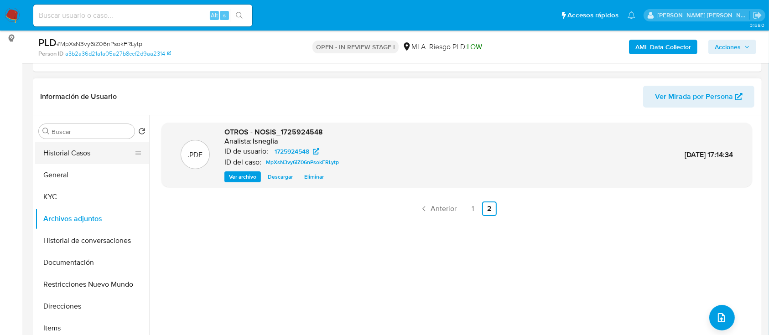
click at [83, 148] on button "Historial Casos" at bounding box center [88, 153] width 107 height 22
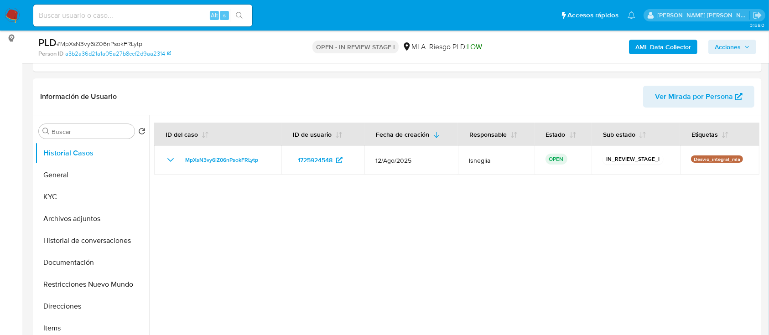
click at [737, 49] on span "Acciones" at bounding box center [728, 47] width 26 height 15
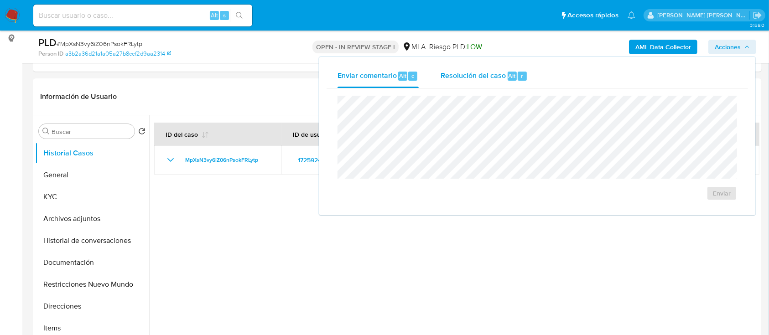
click at [483, 73] on span "Resolución del caso" at bounding box center [473, 75] width 65 height 10
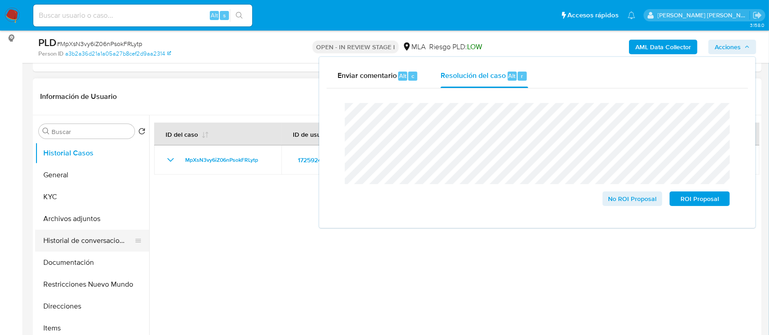
click at [88, 236] on button "Historial de conversaciones" at bounding box center [88, 241] width 107 height 22
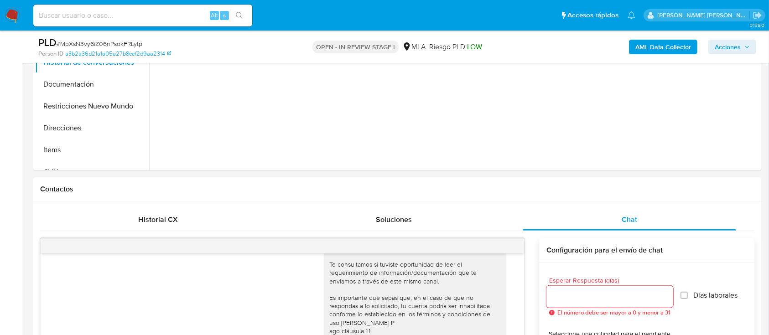
scroll to position [182, 0]
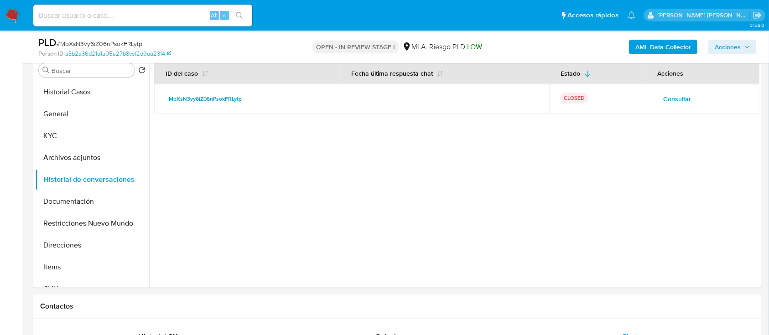
click at [745, 49] on icon "button" at bounding box center [746, 46] width 5 height 5
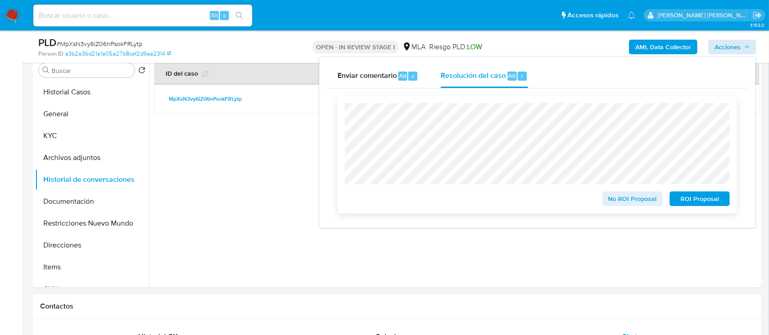
click at [699, 199] on span "ROI Proposal" at bounding box center [699, 198] width 47 height 13
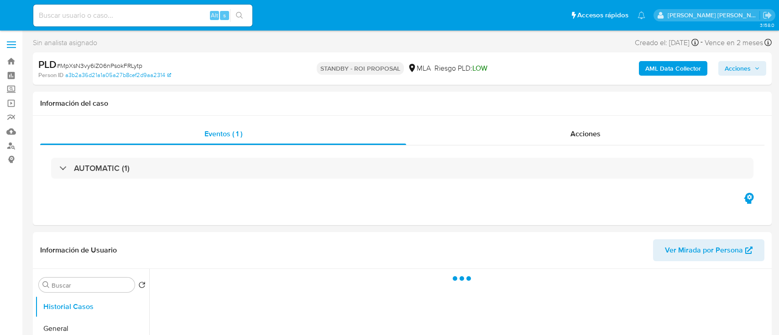
select select "10"
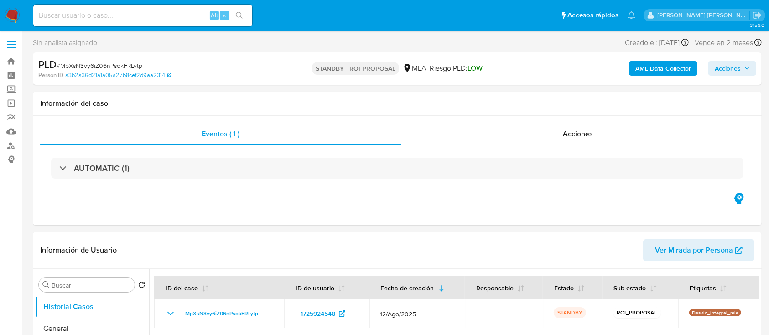
click at [115, 13] on input at bounding box center [142, 16] width 219 height 12
paste input "lMkJwOp6FCWpGAzNbpglDmlG"
type input "lMkJwOp6FCWpGAzNbpglDmlG"
click at [245, 16] on button "search-icon" at bounding box center [239, 15] width 19 height 13
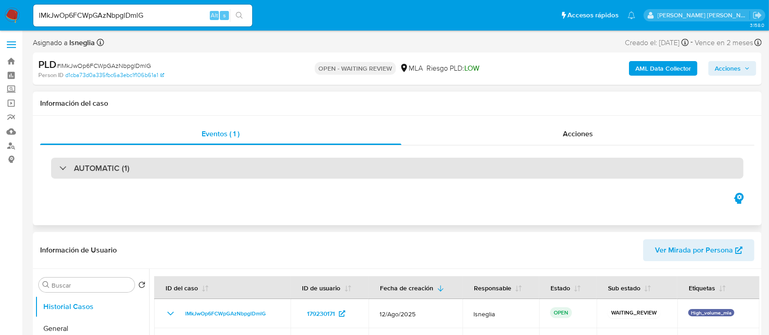
select select "10"
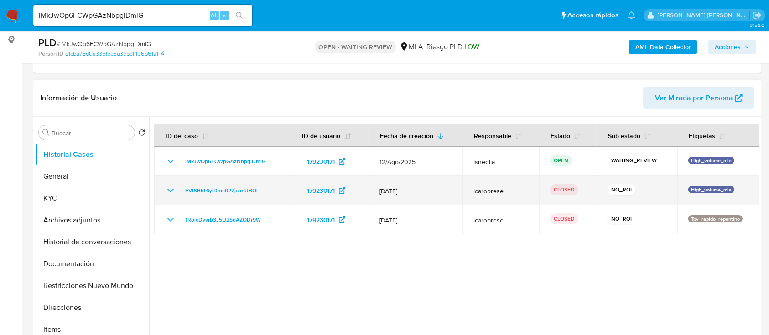
scroll to position [121, 0]
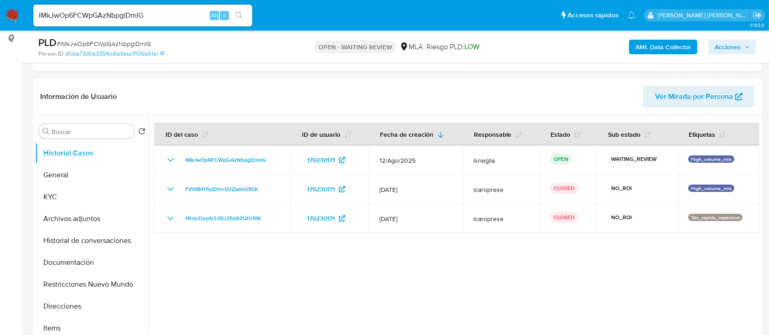
click at [126, 42] on span "# lMkJwOp6FCWpGAzNbpglDmlG" at bounding box center [104, 43] width 94 height 9
copy span "lMkJwOp6FCWpGAzNbpglDmlG"
click at [11, 14] on img at bounding box center [13, 16] width 16 height 16
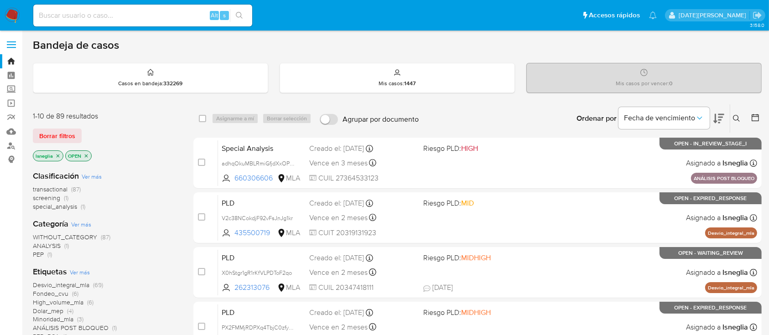
click at [739, 115] on icon at bounding box center [736, 118] width 7 height 7
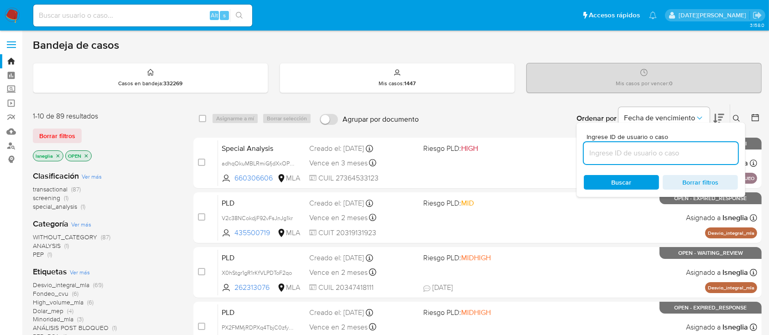
click at [624, 151] on input at bounding box center [661, 153] width 154 height 12
type input "lMkJwOp6FCWpGAzNbpglDmlG"
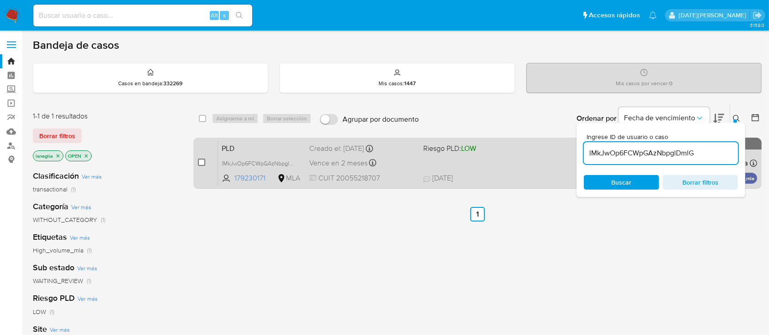
click at [201, 161] on input "checkbox" at bounding box center [201, 162] width 7 height 7
checkbox input "true"
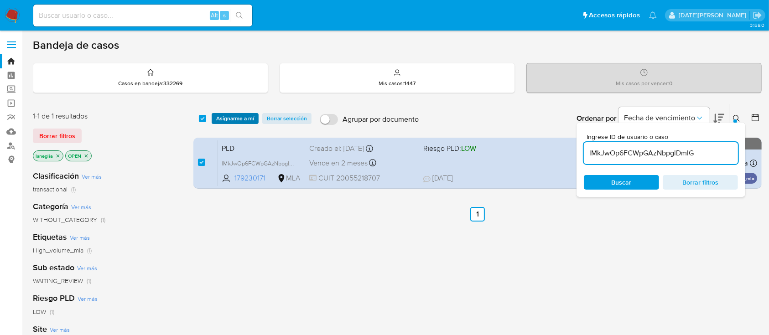
click at [230, 114] on span "Asignarme a mí" at bounding box center [235, 118] width 38 height 9
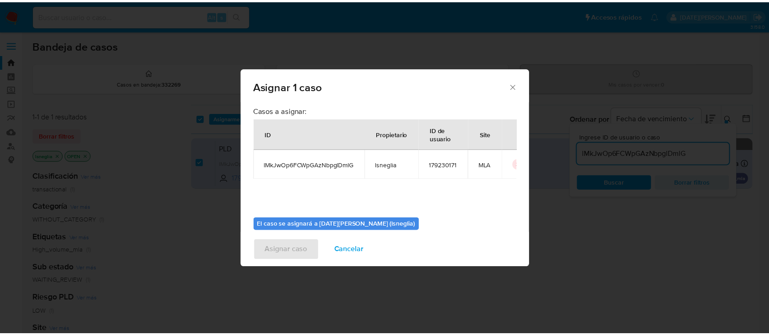
scroll to position [47, 0]
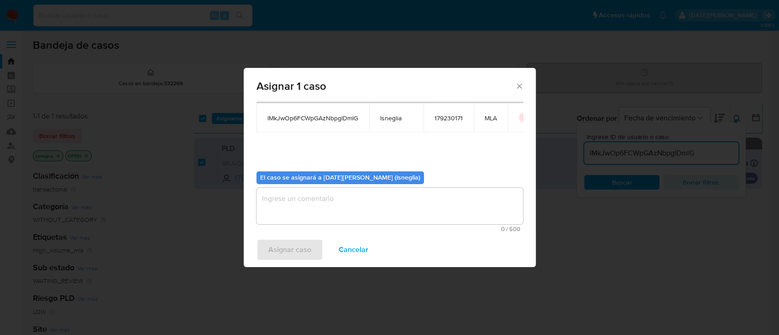
click at [354, 228] on span "0 / 500" at bounding box center [389, 229] width 261 height 6
click at [356, 211] on textarea "assign-modal" at bounding box center [389, 206] width 266 height 36
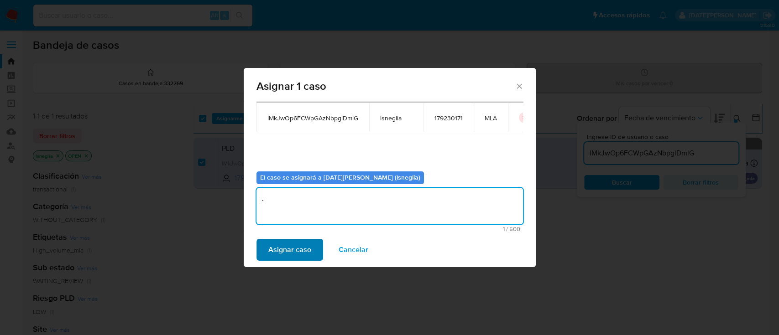
type textarea "."
click at [283, 252] on span "Asignar caso" at bounding box center [289, 250] width 43 height 20
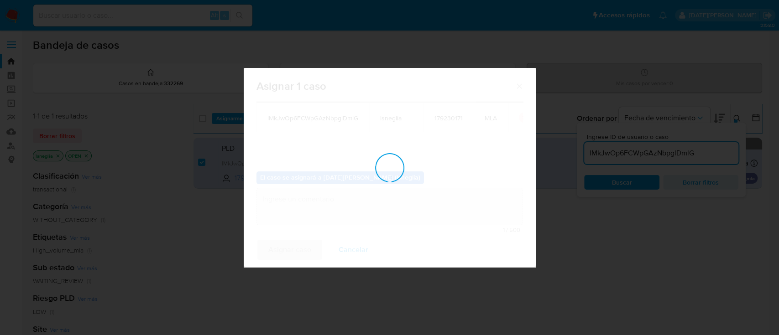
checkbox input "false"
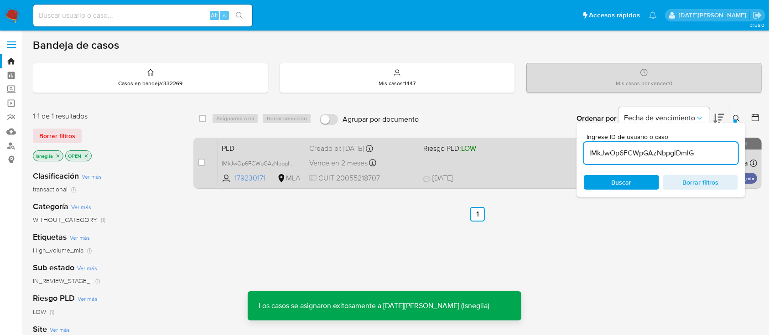
click at [261, 148] on span "PLD" at bounding box center [262, 148] width 80 height 12
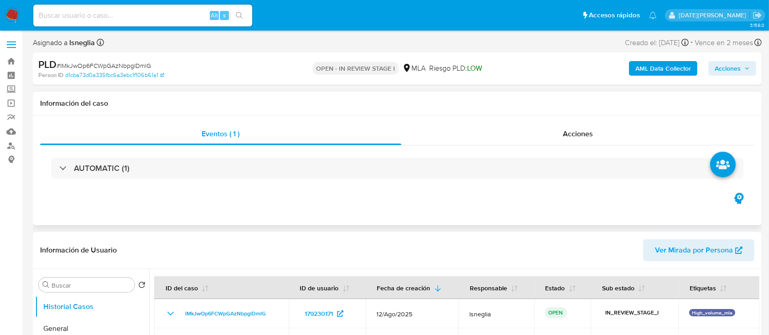
select select "10"
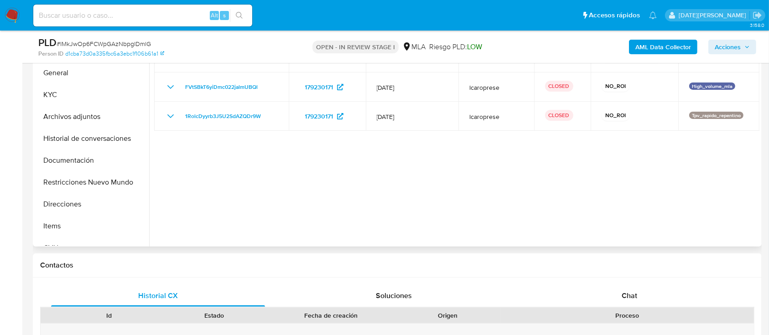
scroll to position [243, 0]
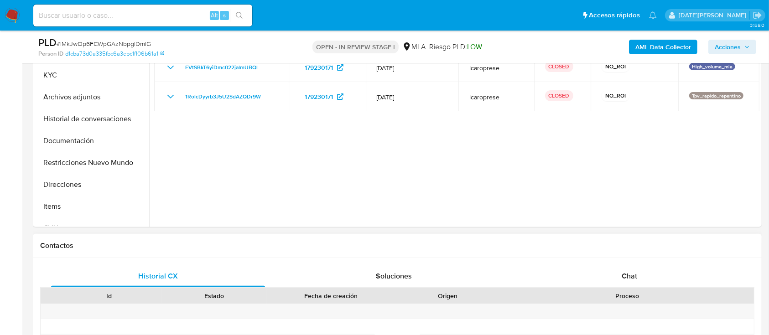
click at [620, 271] on div "Chat" at bounding box center [630, 276] width 214 height 22
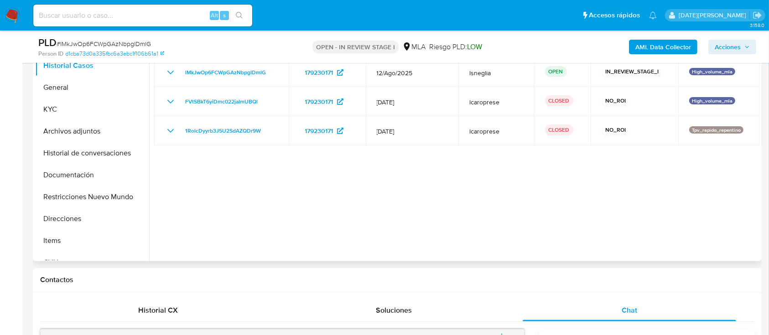
scroll to position [182, 0]
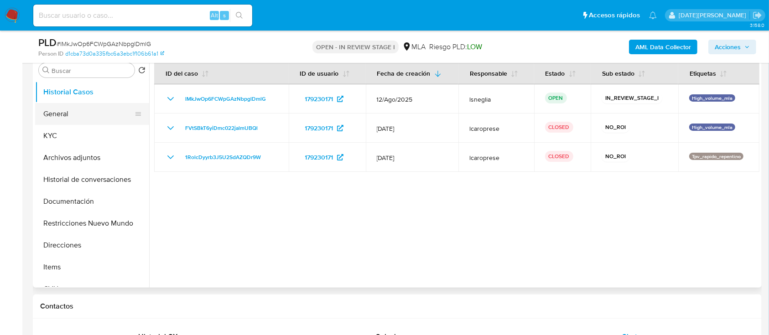
click at [88, 116] on button "General" at bounding box center [88, 114] width 107 height 22
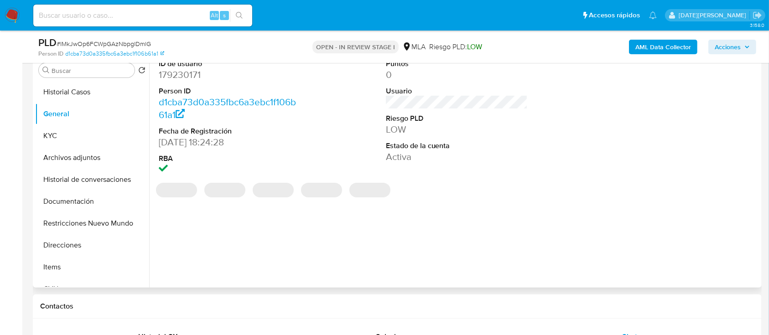
click at [189, 77] on dd "179230171" at bounding box center [230, 74] width 142 height 13
copy dd "179230171"
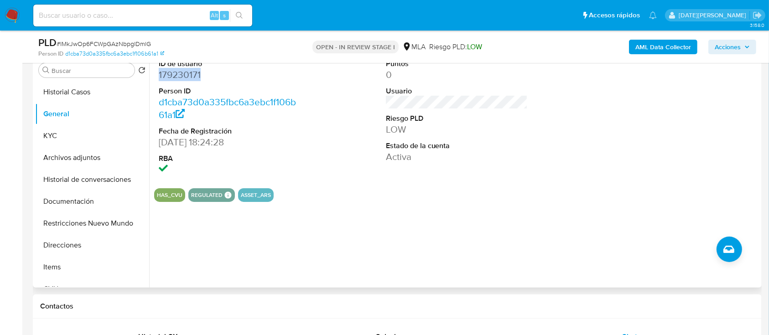
click at [170, 77] on dd "179230171" at bounding box center [230, 74] width 142 height 13
click at [66, 130] on button "KYC" at bounding box center [88, 136] width 107 height 22
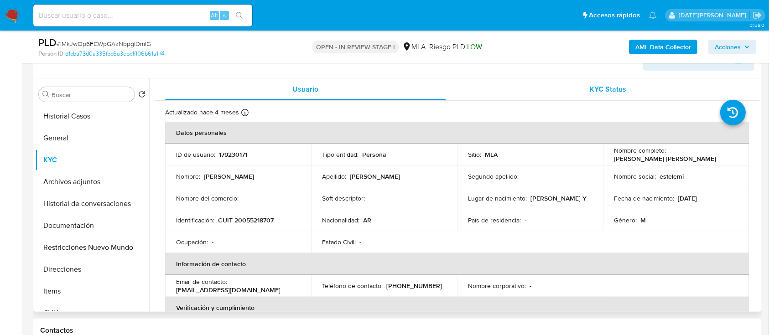
scroll to position [121, 0]
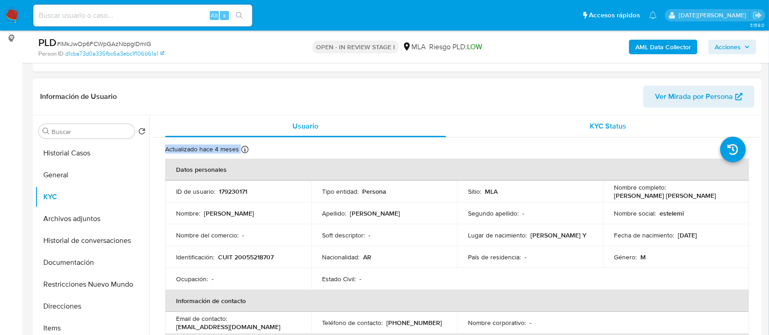
drag, startPoint x: 668, startPoint y: 130, endPoint x: 730, endPoint y: 132, distance: 62.5
drag, startPoint x: 668, startPoint y: 191, endPoint x: 744, endPoint y: 191, distance: 76.6
click at [744, 191] on td "Nombre completo : Victor Hugo Rios" at bounding box center [676, 192] width 146 height 22
copy p "[PERSON_NAME] [PERSON_NAME]"
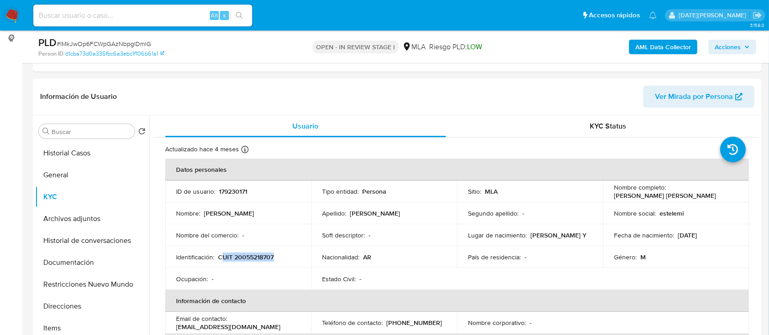
drag, startPoint x: 220, startPoint y: 257, endPoint x: 296, endPoint y: 255, distance: 75.3
click at [296, 255] on div "Identificación : CUIT 20055218707" at bounding box center [238, 257] width 124 height 8
click at [226, 255] on p "CUIT 20055218707" at bounding box center [246, 257] width 56 height 8
drag, startPoint x: 217, startPoint y: 257, endPoint x: 300, endPoint y: 257, distance: 83.0
click at [300, 257] on td "Identificación : CUIT 20055218707" at bounding box center [238, 257] width 146 height 22
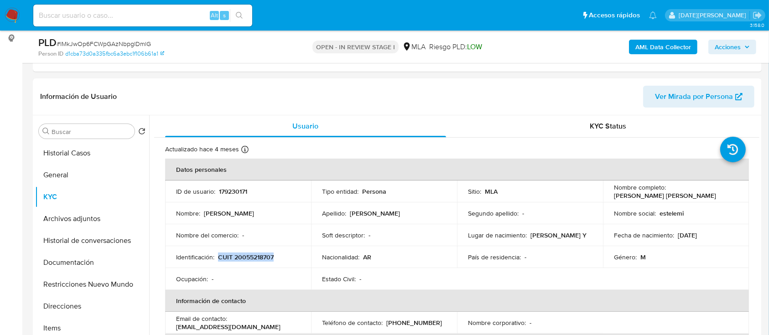
copy p "CUIT 20055218707"
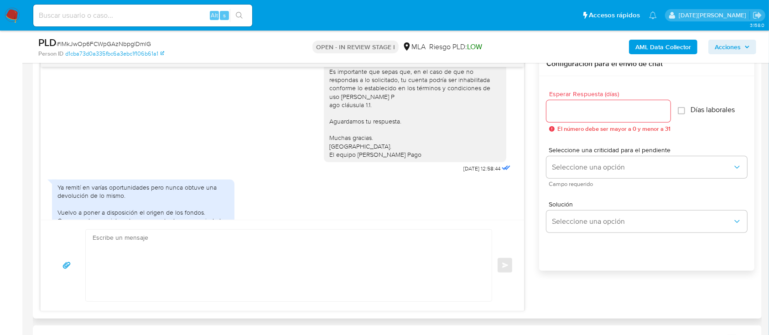
scroll to position [657, 0]
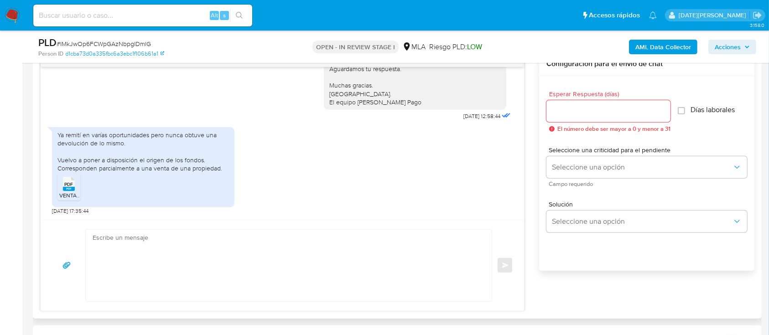
click at [71, 193] on span "VENTA DE UNA CASA - VICTOR H. RIOS y ESTELA CACERES A GONZALO CARABAJAL.pdf" at bounding box center [162, 196] width 207 height 8
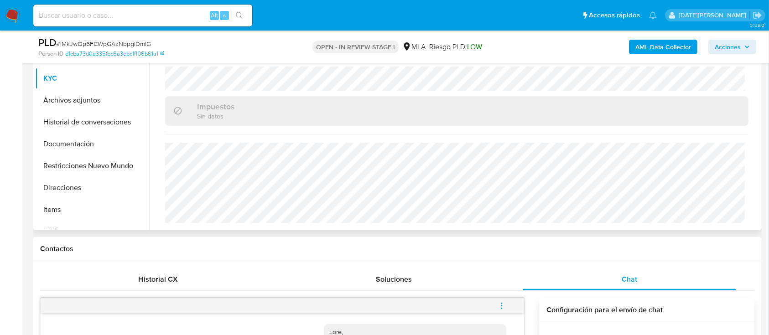
scroll to position [121, 0]
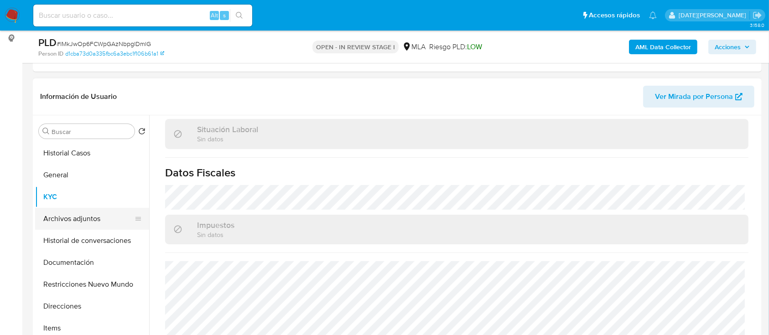
click at [75, 219] on button "Archivos adjuntos" at bounding box center [88, 219] width 107 height 22
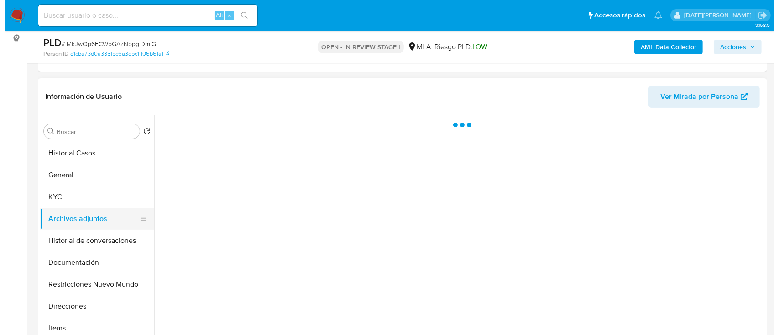
scroll to position [0, 0]
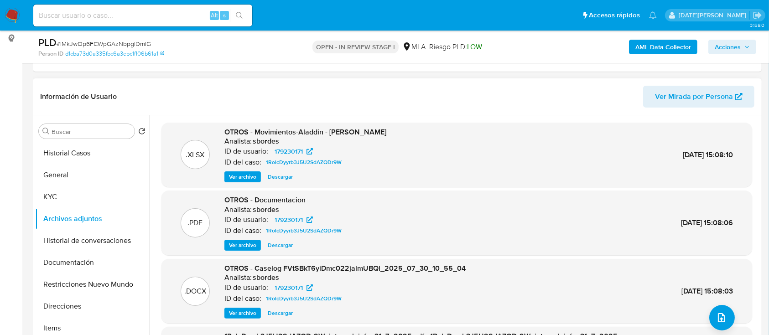
click at [252, 314] on span "Ver archivo" at bounding box center [242, 313] width 27 height 9
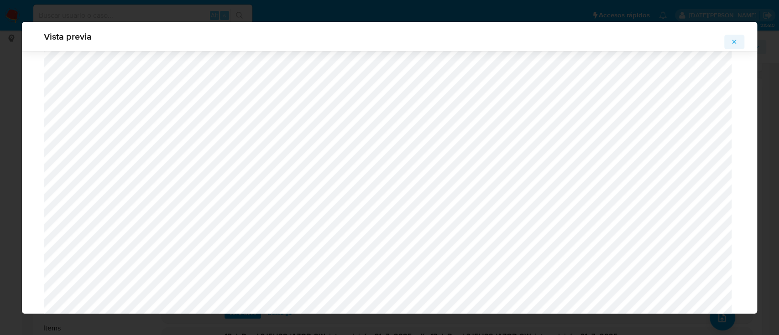
scroll to position [894, 0]
click at [733, 41] on icon "Attachment preview" at bounding box center [733, 41] width 7 height 7
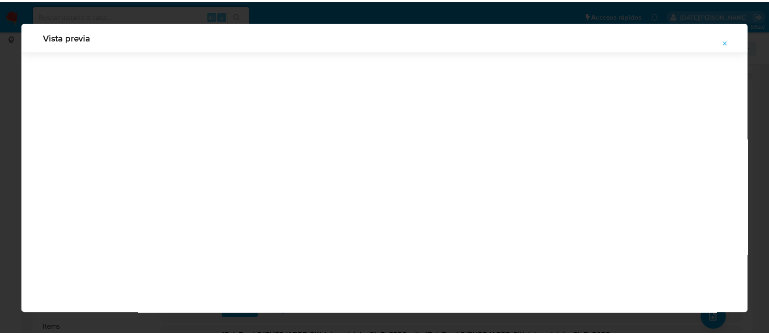
scroll to position [29, 0]
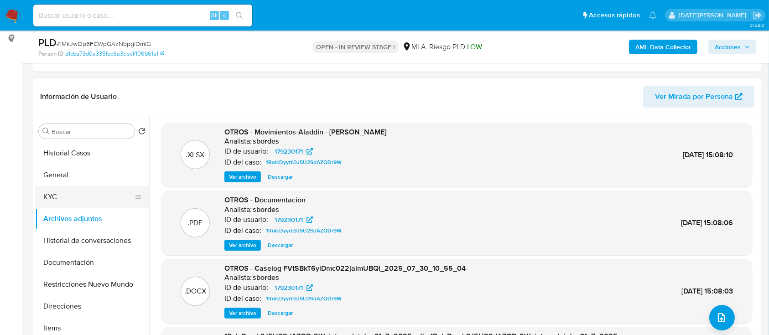
click at [57, 198] on button "KYC" at bounding box center [88, 197] width 107 height 22
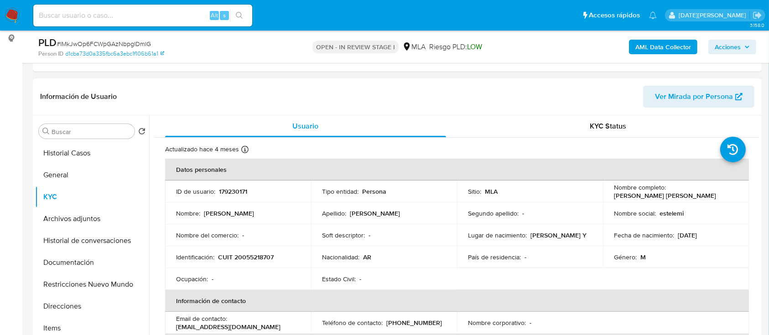
click at [258, 253] on p "CUIT 20055218707" at bounding box center [246, 257] width 56 height 8
copy p "20055218707"
drag, startPoint x: 676, startPoint y: 189, endPoint x: 719, endPoint y: 189, distance: 43.3
click at [719, 189] on div "Nombre completo : Victor Hugo Rios" at bounding box center [676, 191] width 124 height 16
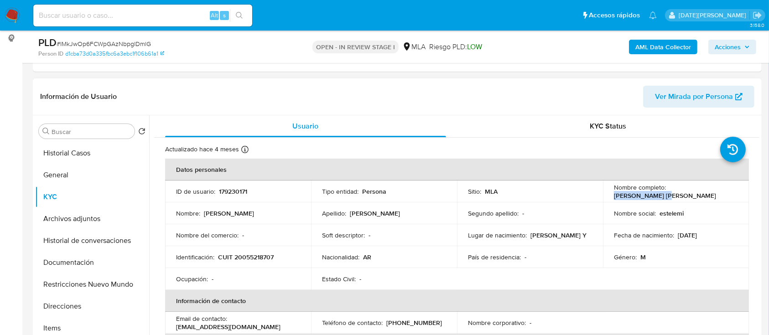
copy p "[PERSON_NAME] [PERSON_NAME]"
click at [73, 181] on button "General" at bounding box center [88, 175] width 107 height 22
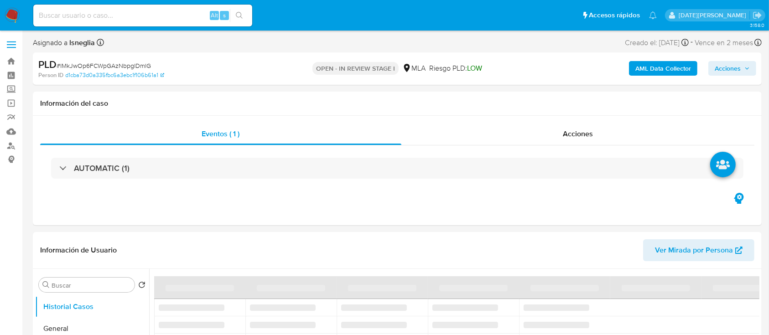
select select "10"
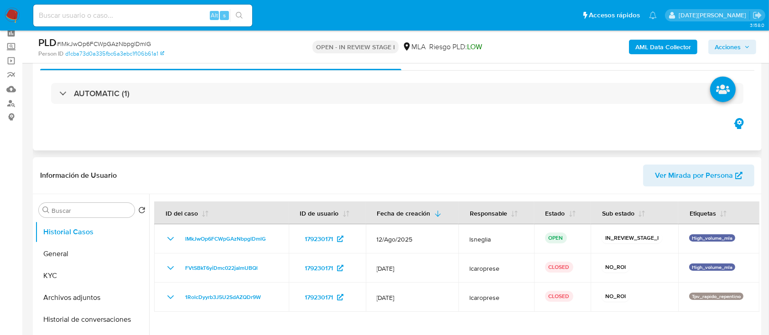
scroll to position [61, 0]
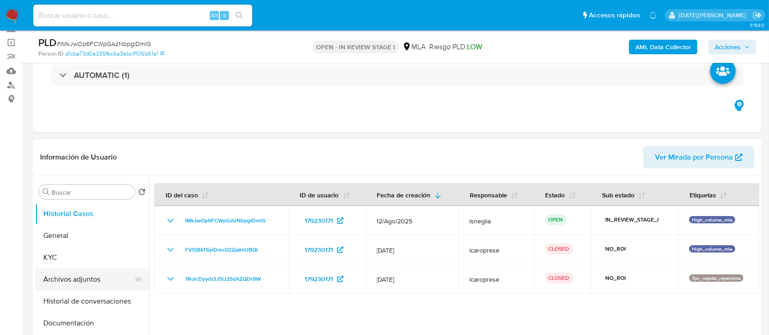
click at [88, 280] on button "Archivos adjuntos" at bounding box center [88, 280] width 107 height 22
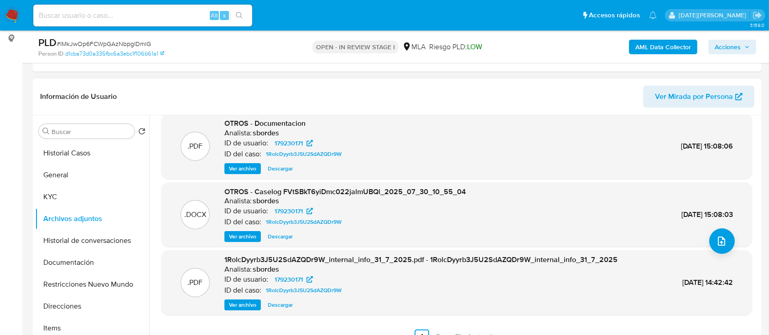
scroll to position [182, 0]
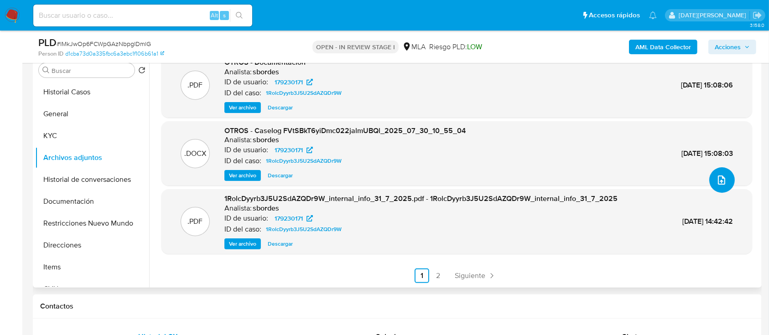
click at [718, 181] on icon "upload-file" at bounding box center [721, 180] width 11 height 11
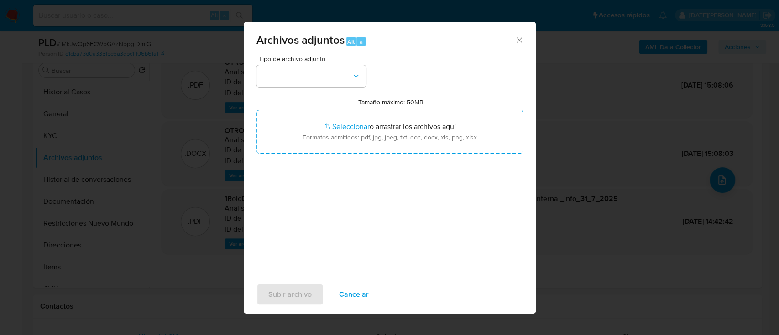
click at [520, 36] on icon "Cerrar" at bounding box center [519, 40] width 9 height 9
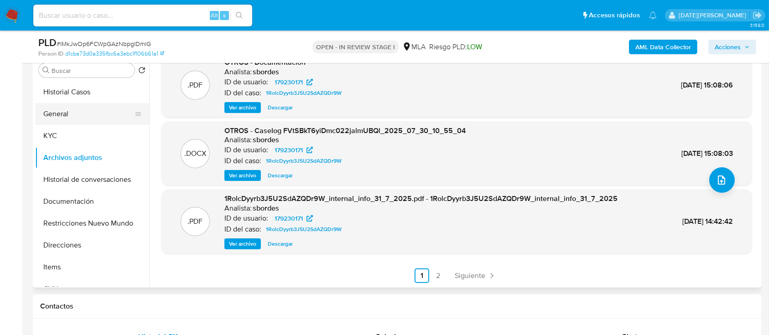
click at [58, 119] on button "General" at bounding box center [88, 114] width 107 height 22
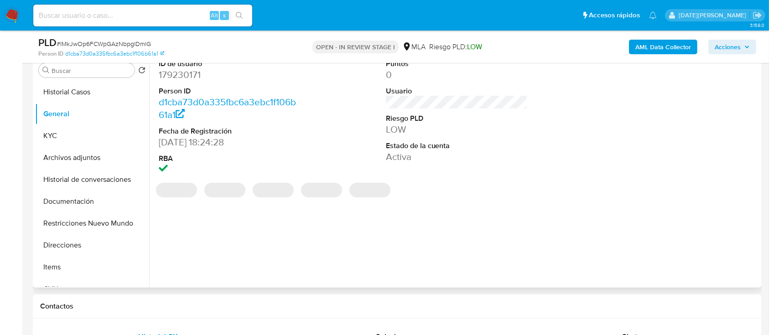
click at [190, 77] on dd "179230171" at bounding box center [230, 74] width 142 height 13
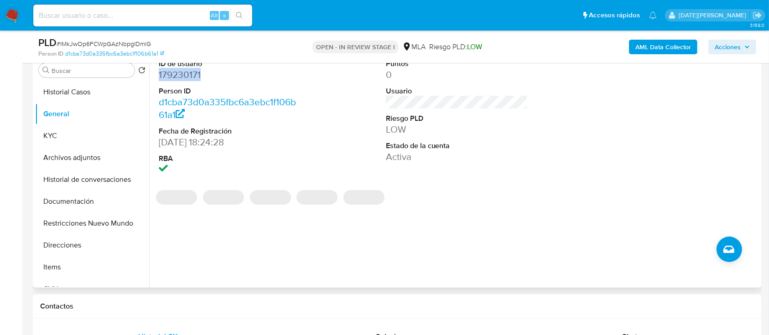
copy dd "179230171"
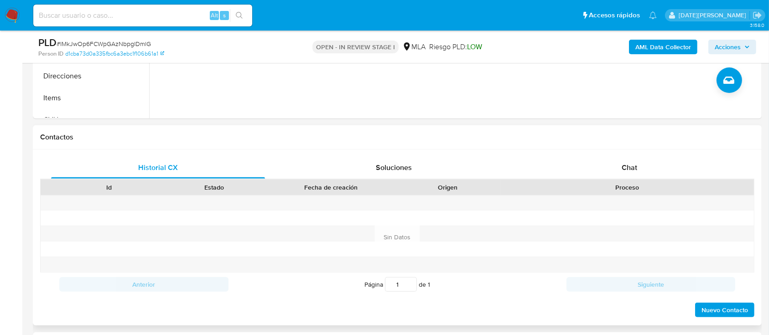
scroll to position [426, 0]
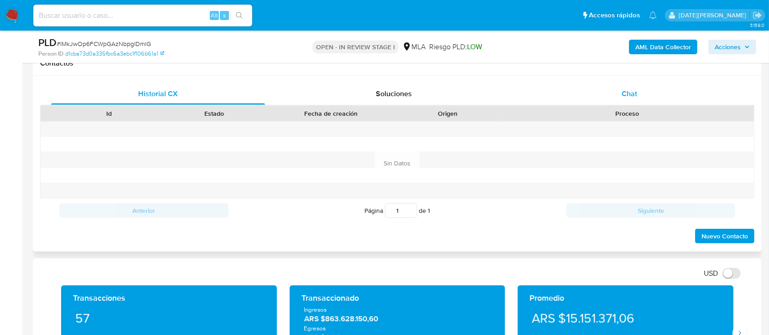
click at [638, 97] on div "Chat" at bounding box center [630, 94] width 214 height 22
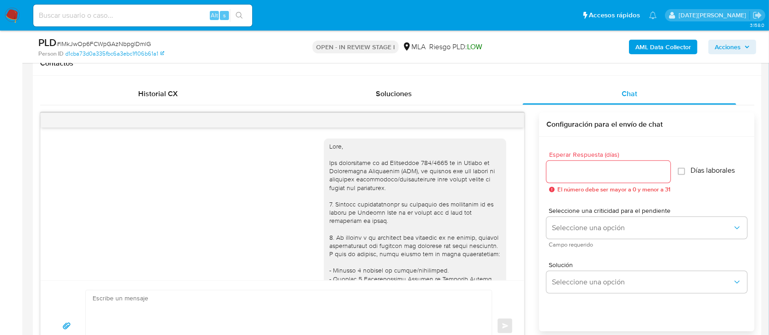
scroll to position [657, 0]
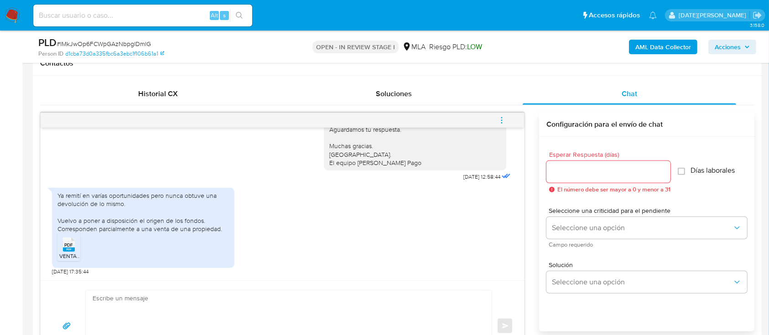
click at [501, 120] on icon "menu-action" at bounding box center [502, 120] width 8 height 8
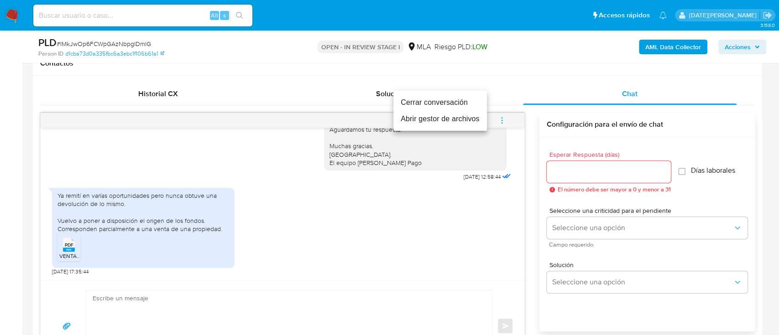
click at [442, 105] on li "Cerrar conversación" at bounding box center [440, 102] width 94 height 16
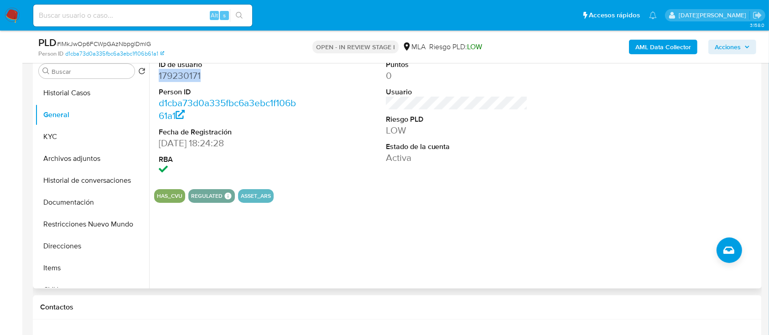
scroll to position [121, 0]
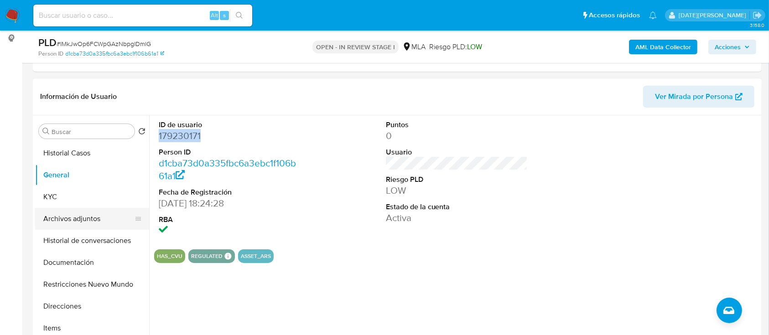
click at [95, 216] on button "Archivos adjuntos" at bounding box center [88, 219] width 107 height 22
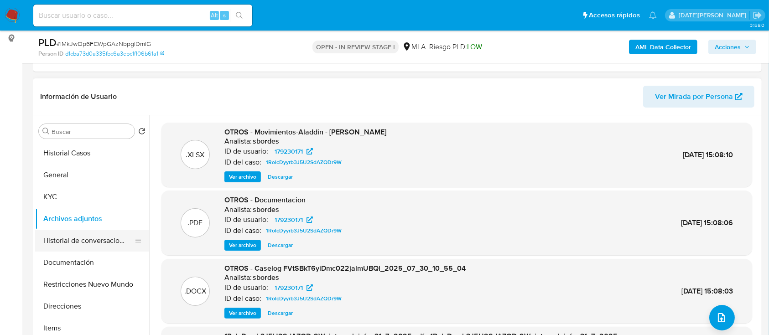
click at [91, 241] on button "Historial de conversaciones" at bounding box center [88, 241] width 107 height 22
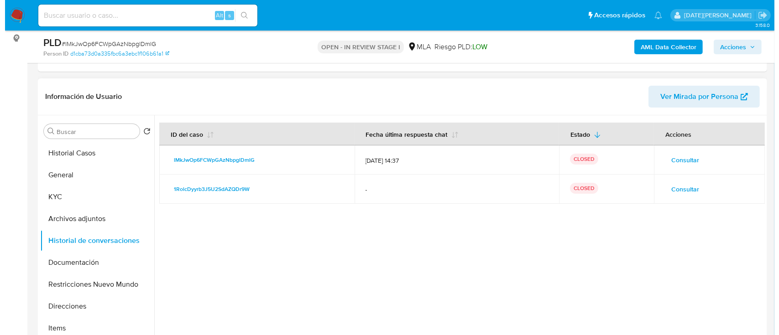
scroll to position [182, 0]
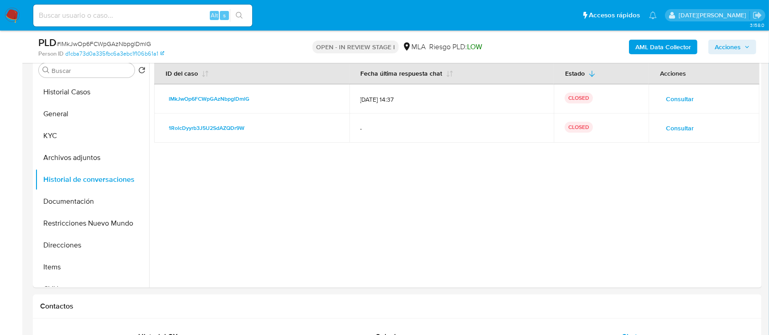
click at [657, 45] on b "AML Data Collector" at bounding box center [663, 47] width 56 height 15
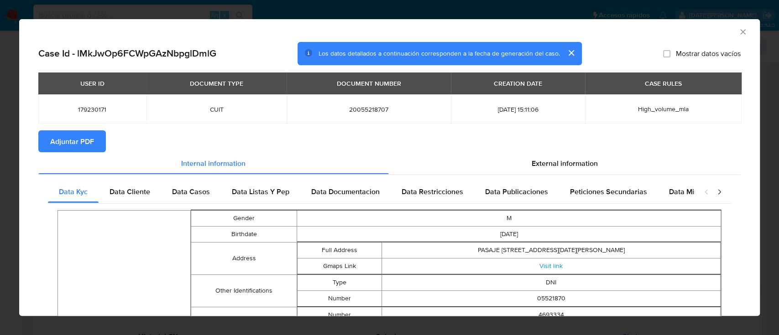
click at [72, 139] on span "Adjuntar PDF" at bounding box center [72, 141] width 44 height 20
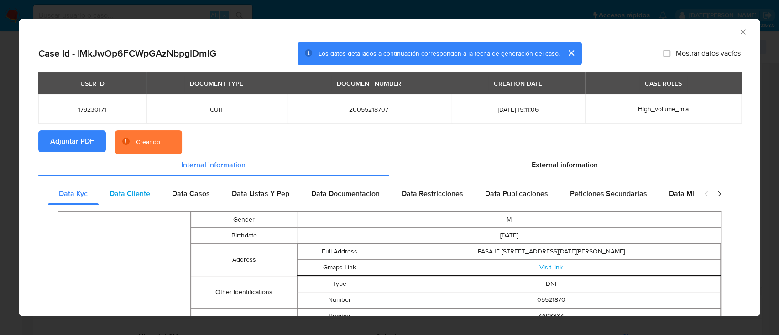
click at [128, 195] on span "Data Cliente" at bounding box center [129, 193] width 41 height 10
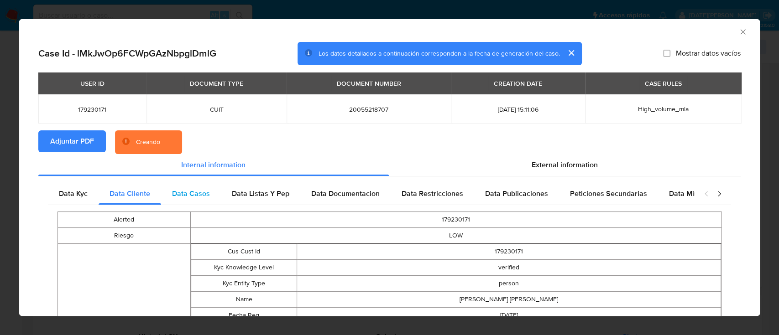
click at [174, 196] on span "Data Casos" at bounding box center [191, 193] width 38 height 10
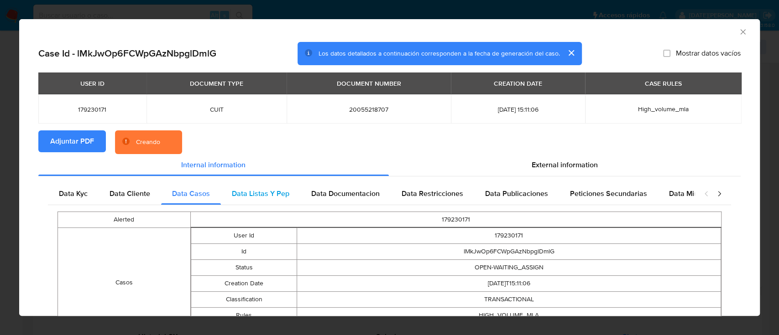
click at [254, 196] on span "Data Listas Y Pep" at bounding box center [260, 193] width 57 height 10
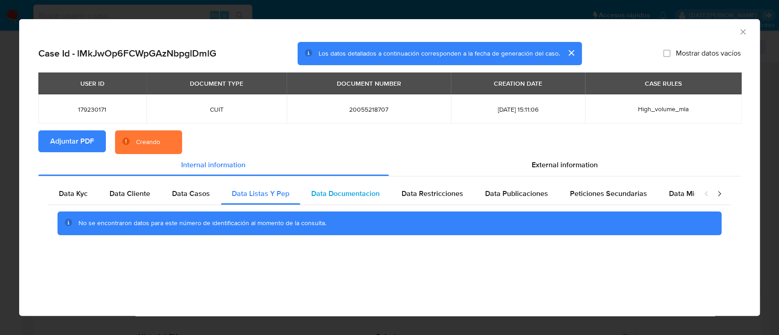
click at [338, 196] on span "Data Documentacion" at bounding box center [345, 193] width 68 height 10
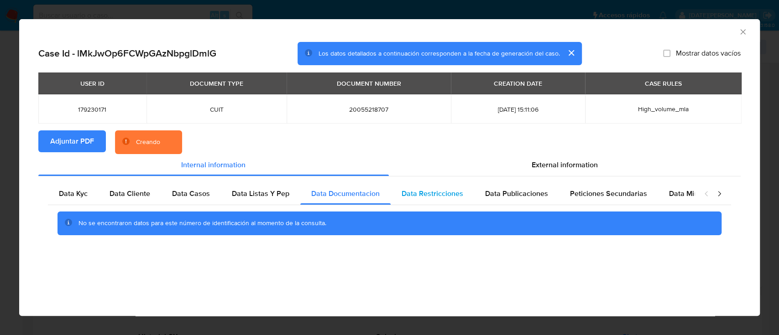
click at [428, 193] on span "Data Restricciones" at bounding box center [432, 193] width 62 height 10
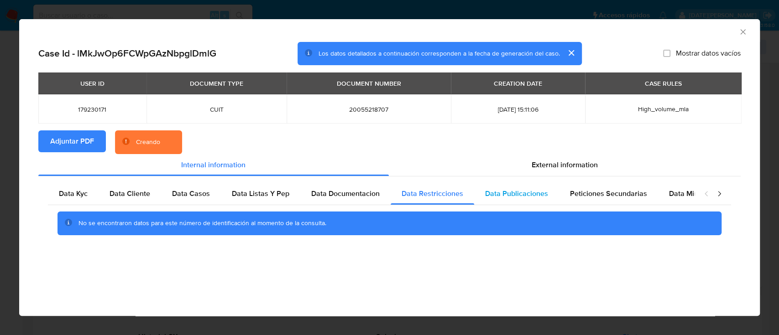
click at [488, 192] on span "Data Publicaciones" at bounding box center [516, 193] width 63 height 10
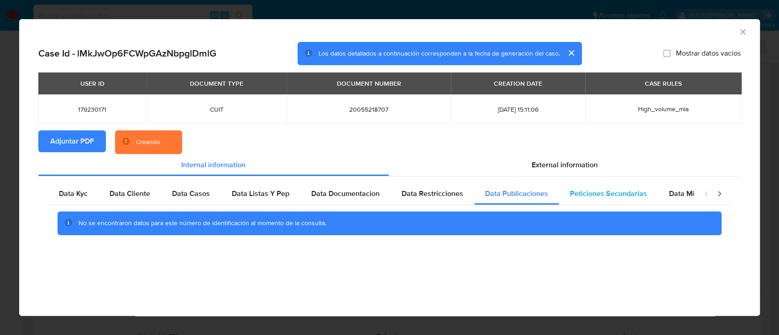
click at [586, 193] on span "Peticiones Secundarias" at bounding box center [608, 193] width 77 height 10
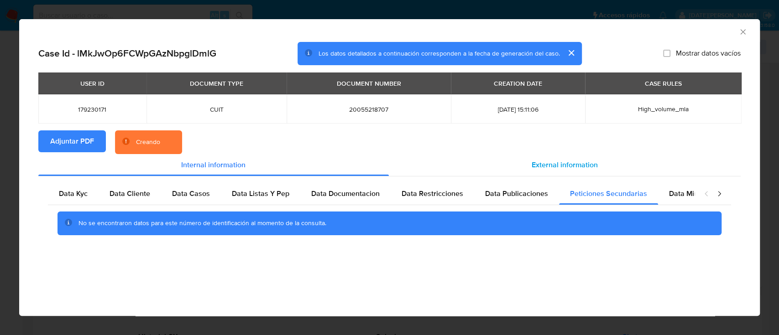
click at [556, 160] on span "External information" at bounding box center [564, 165] width 66 height 10
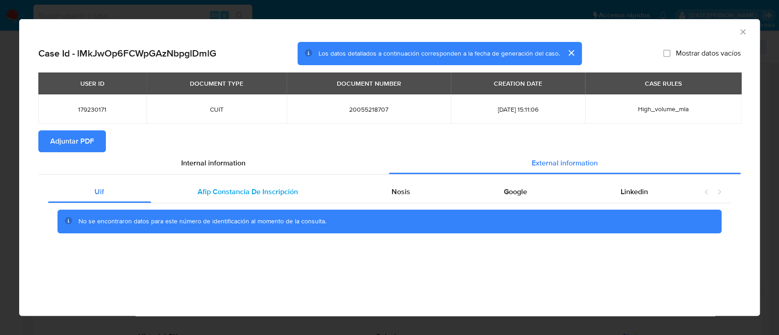
click at [244, 194] on span "Afip Constancia De Inscripción" at bounding box center [248, 192] width 100 height 10
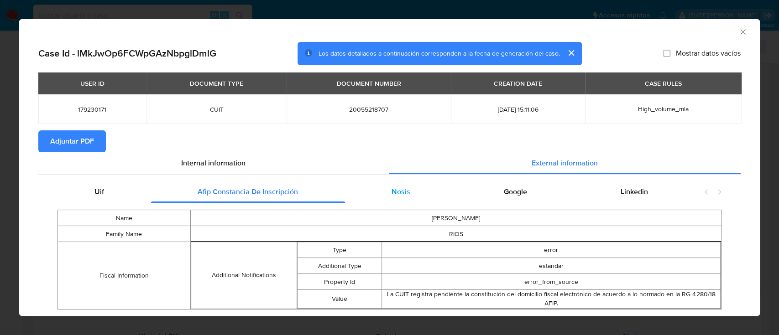
drag, startPoint x: 384, startPoint y: 188, endPoint x: 392, endPoint y: 189, distance: 7.8
click at [385, 188] on div "Nosis" at bounding box center [401, 192] width 112 height 22
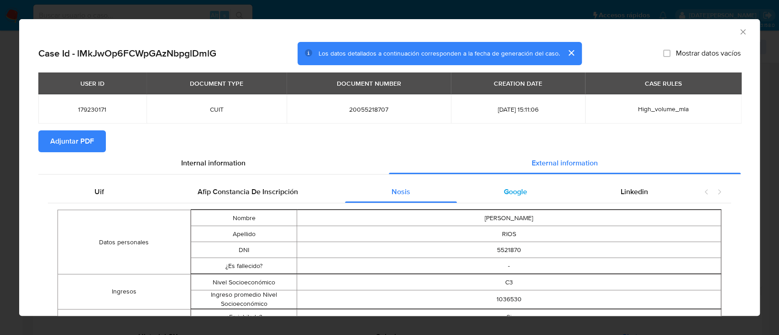
click at [482, 187] on div "Google" at bounding box center [515, 192] width 117 height 22
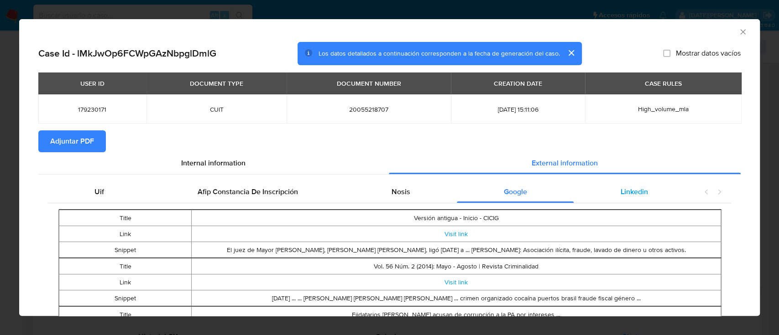
click at [620, 188] on span "Linkedin" at bounding box center [633, 192] width 27 height 10
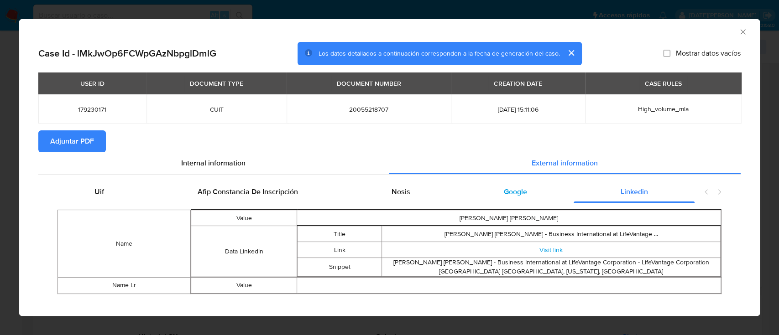
click at [504, 188] on span "Google" at bounding box center [515, 192] width 23 height 10
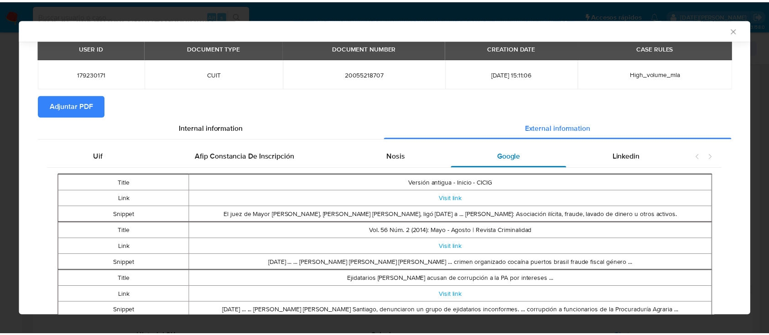
scroll to position [0, 0]
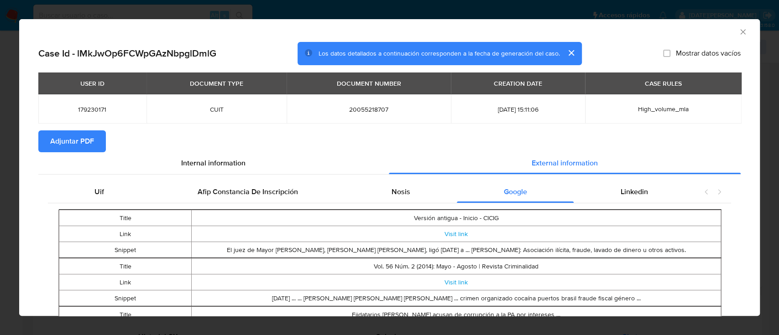
click at [738, 30] on icon "Cerrar ventana" at bounding box center [742, 31] width 9 height 9
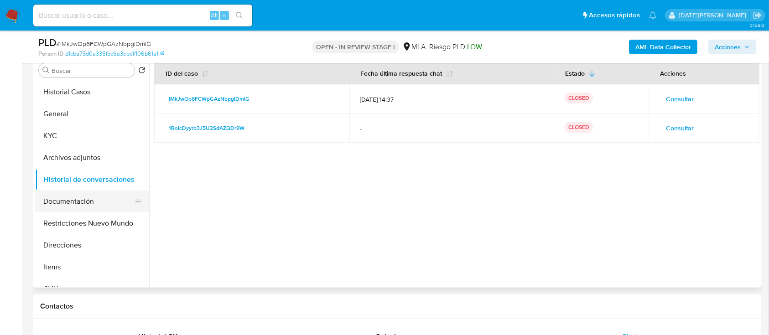
click at [66, 198] on button "Documentación" at bounding box center [88, 202] width 107 height 22
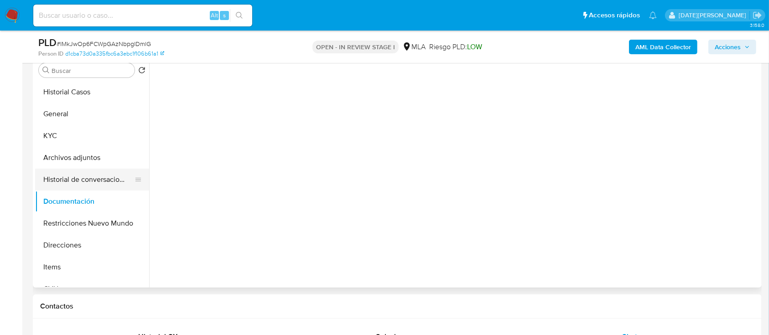
click at [66, 180] on button "Historial de conversaciones" at bounding box center [88, 180] width 107 height 22
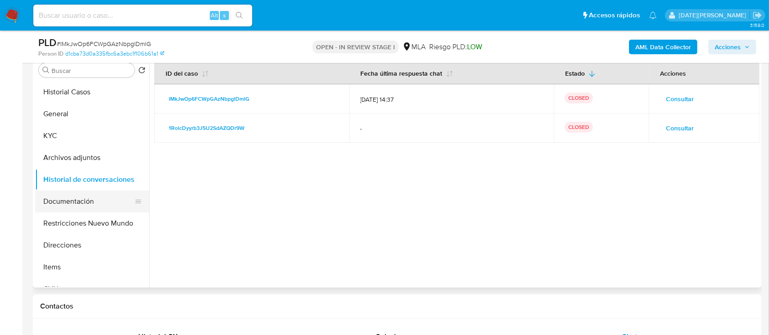
click at [77, 206] on button "Documentación" at bounding box center [88, 202] width 107 height 22
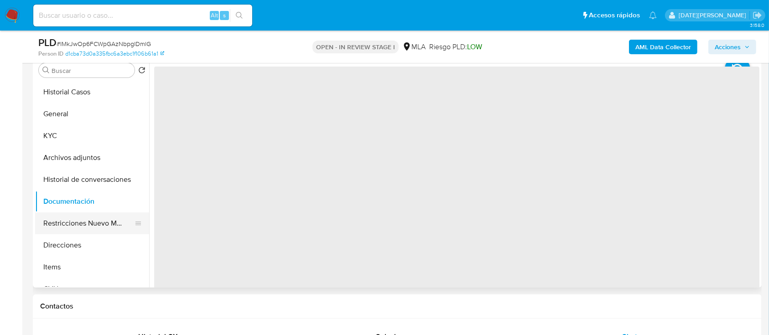
click at [87, 219] on button "Restricciones Nuevo Mundo" at bounding box center [88, 224] width 107 height 22
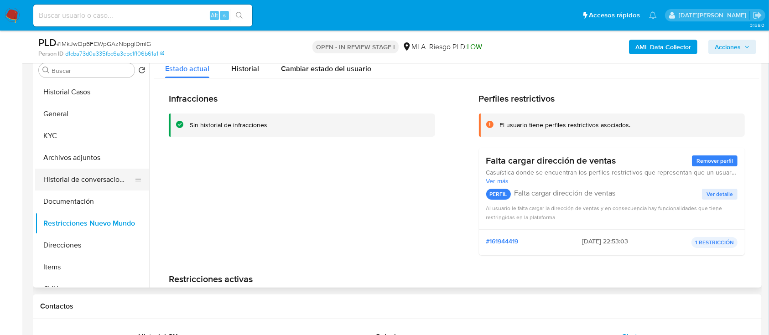
click at [92, 174] on button "Historial de conversaciones" at bounding box center [88, 180] width 107 height 22
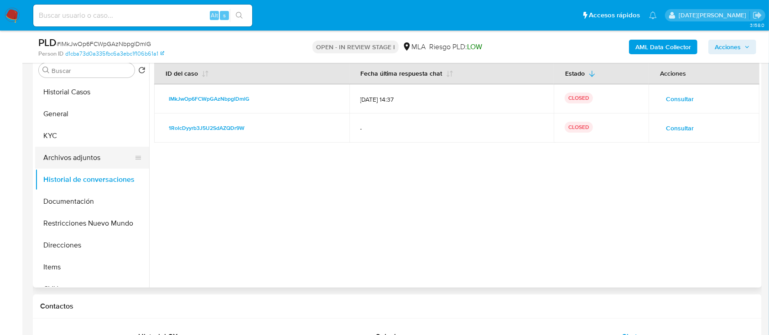
click at [60, 154] on button "Archivos adjuntos" at bounding box center [88, 158] width 107 height 22
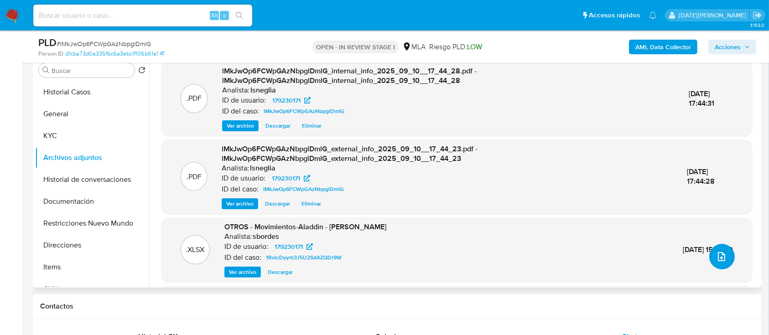
click at [720, 255] on icon "upload-file" at bounding box center [721, 256] width 7 height 9
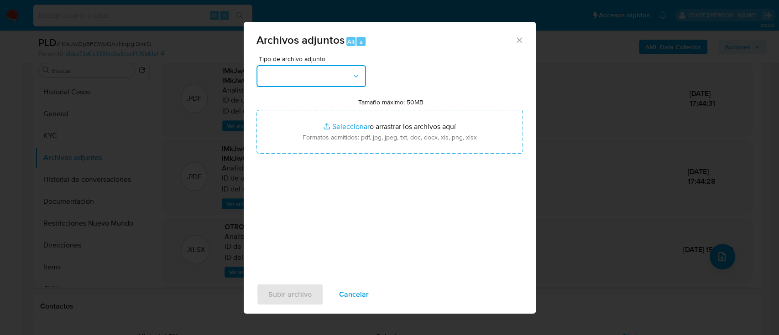
click at [325, 79] on button "button" at bounding box center [310, 76] width 109 height 22
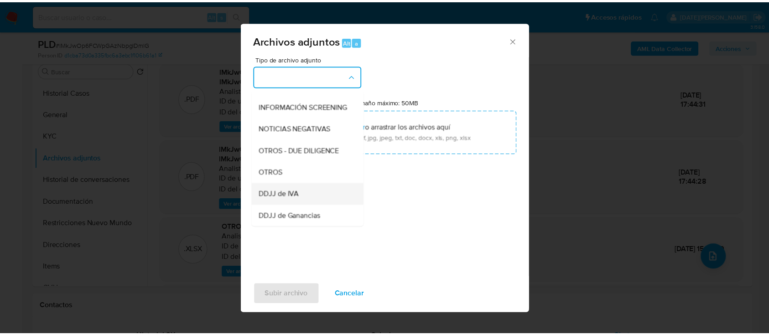
scroll to position [121, 0]
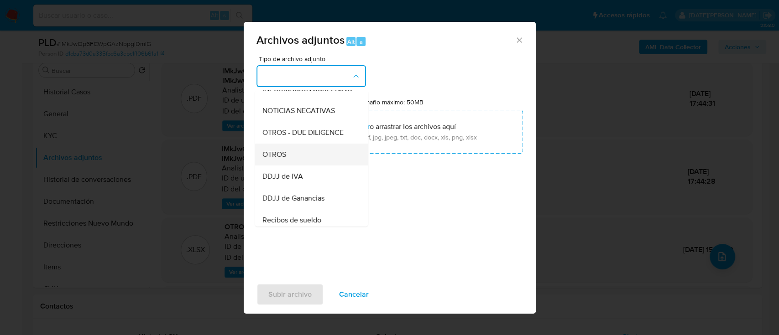
click at [291, 161] on div "OTROS" at bounding box center [308, 155] width 93 height 22
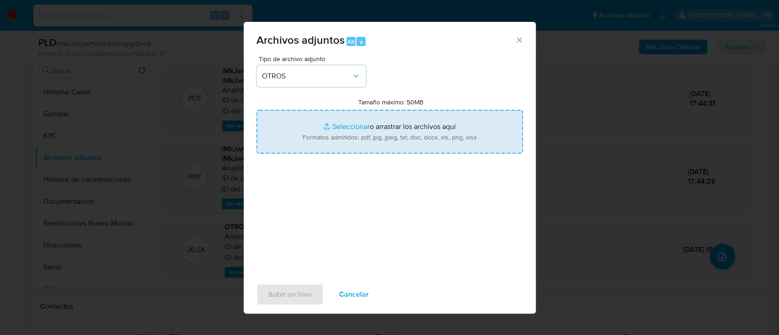
type input "C:\fakepath\Caselog lMkJwOp6FCWpGAzNbpglDmlG.docx"
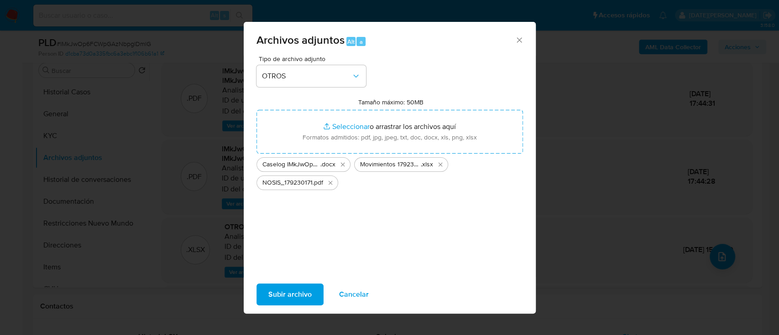
click at [295, 291] on span "Subir archivo" at bounding box center [289, 295] width 43 height 20
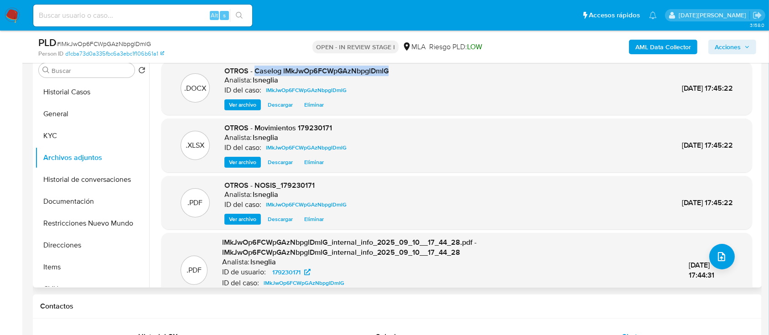
drag, startPoint x: 255, startPoint y: 70, endPoint x: 412, endPoint y: 71, distance: 157.8
click at [412, 71] on div ".DOCX OTROS - Caselog lMkJwOp6FCWpGAzNbpglDmlG Analista: lsneglia ID del caso: …" at bounding box center [457, 88] width 582 height 45
copy span "Caselog lMkJwOp6FCWpGAzNbpglDmlG"
click at [91, 181] on button "Historial de conversaciones" at bounding box center [88, 180] width 107 height 22
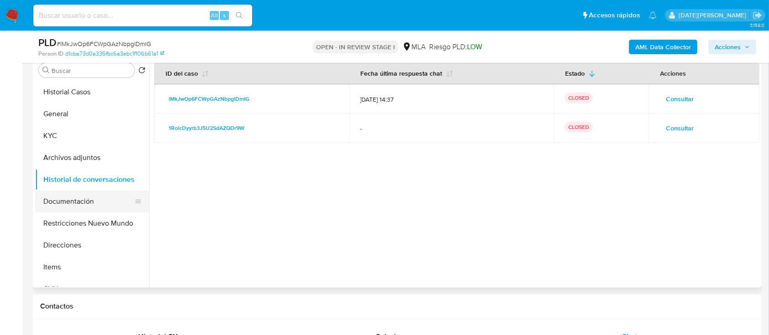
click at [87, 207] on button "Documentación" at bounding box center [88, 202] width 107 height 22
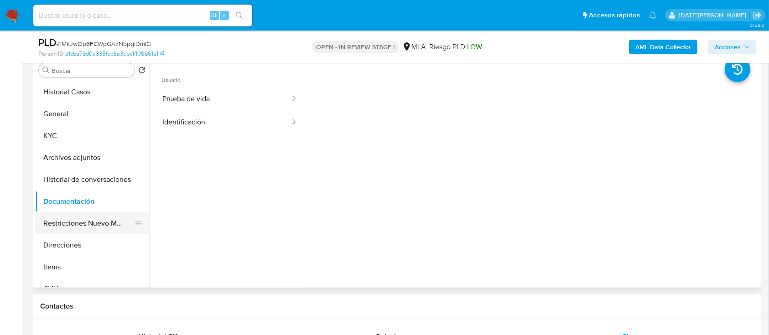
click at [83, 221] on button "Restricciones Nuevo Mundo" at bounding box center [88, 224] width 107 height 22
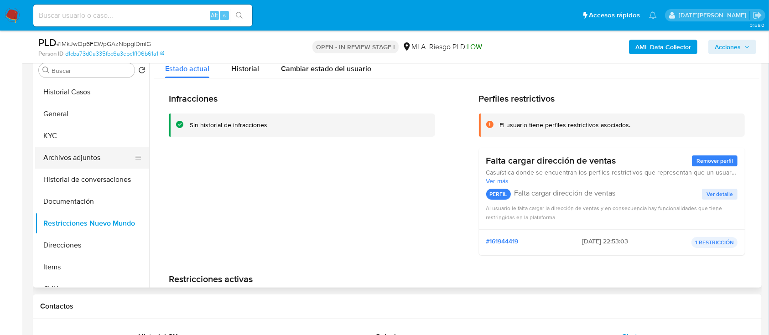
click at [97, 160] on button "Archivos adjuntos" at bounding box center [88, 158] width 107 height 22
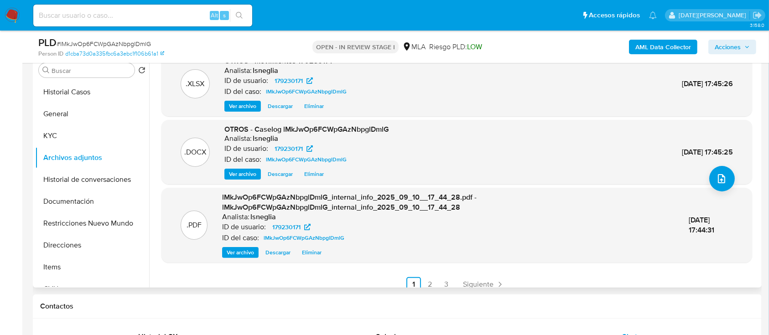
scroll to position [87, 0]
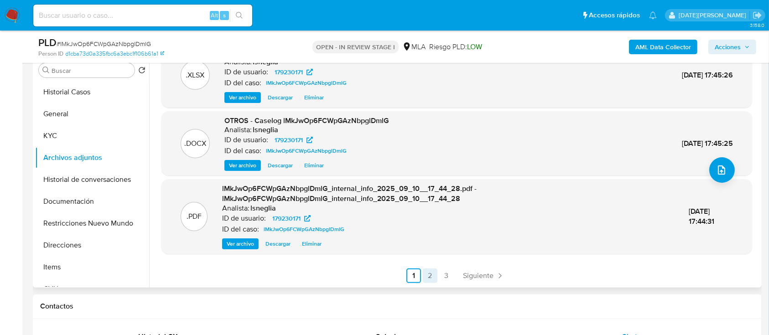
click at [426, 273] on link "2" at bounding box center [430, 276] width 15 height 15
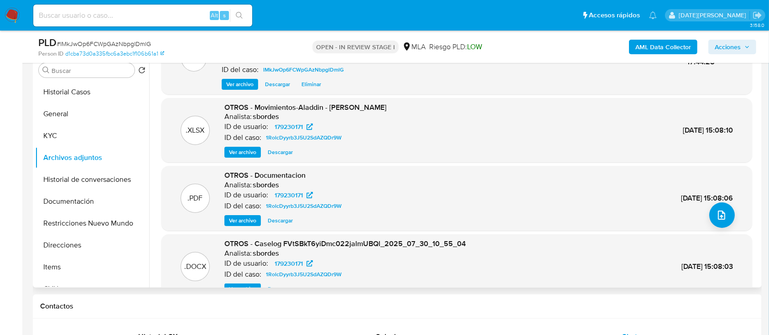
scroll to position [61, 0]
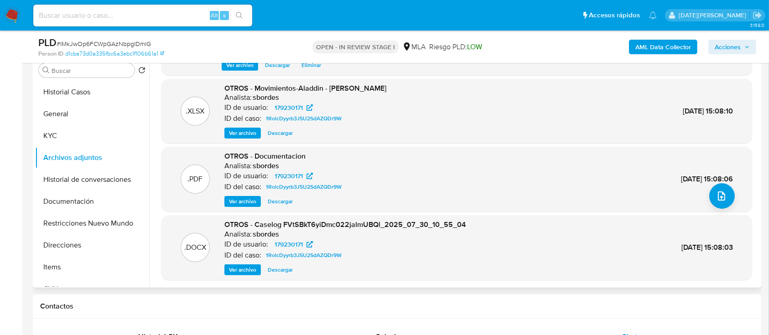
click at [242, 200] on span "Ver archivo" at bounding box center [242, 201] width 27 height 9
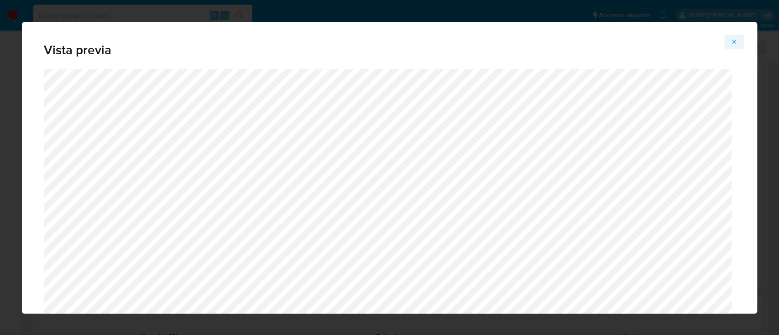
click at [734, 44] on icon "Attachment preview" at bounding box center [733, 41] width 7 height 7
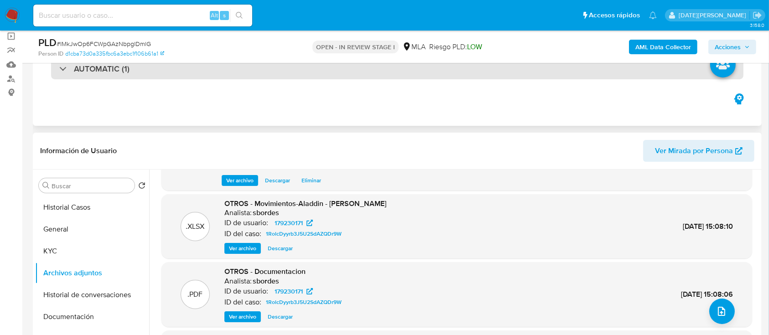
scroll to position [0, 0]
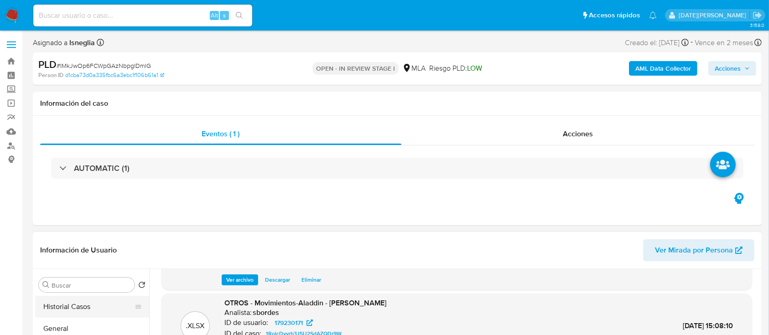
drag, startPoint x: 73, startPoint y: 309, endPoint x: 78, endPoint y: 306, distance: 5.2
click at [74, 310] on button "Historial Casos" at bounding box center [88, 307] width 107 height 22
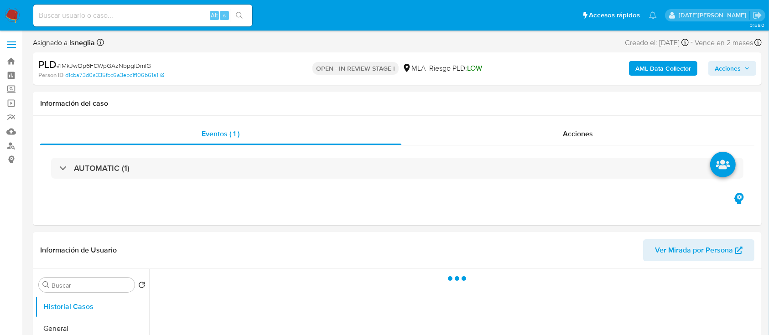
click at [736, 63] on span "Acciones" at bounding box center [728, 68] width 26 height 15
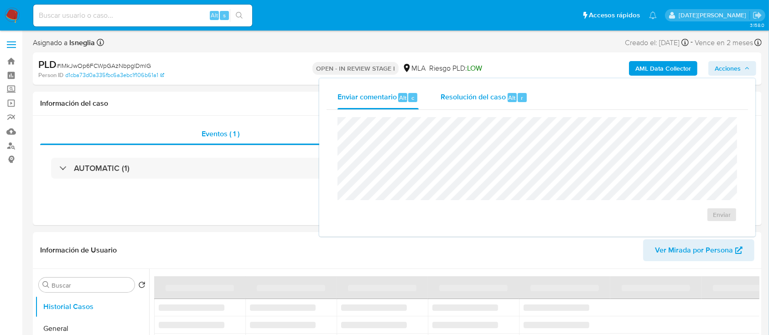
click at [491, 109] on div "Resolución del caso Alt r" at bounding box center [484, 98] width 87 height 24
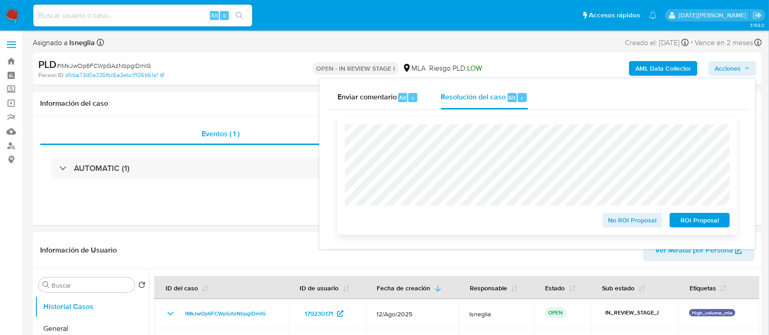
click at [636, 220] on span "No ROI Proposal" at bounding box center [632, 220] width 47 height 13
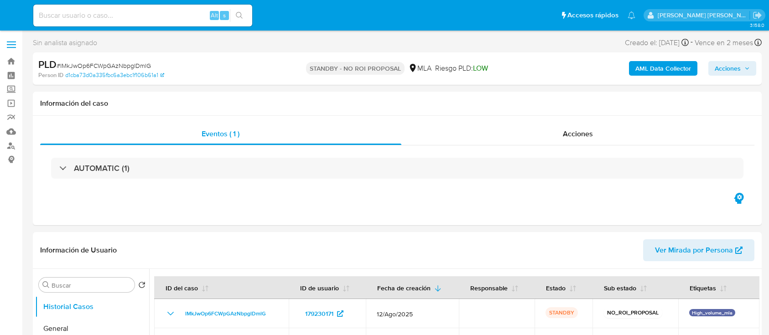
select select "10"
